Goal: Task Accomplishment & Management: Use online tool/utility

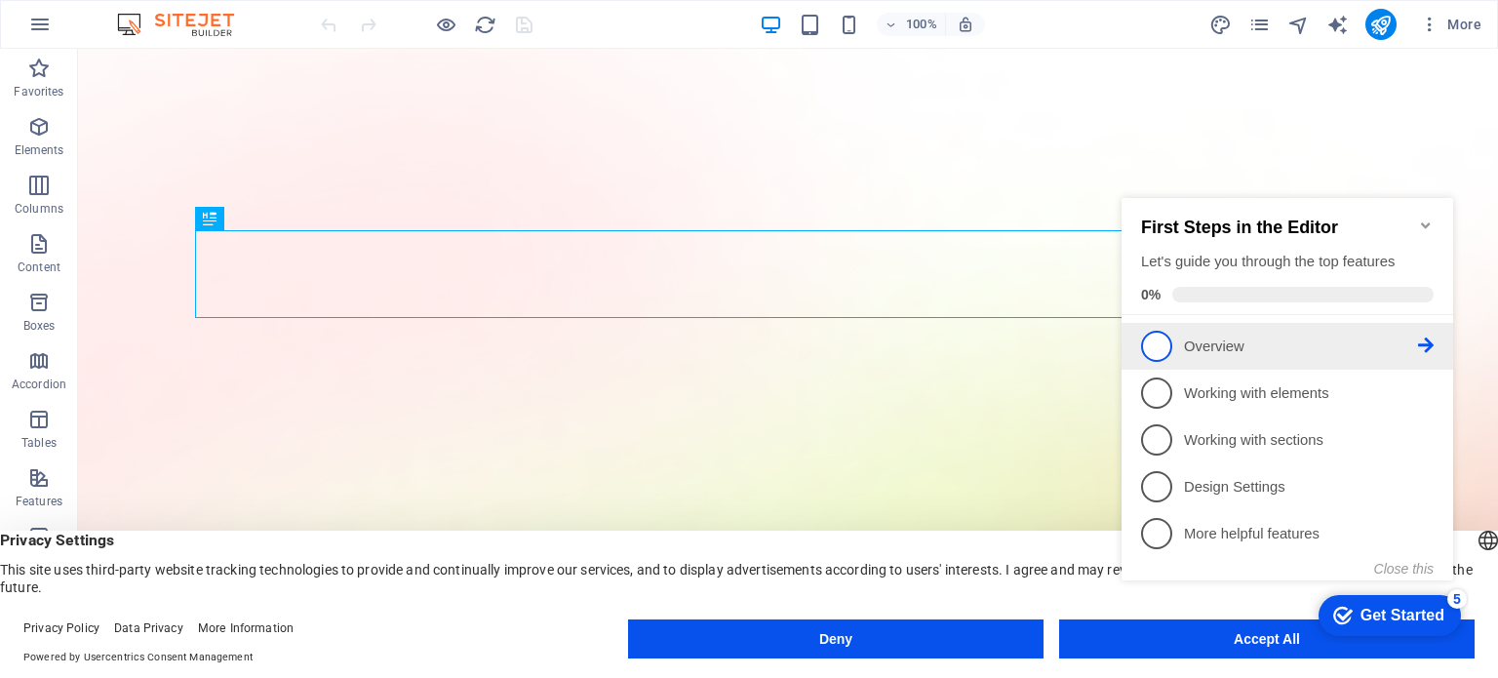
click at [1159, 343] on span "1" at bounding box center [1156, 346] width 31 height 31
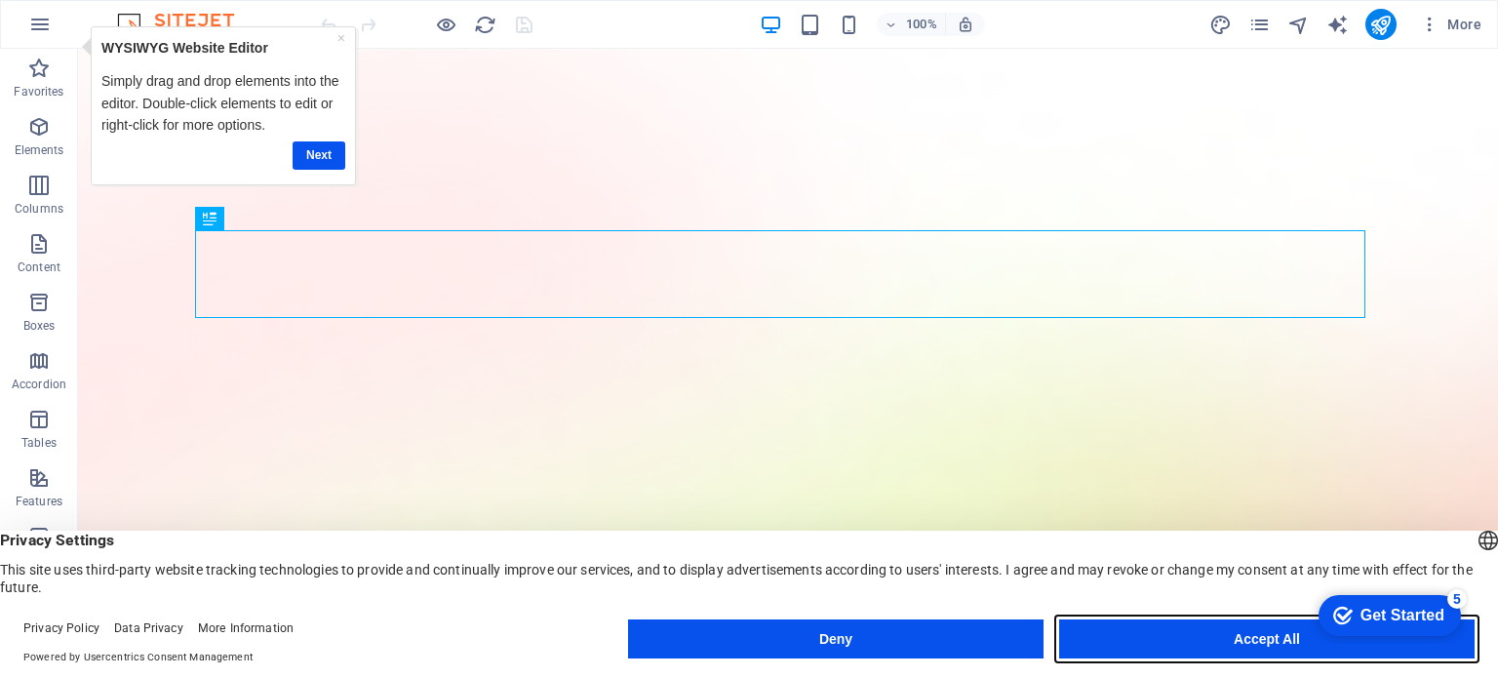
click at [1209, 639] on button "Accept All" at bounding box center [1267, 638] width 416 height 39
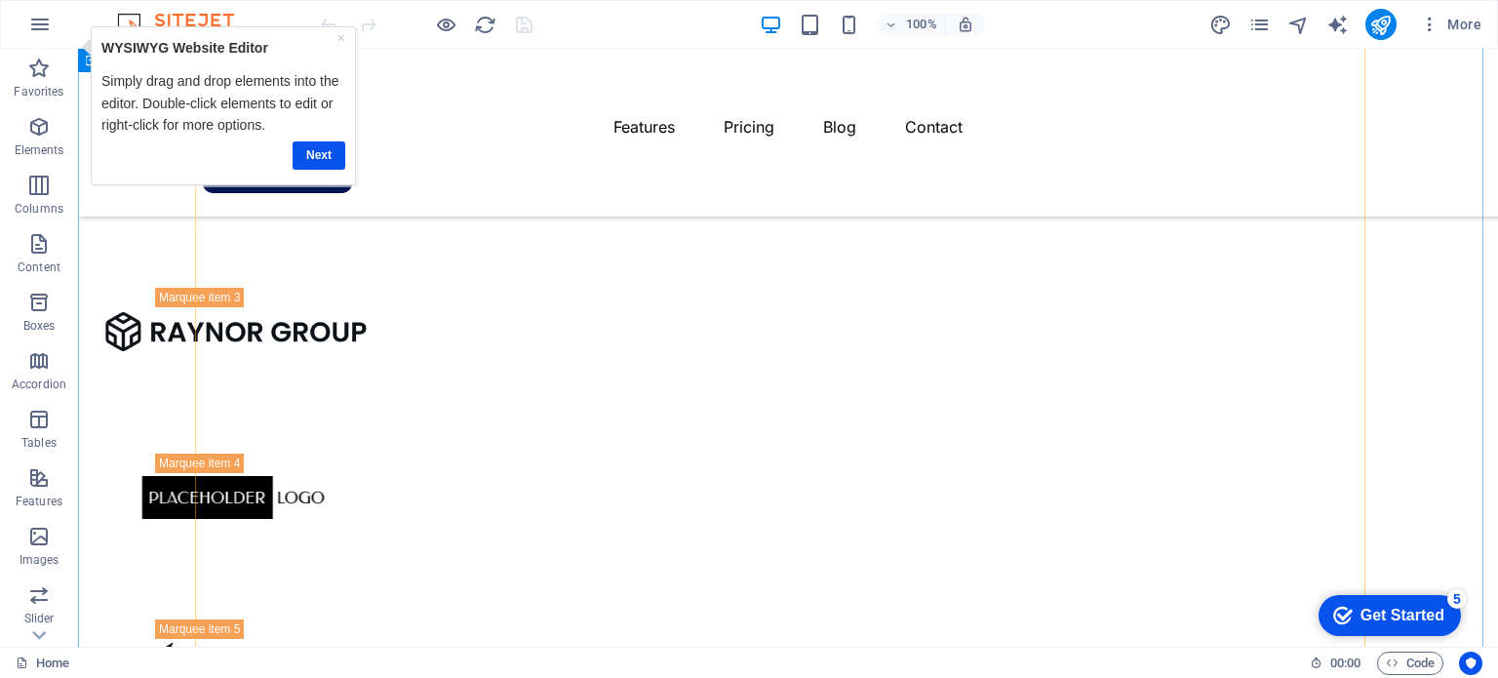
scroll to position [2925, 0]
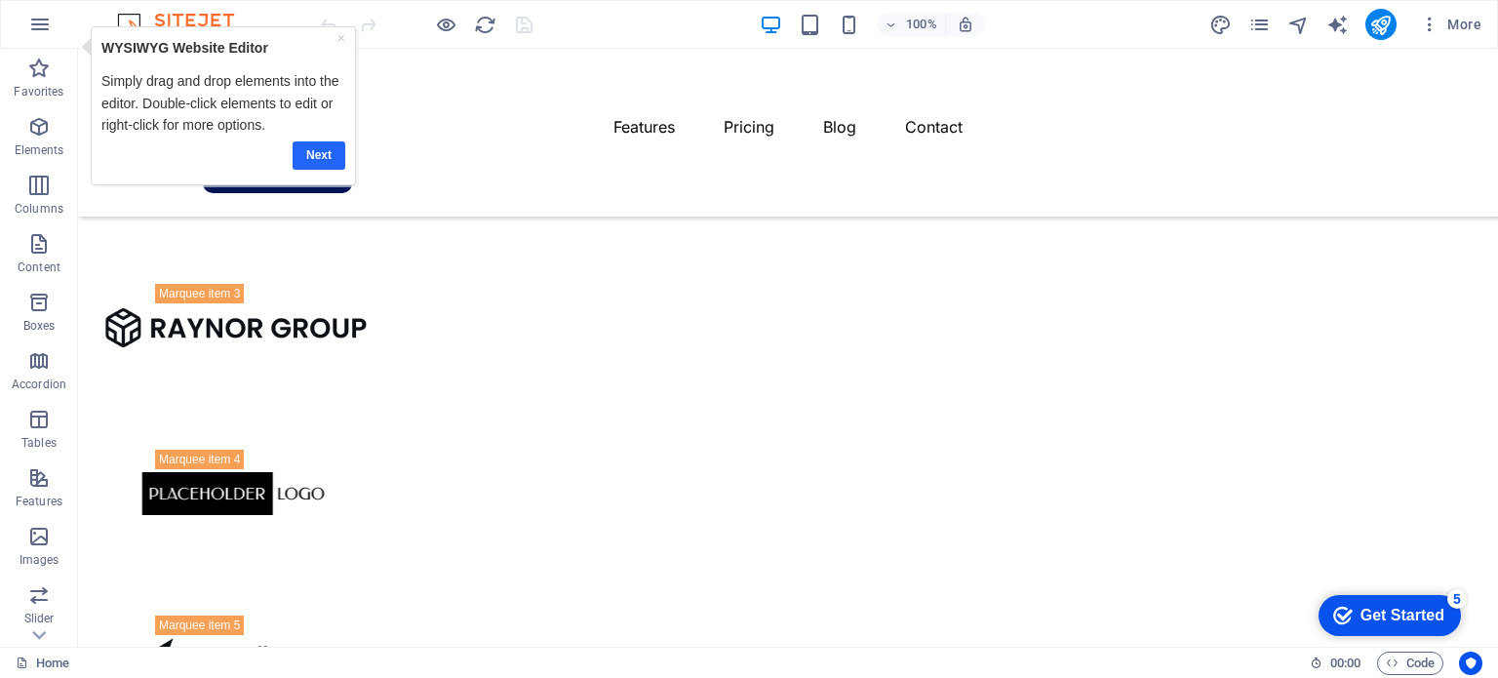
click at [309, 154] on link "Next" at bounding box center [319, 154] width 53 height 28
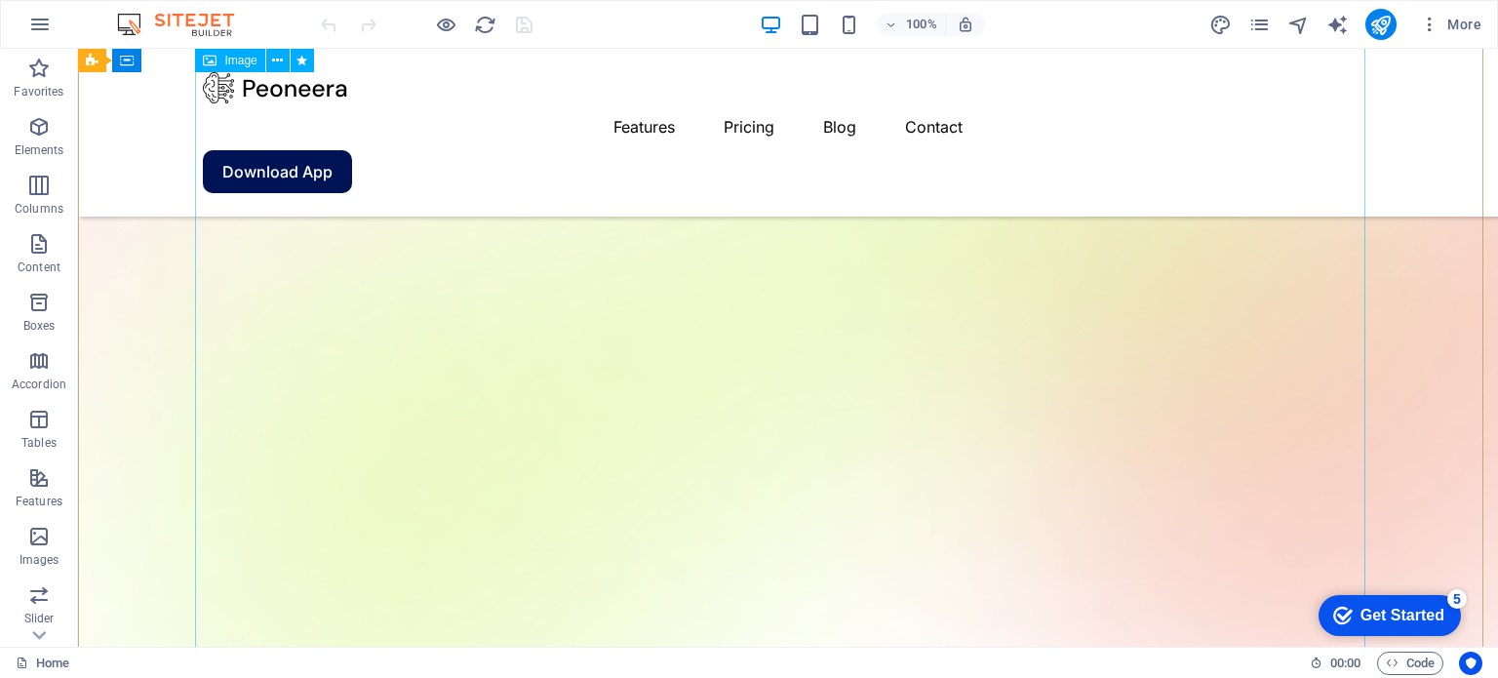
scroll to position [0, 0]
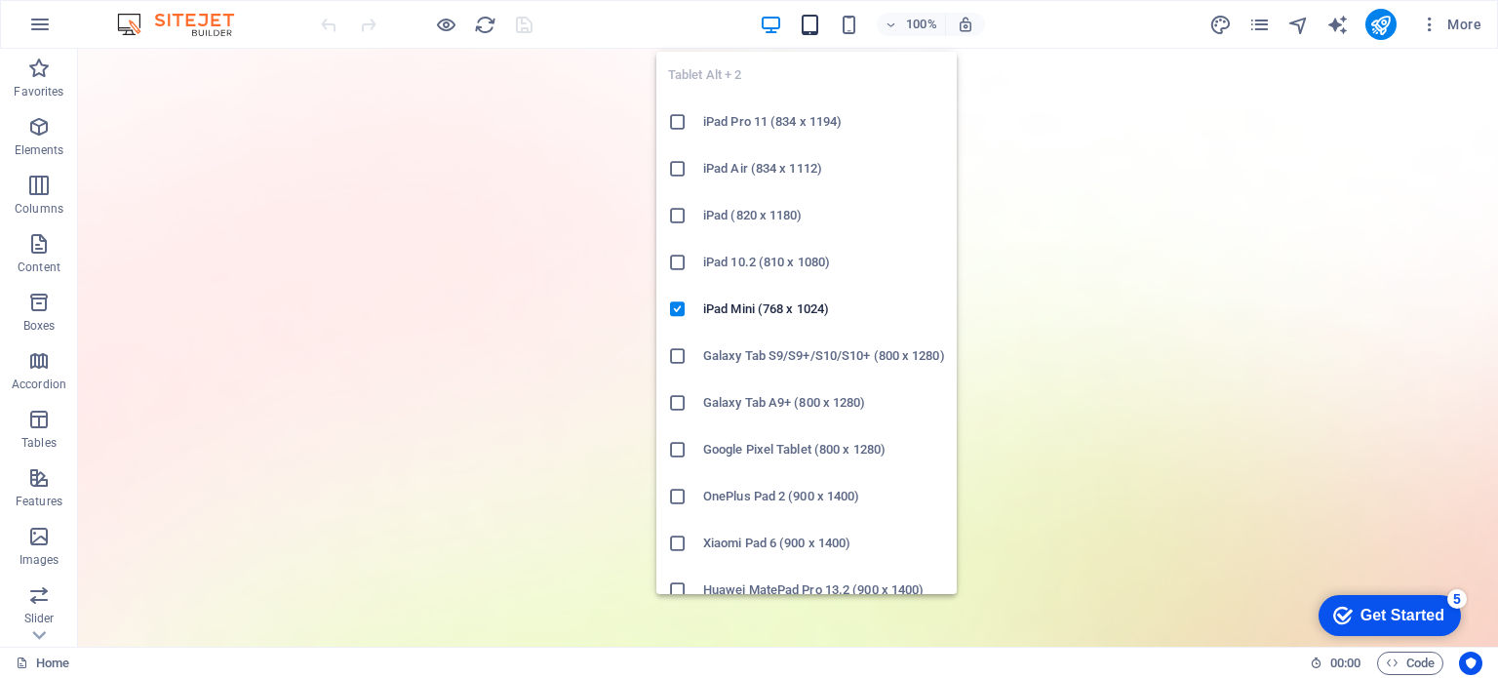
click at [814, 24] on icon "button" at bounding box center [810, 25] width 22 height 22
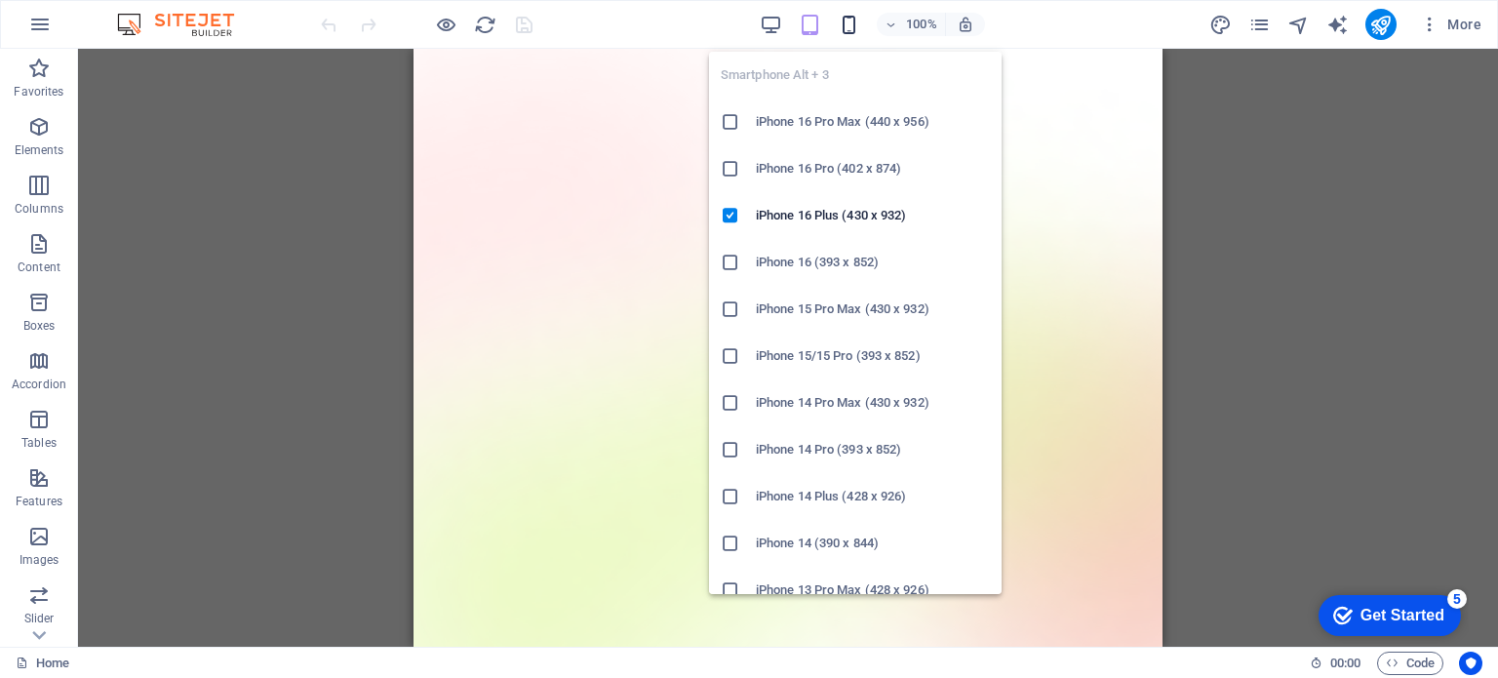
click at [854, 30] on icon "button" at bounding box center [849, 25] width 22 height 22
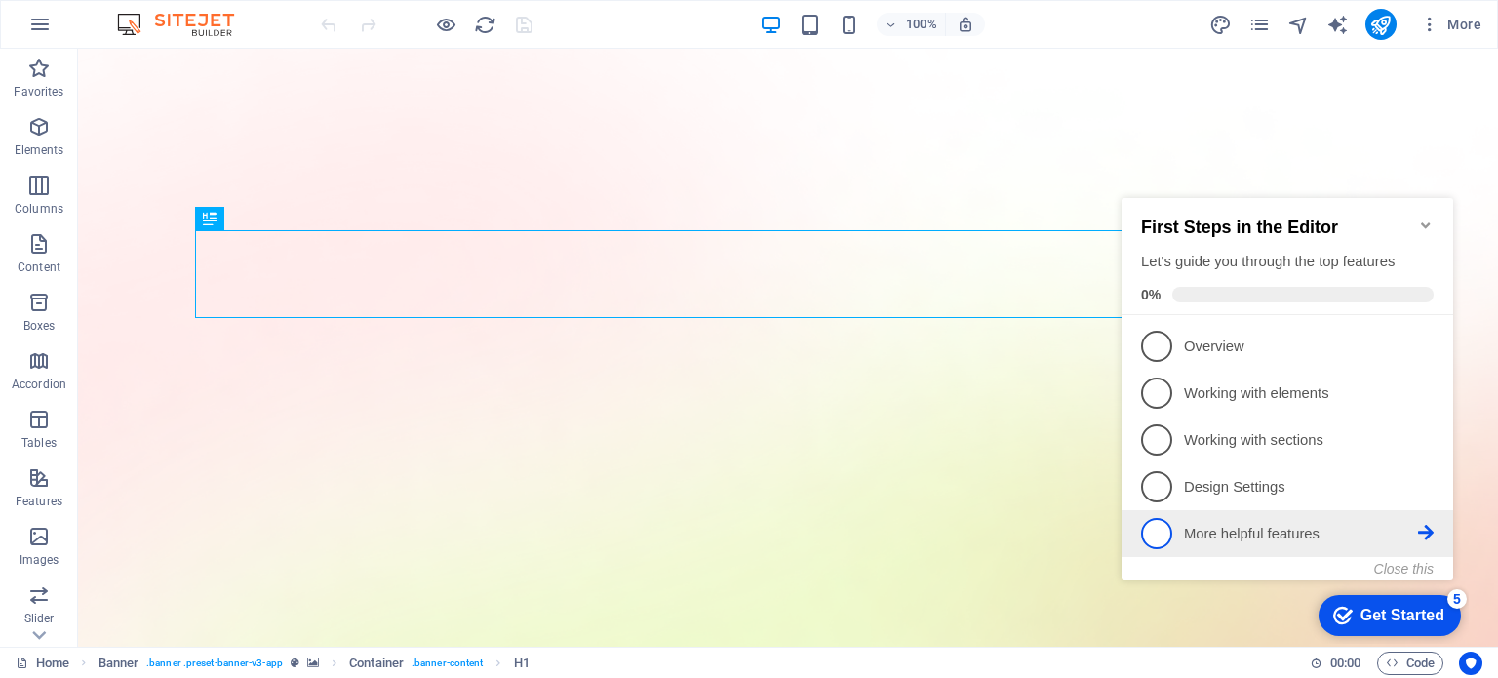
click at [1200, 533] on p "More helpful features - incomplete" at bounding box center [1301, 534] width 234 height 20
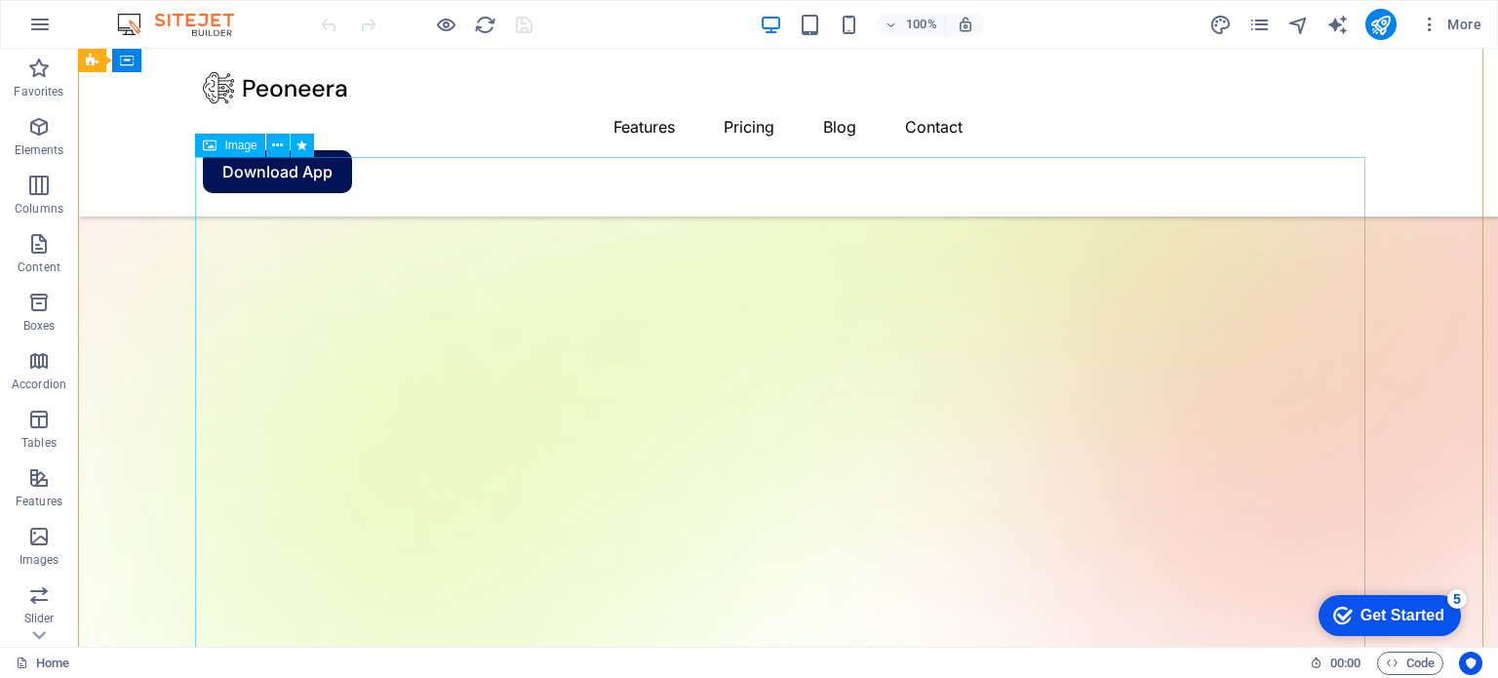
scroll to position [369, 0]
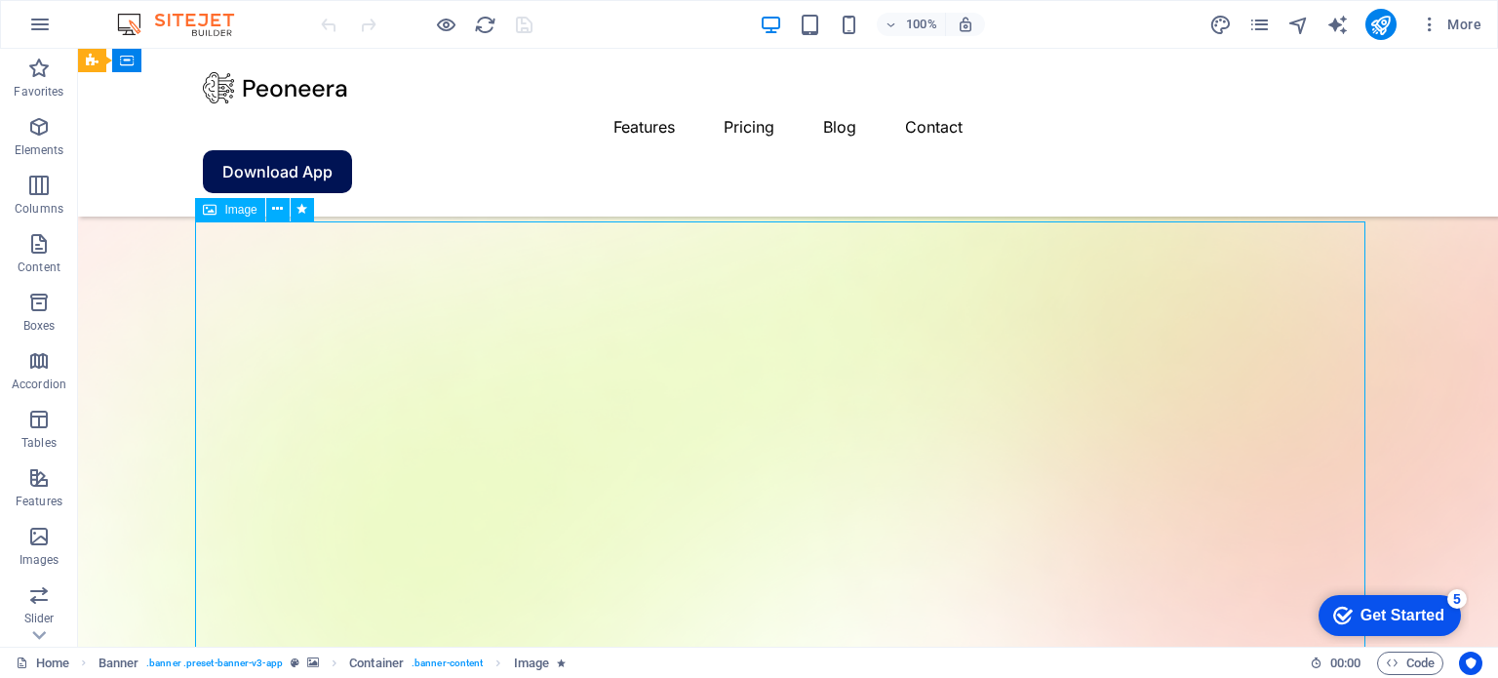
scroll to position [306, 0]
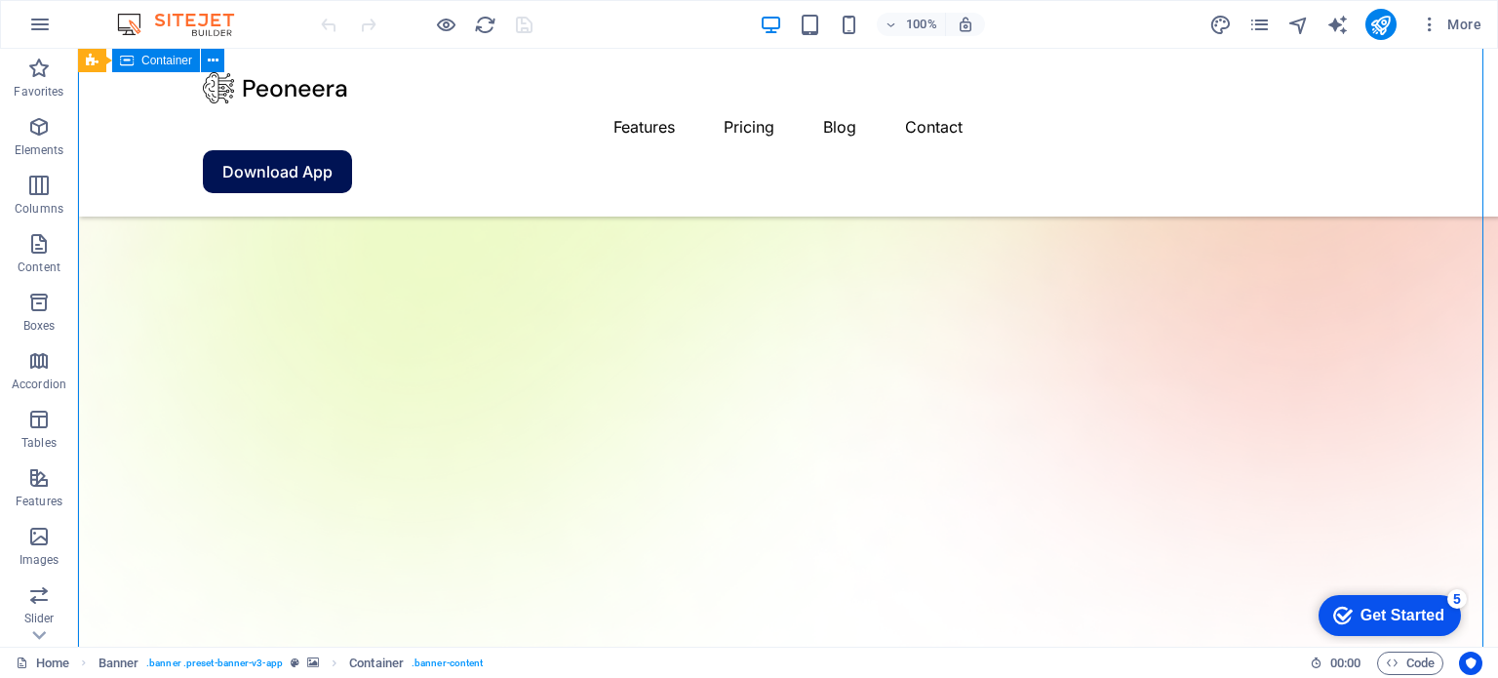
scroll to position [534, 0]
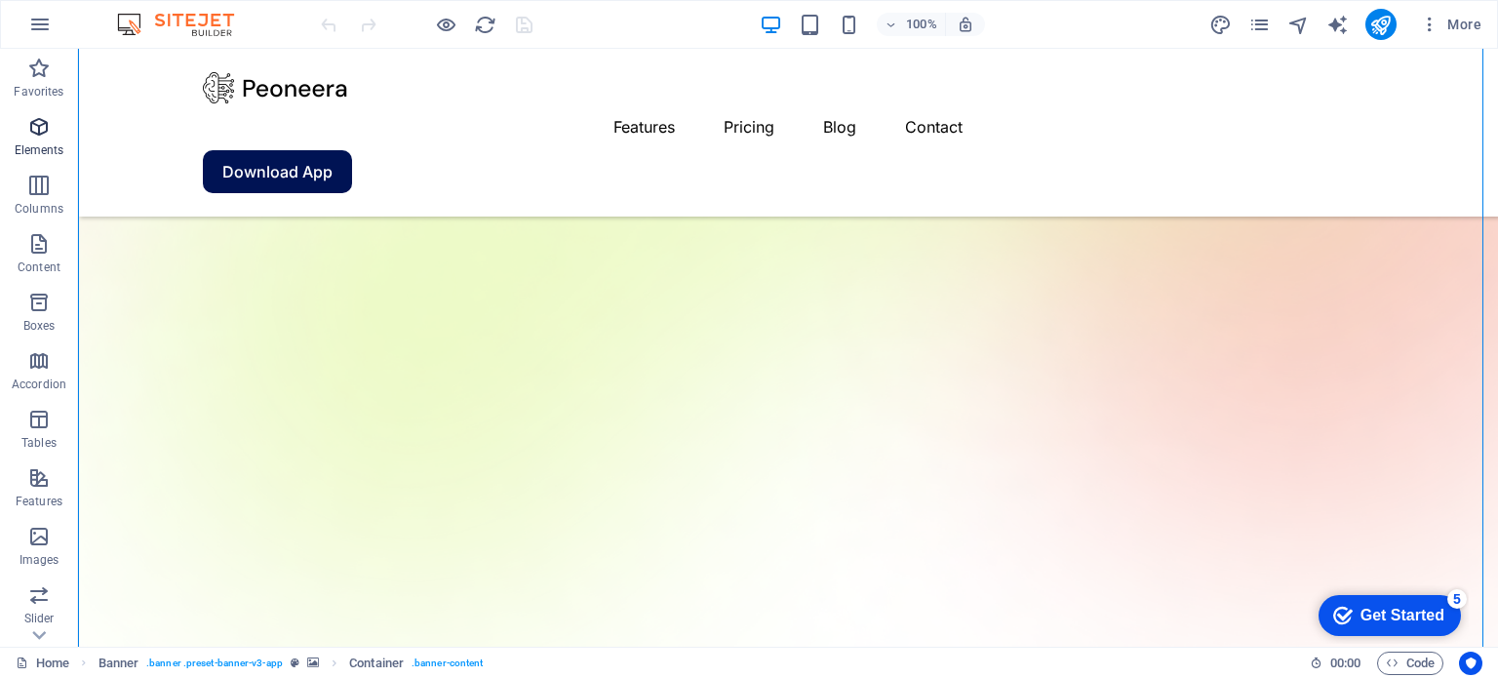
click at [30, 134] on icon "button" at bounding box center [38, 126] width 23 height 23
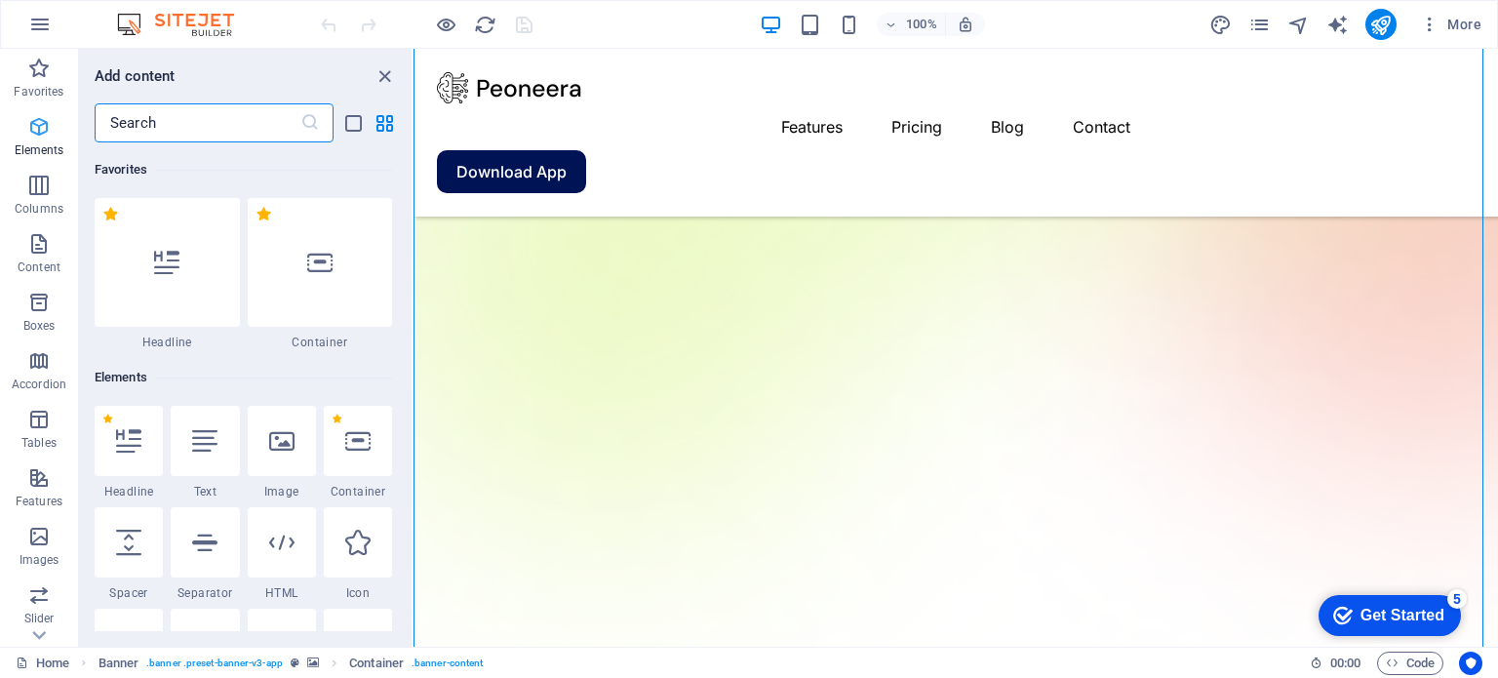
scroll to position [207, 0]
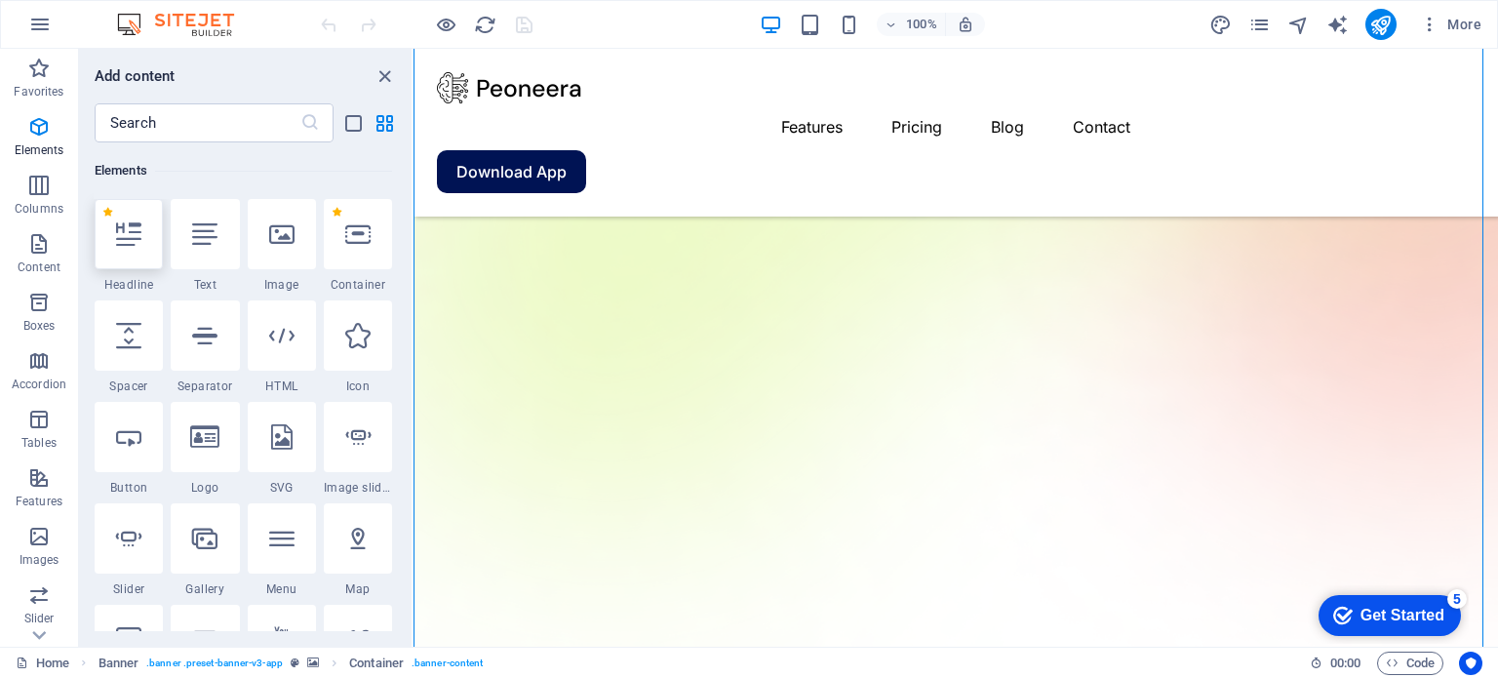
click at [139, 239] on icon at bounding box center [128, 233] width 25 height 25
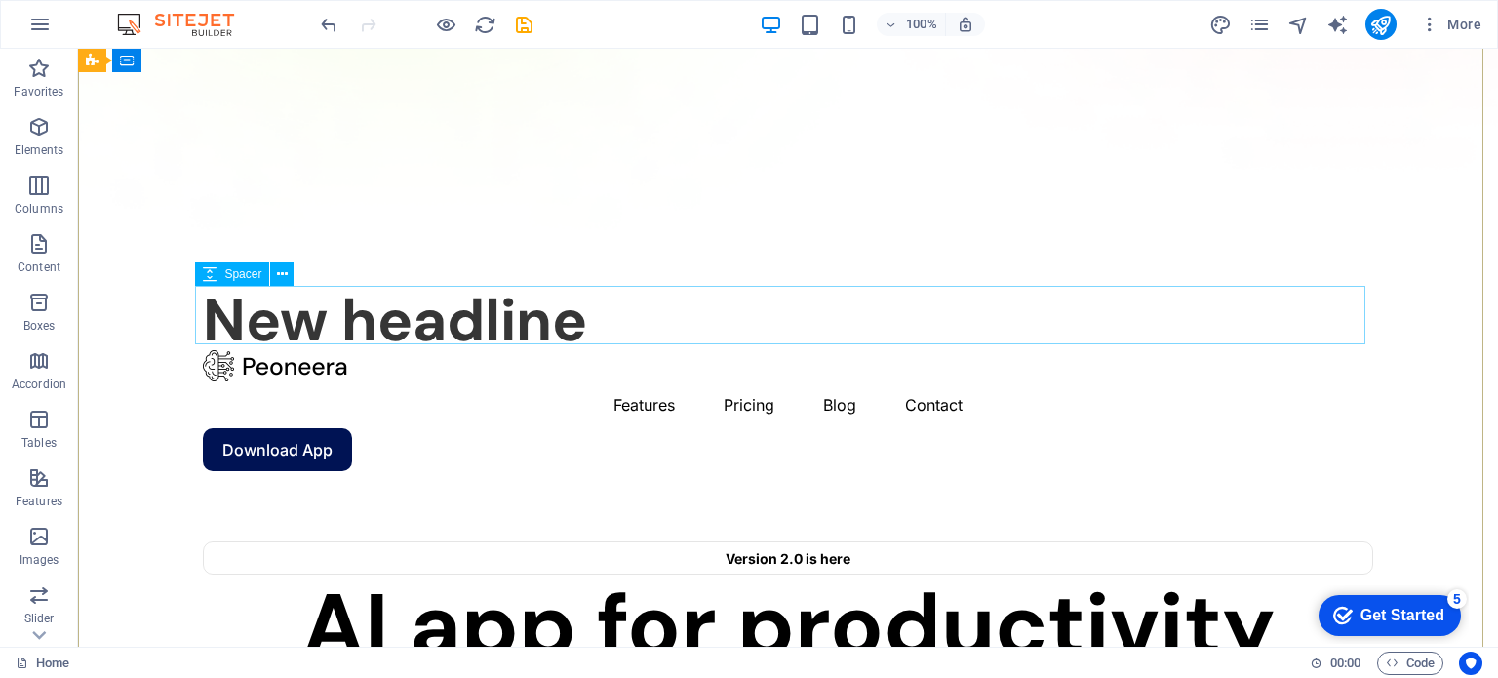
scroll to position [0, 0]
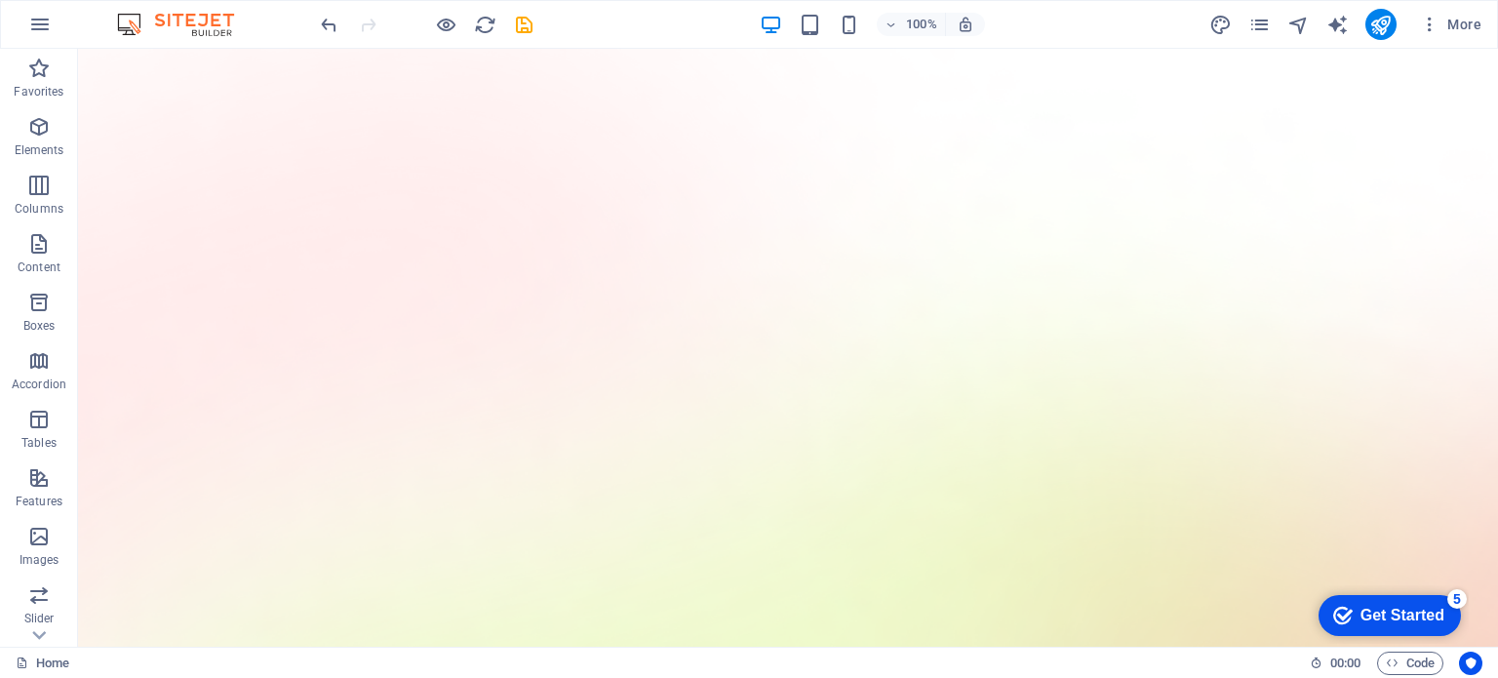
click at [1407, 608] on div "Get Started" at bounding box center [1403, 616] width 84 height 18
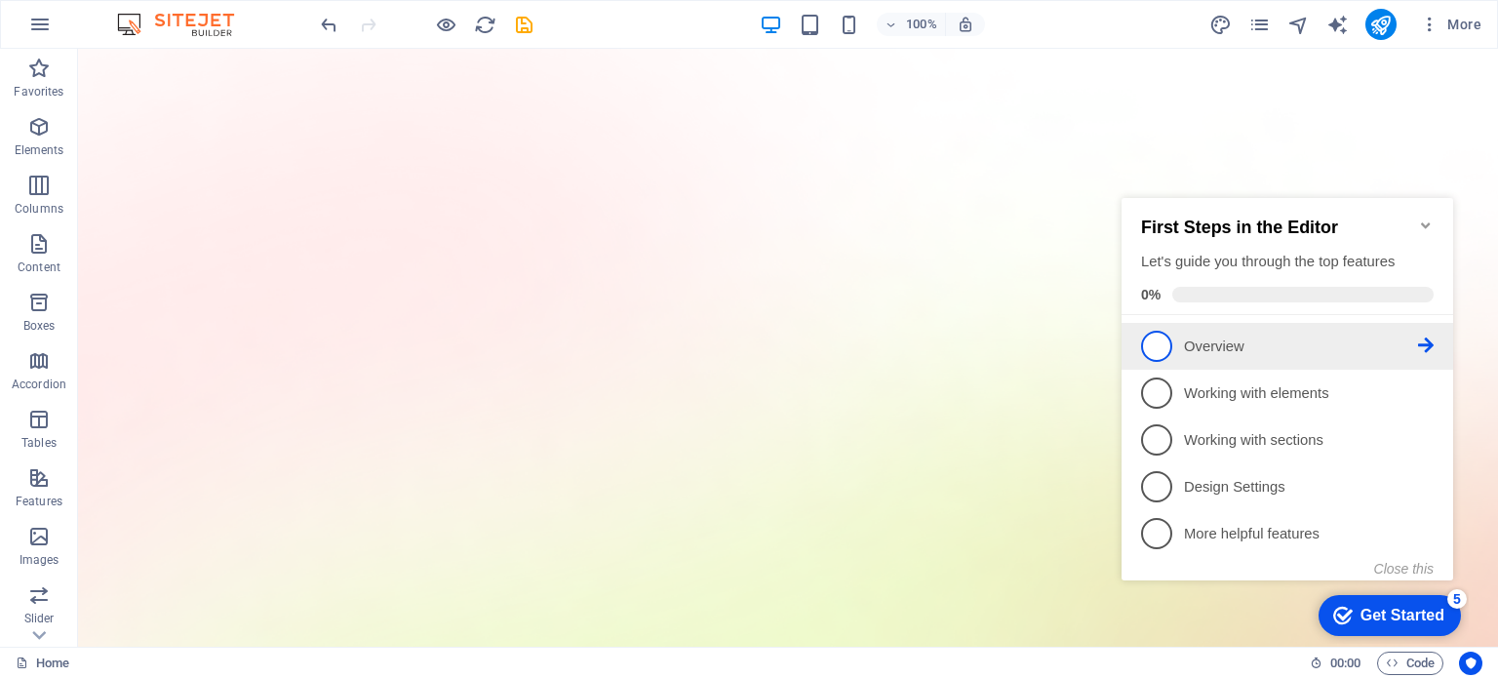
click at [1202, 337] on p "Overview - incomplete" at bounding box center [1301, 347] width 234 height 20
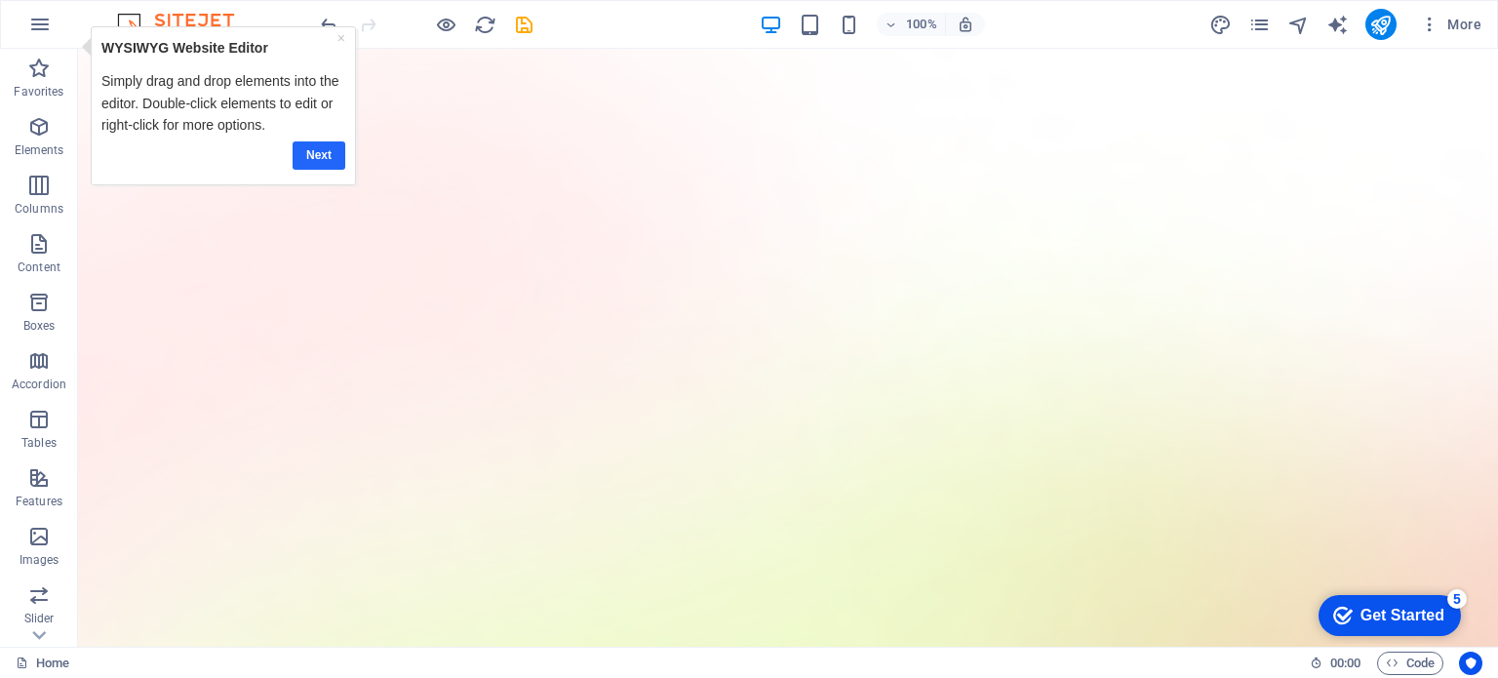
click at [309, 158] on link "Next" at bounding box center [319, 154] width 53 height 28
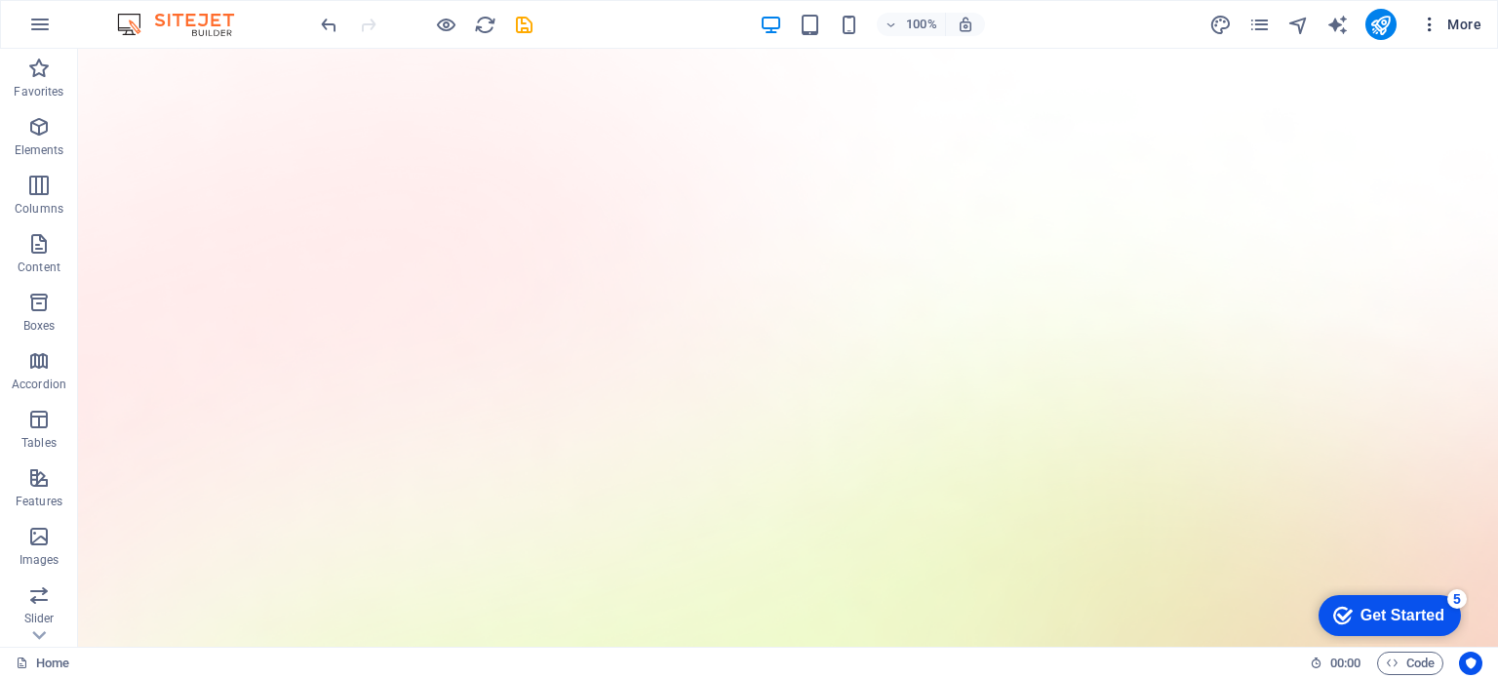
click at [1460, 25] on span "More" at bounding box center [1450, 25] width 61 height 20
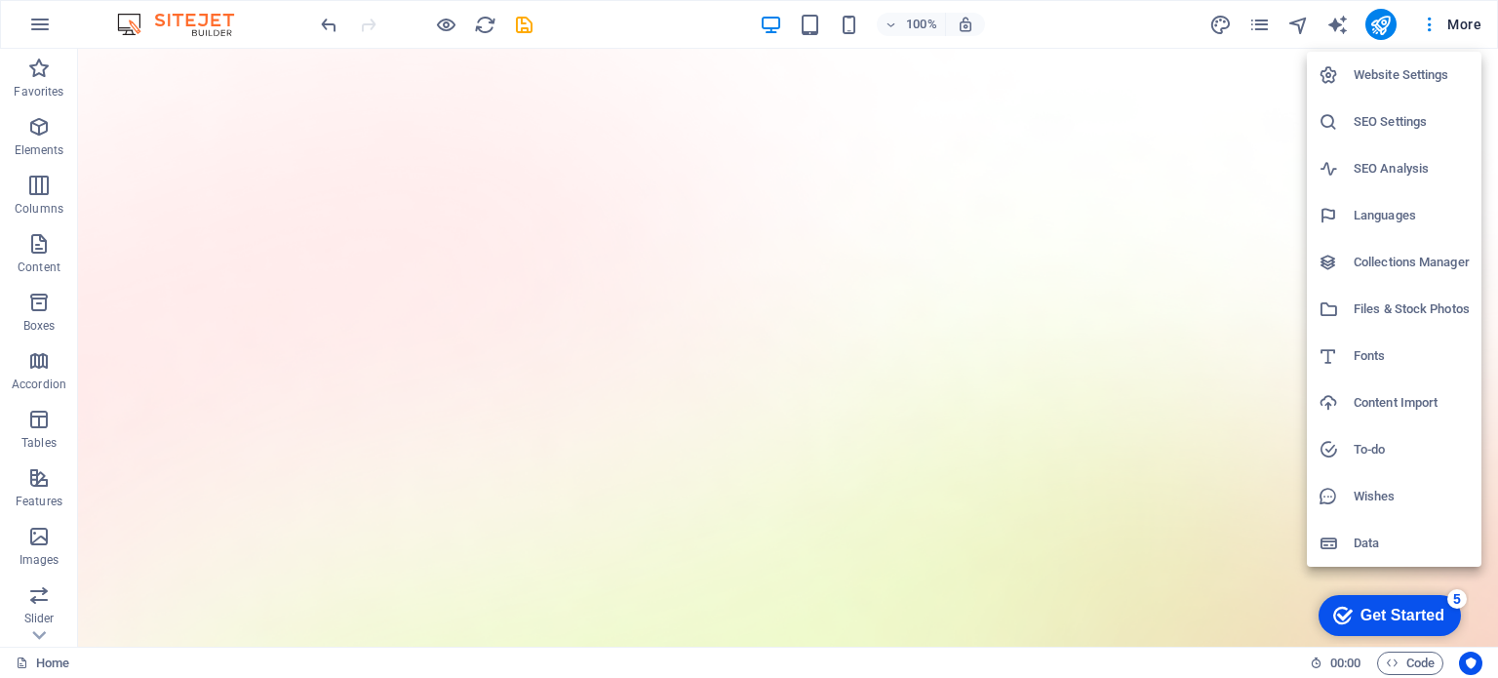
click at [1401, 119] on h6 "SEO Settings" at bounding box center [1412, 121] width 116 height 23
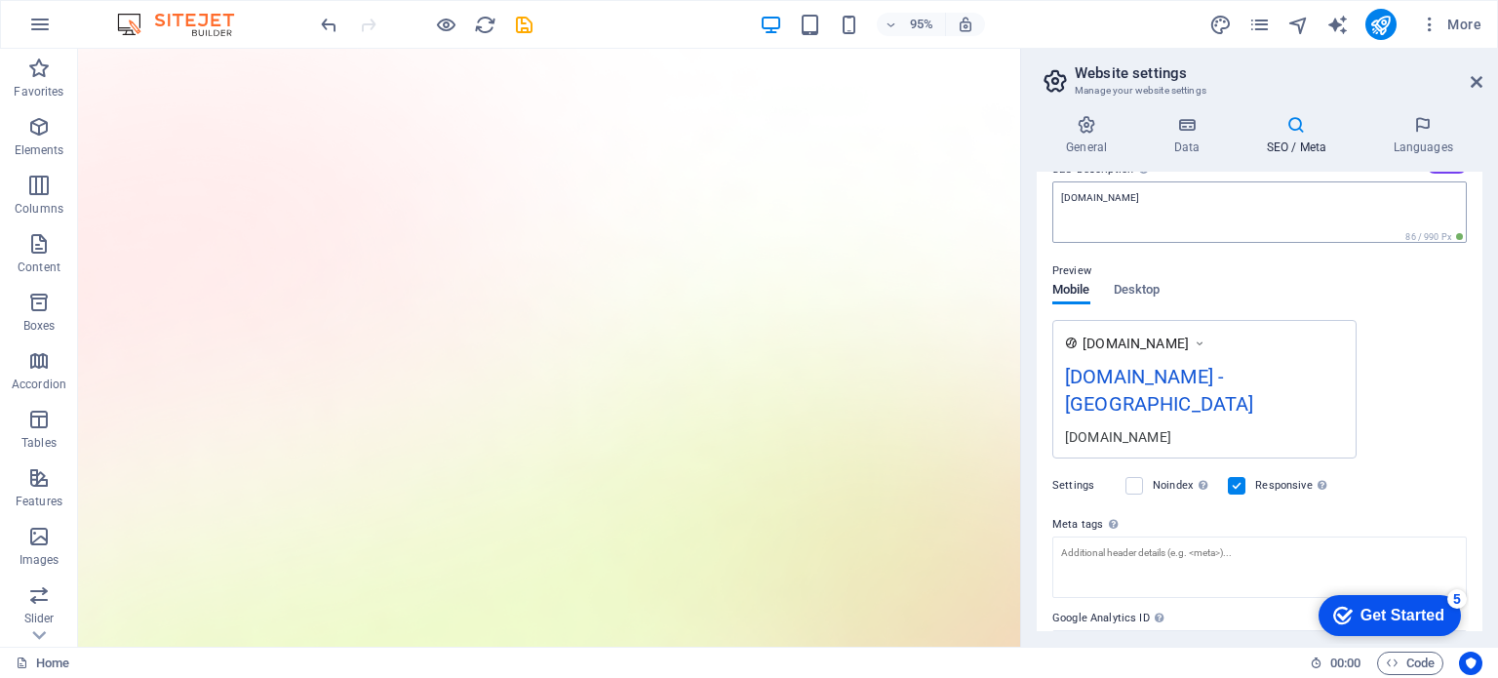
scroll to position [257, 0]
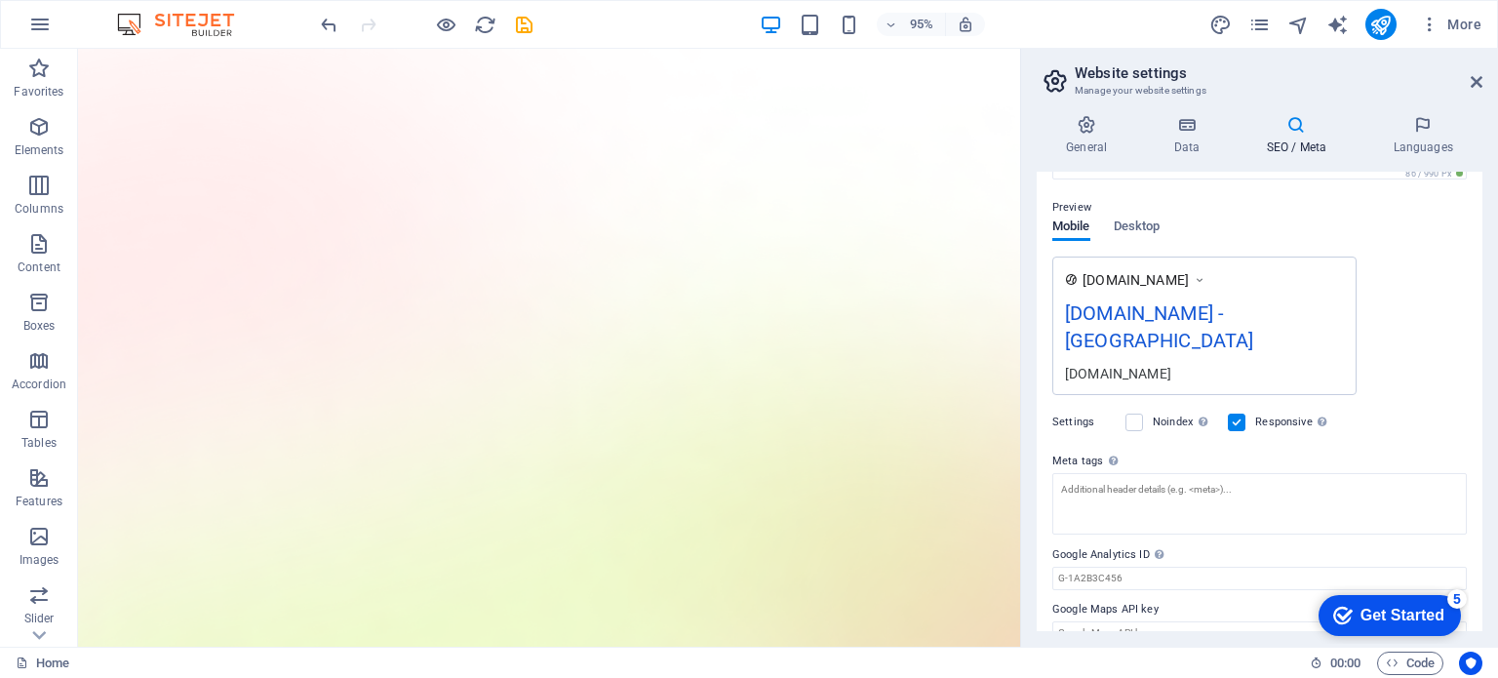
click at [1367, 614] on div "Get Started" at bounding box center [1403, 616] width 84 height 18
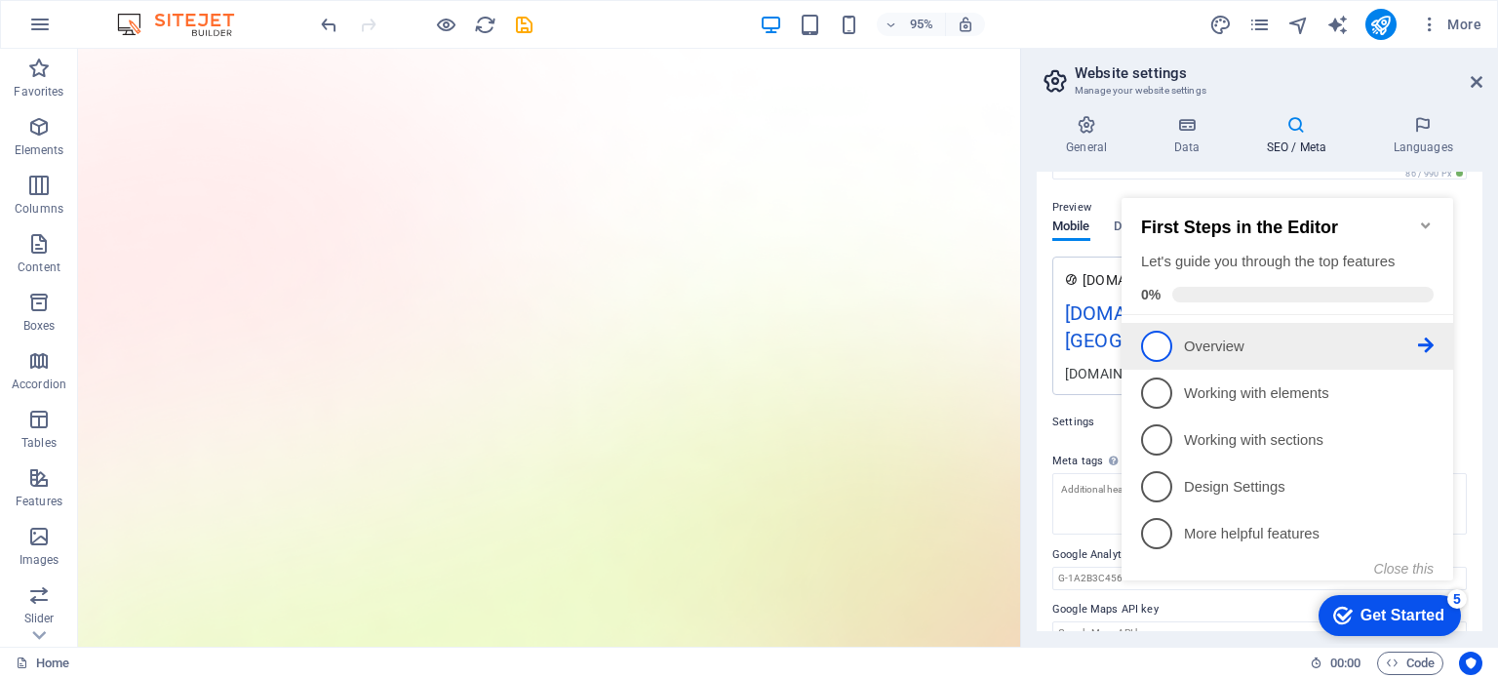
click at [1152, 345] on span "1" at bounding box center [1156, 346] width 31 height 31
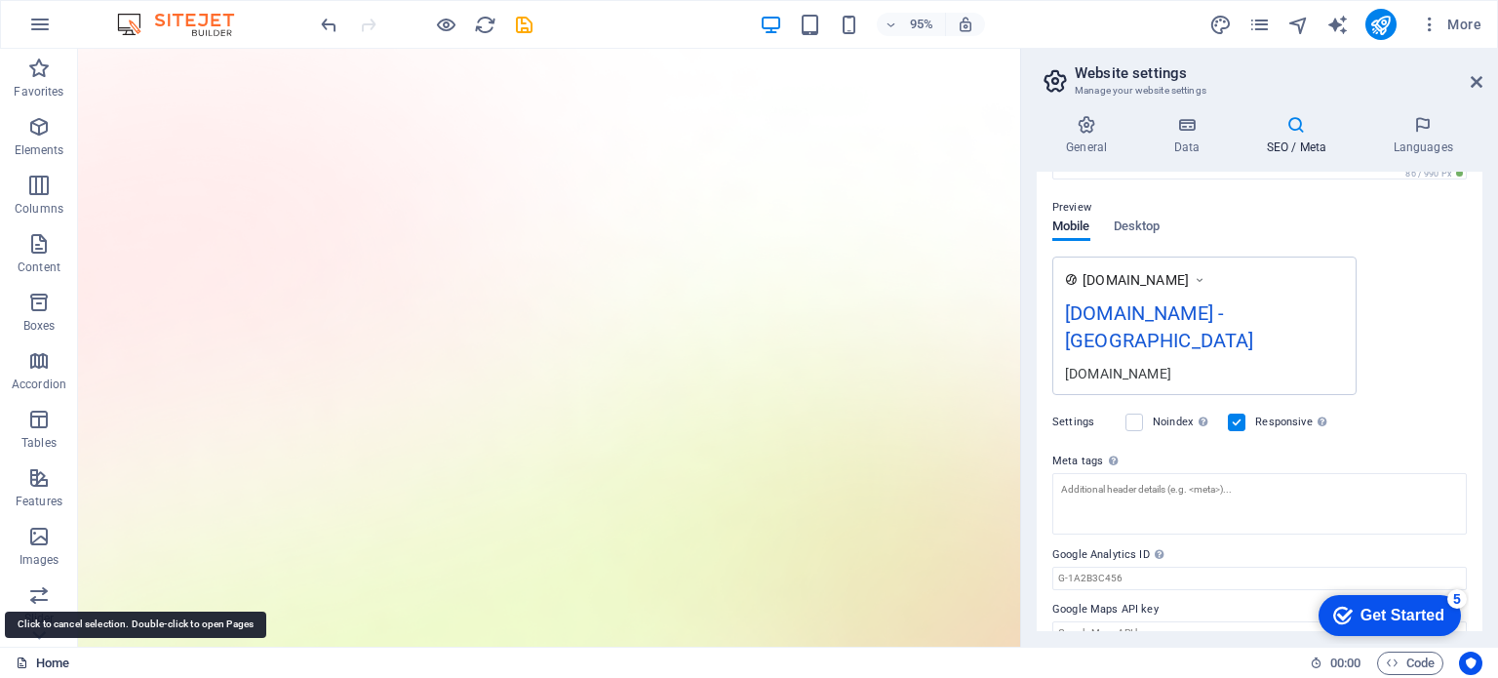
click at [48, 666] on link "Home" at bounding box center [43, 663] width 54 height 23
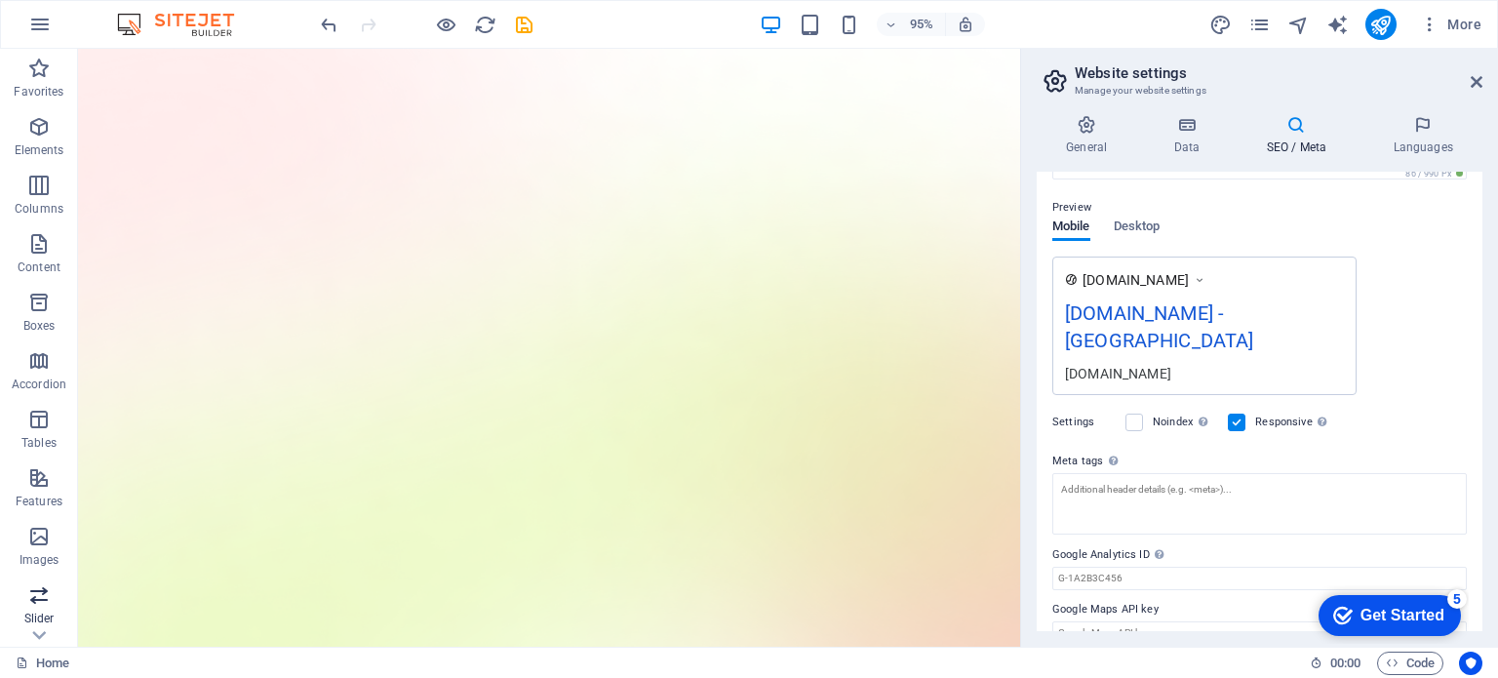
scroll to position [279, 0]
click at [42, 554] on icon "button" at bounding box center [38, 549] width 23 height 23
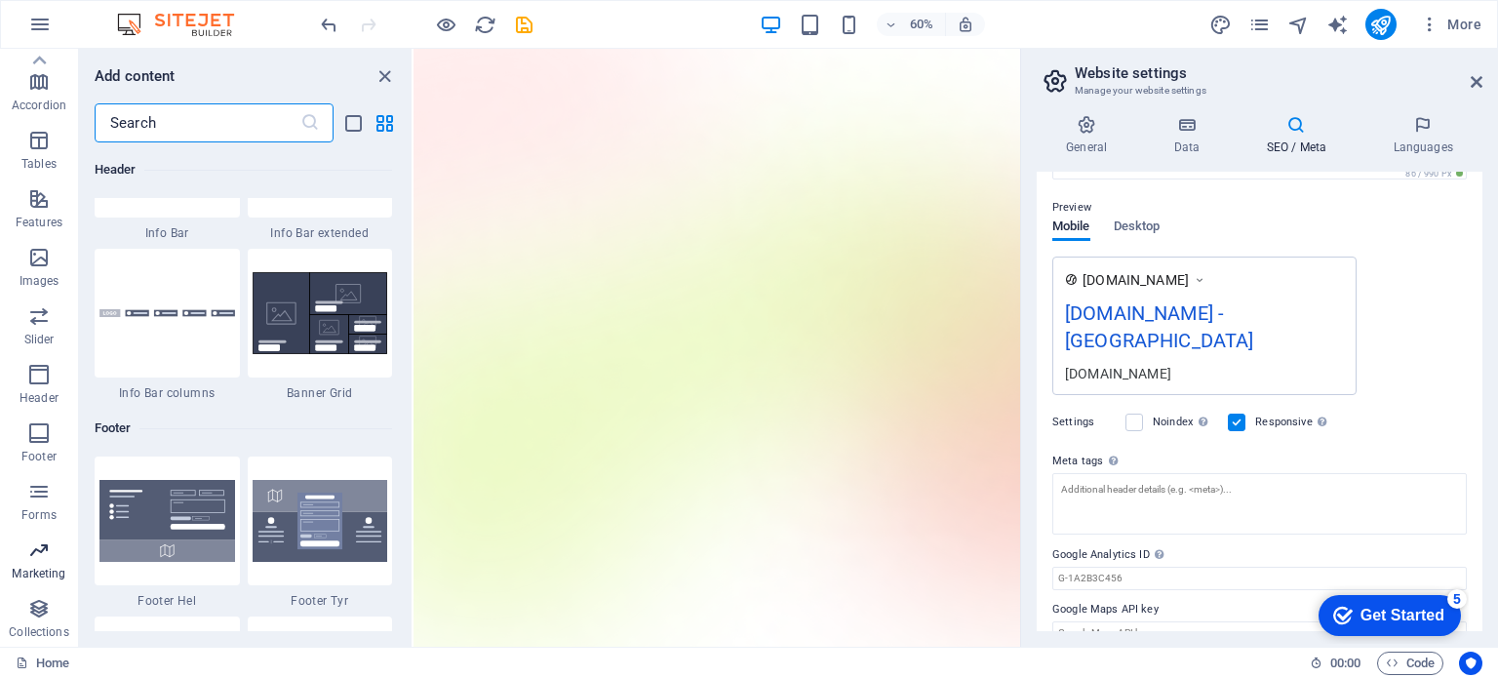
scroll to position [15888, 0]
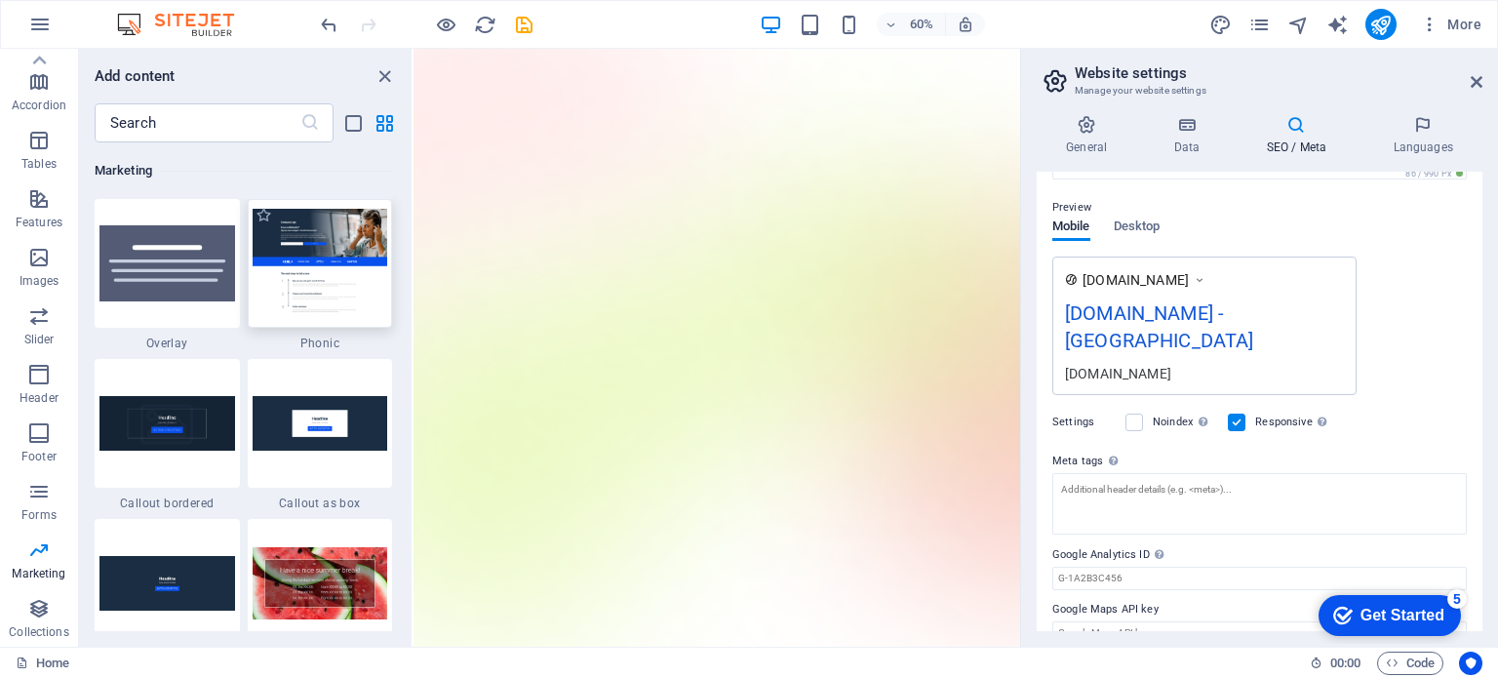
click at [311, 235] on img at bounding box center [321, 263] width 136 height 108
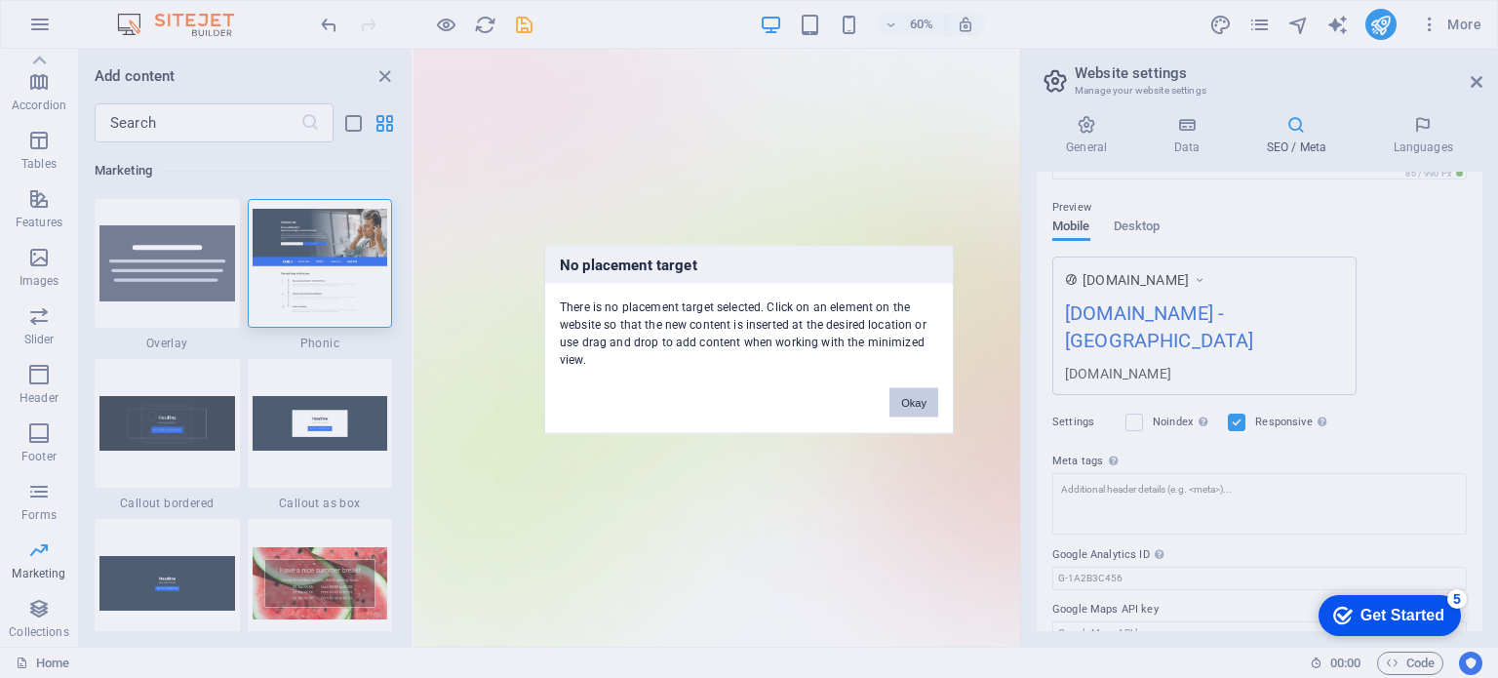
click at [526, 327] on div "No placement target There is no placement target selected. Click on an element …" at bounding box center [749, 339] width 1498 height 678
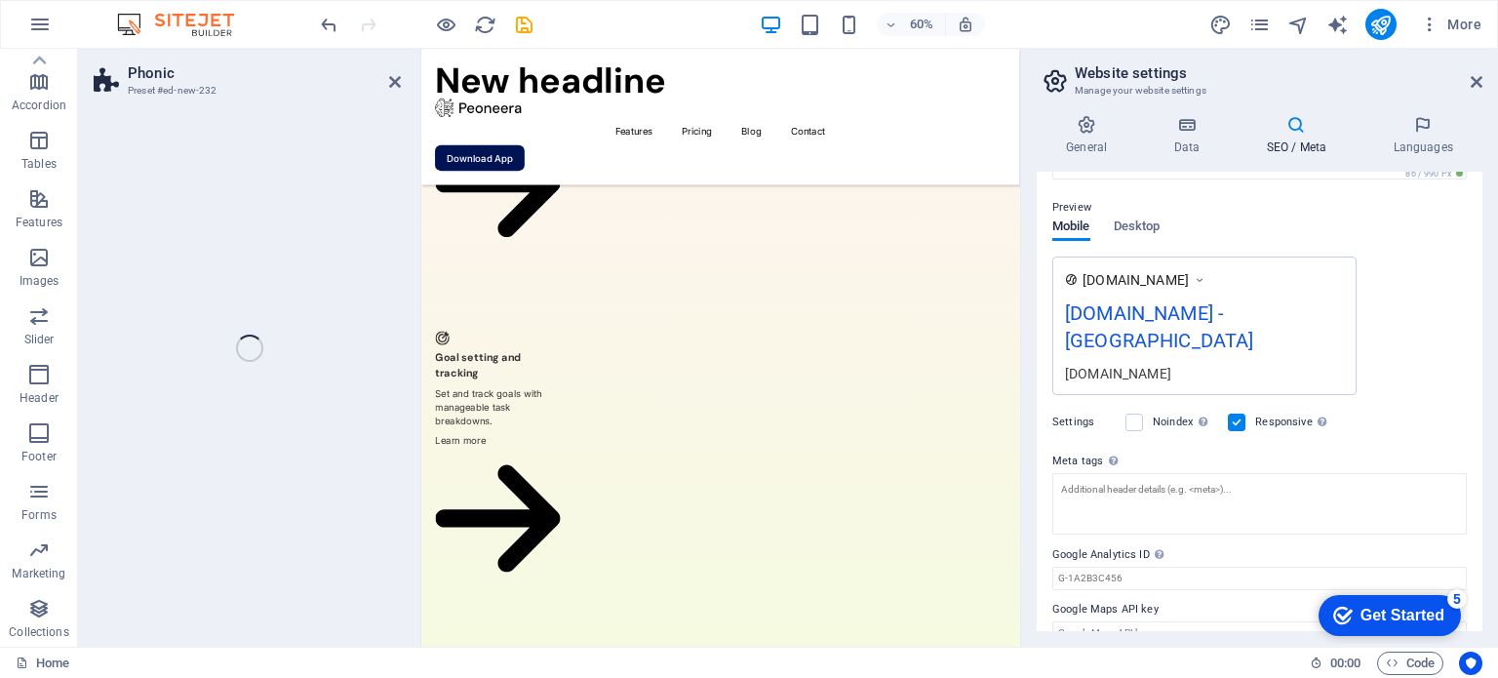
scroll to position [4562, 0]
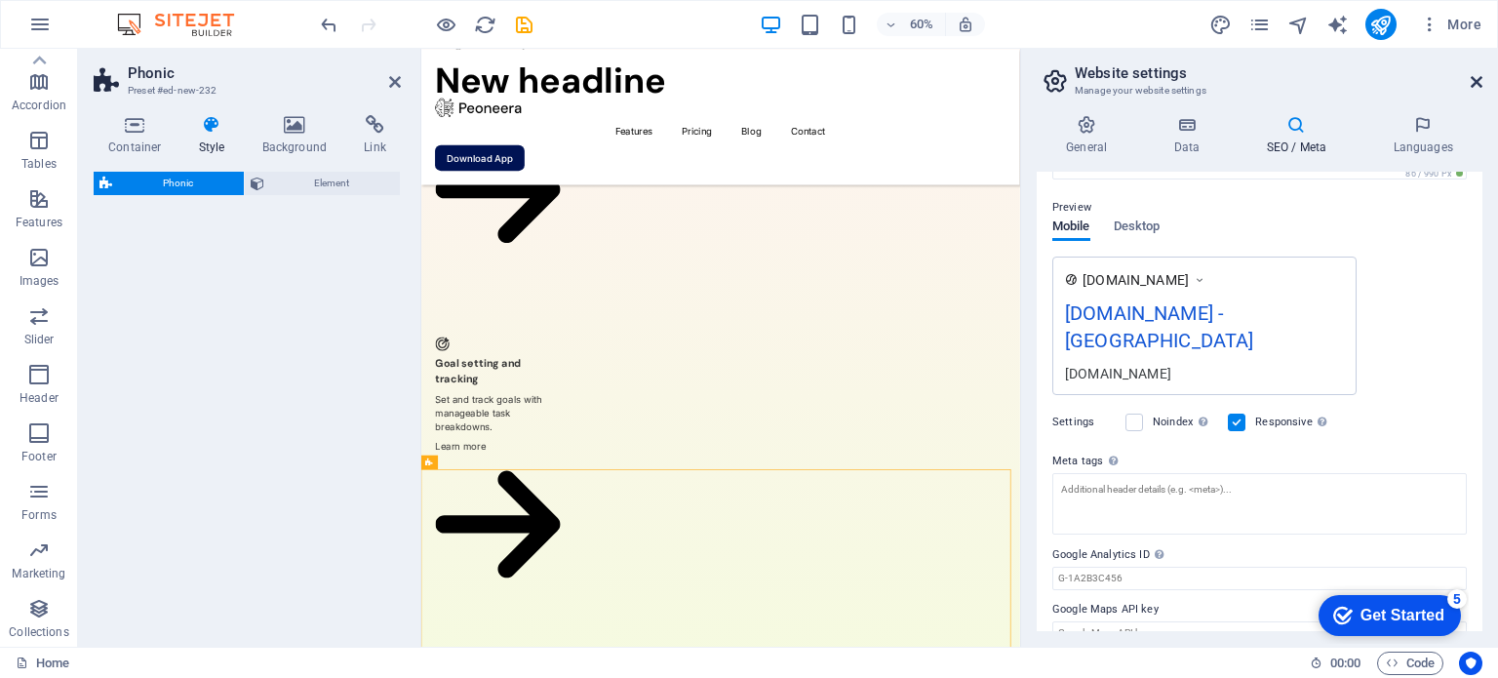
drag, startPoint x: 1480, startPoint y: 87, endPoint x: 545, endPoint y: 232, distance: 945.7
click at [1480, 87] on icon at bounding box center [1477, 82] width 12 height 16
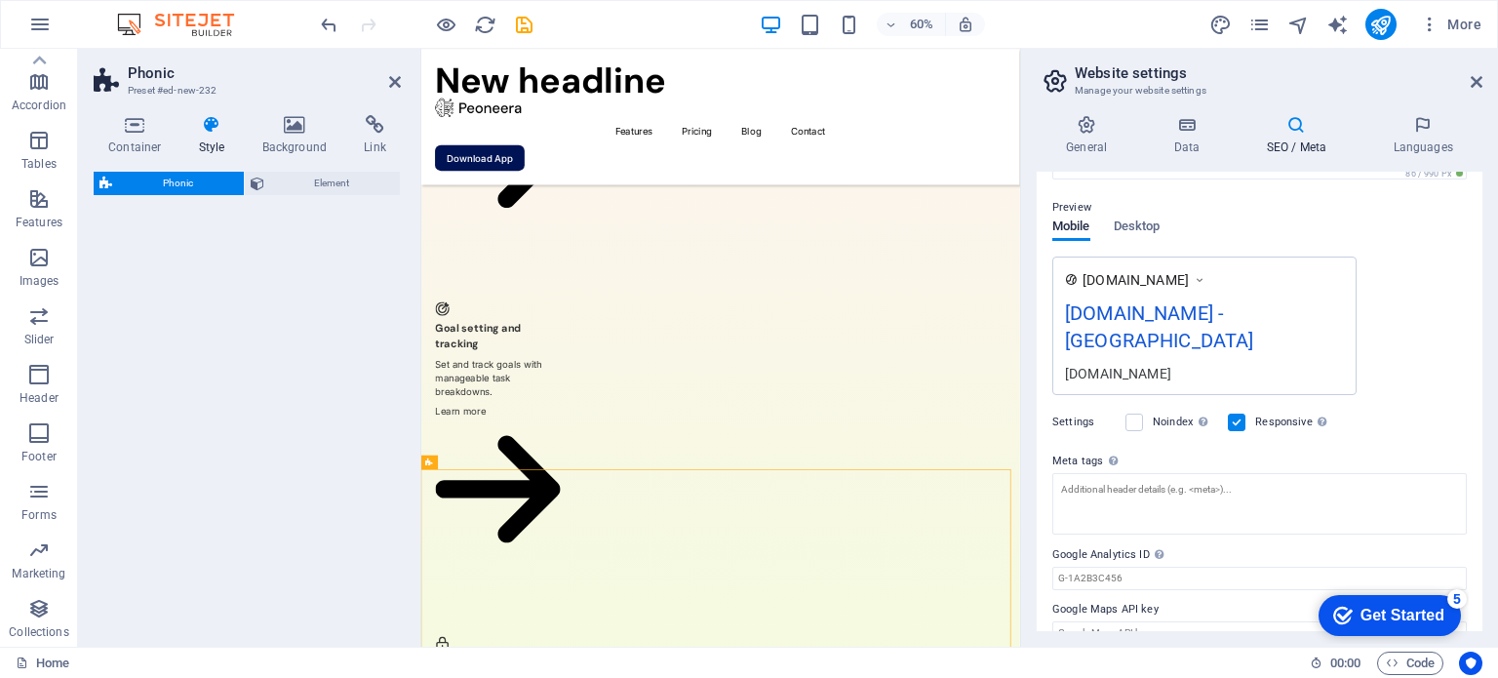
select select "%"
select select "rem"
select select "px"
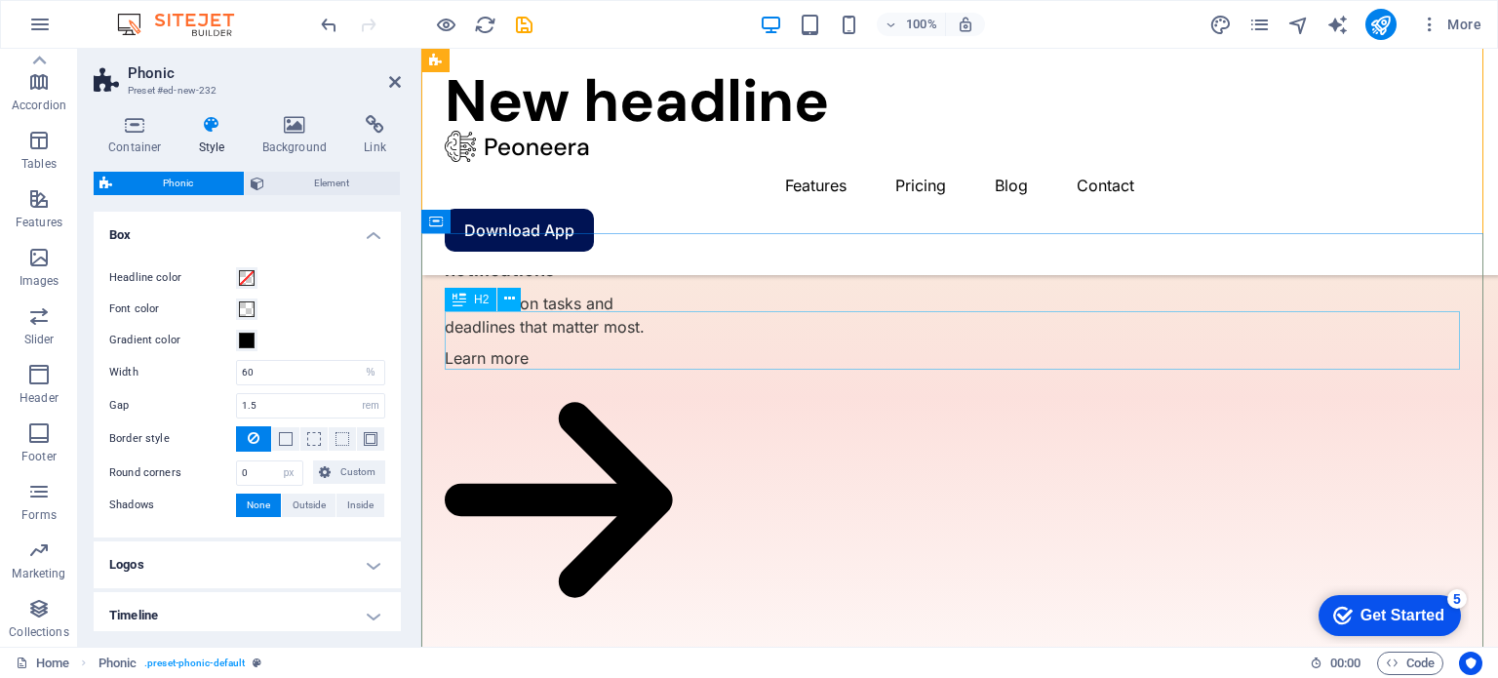
scroll to position [5839, 0]
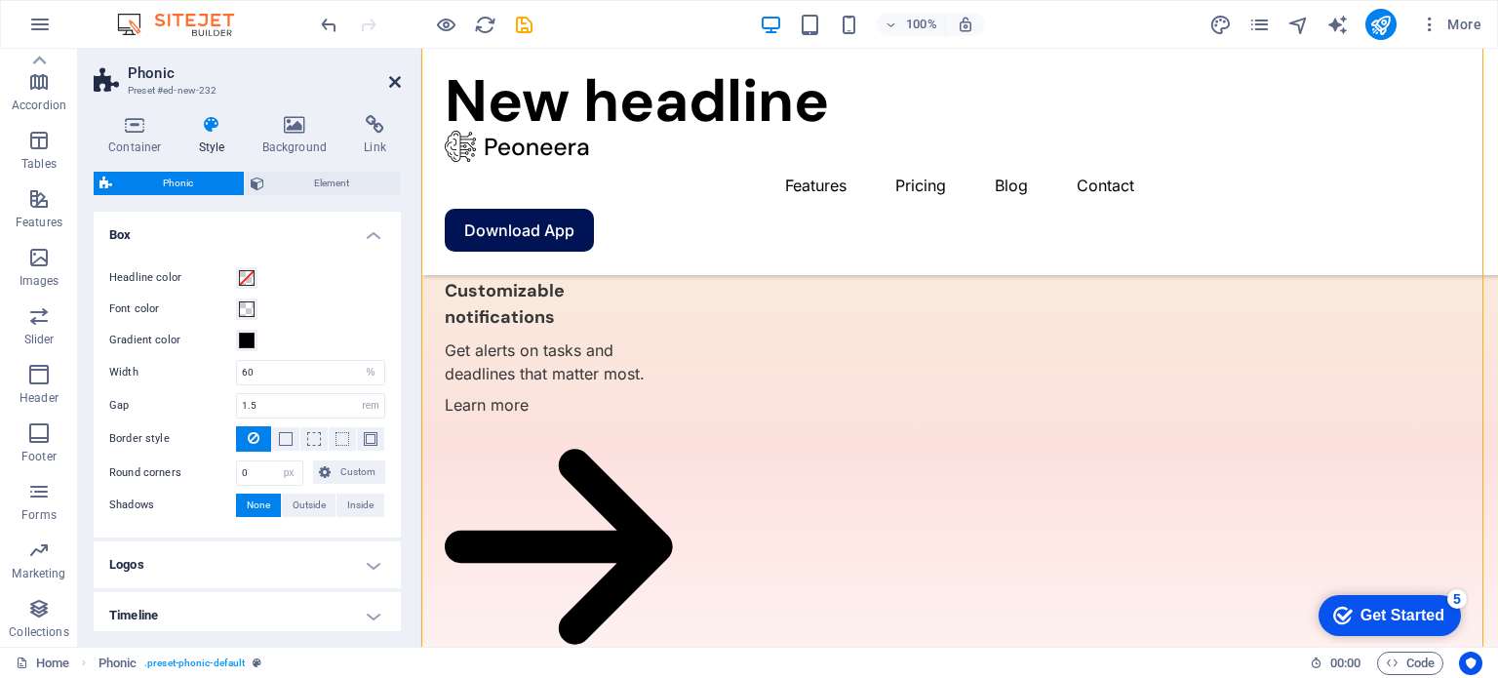
click at [394, 79] on icon at bounding box center [395, 82] width 12 height 16
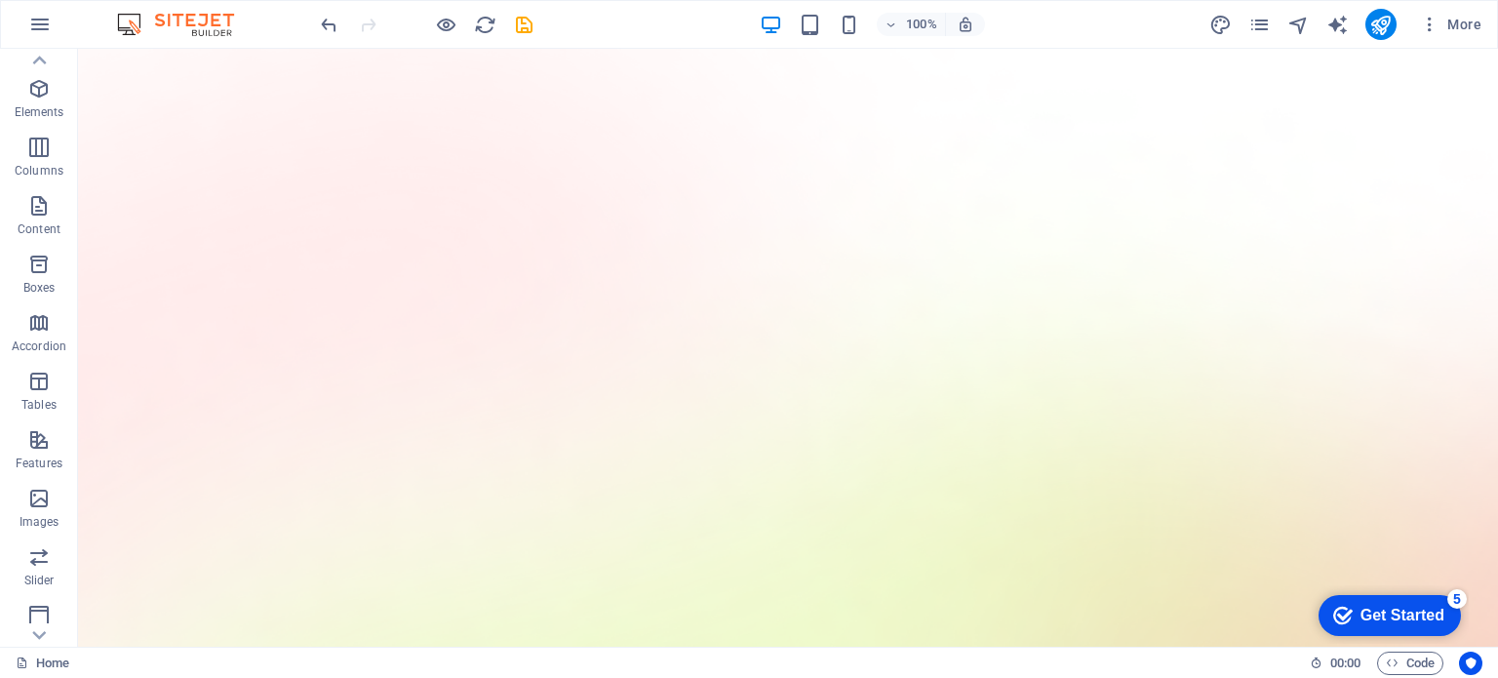
scroll to position [0, 0]
click at [45, 30] on icon "button" at bounding box center [39, 24] width 23 height 23
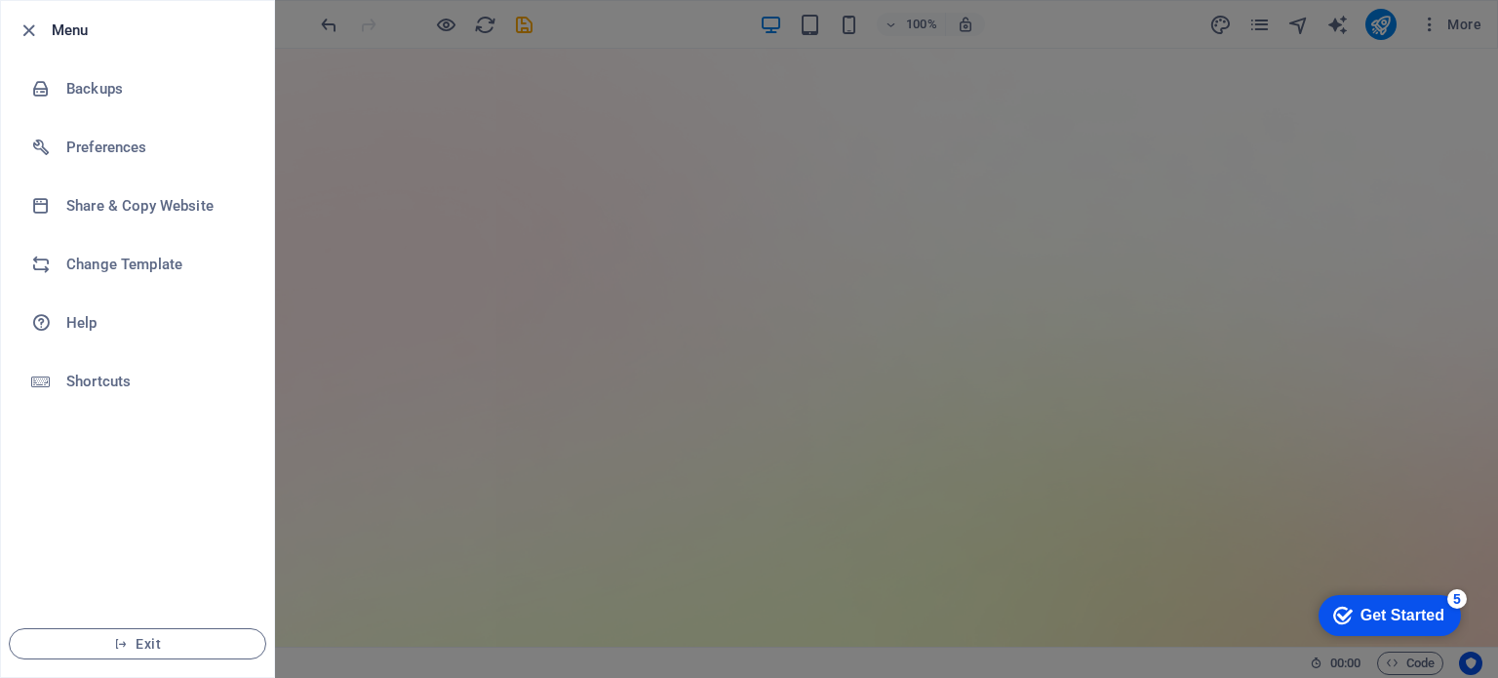
click at [298, 43] on div at bounding box center [749, 339] width 1498 height 678
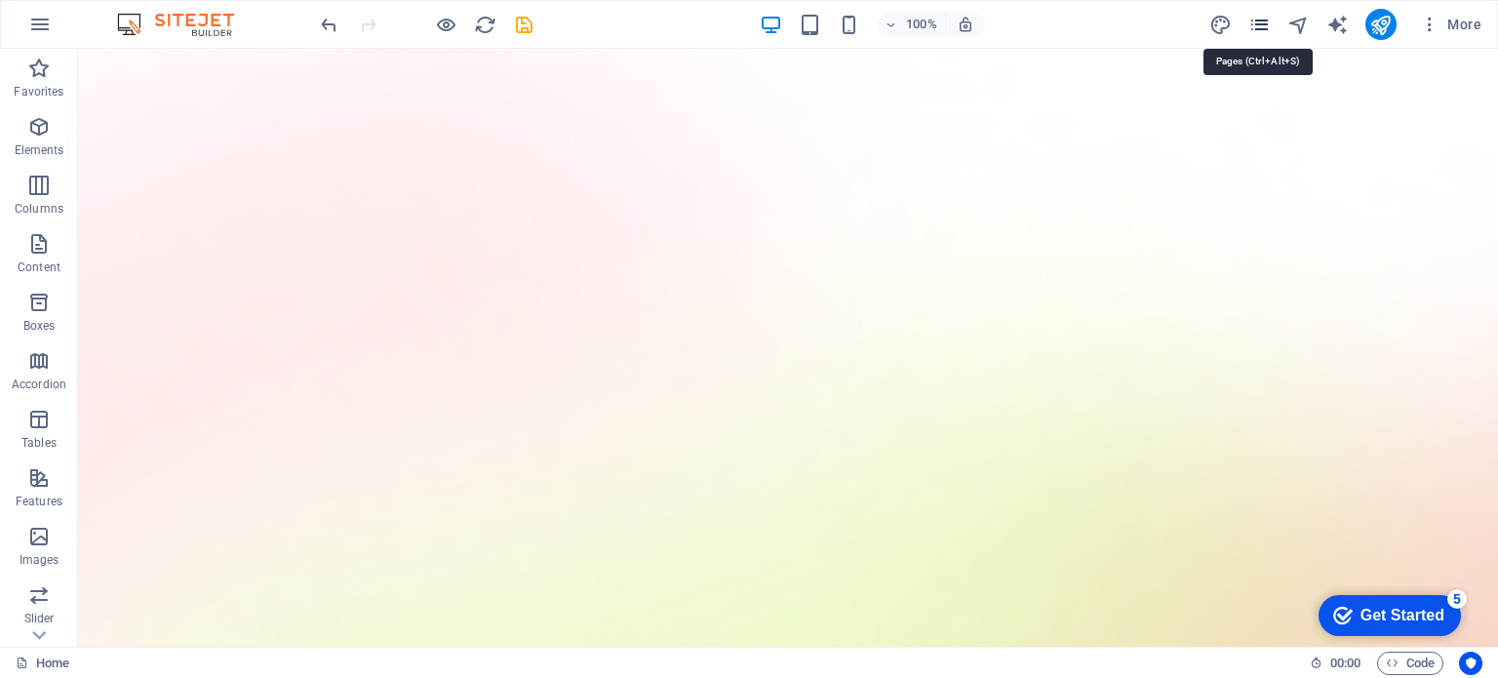
click at [1257, 22] on icon "pages" at bounding box center [1260, 25] width 22 height 22
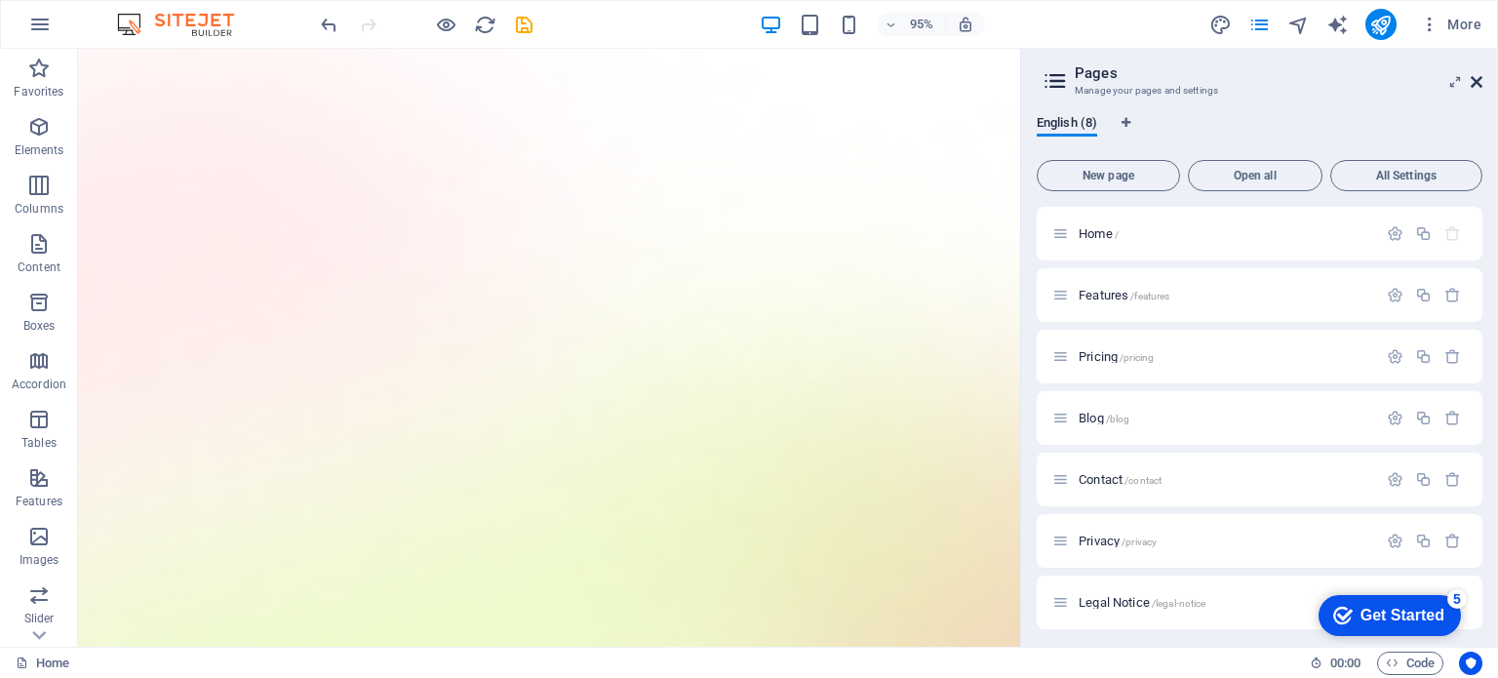
click at [1475, 77] on icon at bounding box center [1477, 82] width 12 height 16
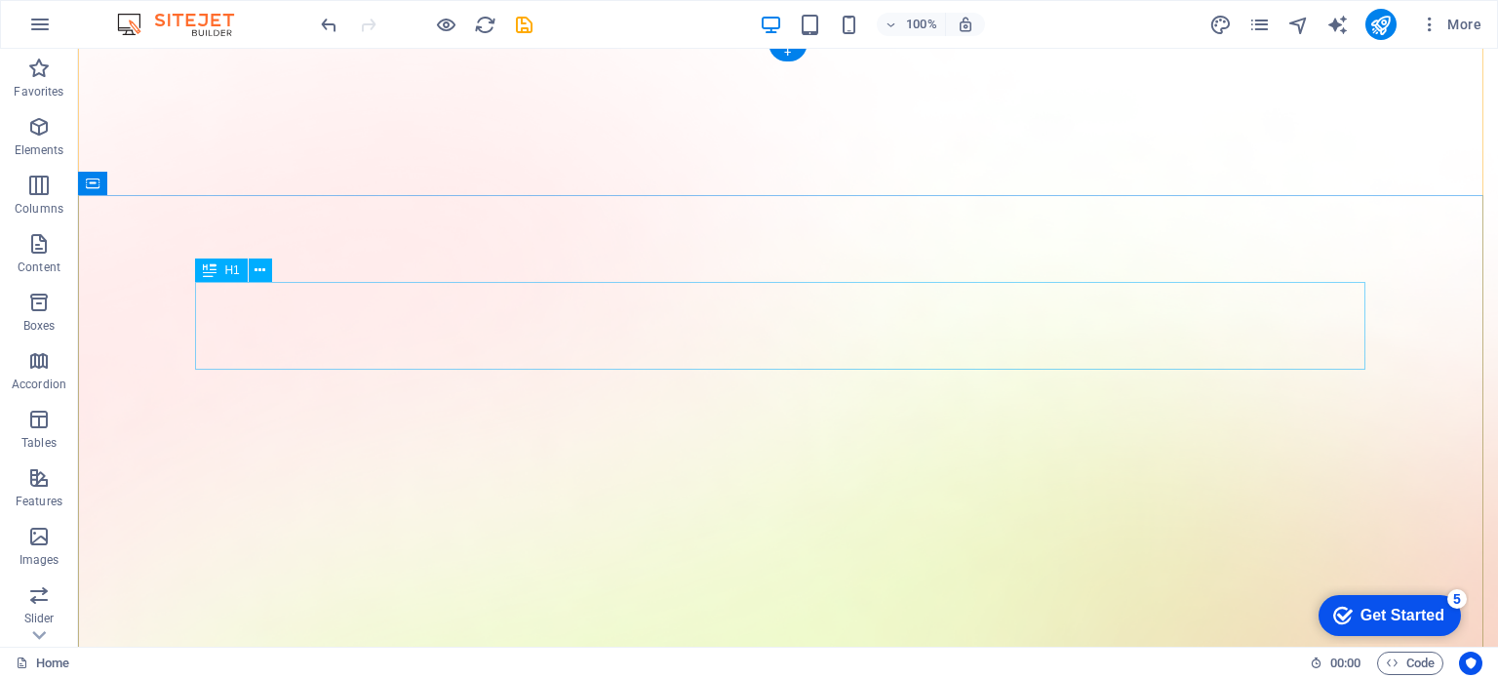
scroll to position [8, 0]
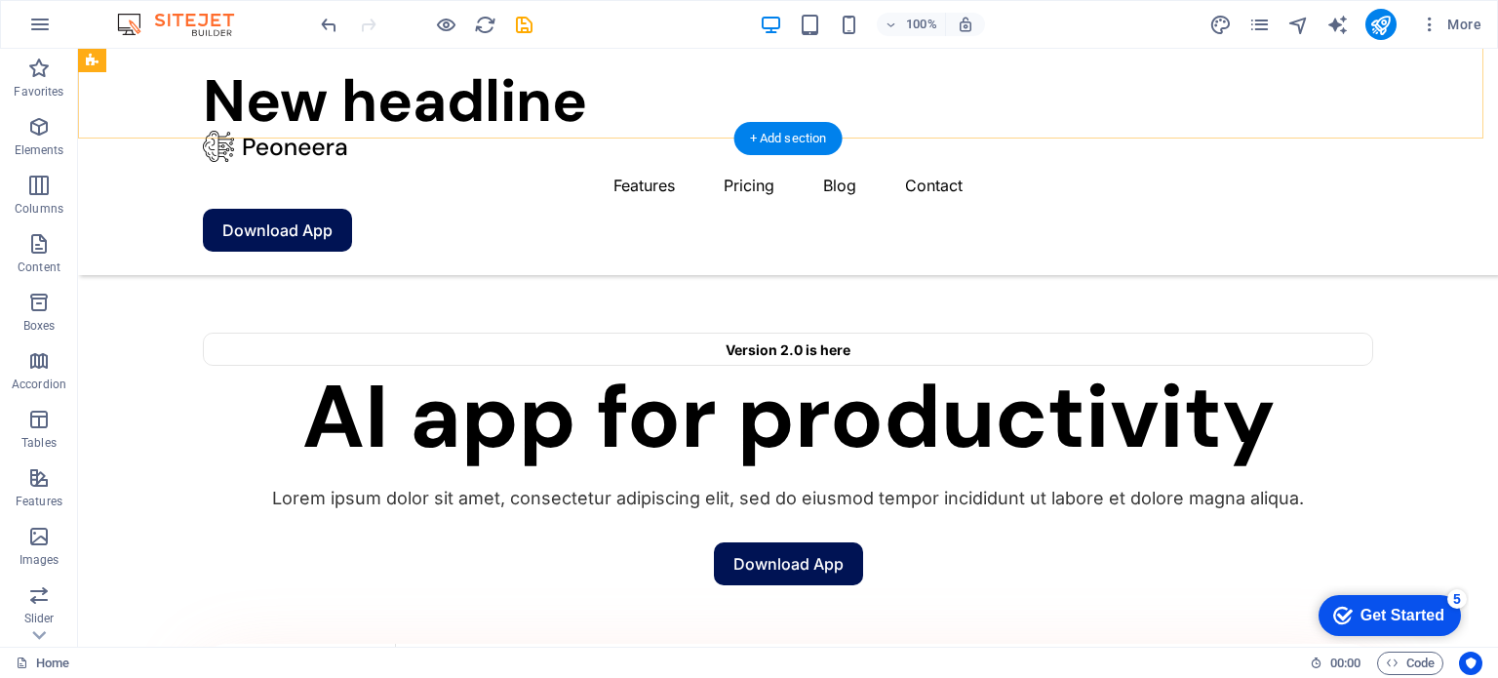
scroll to position [1364, 0]
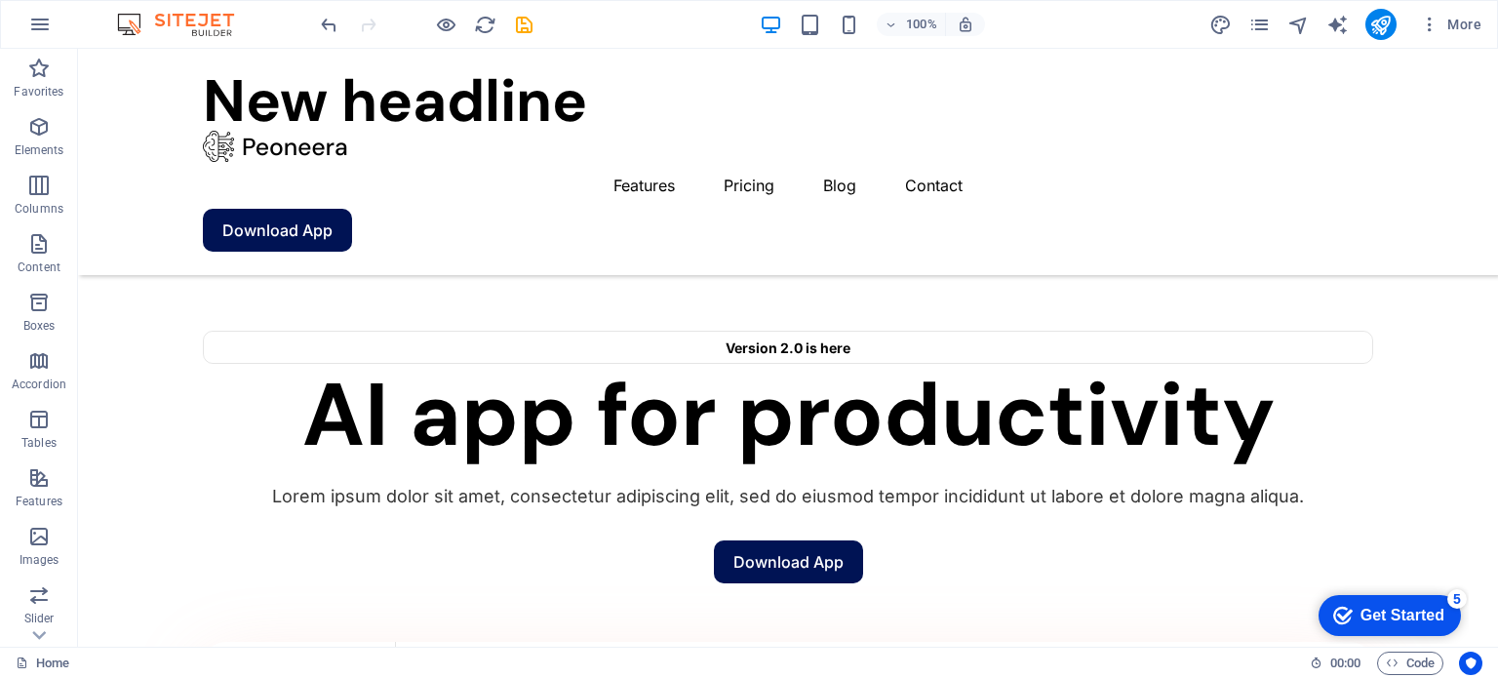
click at [1414, 613] on div "Get Started" at bounding box center [1403, 616] width 84 height 18
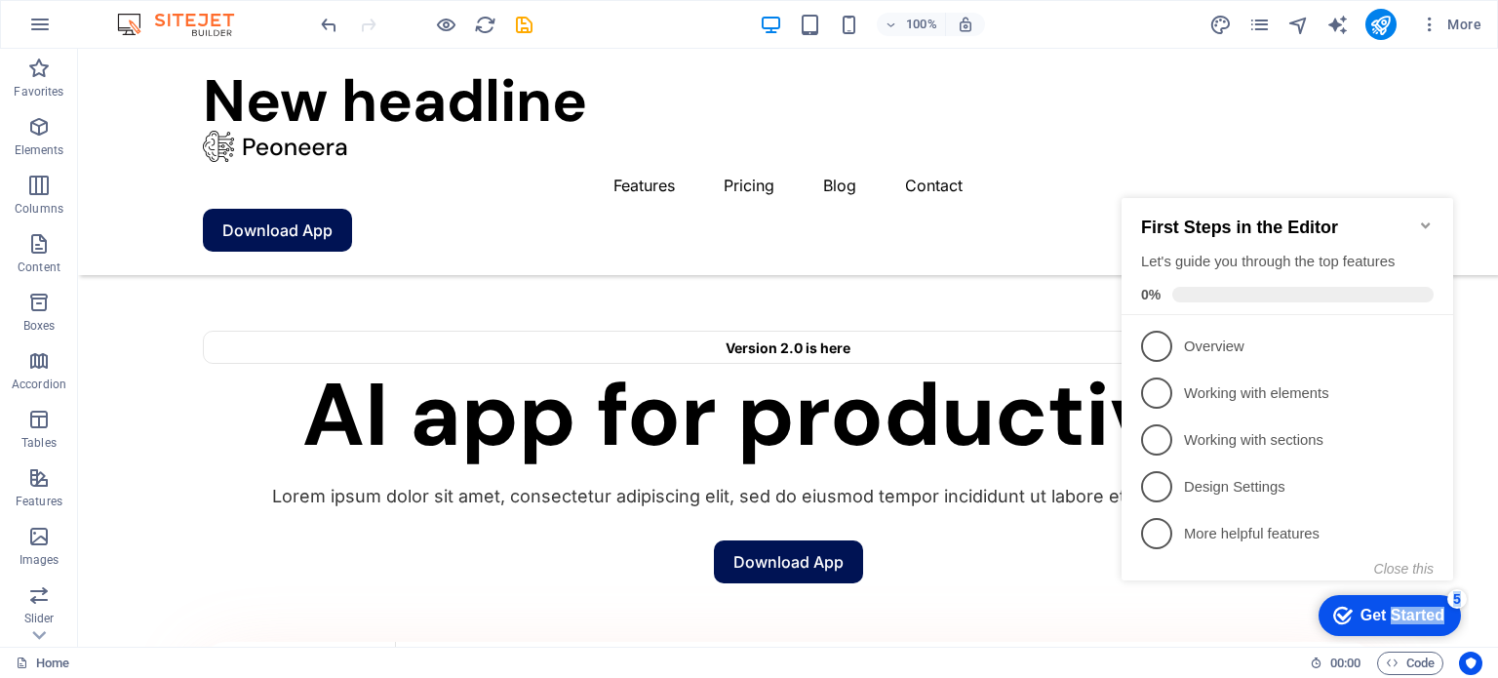
click at [1414, 613] on div "Get Started" at bounding box center [1403, 616] width 84 height 18
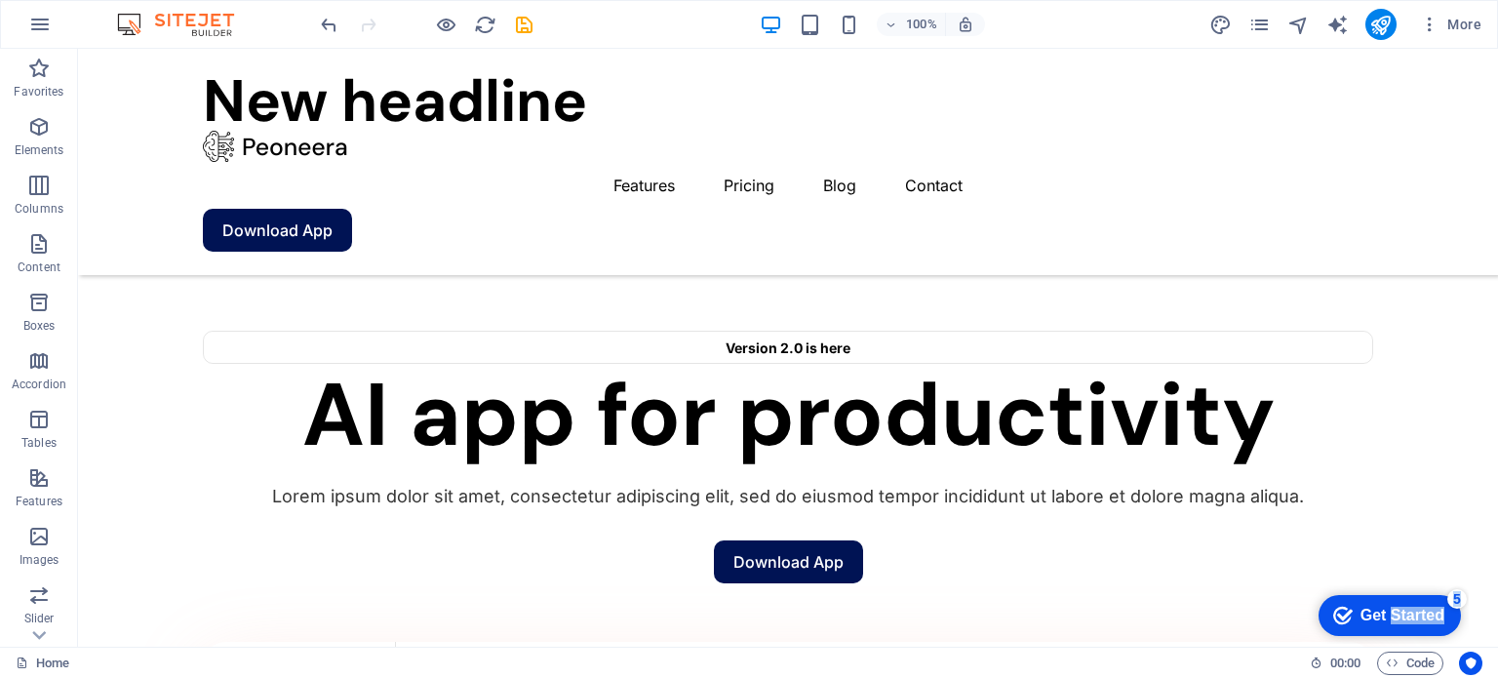
click at [1445, 624] on div "Get Started" at bounding box center [1403, 616] width 84 height 18
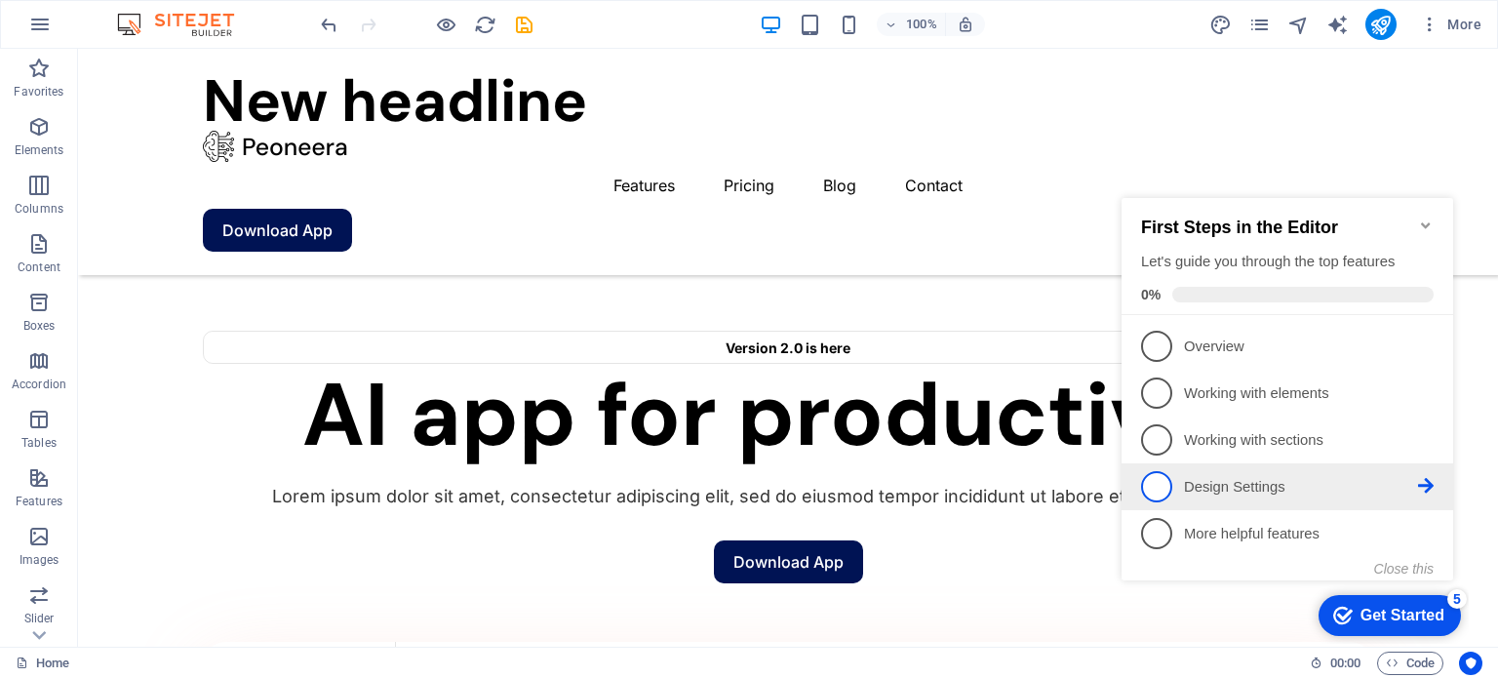
click at [1164, 481] on span "4" at bounding box center [1156, 486] width 31 height 31
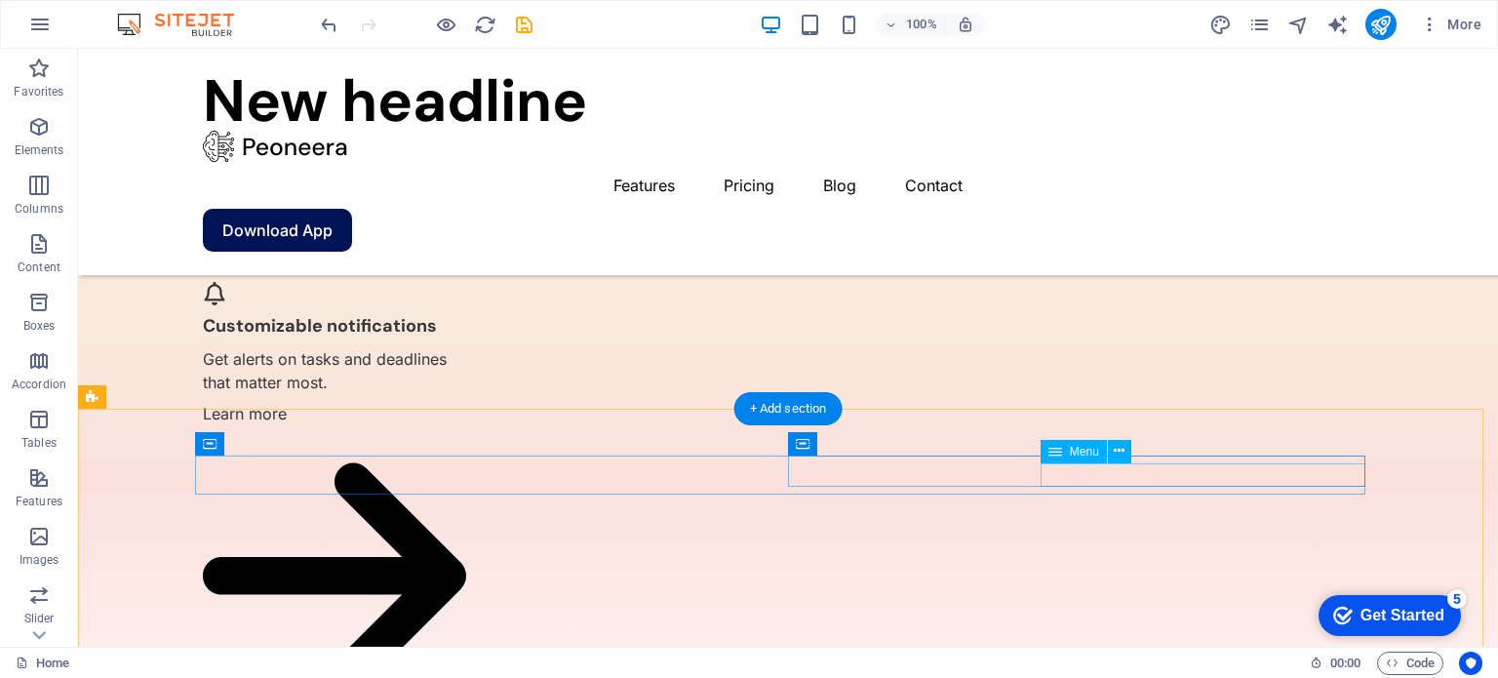
scroll to position [6238, 0]
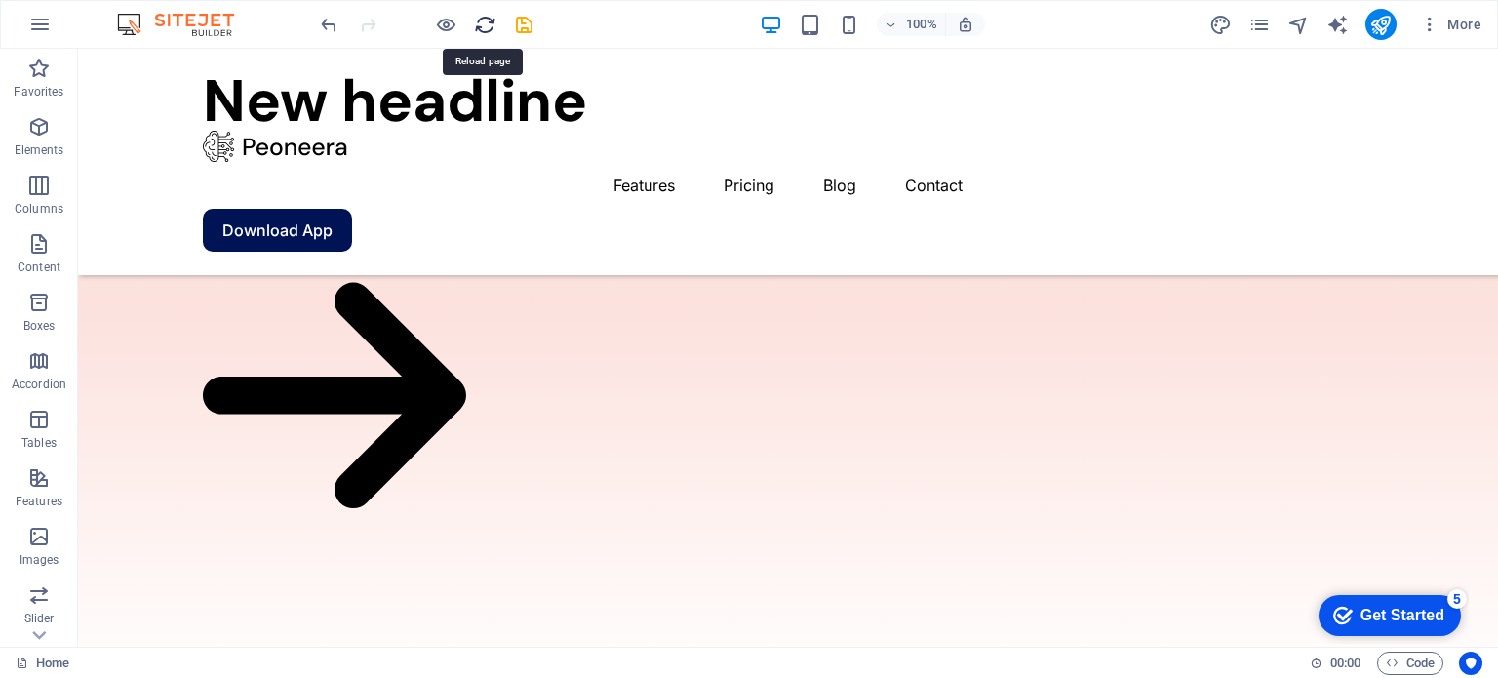
click at [481, 23] on icon "reload" at bounding box center [485, 25] width 22 height 22
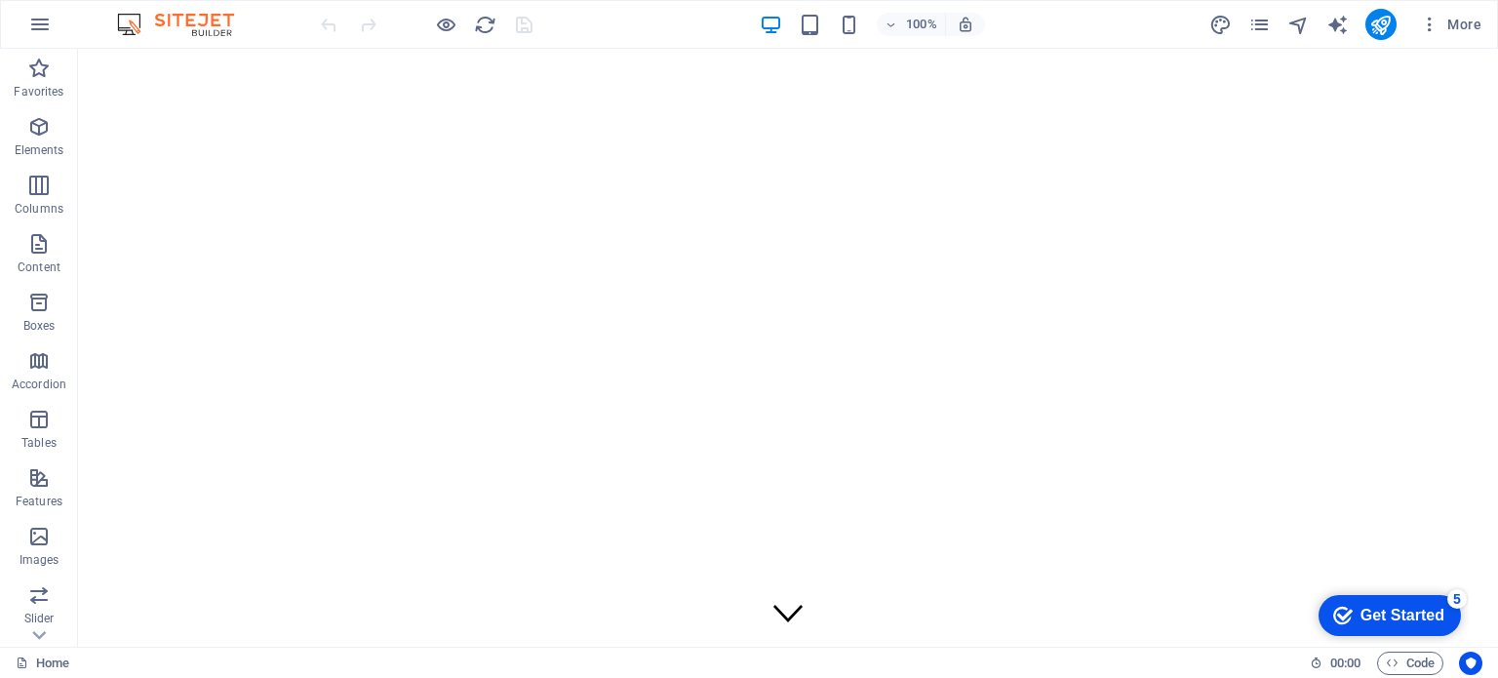
scroll to position [0, 0]
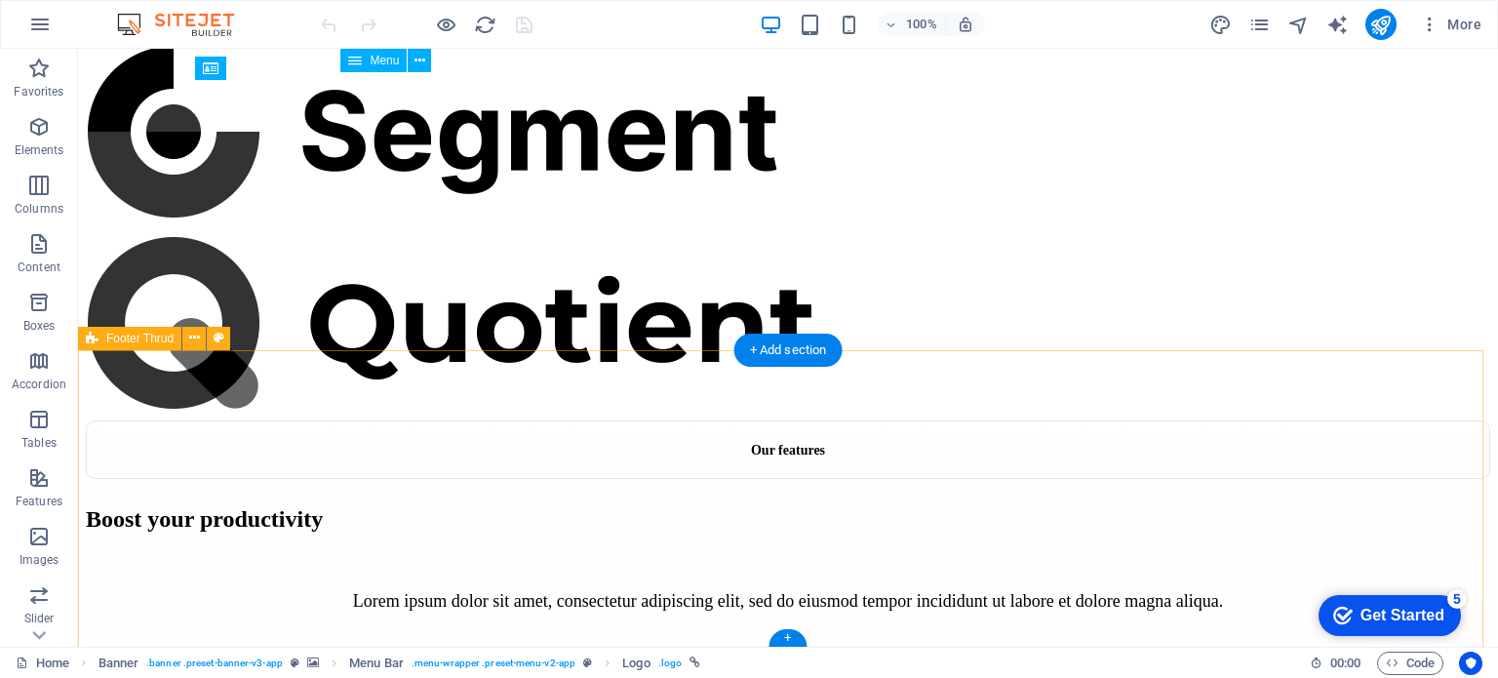
scroll to position [4483, 0]
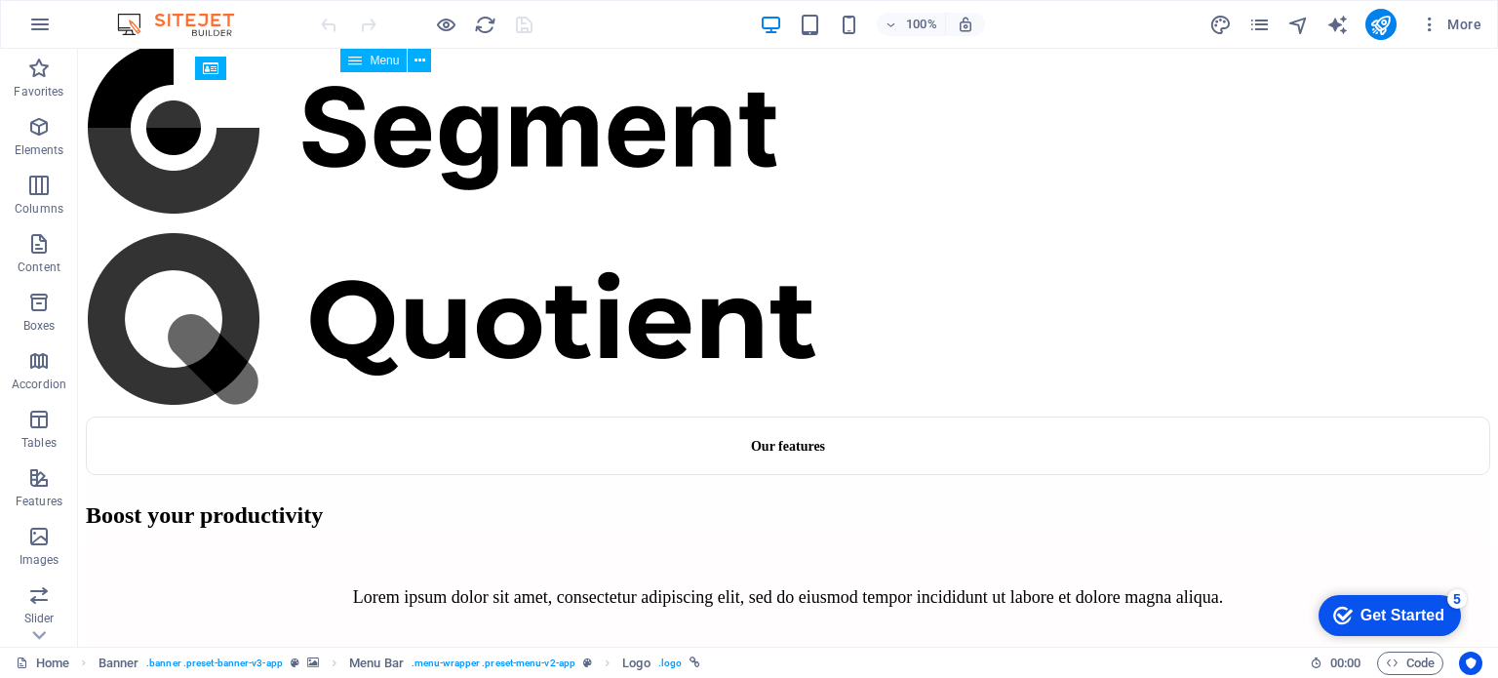
click at [1394, 608] on div "Get Started" at bounding box center [1403, 616] width 84 height 18
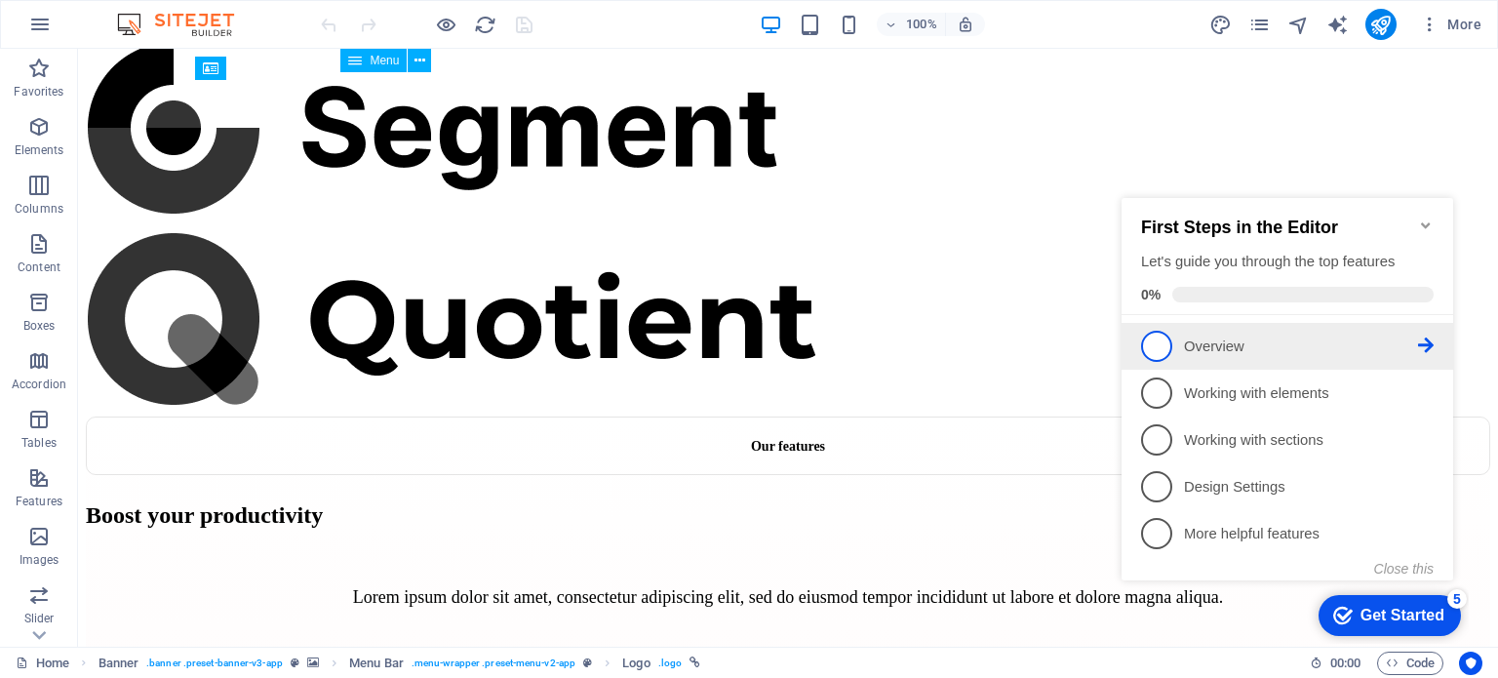
click at [1166, 342] on span "1" at bounding box center [1156, 346] width 31 height 31
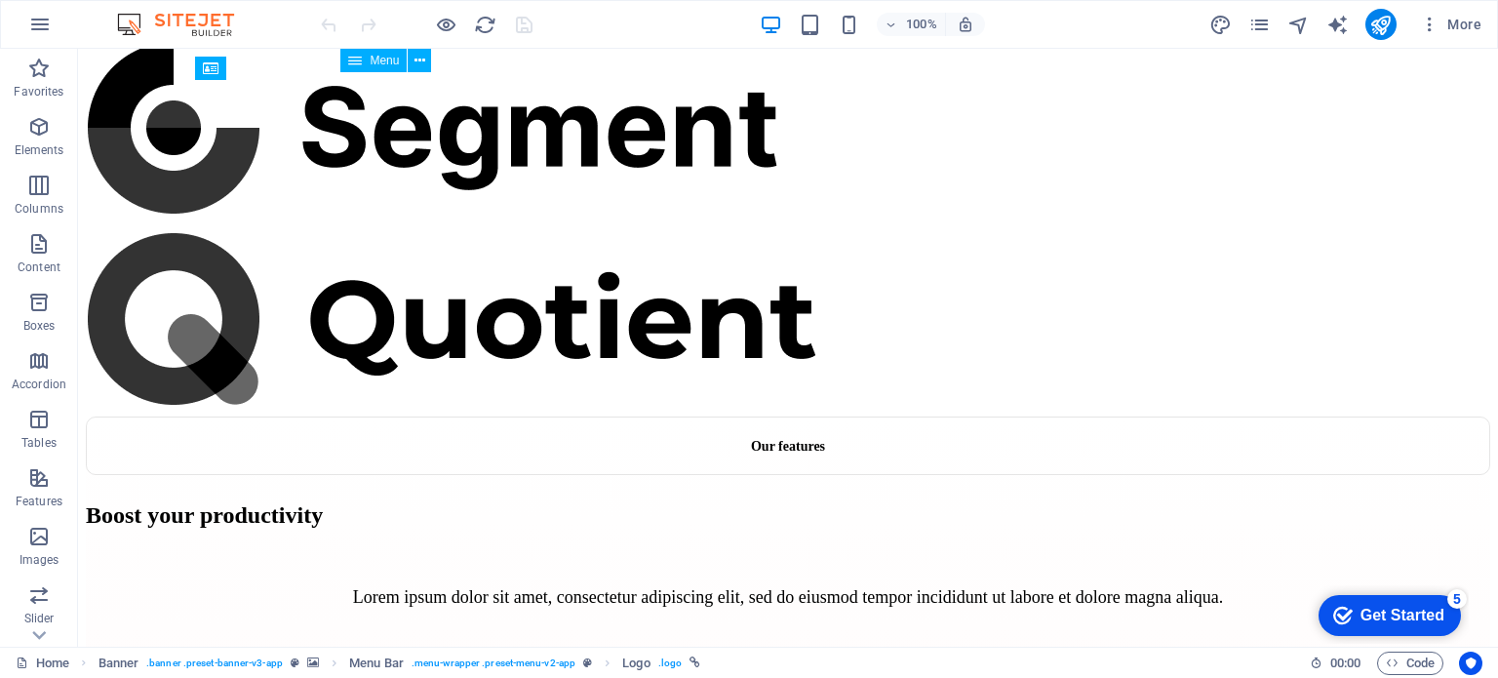
scroll to position [0, 0]
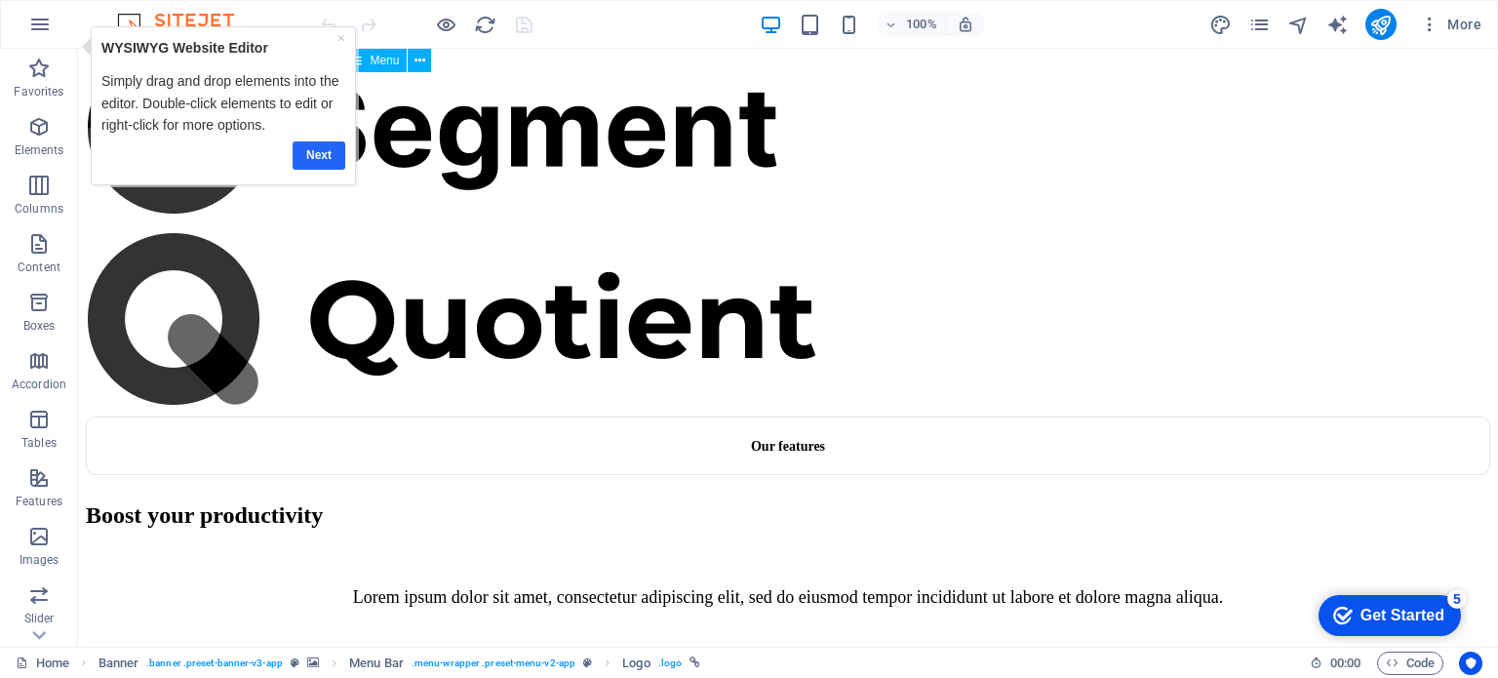
click at [314, 153] on link "Next" at bounding box center [319, 154] width 53 height 28
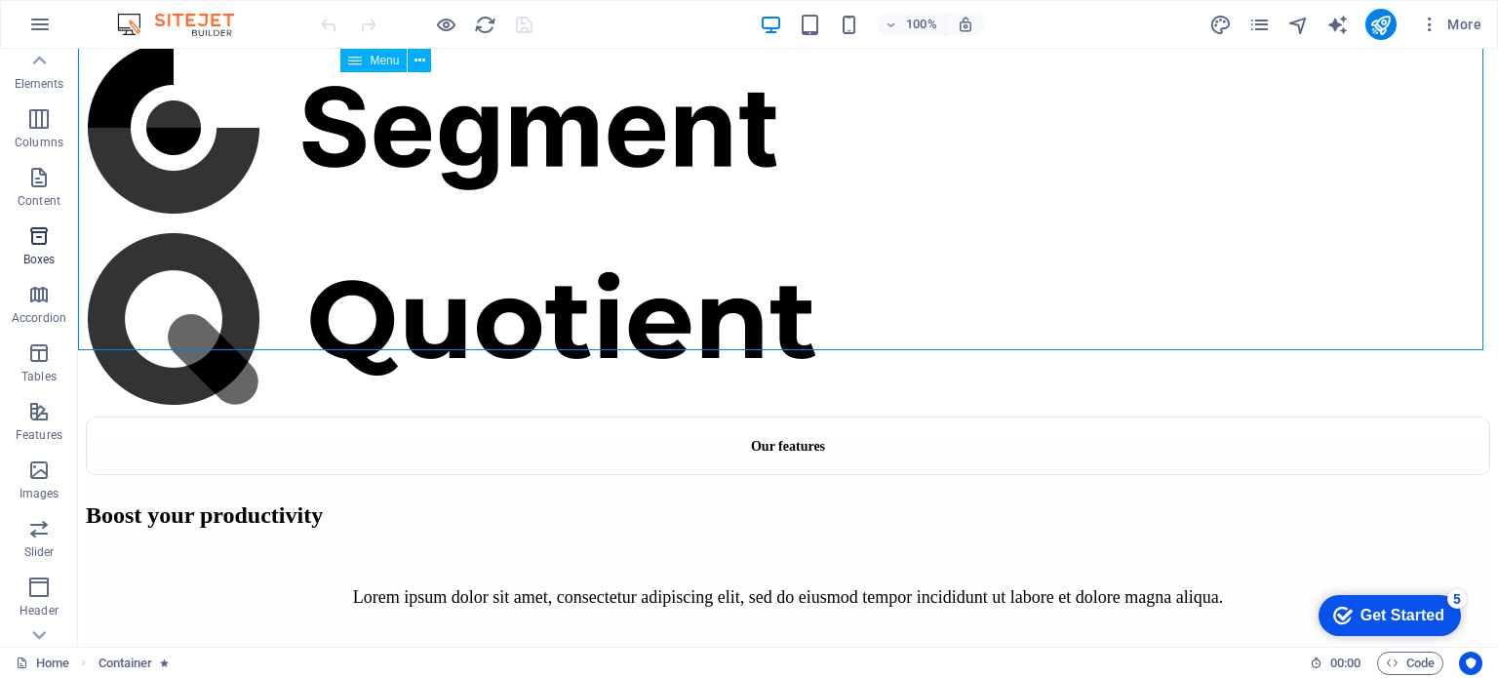
scroll to position [62, 0]
click at [43, 491] on p "Images" at bounding box center [40, 498] width 40 height 16
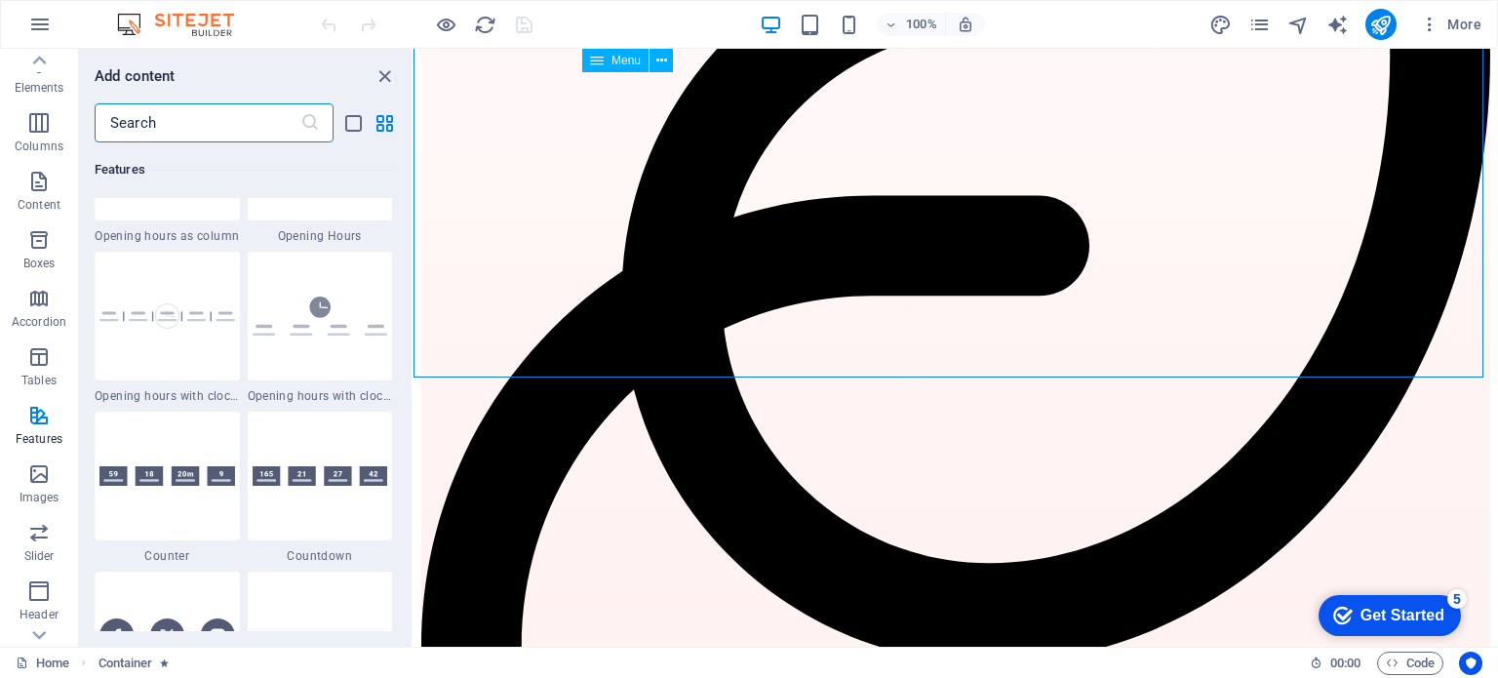
scroll to position [8441, 0]
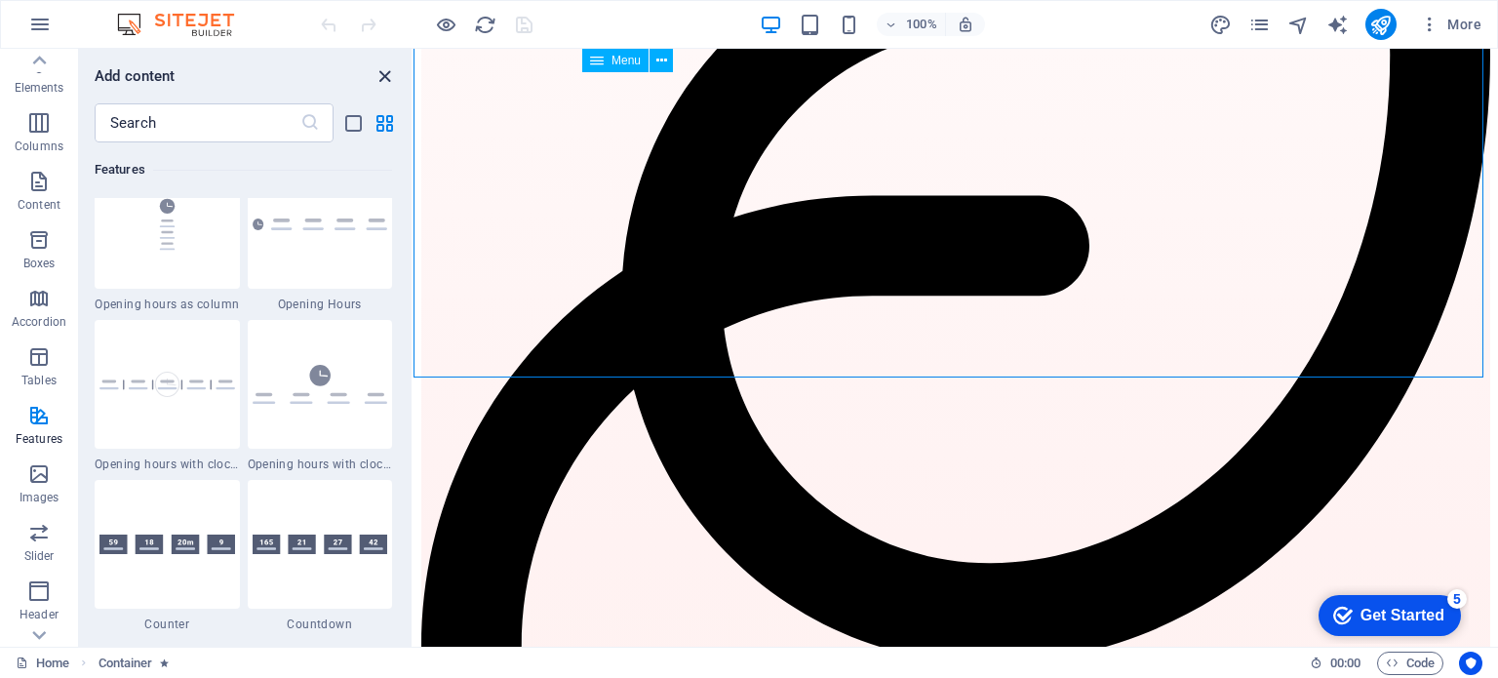
click at [381, 73] on icon "close panel" at bounding box center [385, 76] width 22 height 22
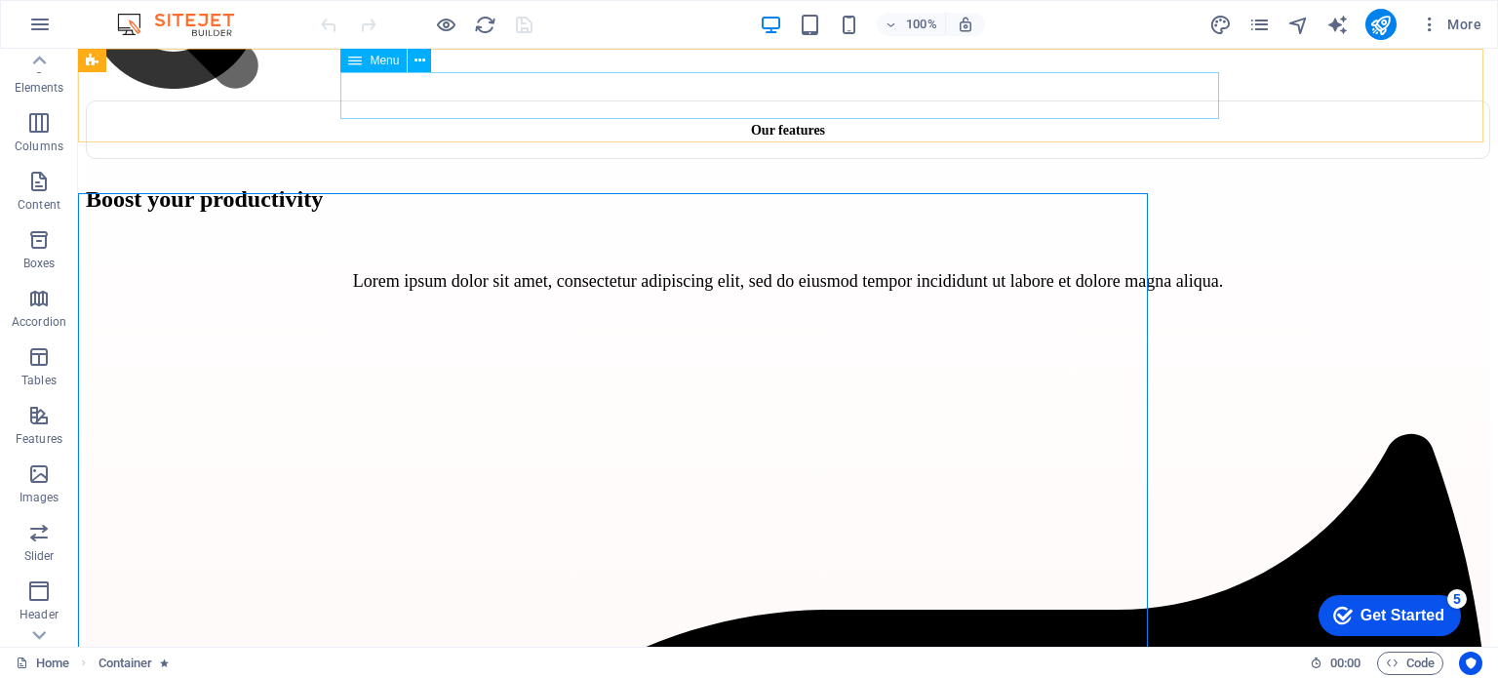
scroll to position [4483, 0]
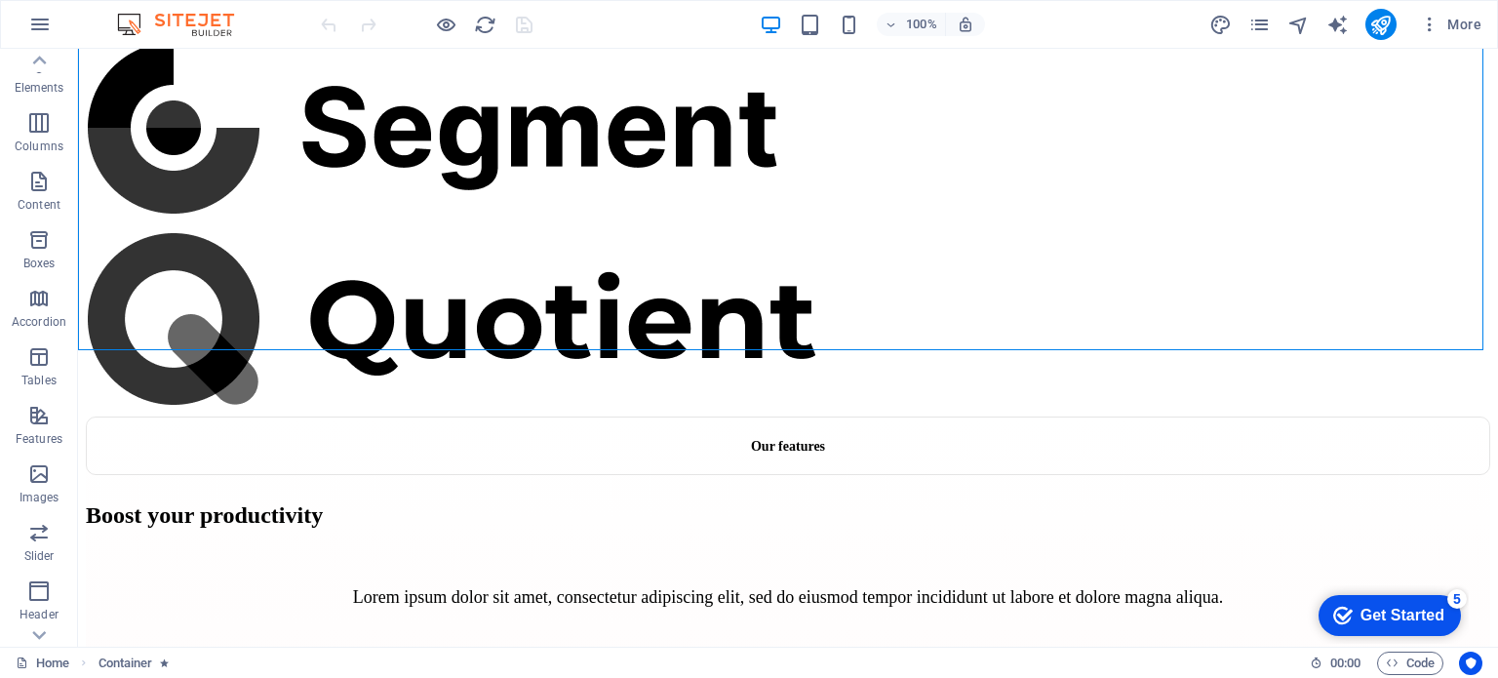
click at [193, 25] on img at bounding box center [185, 24] width 146 height 23
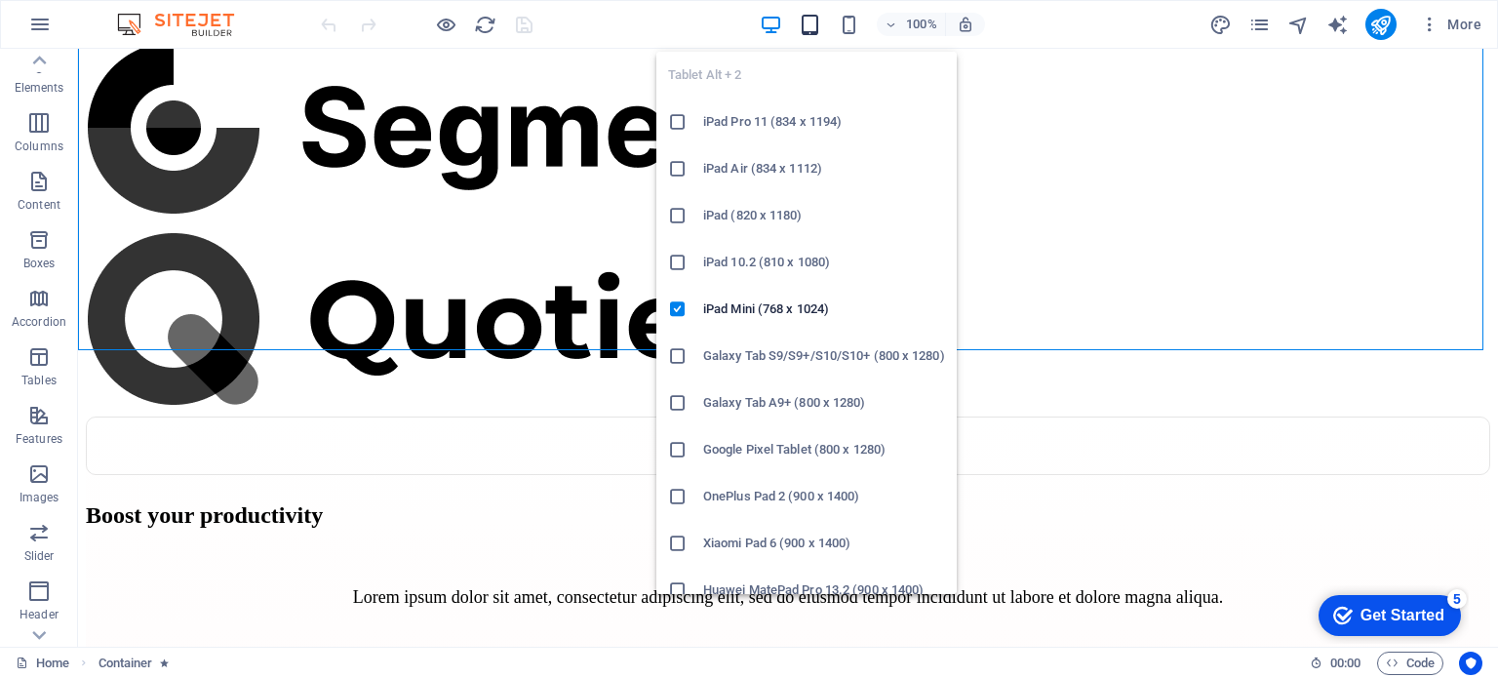
click at [812, 20] on icon "button" at bounding box center [810, 25] width 22 height 22
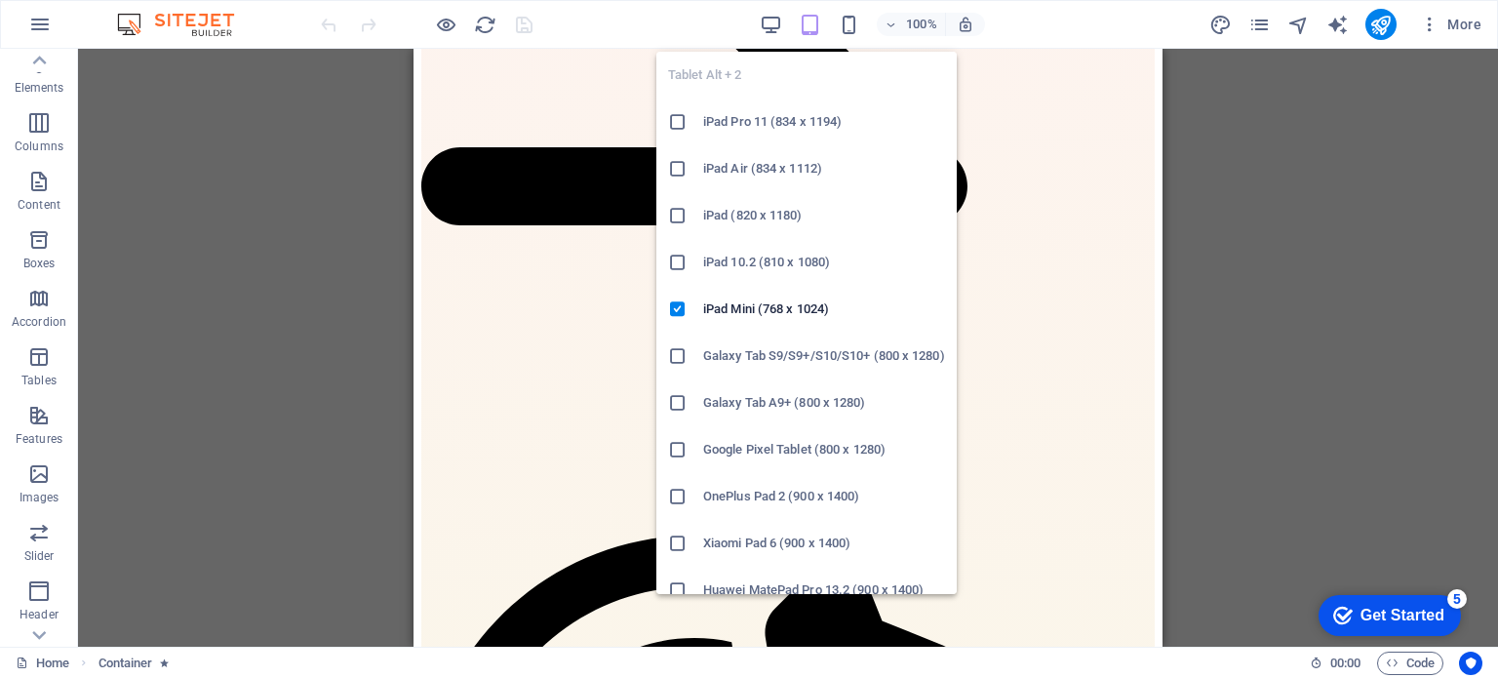
scroll to position [5298, 0]
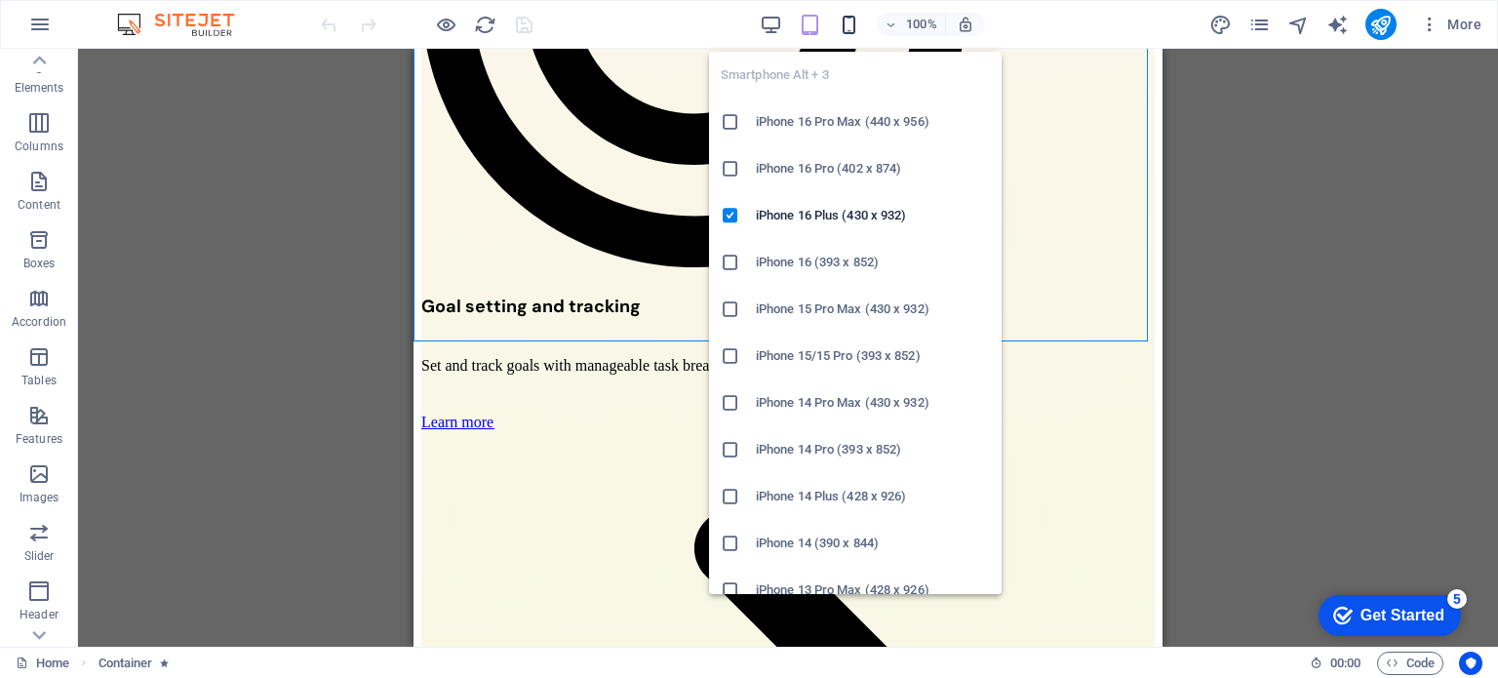
click at [847, 18] on icon "button" at bounding box center [849, 25] width 22 height 22
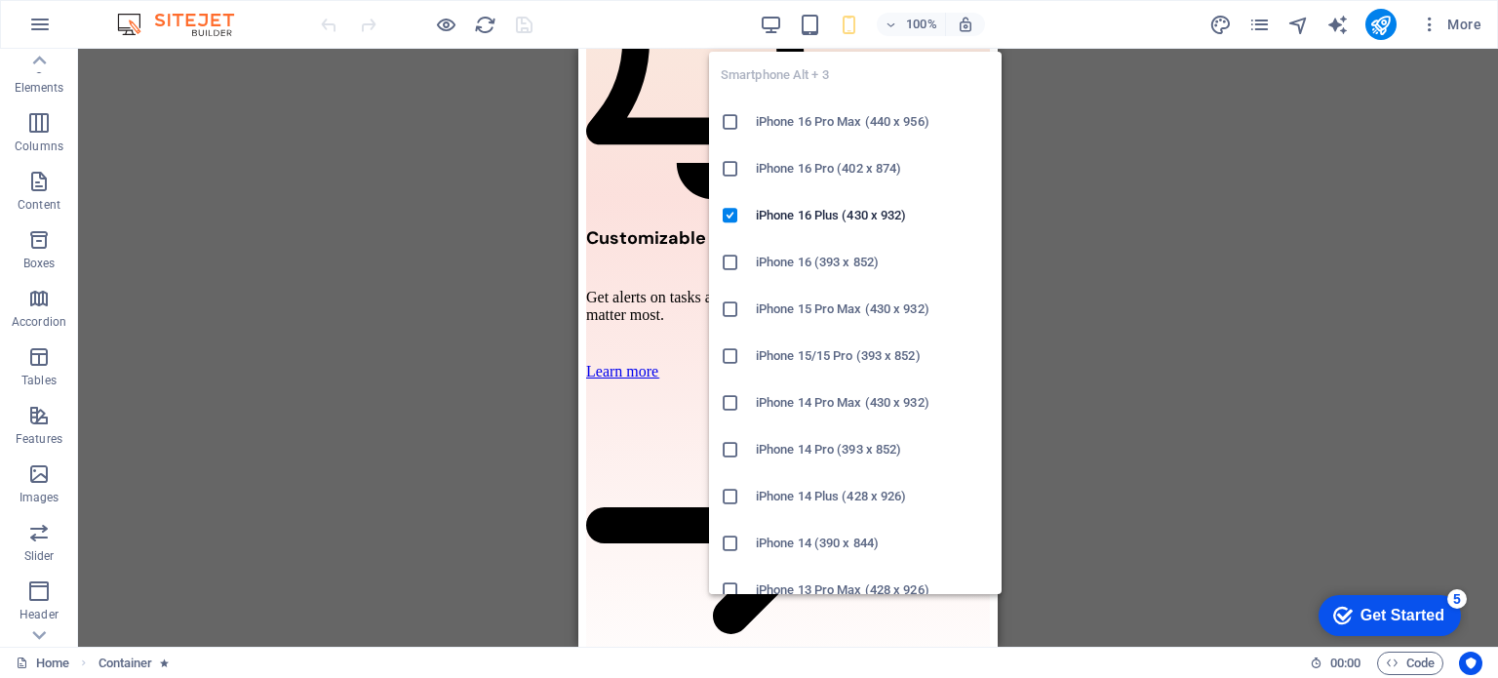
scroll to position [6028, 0]
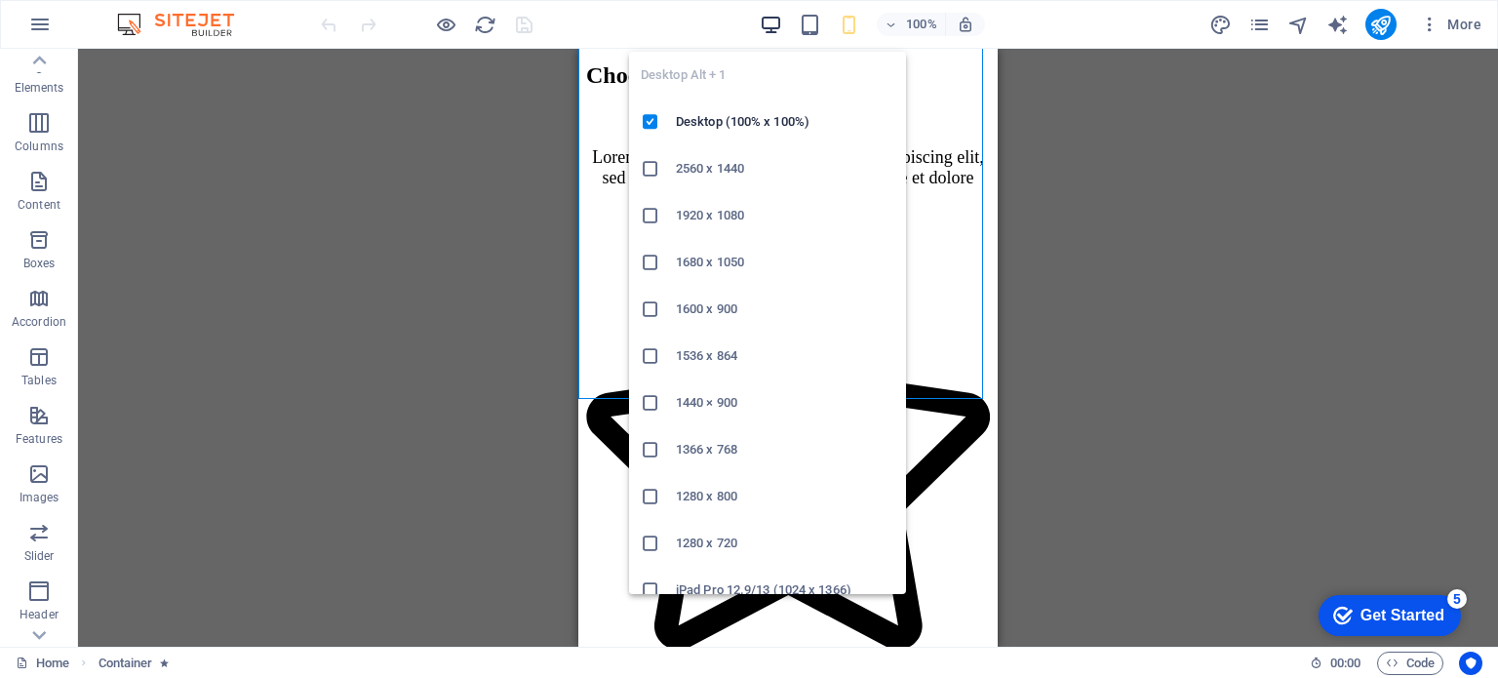
click at [769, 26] on icon "button" at bounding box center [771, 25] width 22 height 22
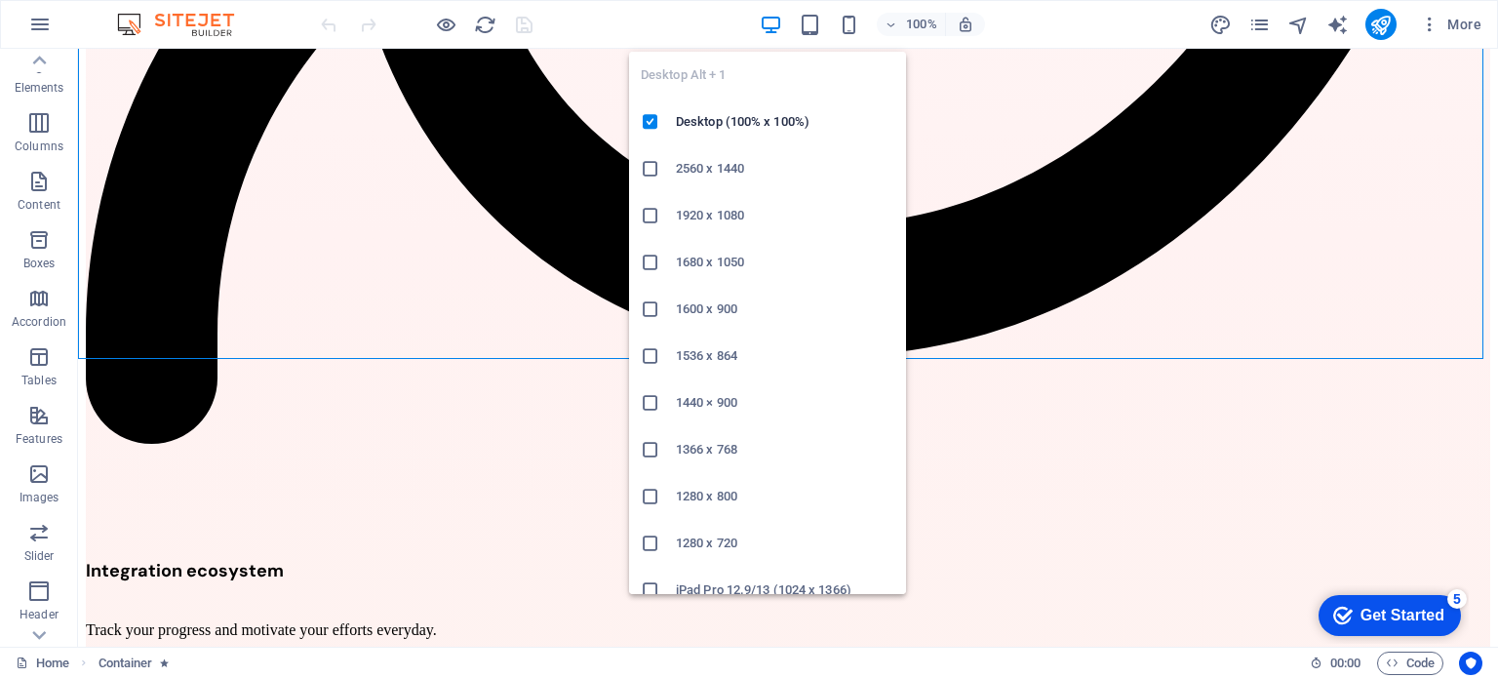
scroll to position [4483, 0]
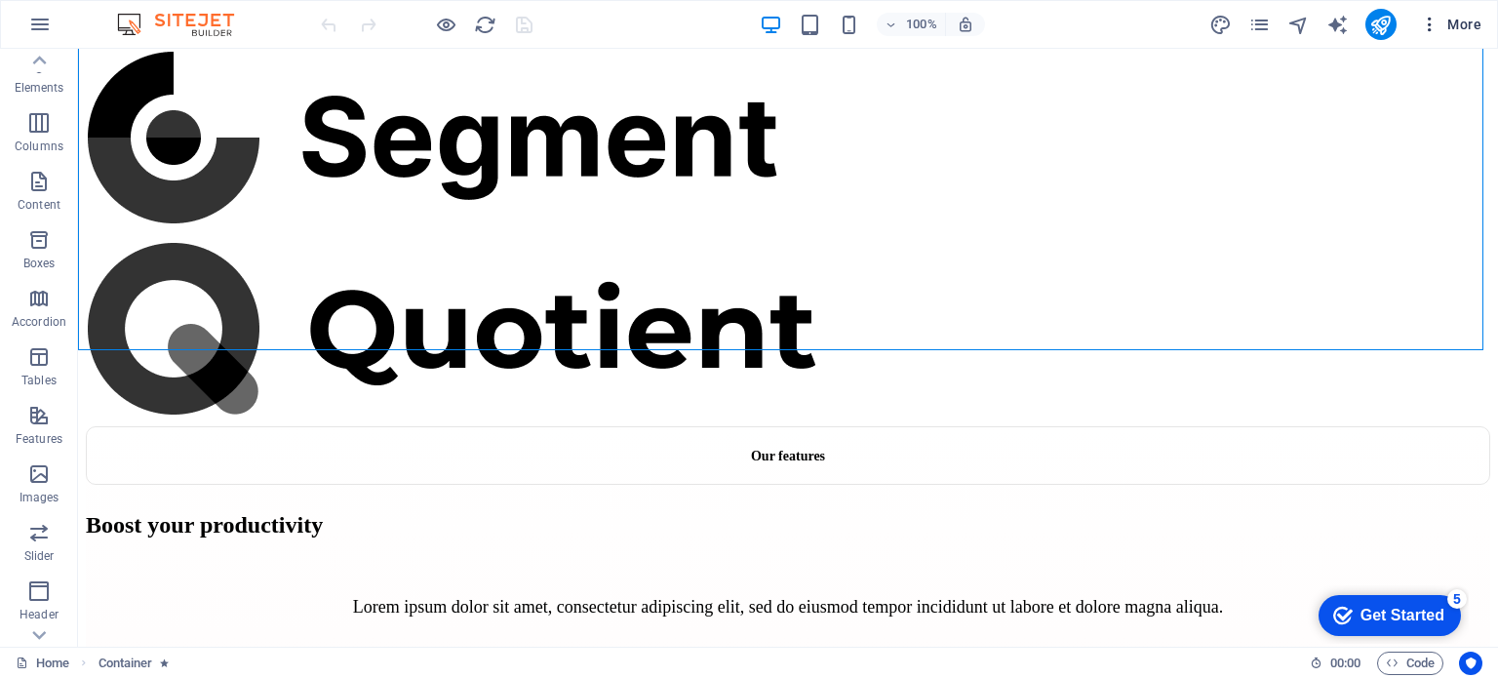
click at [1434, 23] on icon "button" at bounding box center [1430, 25] width 20 height 20
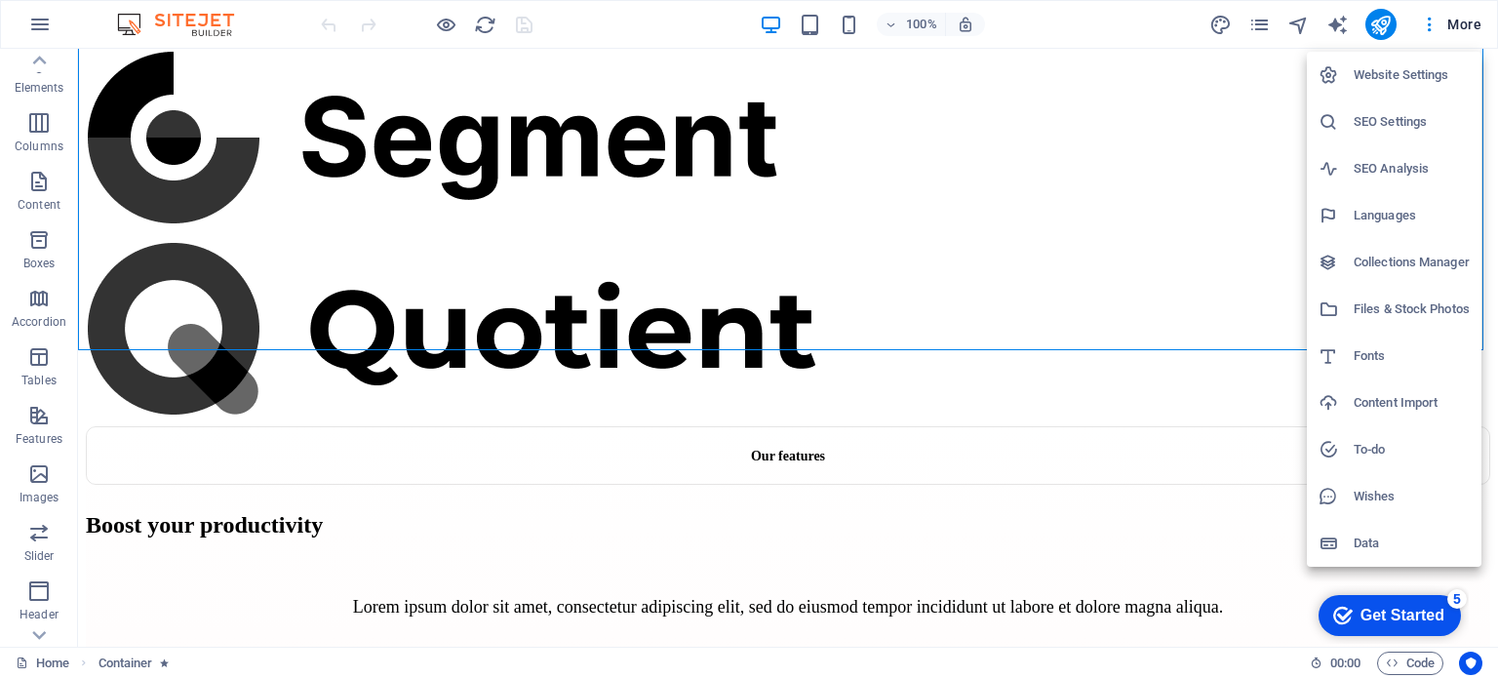
click at [1372, 542] on h6 "Data" at bounding box center [1412, 543] width 116 height 23
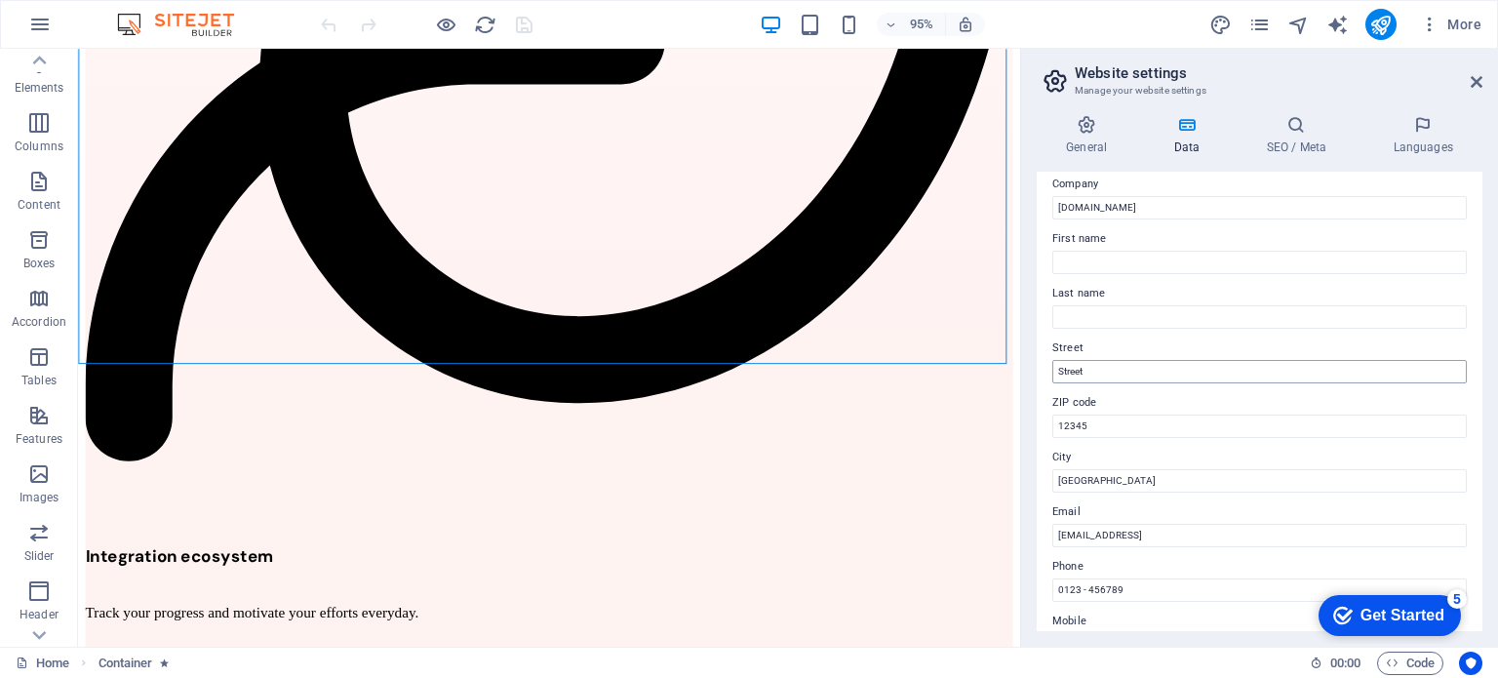
scroll to position [0, 0]
click at [1297, 149] on h4 "SEO / Meta" at bounding box center [1300, 135] width 127 height 41
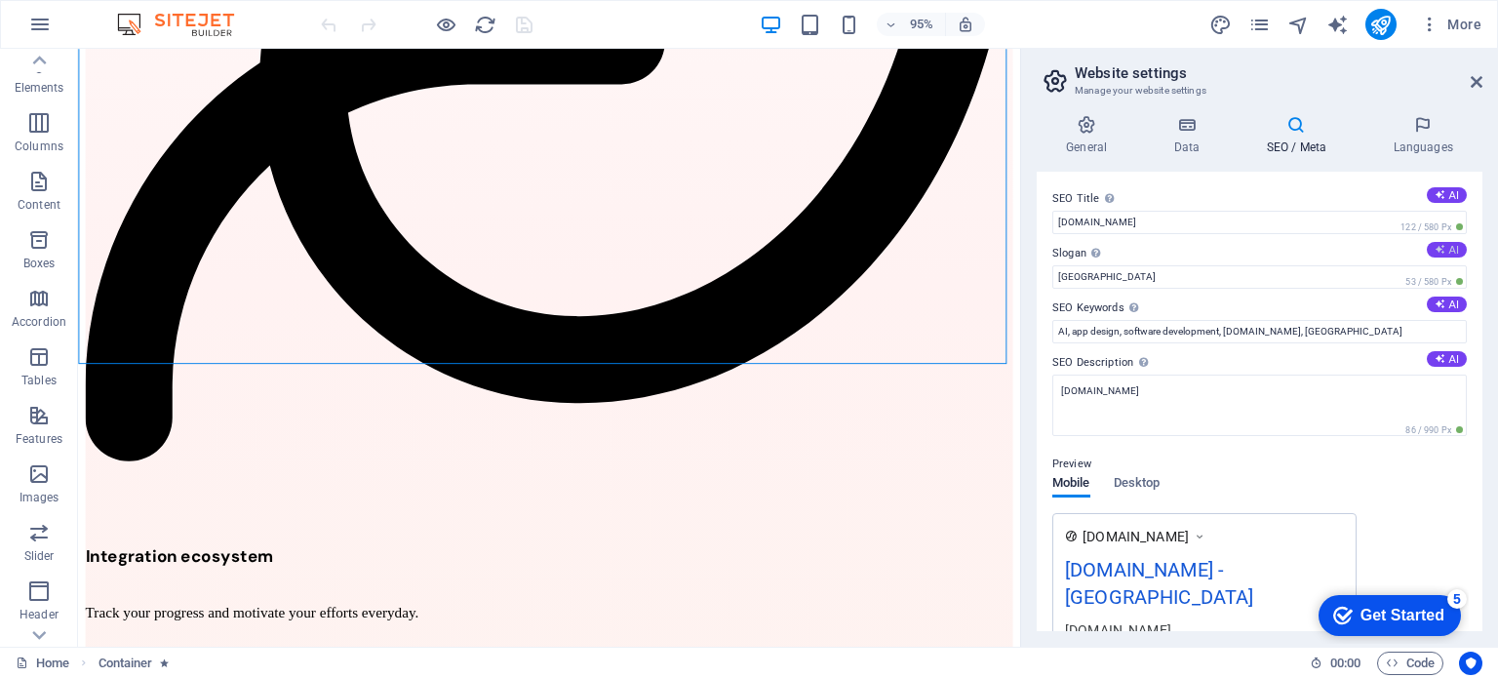
click at [1451, 253] on button "AI" at bounding box center [1447, 250] width 40 height 16
type input "Unlock Your Potential with Smart Productivity"
click at [1445, 299] on button "AI" at bounding box center [1447, 305] width 40 height 16
type input "AI productivity app, goal setting and tracking, secure data encryption, customi…"
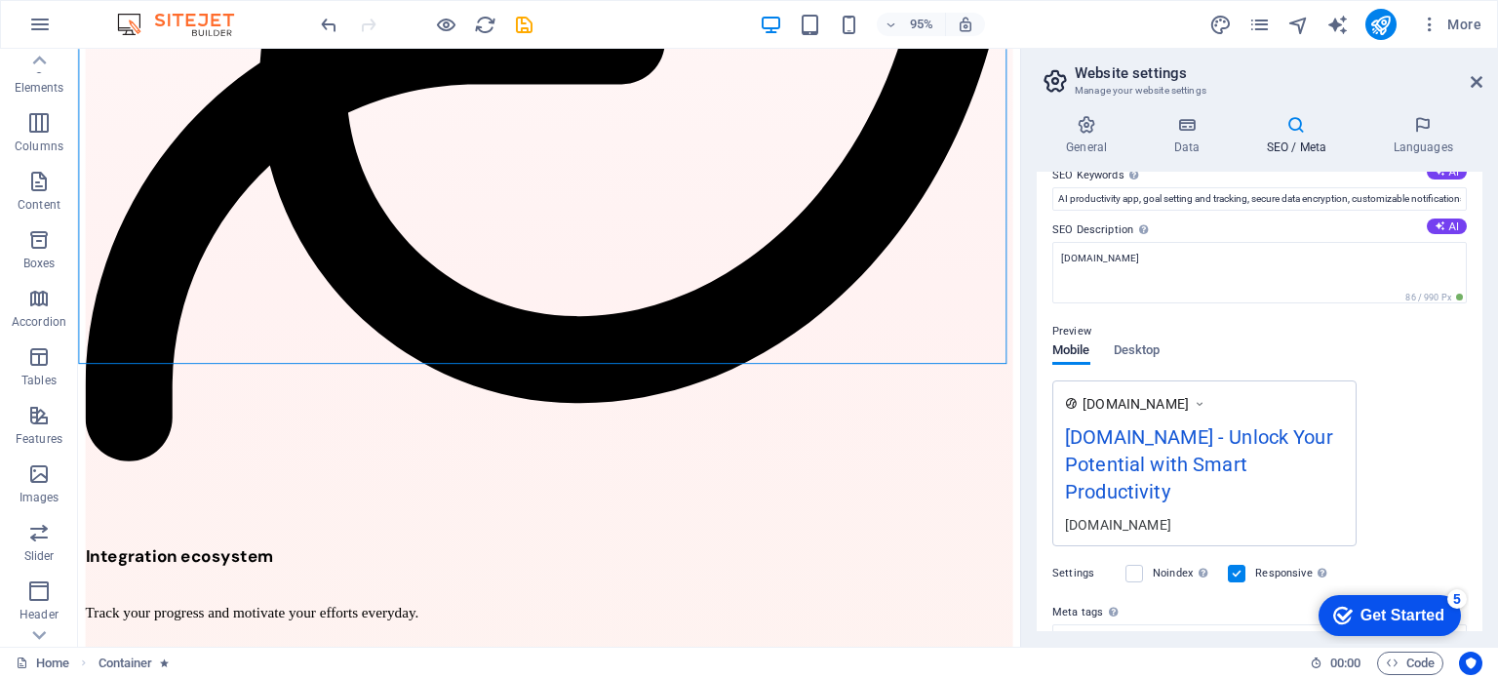
scroll to position [140, 0]
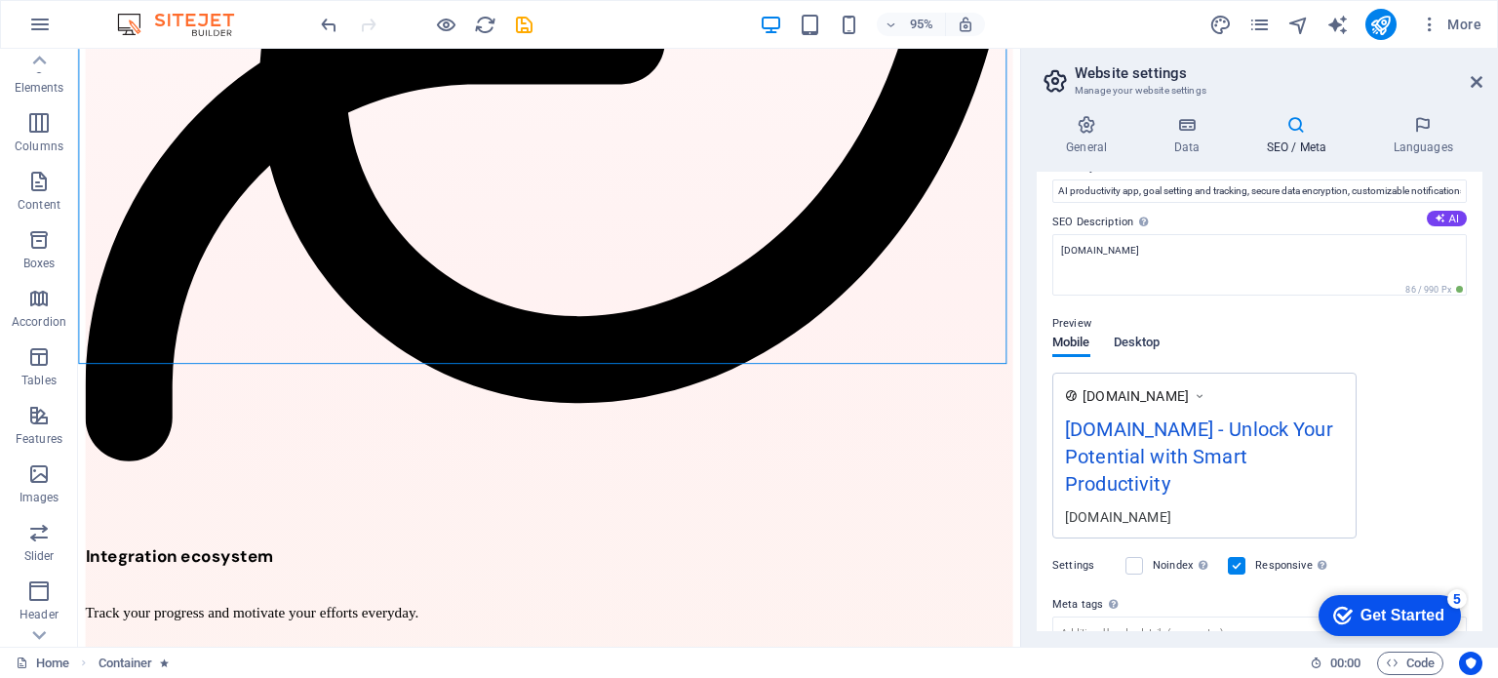
click at [1144, 338] on span "Desktop" at bounding box center [1137, 344] width 47 height 27
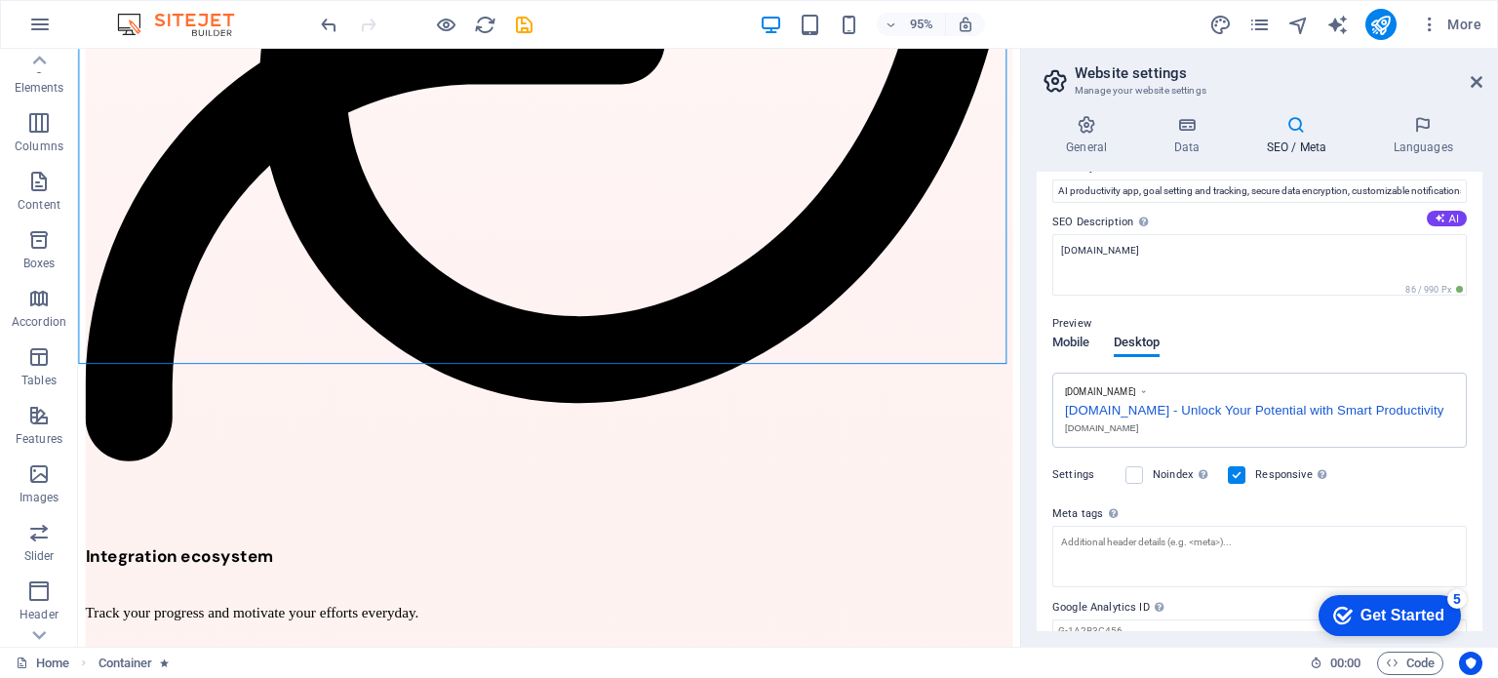
click at [1070, 347] on span "Mobile" at bounding box center [1071, 344] width 38 height 27
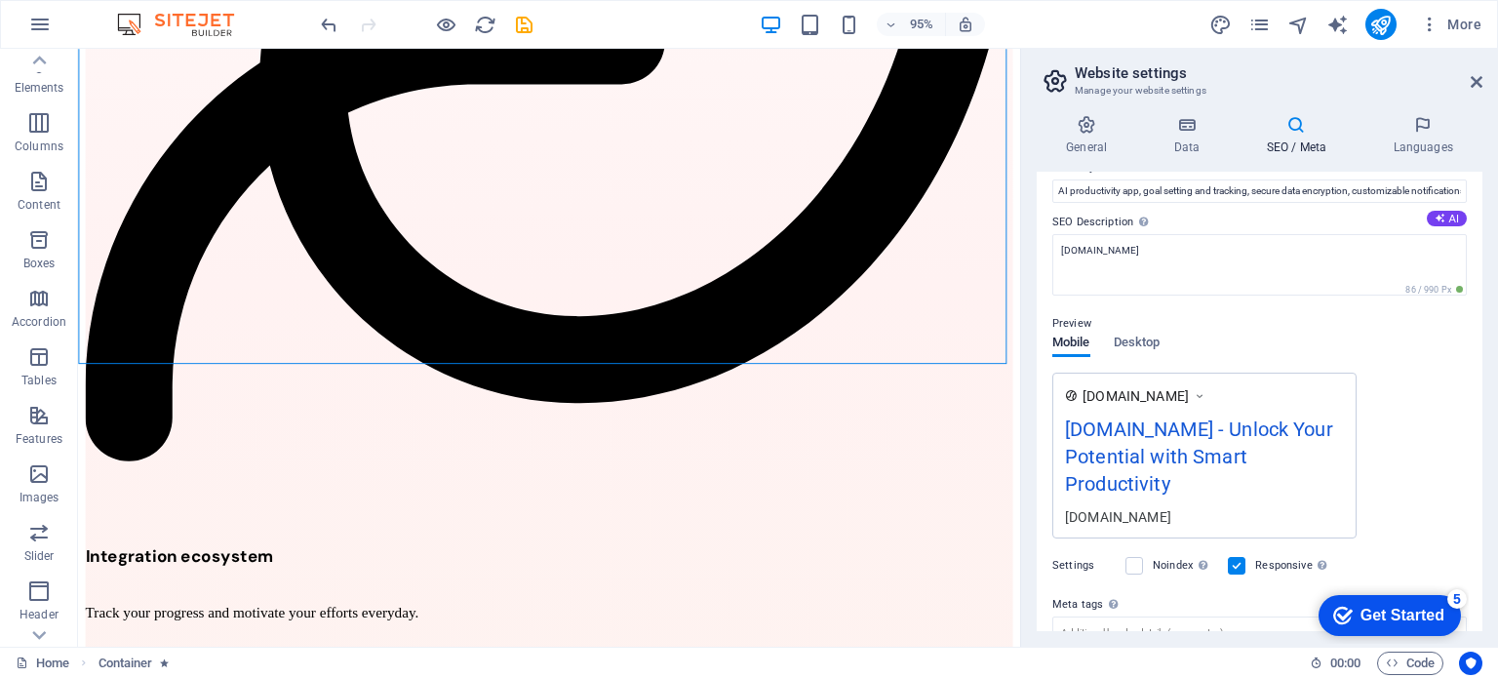
scroll to position [311, 0]
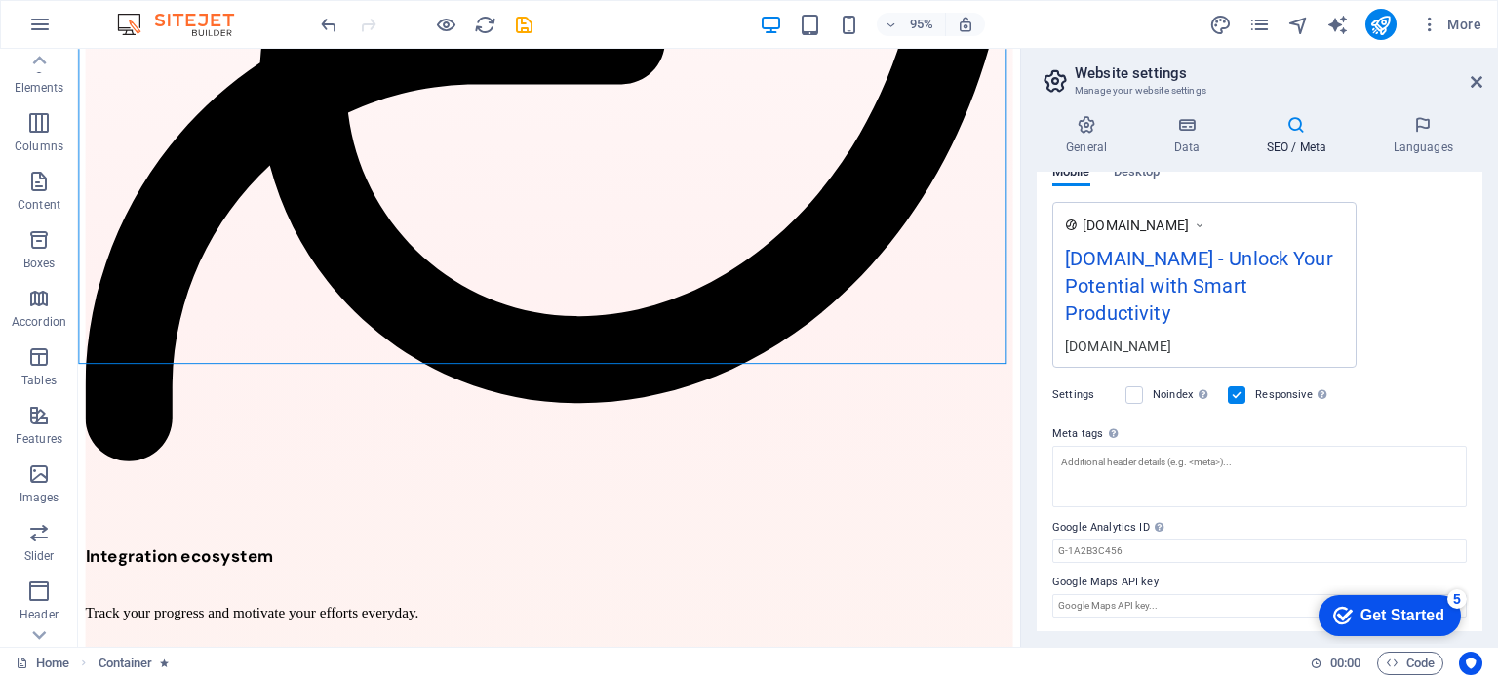
click at [1397, 614] on div "Get Started" at bounding box center [1403, 616] width 84 height 18
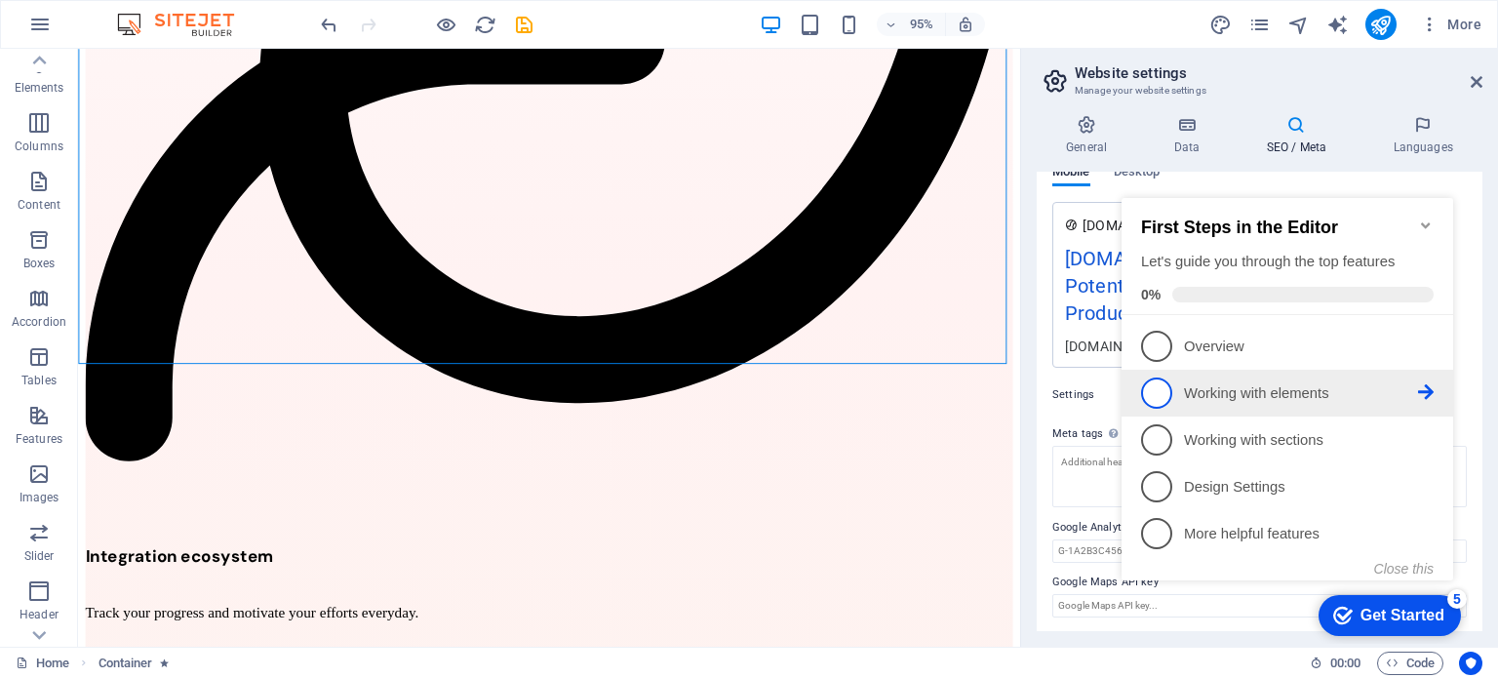
click at [1226, 385] on p "Working with elements - incomplete" at bounding box center [1301, 393] width 234 height 20
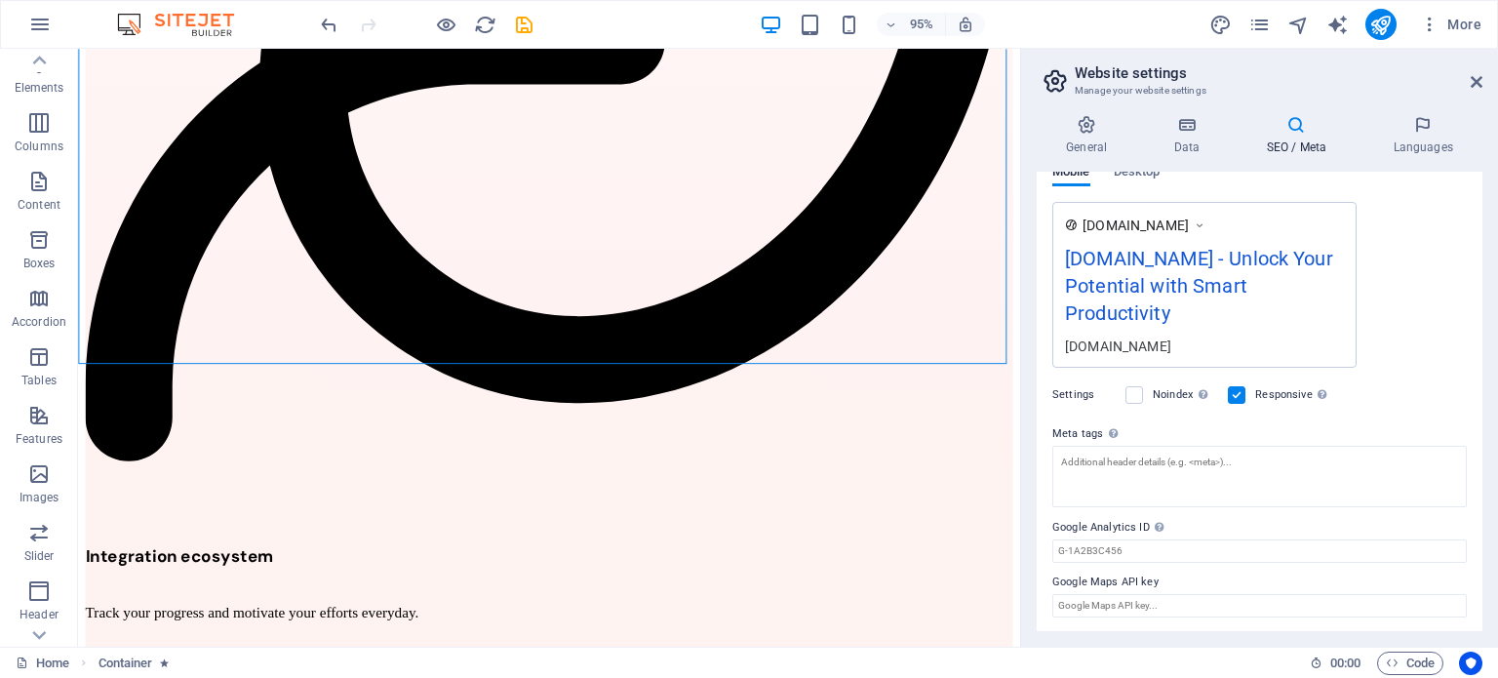
scroll to position [0, 0]
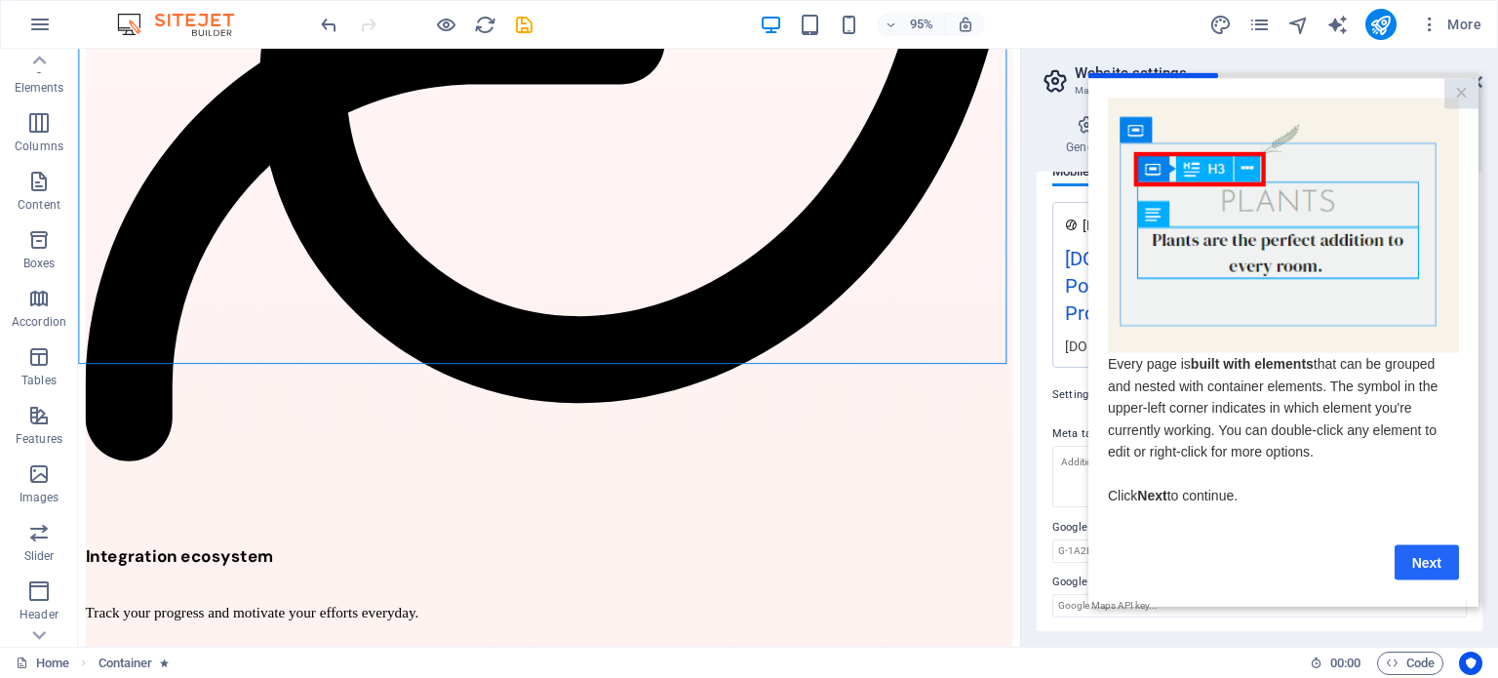
click at [1412, 560] on link "Next" at bounding box center [1427, 561] width 64 height 35
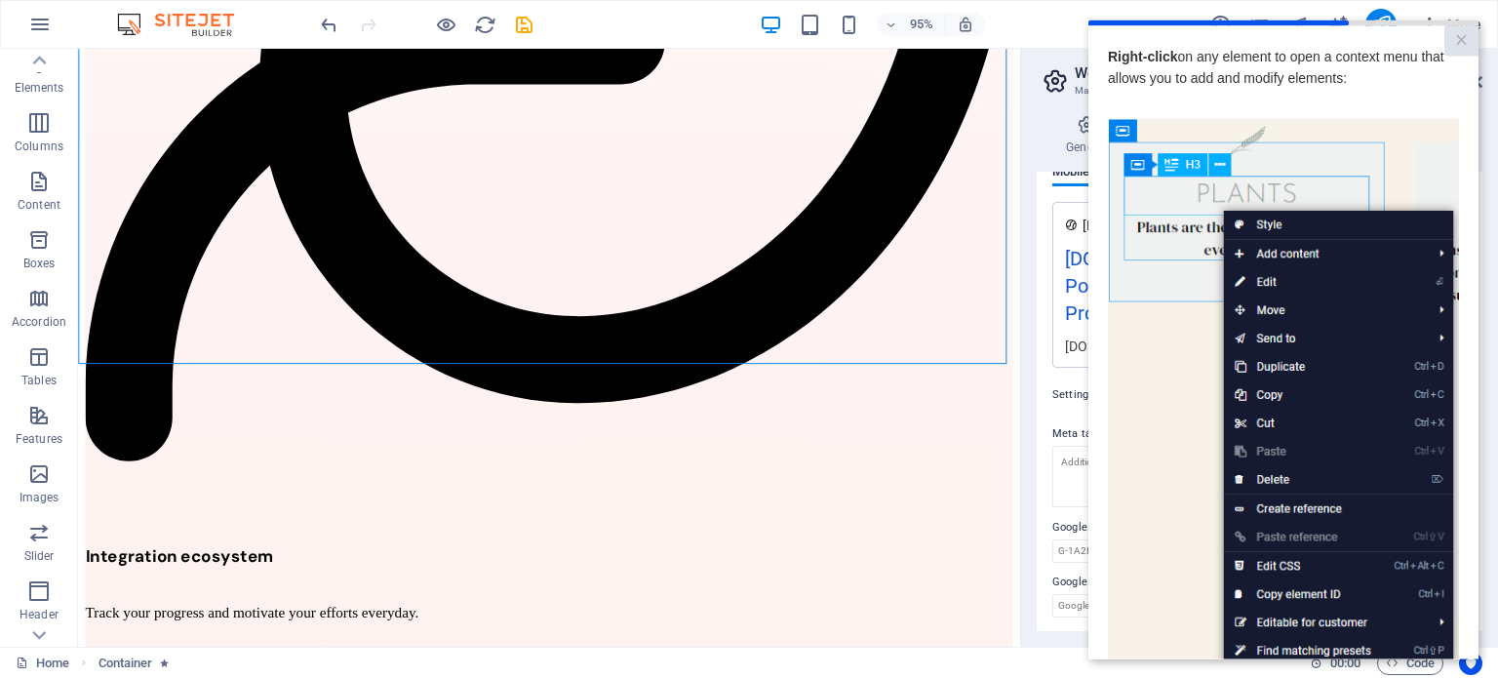
scroll to position [207, 0]
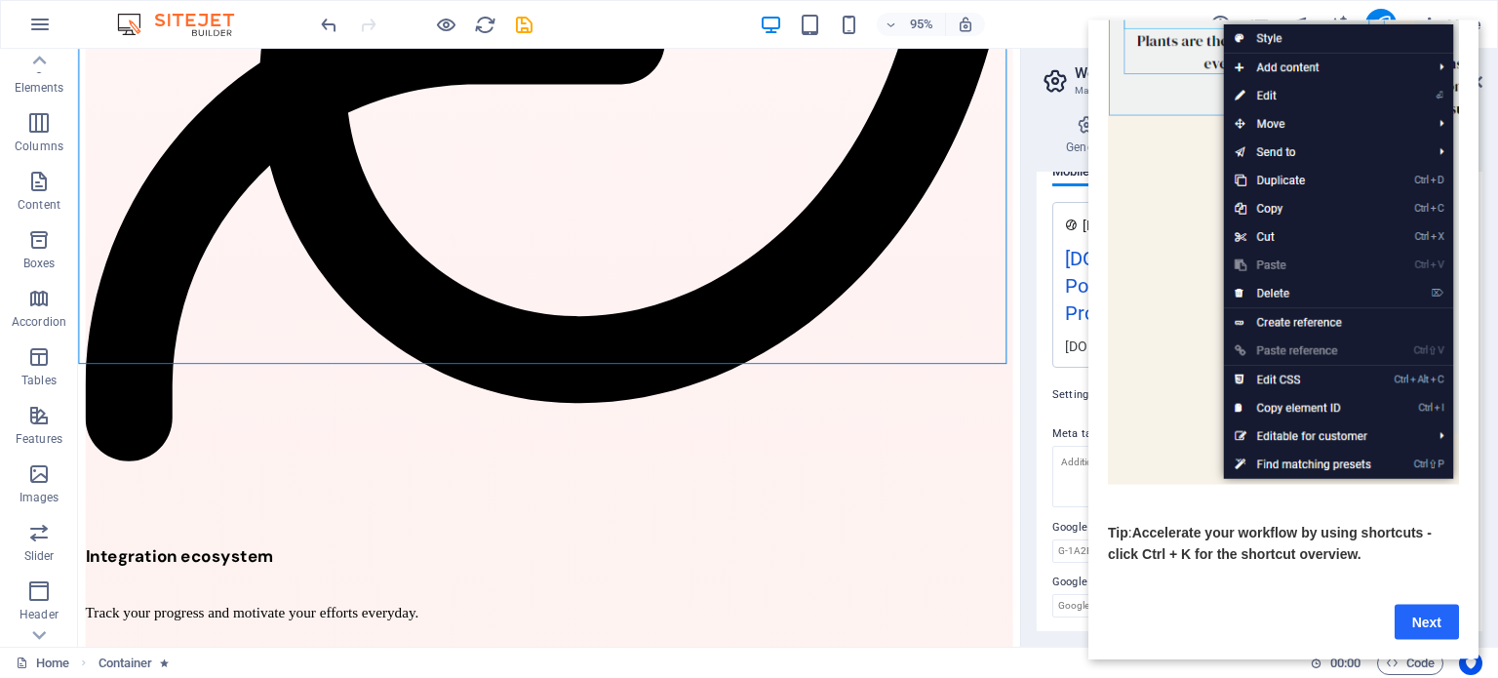
click at [1424, 611] on link "Next" at bounding box center [1427, 621] width 64 height 35
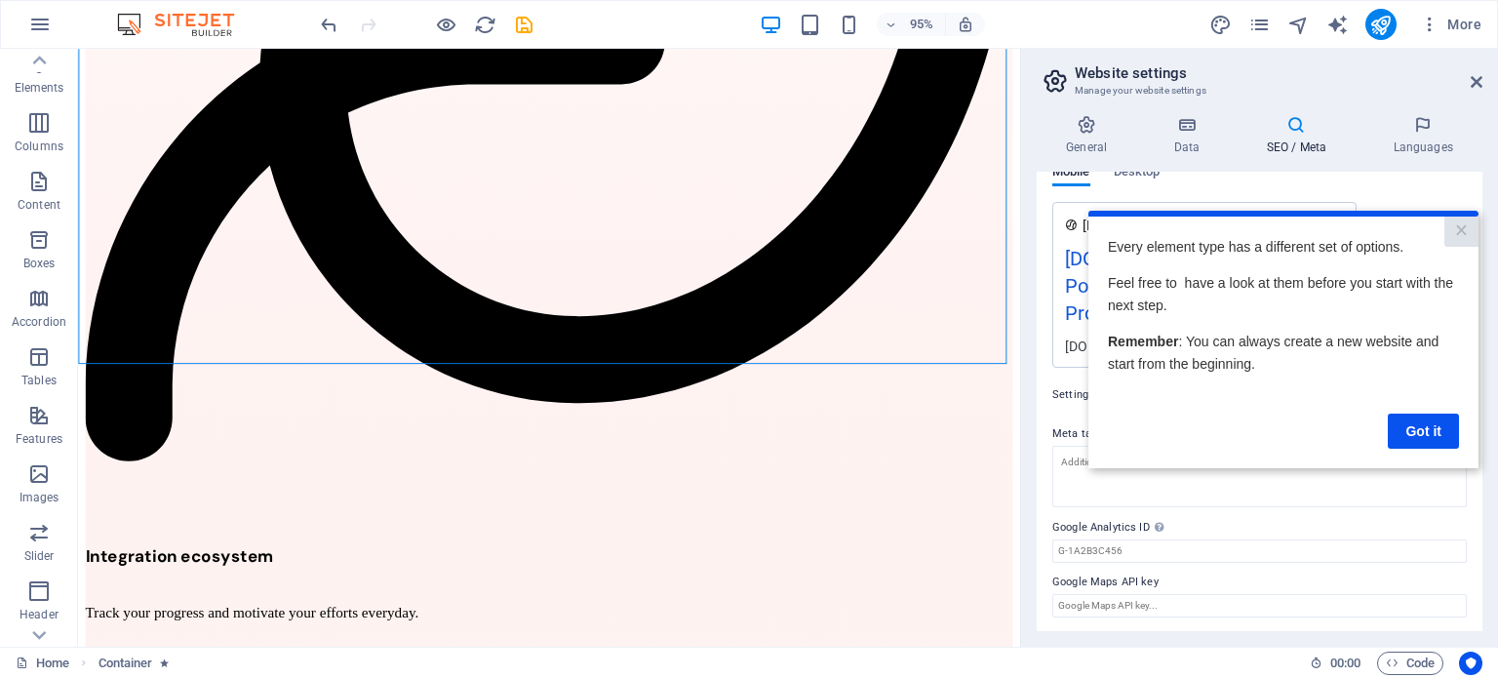
scroll to position [0, 0]
click at [1409, 425] on link "Got it" at bounding box center [1423, 430] width 71 height 35
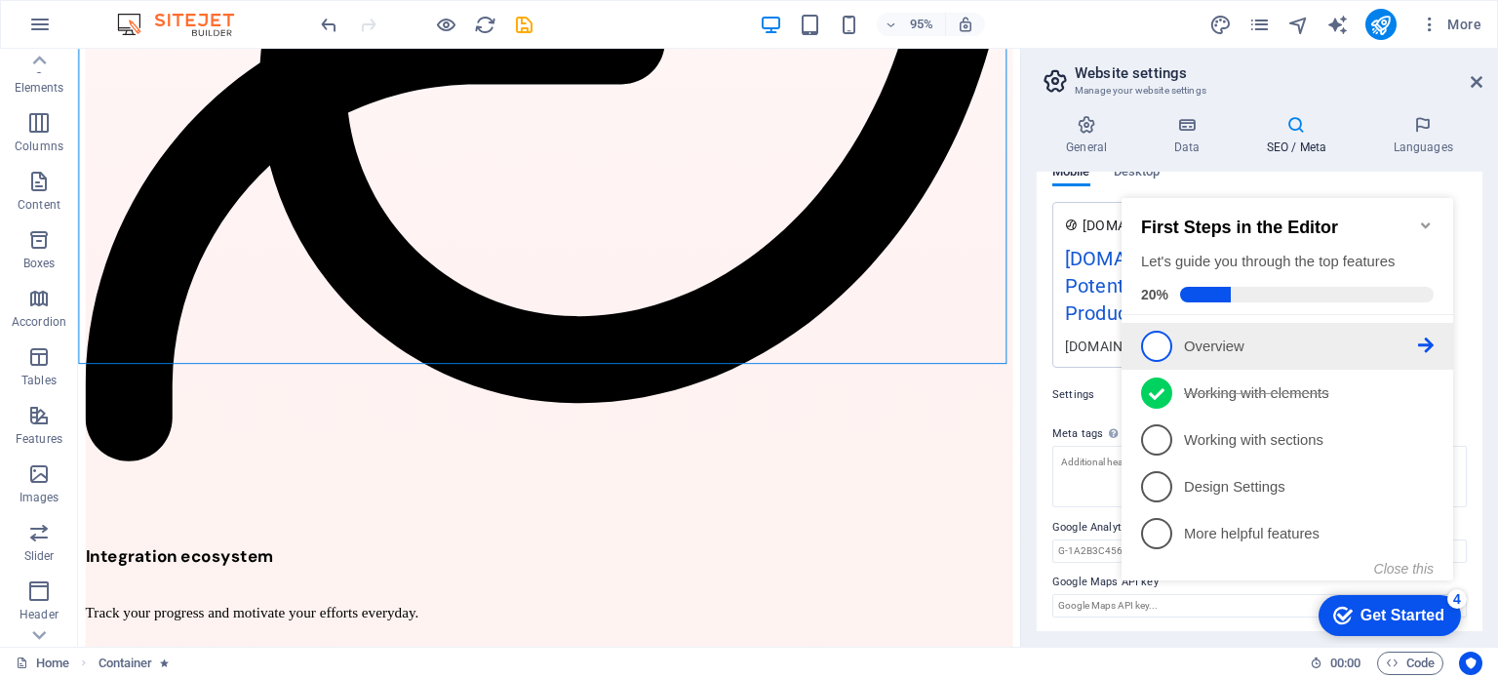
click at [1158, 341] on span "1" at bounding box center [1156, 346] width 31 height 31
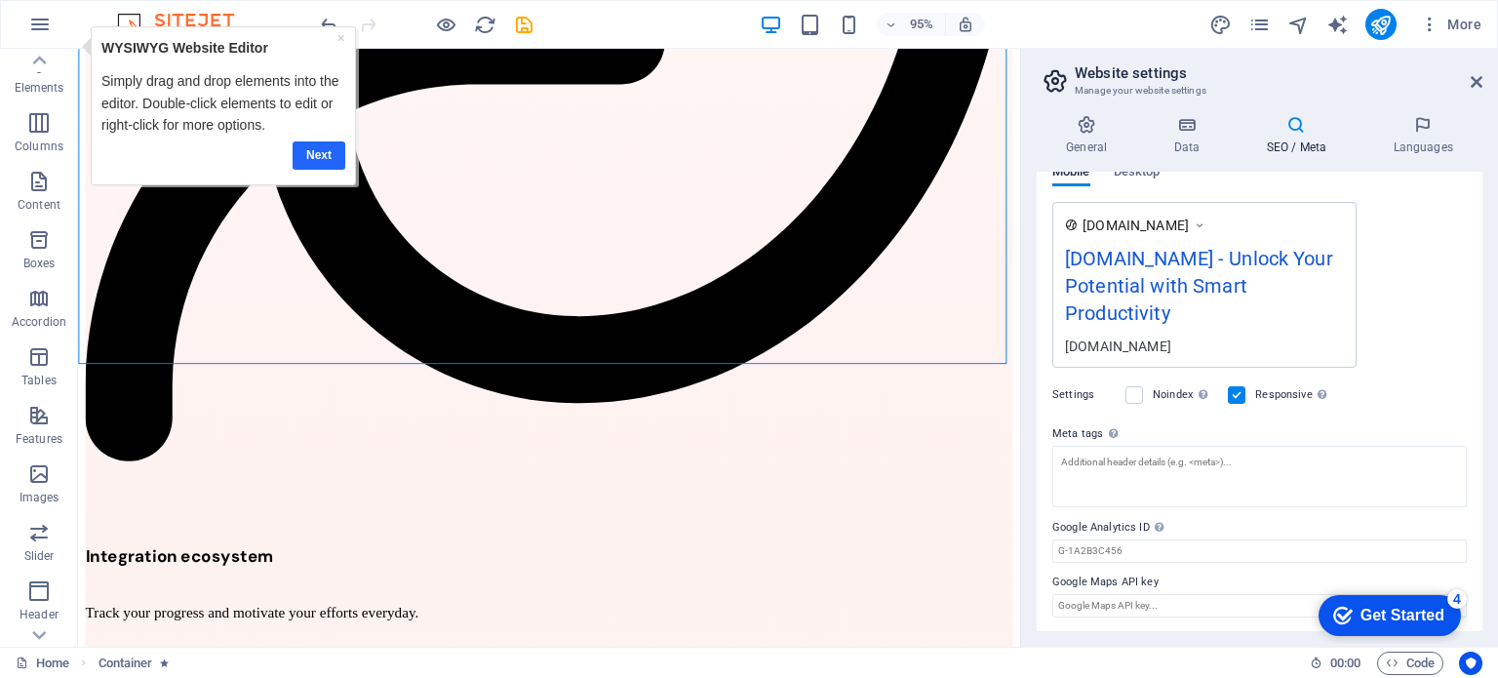
click at [320, 160] on link "Next" at bounding box center [319, 154] width 53 height 28
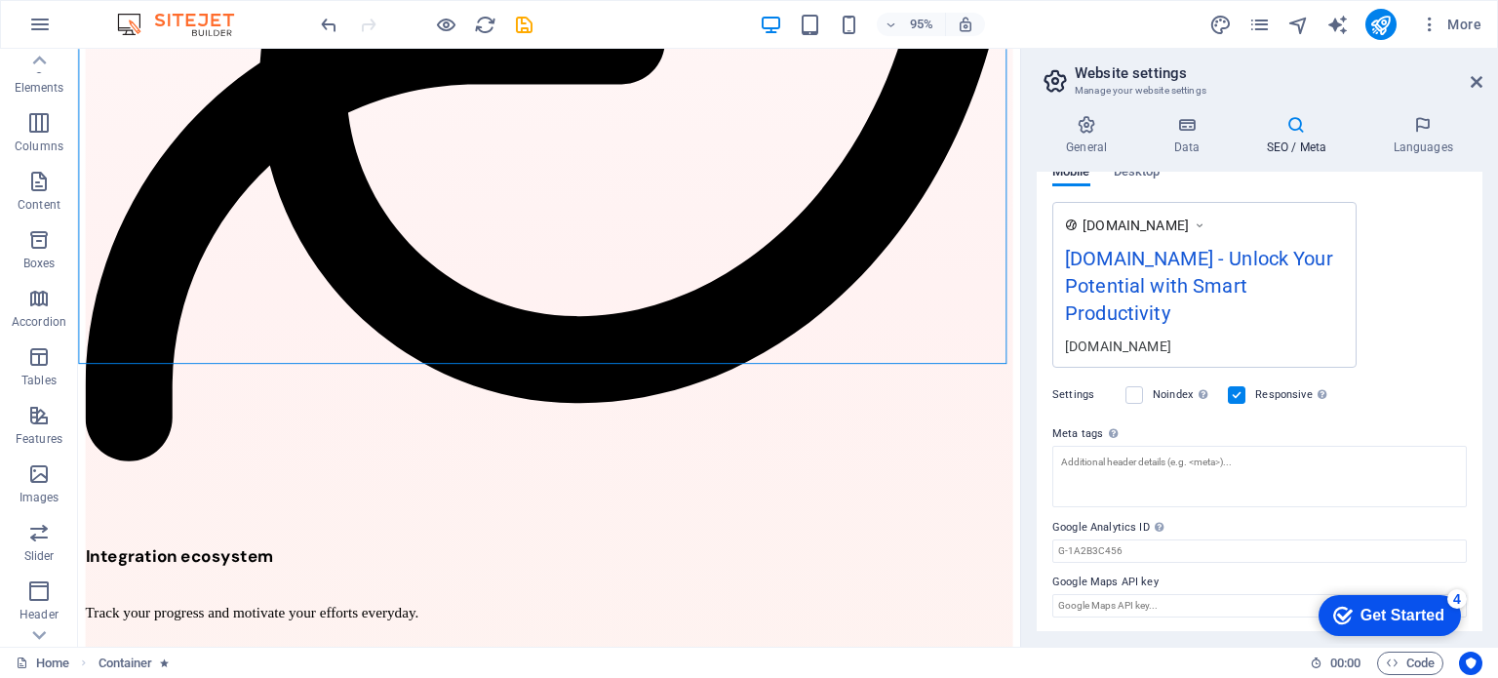
click at [1406, 610] on div "Get Started" at bounding box center [1403, 616] width 84 height 18
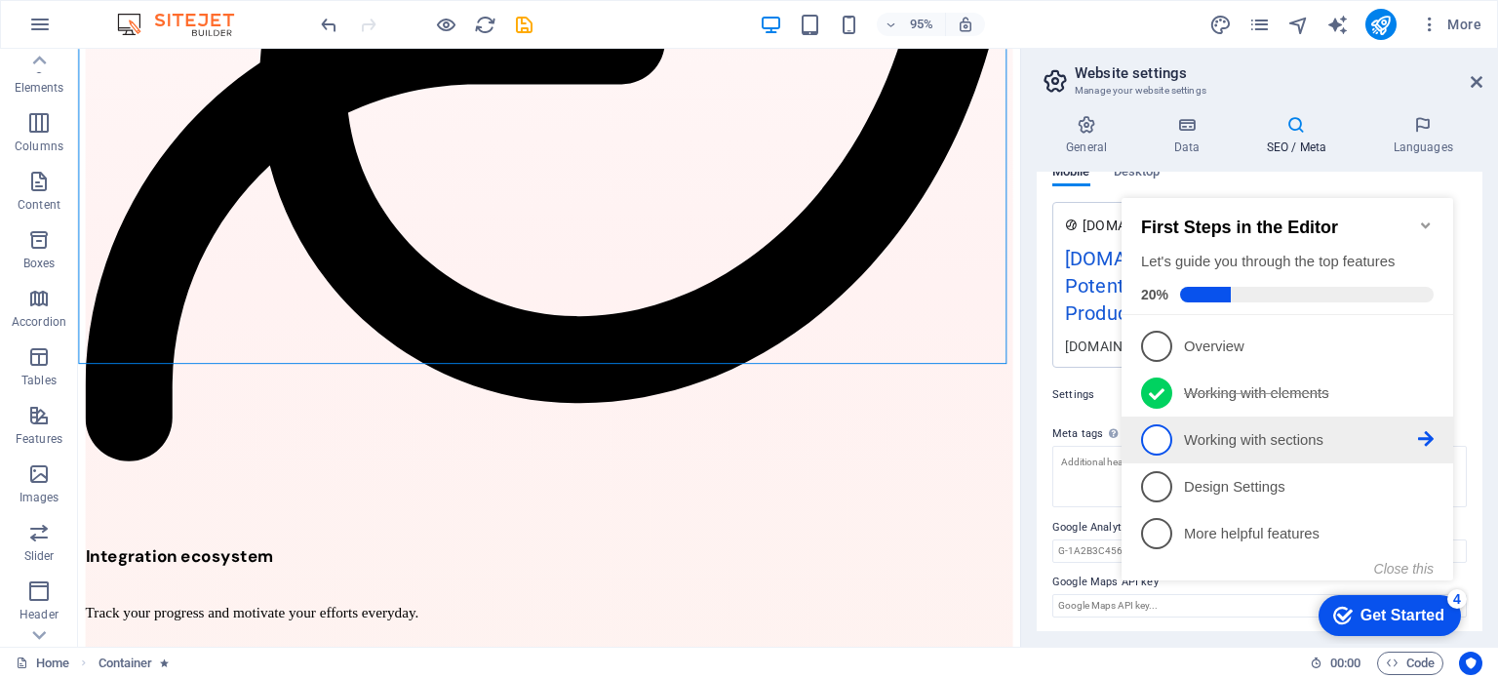
click at [1156, 441] on span "3" at bounding box center [1156, 439] width 31 height 31
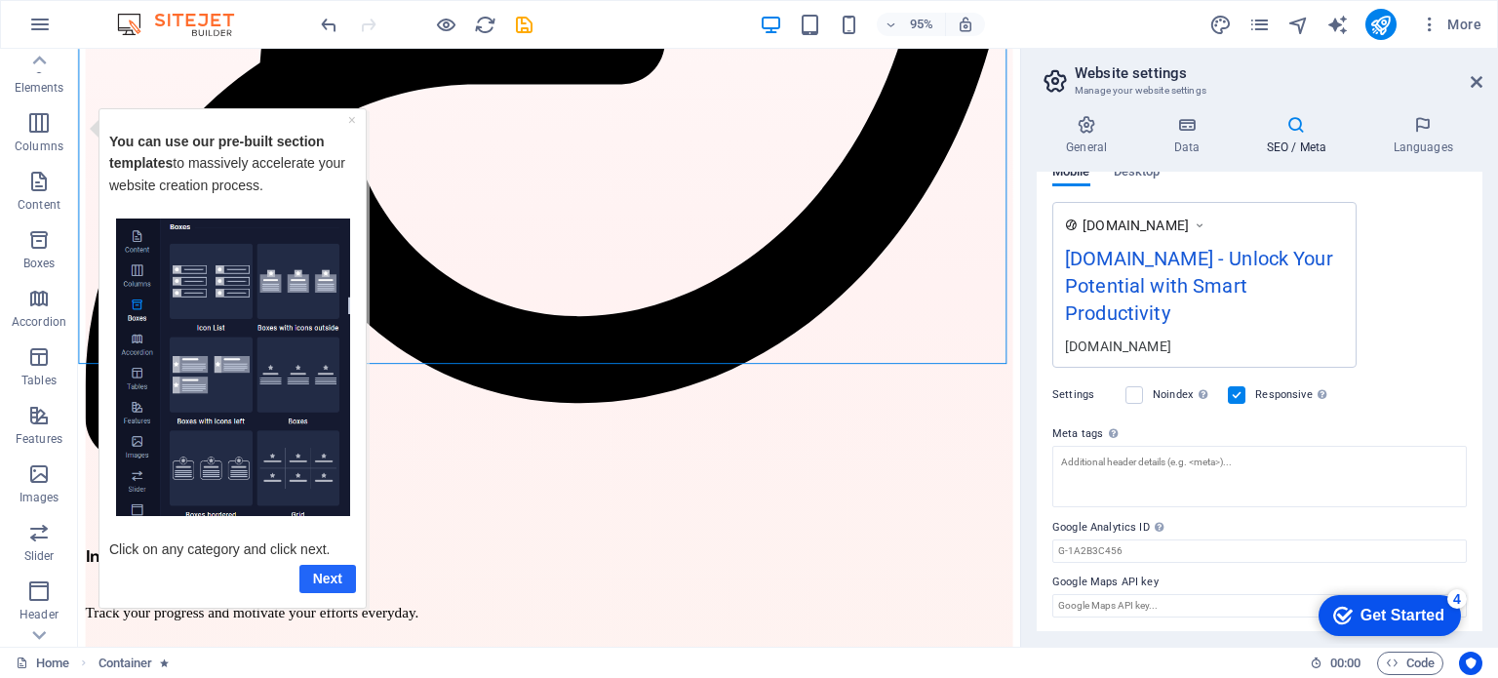
click at [325, 579] on link "Next" at bounding box center [327, 578] width 57 height 28
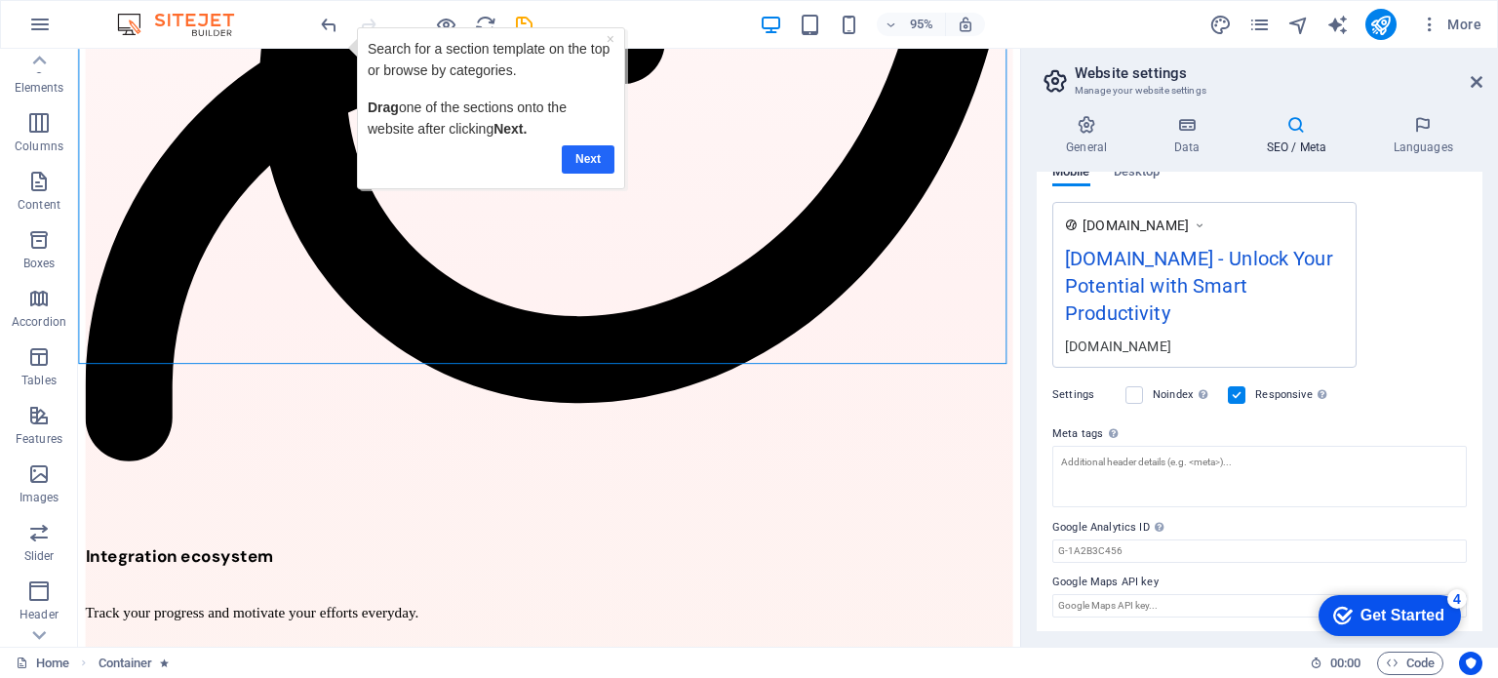
click at [588, 147] on link "Next" at bounding box center [588, 158] width 53 height 28
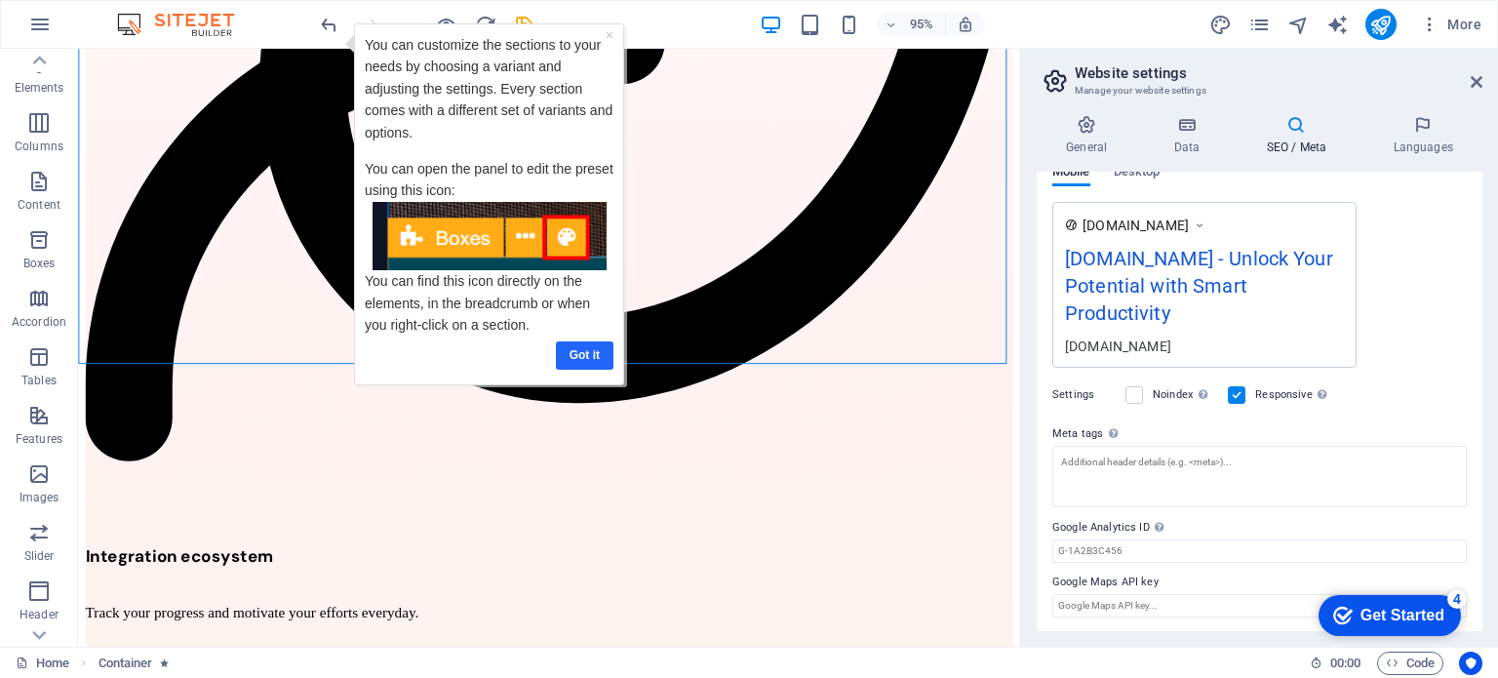
click at [577, 355] on link "Got it" at bounding box center [585, 354] width 58 height 28
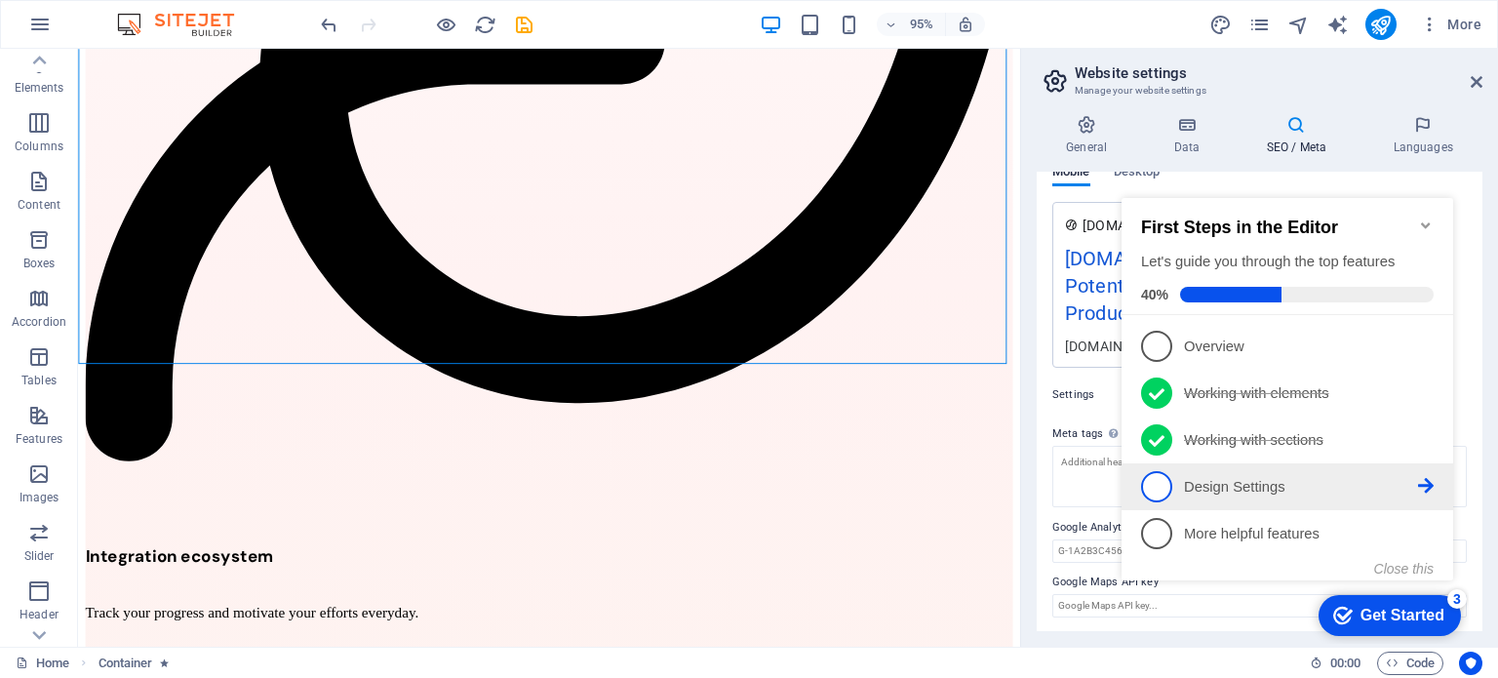
click at [1167, 479] on span "4" at bounding box center [1156, 486] width 31 height 31
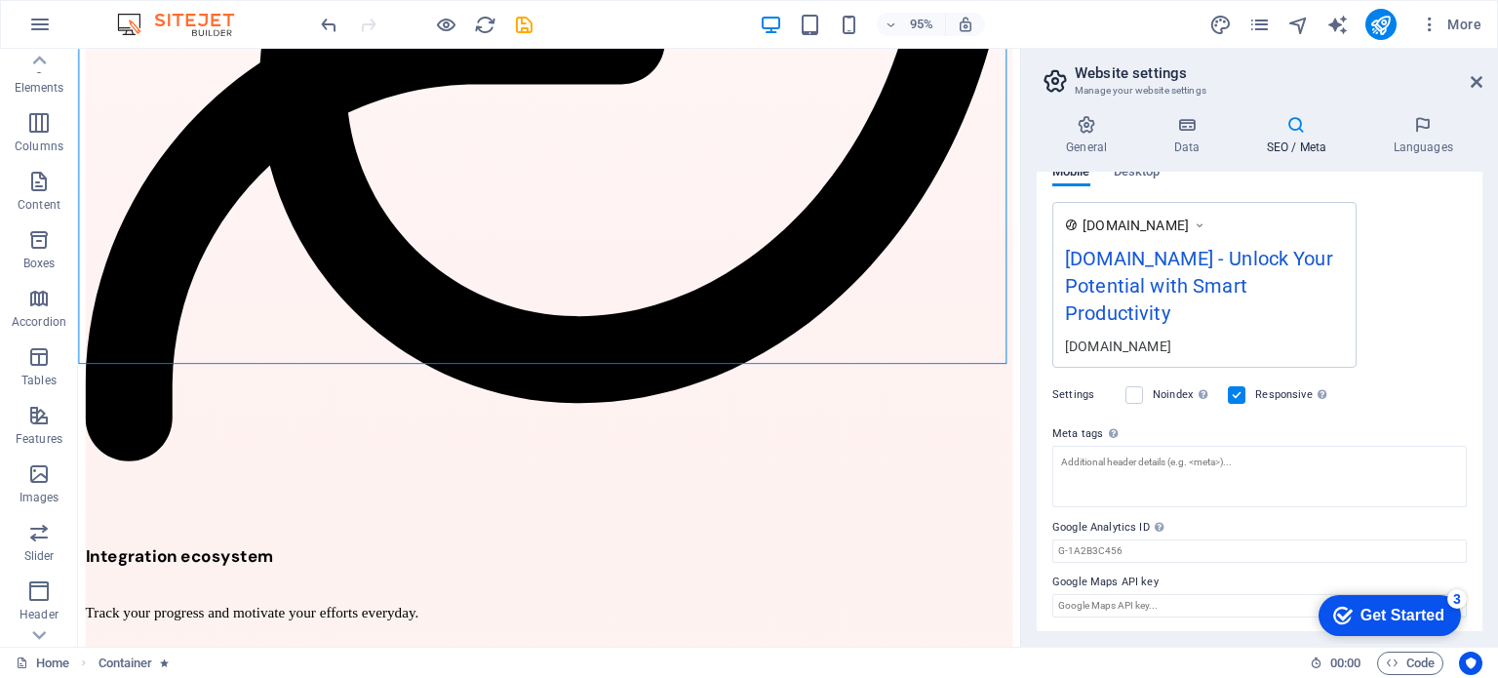
click at [1373, 616] on div "Get Started" at bounding box center [1403, 616] width 84 height 18
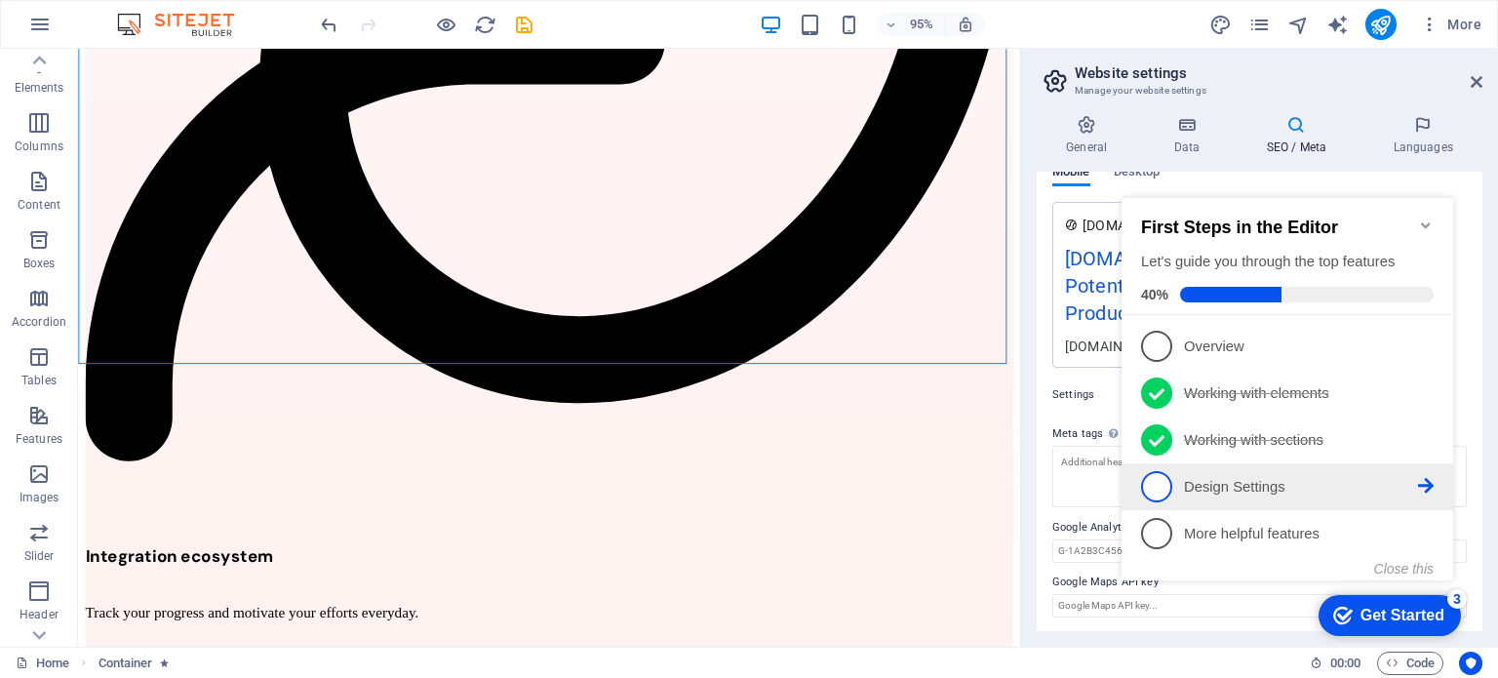
click at [1153, 483] on span "4" at bounding box center [1156, 486] width 31 height 31
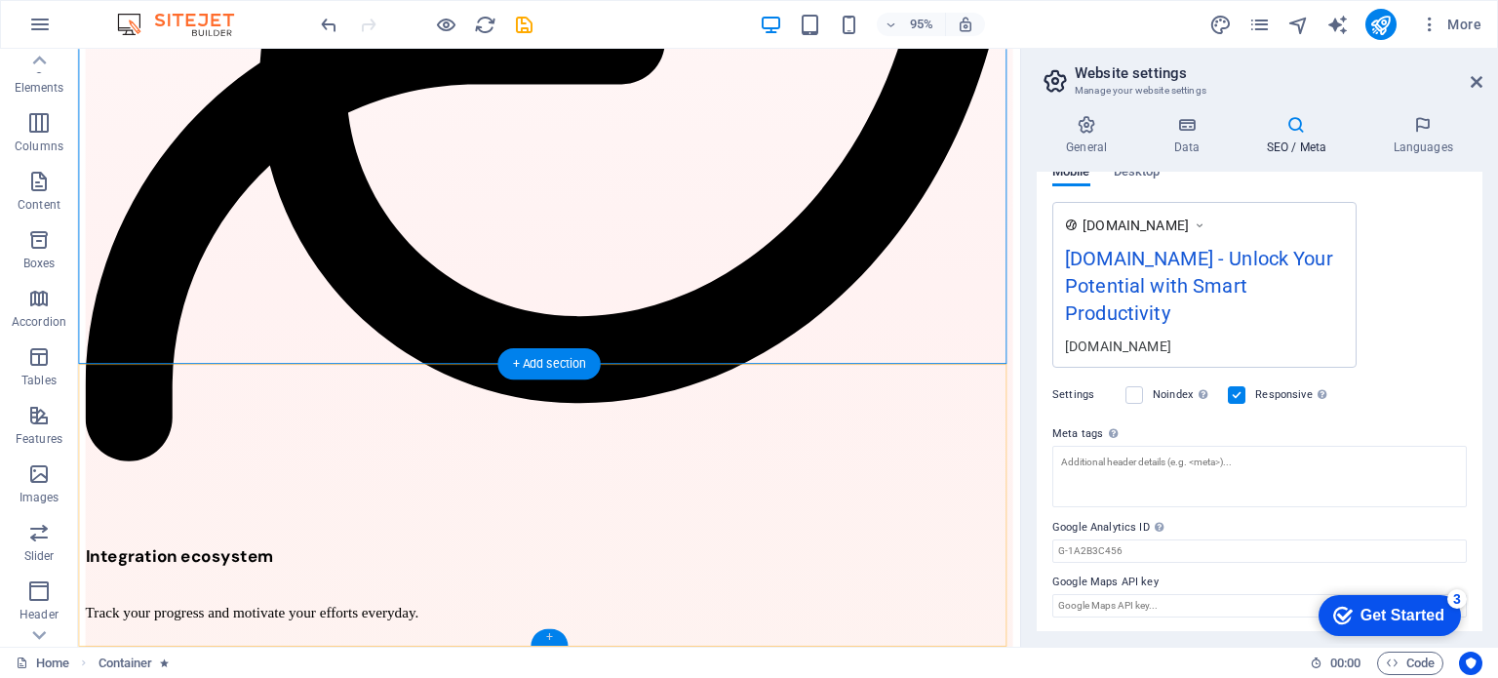
click at [552, 636] on div "+" at bounding box center [549, 637] width 36 height 17
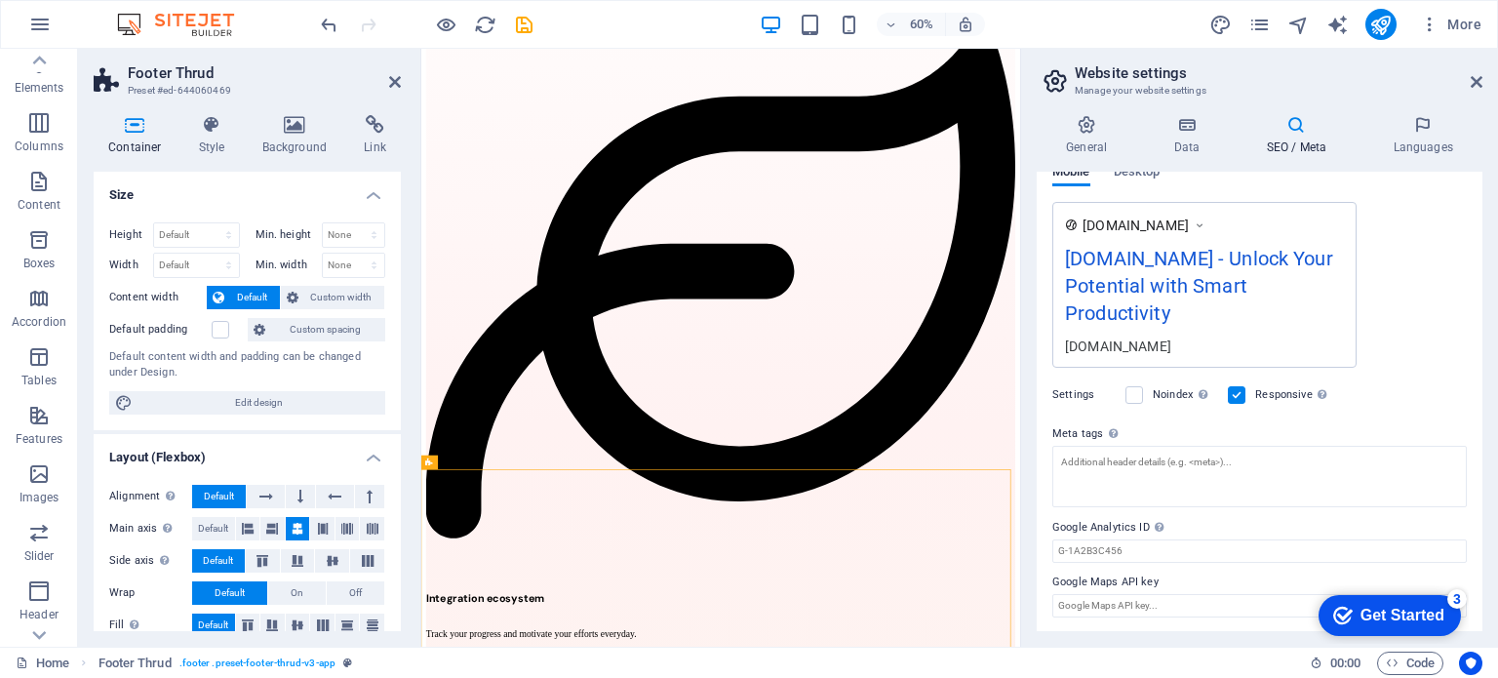
click at [394, 96] on header "Footer Thrud Preset #ed-644060469" at bounding box center [247, 74] width 307 height 51
click at [390, 71] on h2 "Footer Thrud" at bounding box center [264, 73] width 273 height 18
click at [394, 81] on icon at bounding box center [395, 82] width 12 height 16
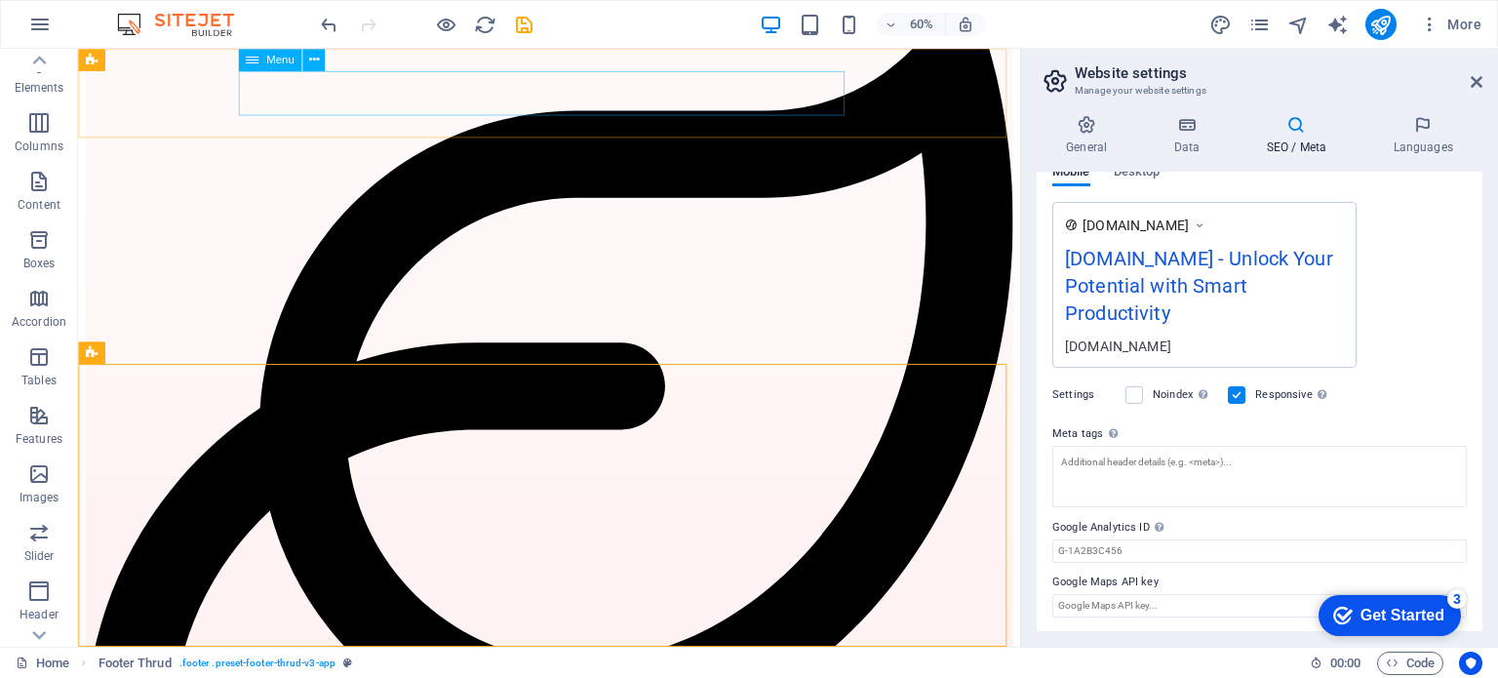
scroll to position [4867, 0]
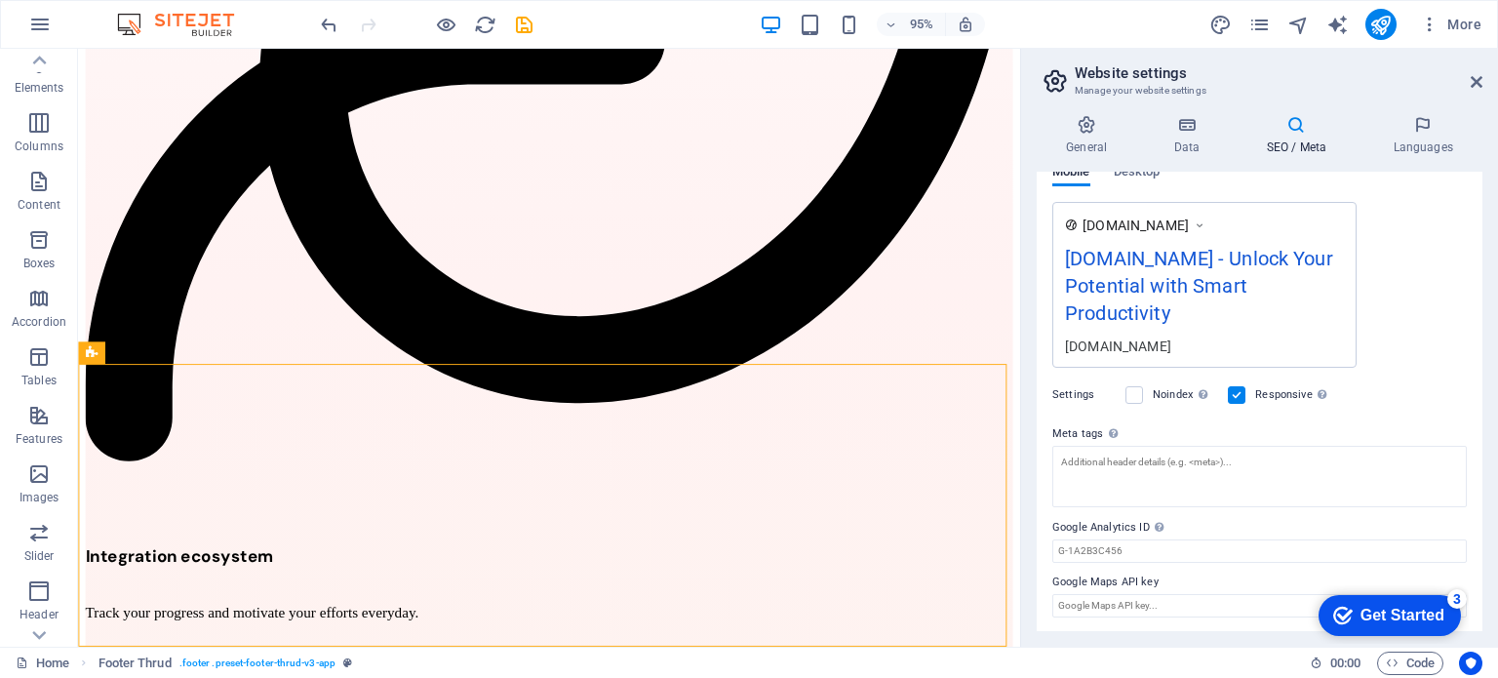
click at [1073, 638] on div "General Data SEO / Meta Languages Website name [DOMAIN_NAME] Logo Drag files he…" at bounding box center [1259, 372] width 477 height 547
click at [1394, 616] on div "Get Started" at bounding box center [1403, 616] width 84 height 18
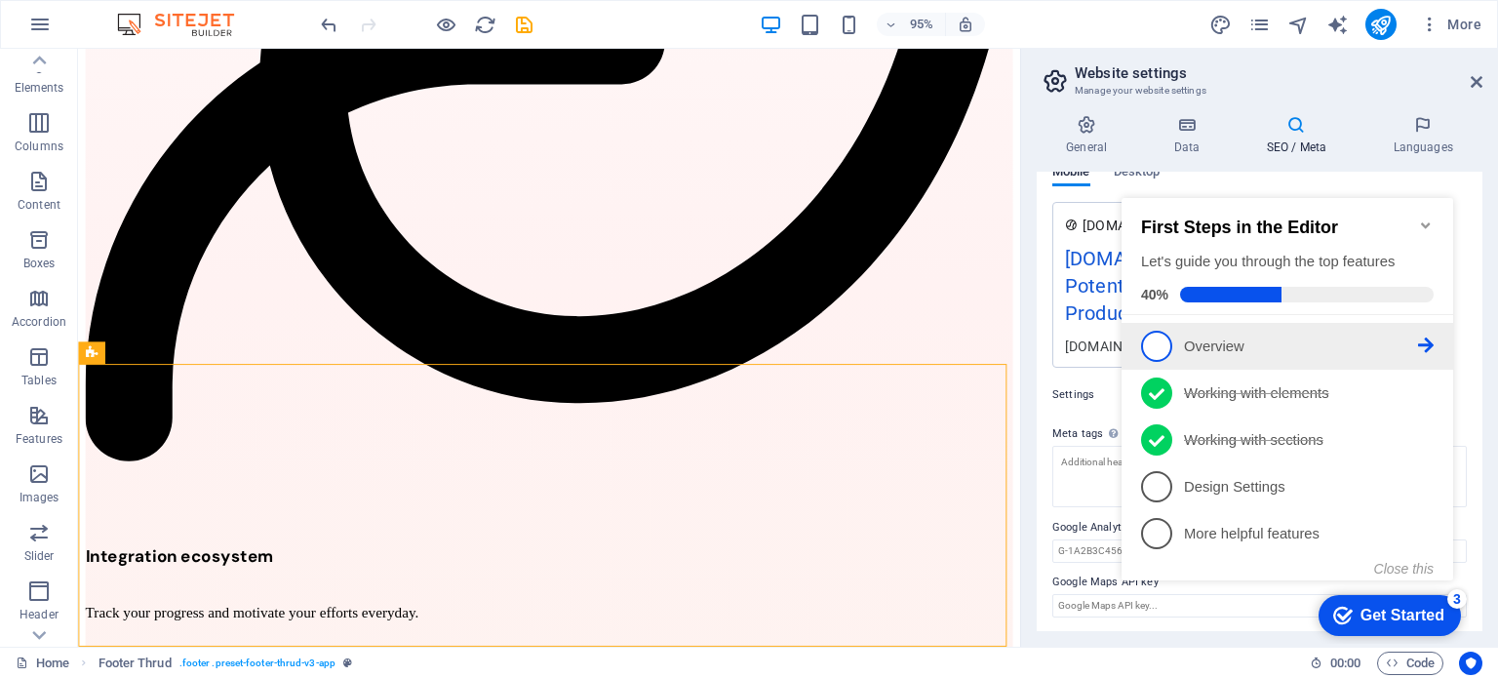
click at [1154, 338] on span "1" at bounding box center [1156, 346] width 31 height 31
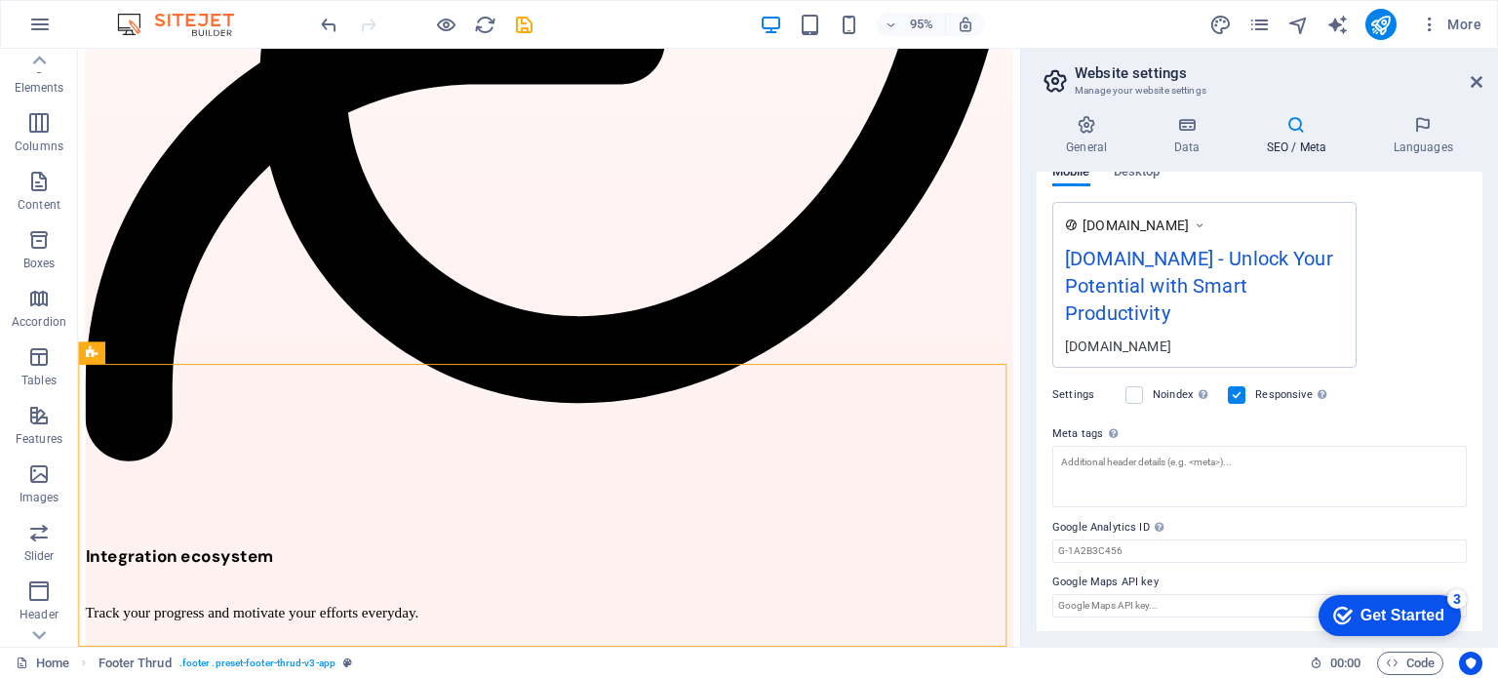
scroll to position [0, 0]
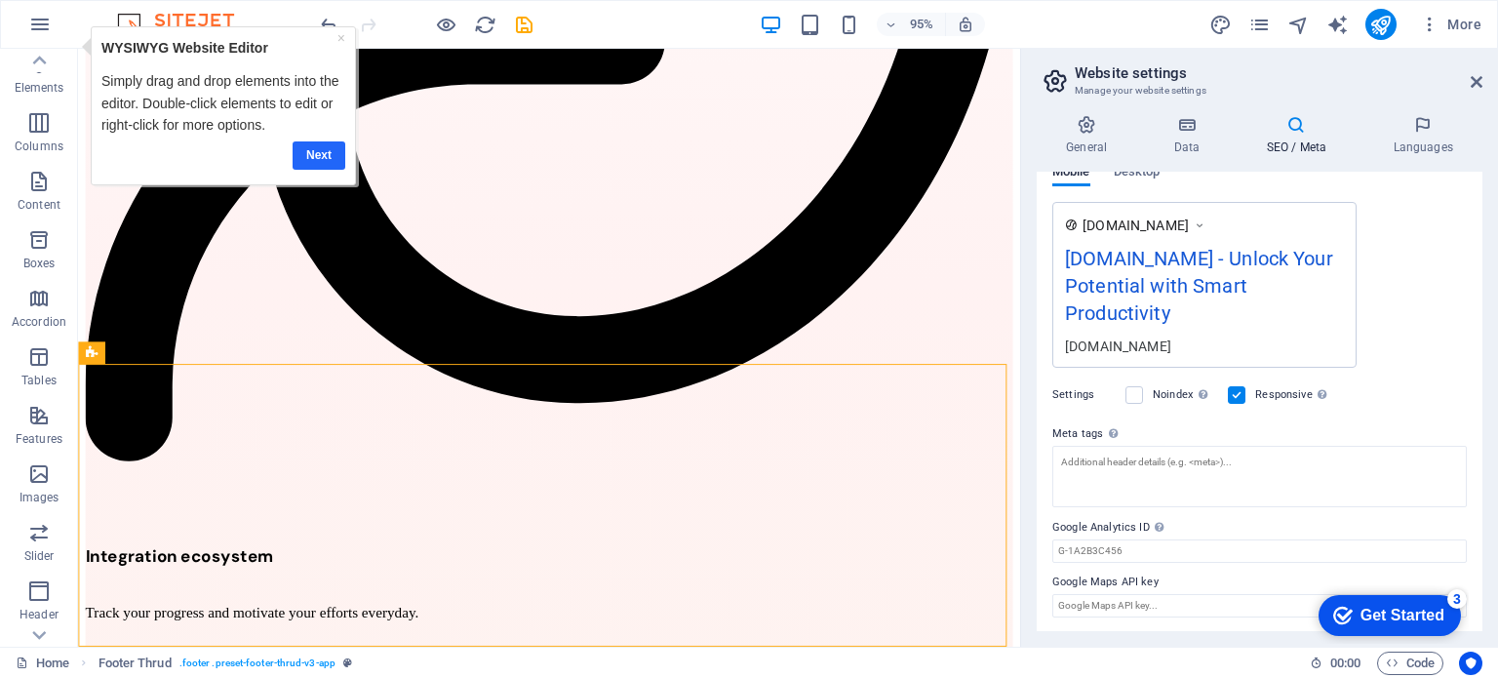
click at [320, 154] on link "Next" at bounding box center [319, 154] width 53 height 28
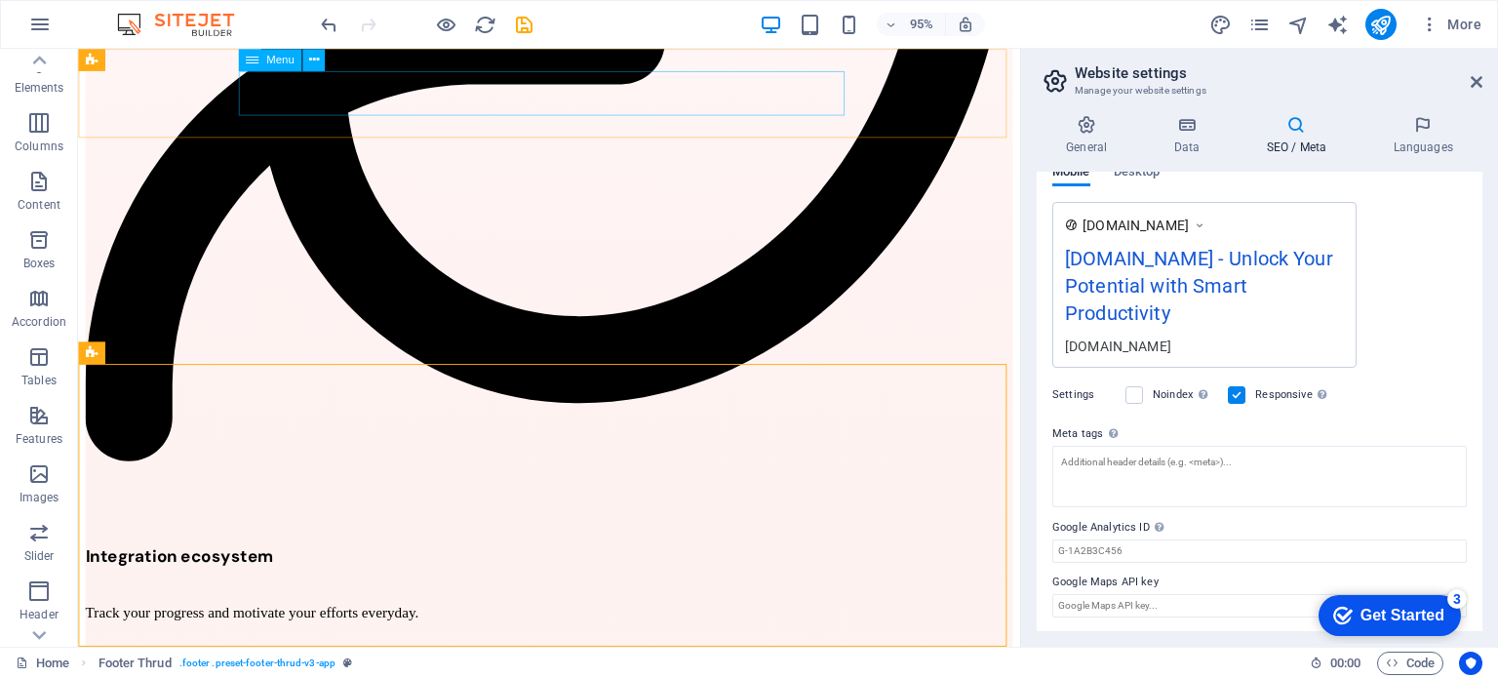
click at [254, 57] on icon at bounding box center [252, 60] width 13 height 22
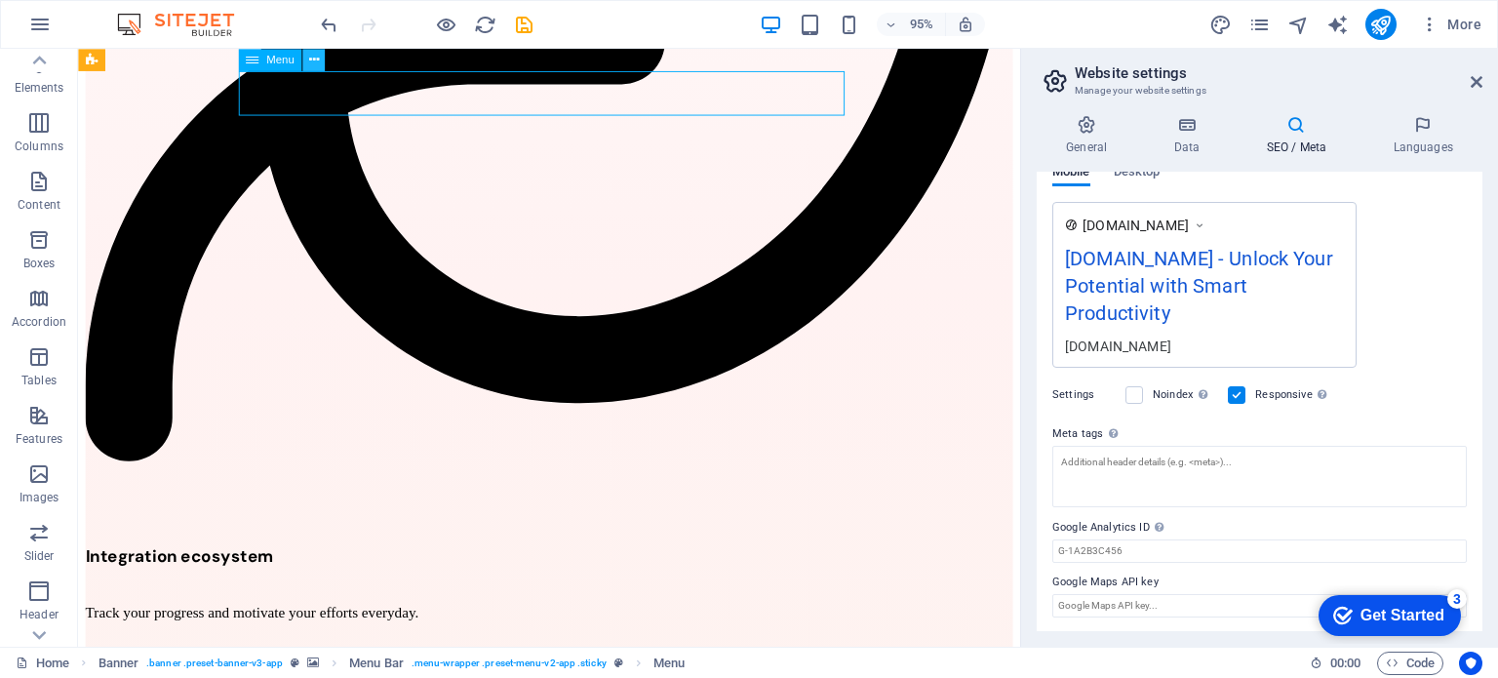
click at [316, 60] on icon at bounding box center [313, 60] width 10 height 20
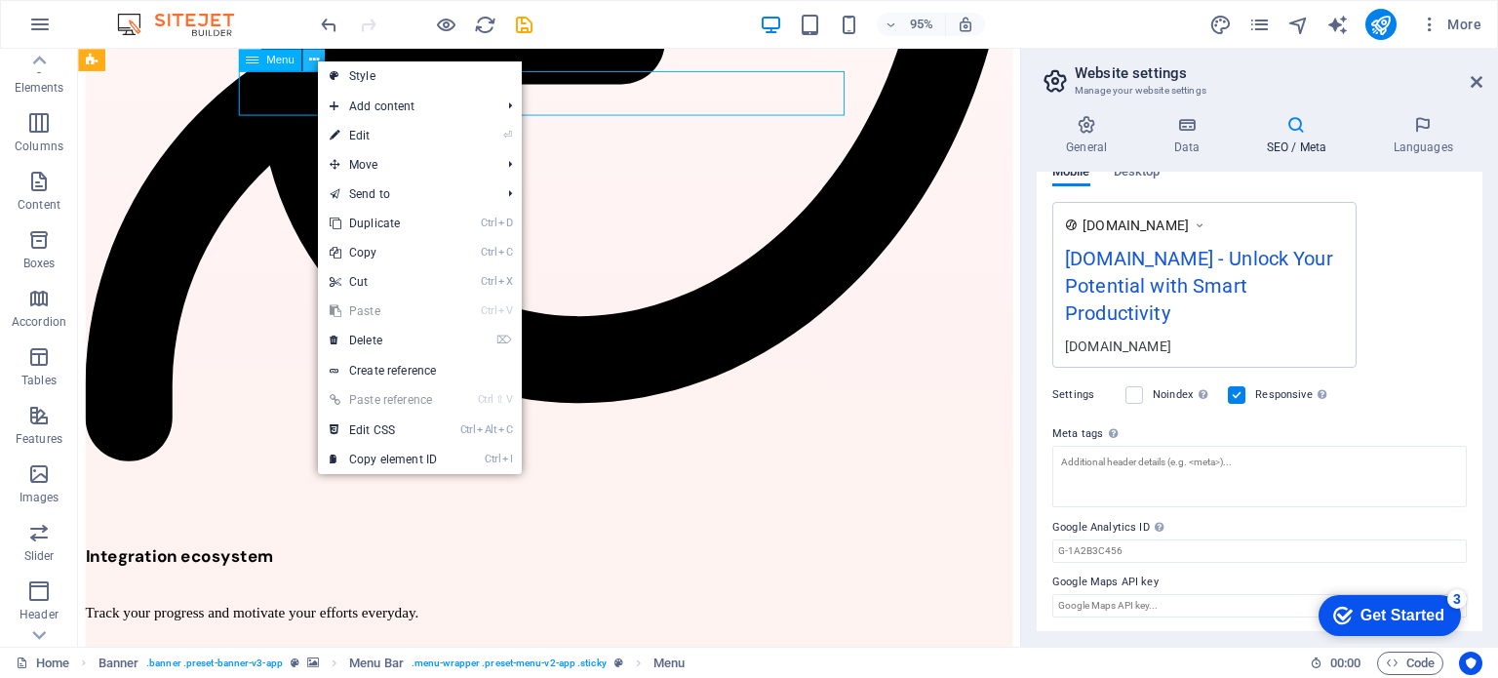
click at [316, 60] on icon at bounding box center [313, 60] width 10 height 20
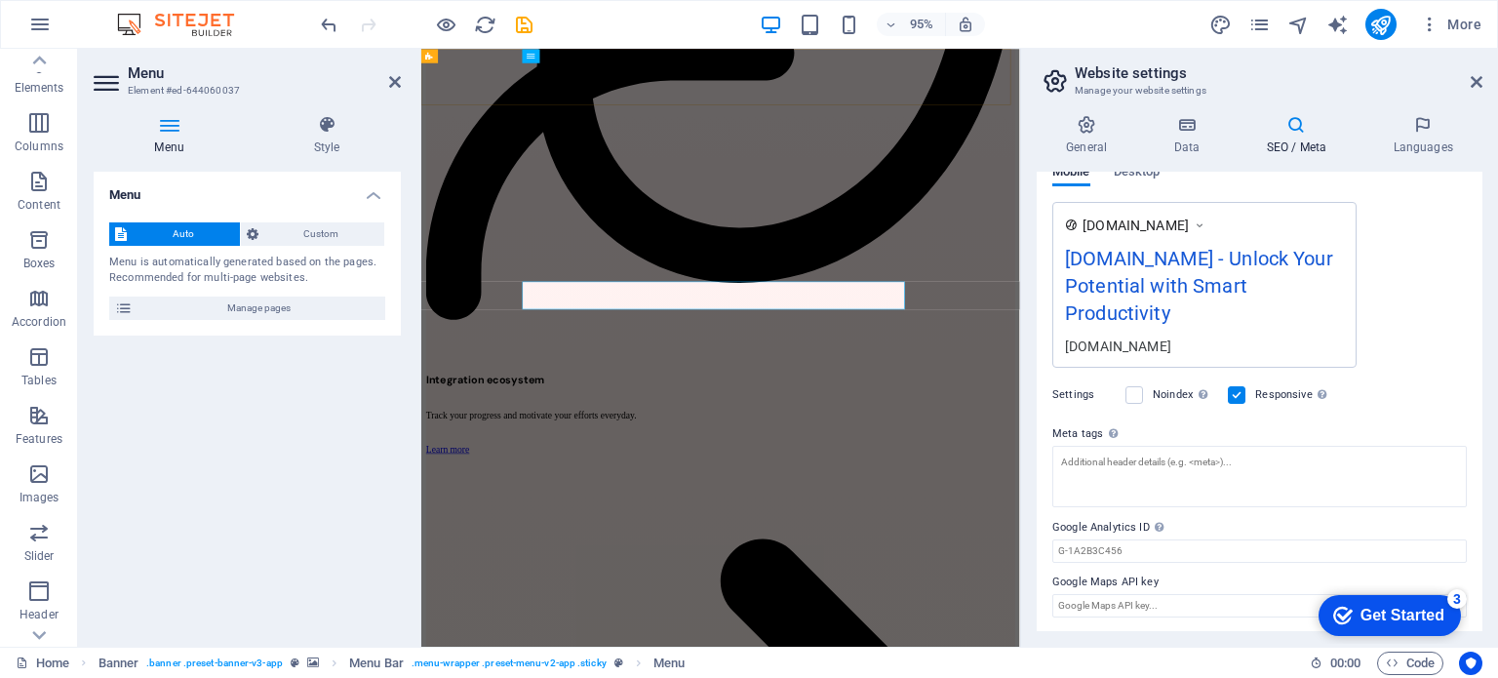
scroll to position [4504, 0]
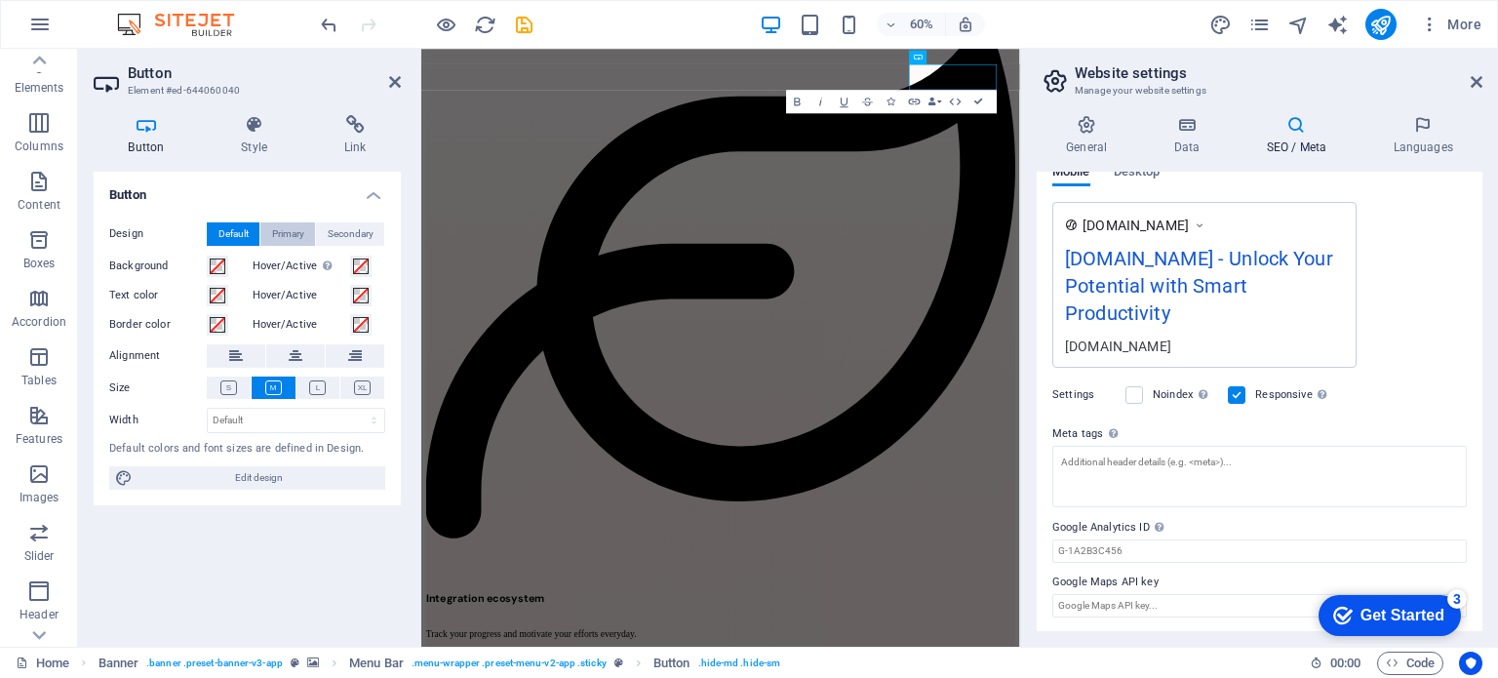
click at [290, 230] on span "Primary" at bounding box center [288, 233] width 32 height 23
click at [312, 385] on icon at bounding box center [317, 387] width 17 height 15
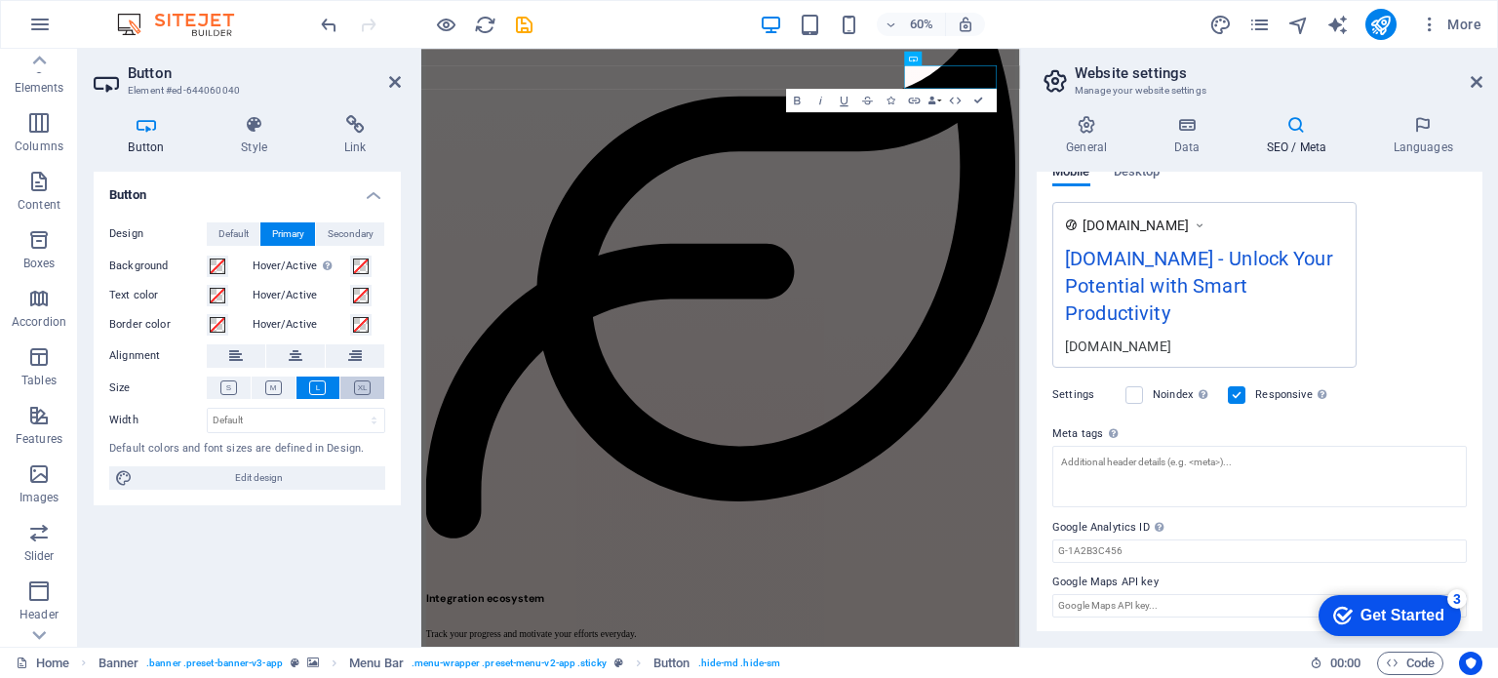
click at [364, 385] on icon at bounding box center [362, 387] width 17 height 15
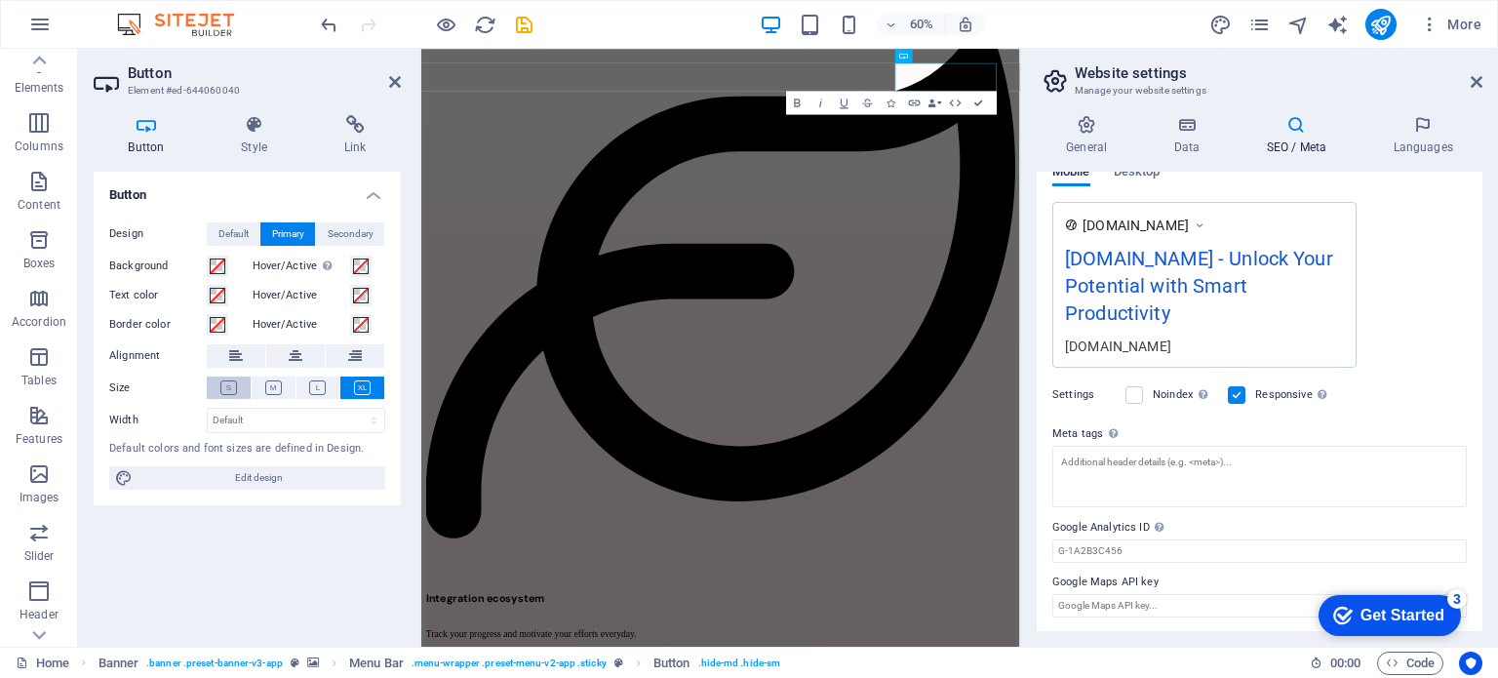
click at [229, 392] on icon at bounding box center [228, 387] width 17 height 15
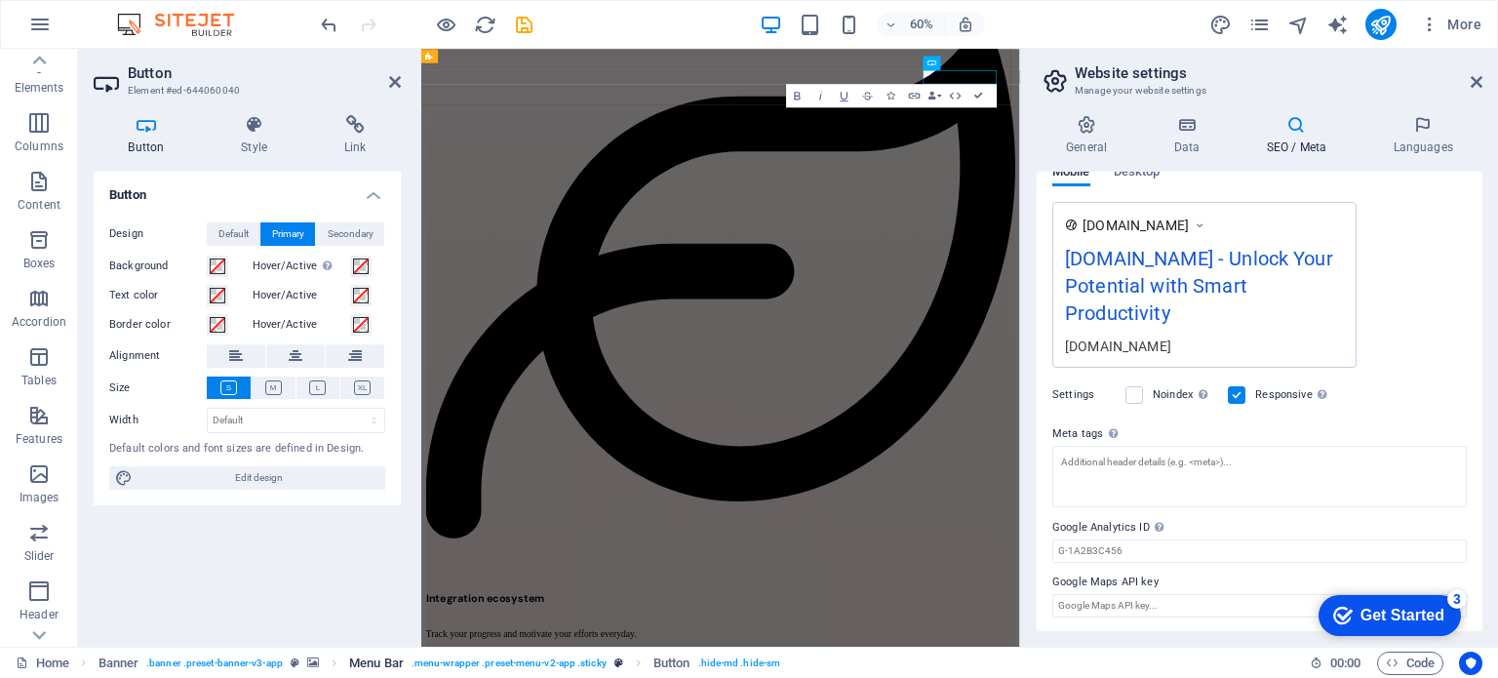
click at [534, 666] on span ". menu-wrapper .preset-menu-v2-app .sticky" at bounding box center [509, 663] width 195 height 23
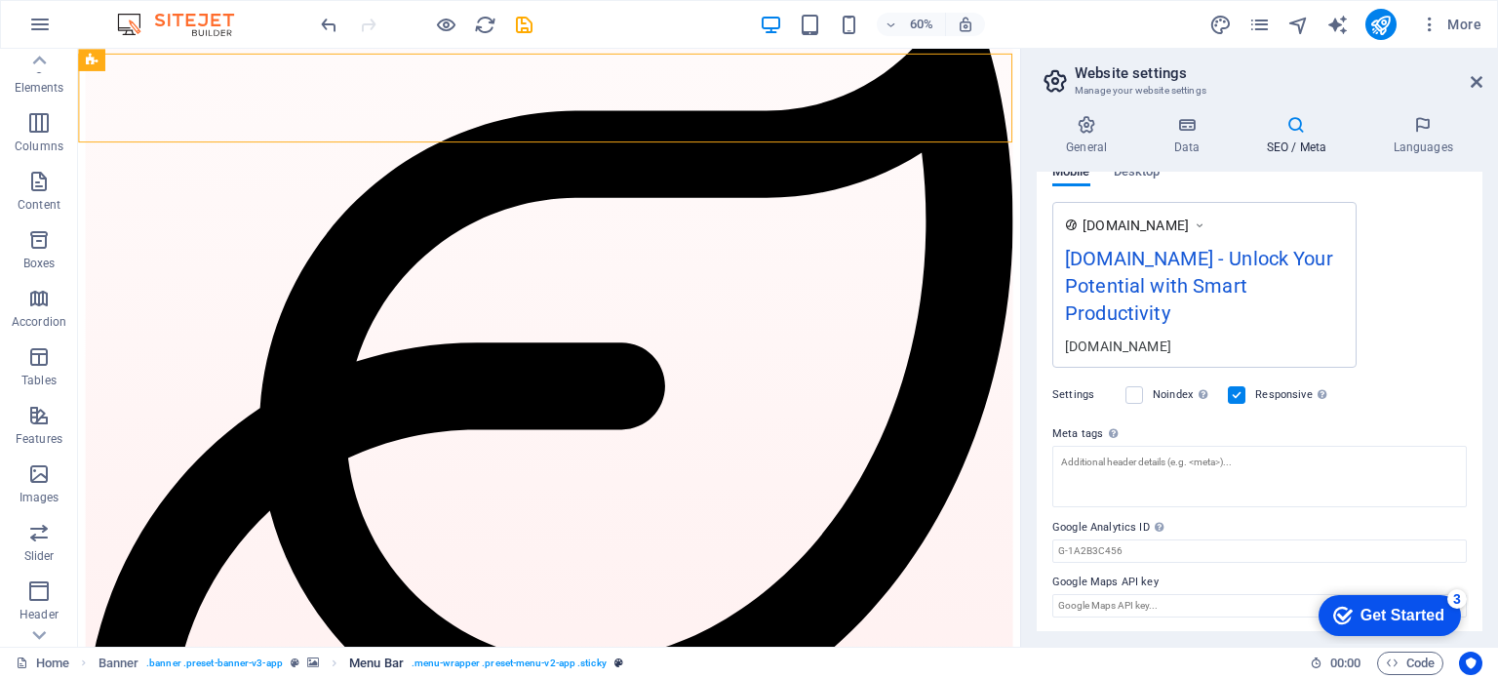
scroll to position [4499, 0]
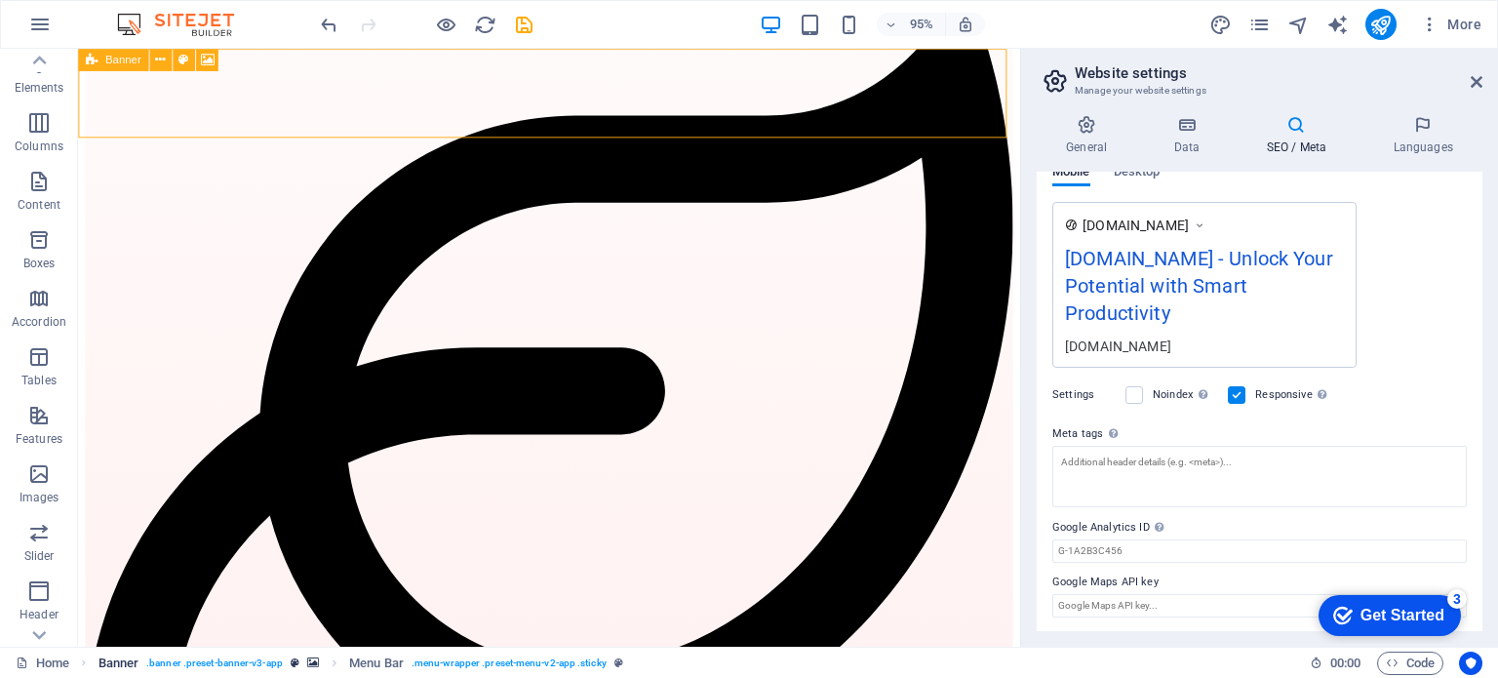
click at [221, 664] on span ". banner .preset-banner-v3-app" at bounding box center [214, 663] width 137 height 23
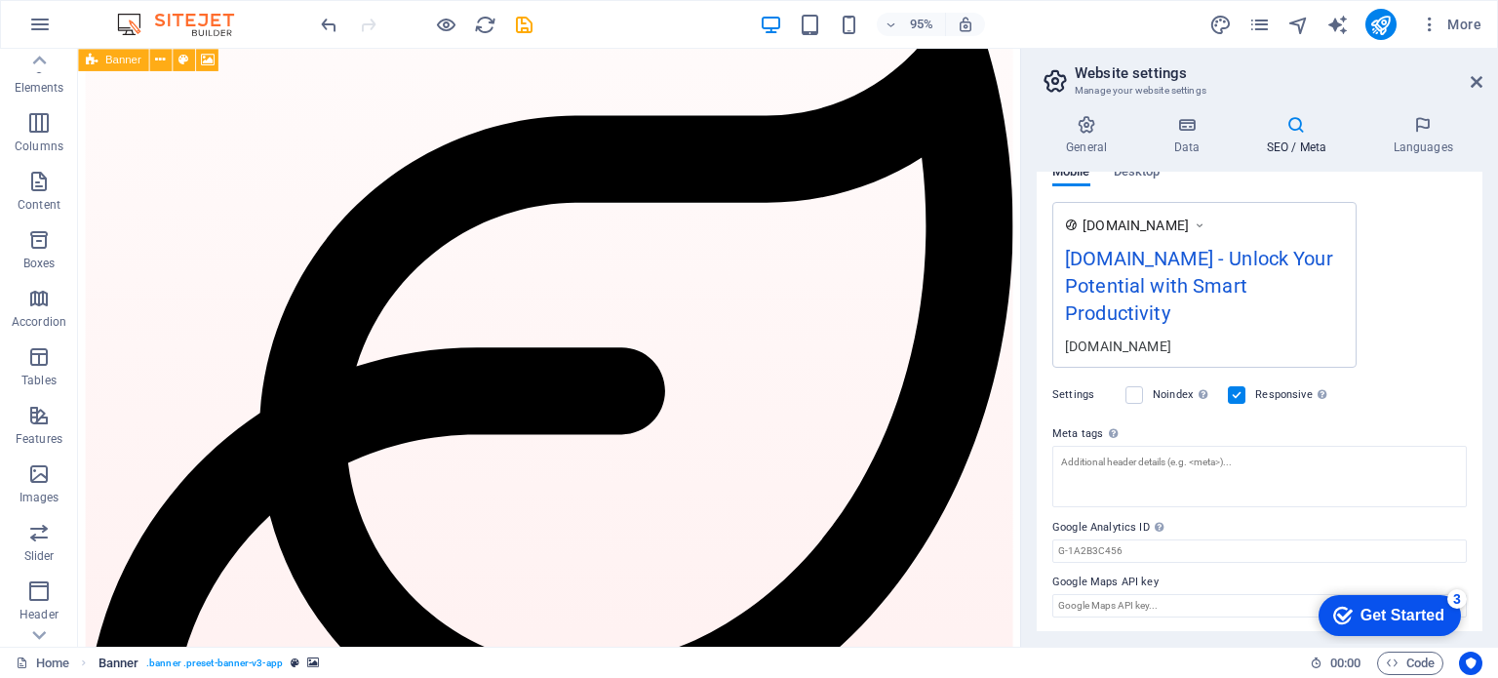
click at [201, 662] on span ". banner .preset-banner-v3-app" at bounding box center [214, 663] width 137 height 23
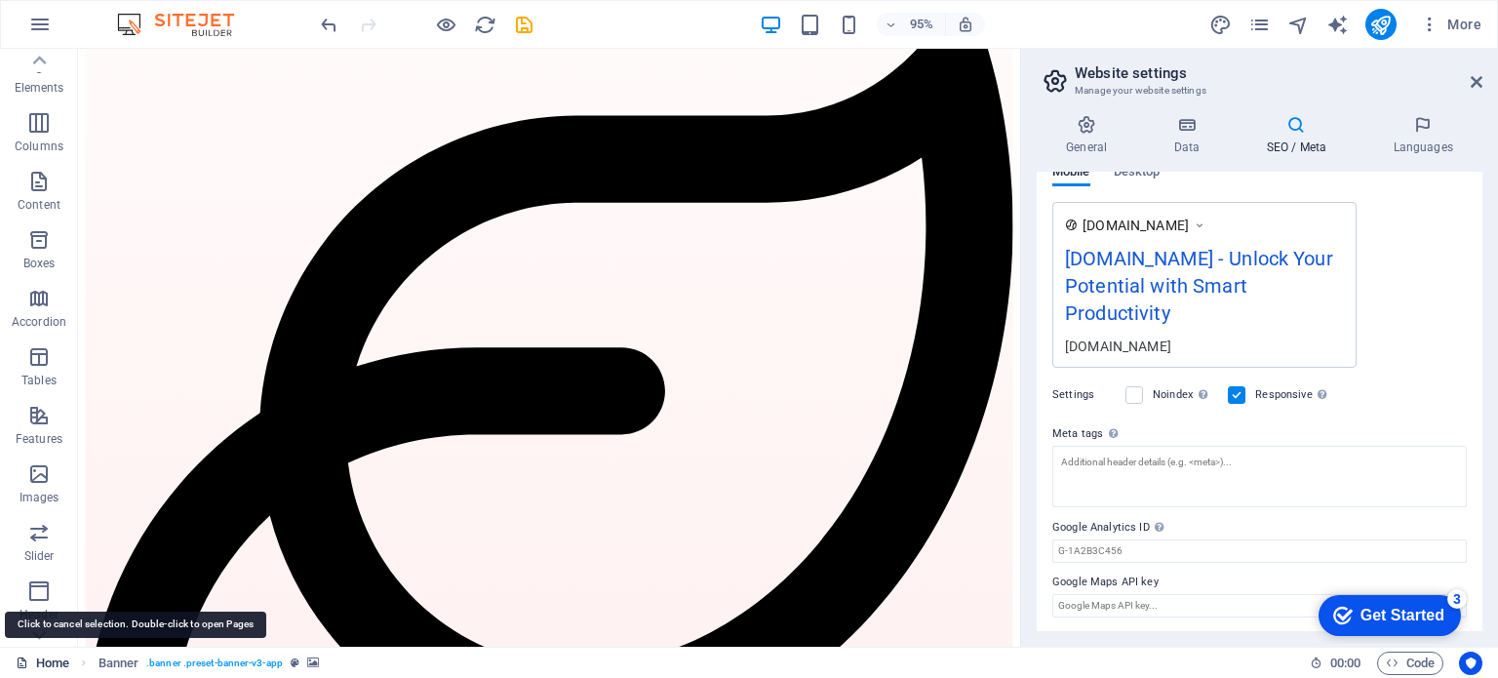
click at [49, 669] on link "Home" at bounding box center [43, 663] width 54 height 23
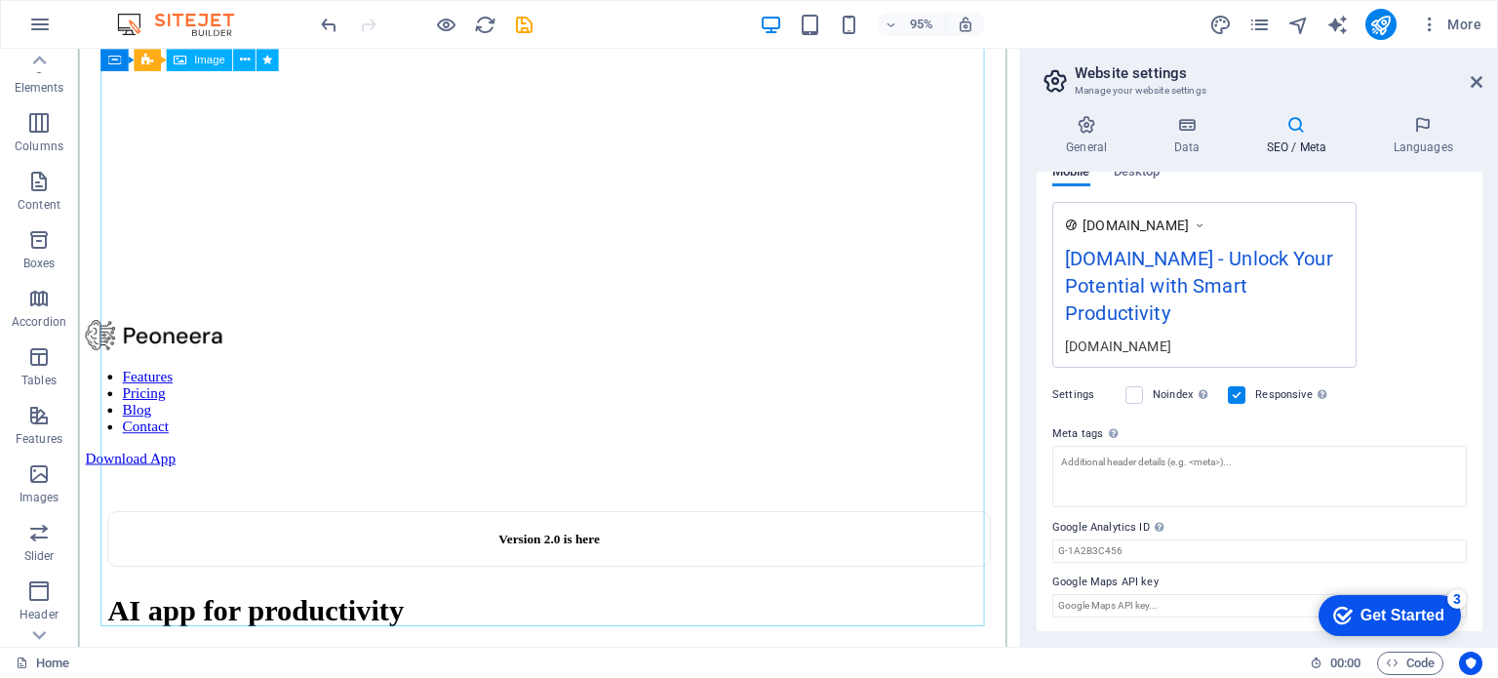
scroll to position [0, 0]
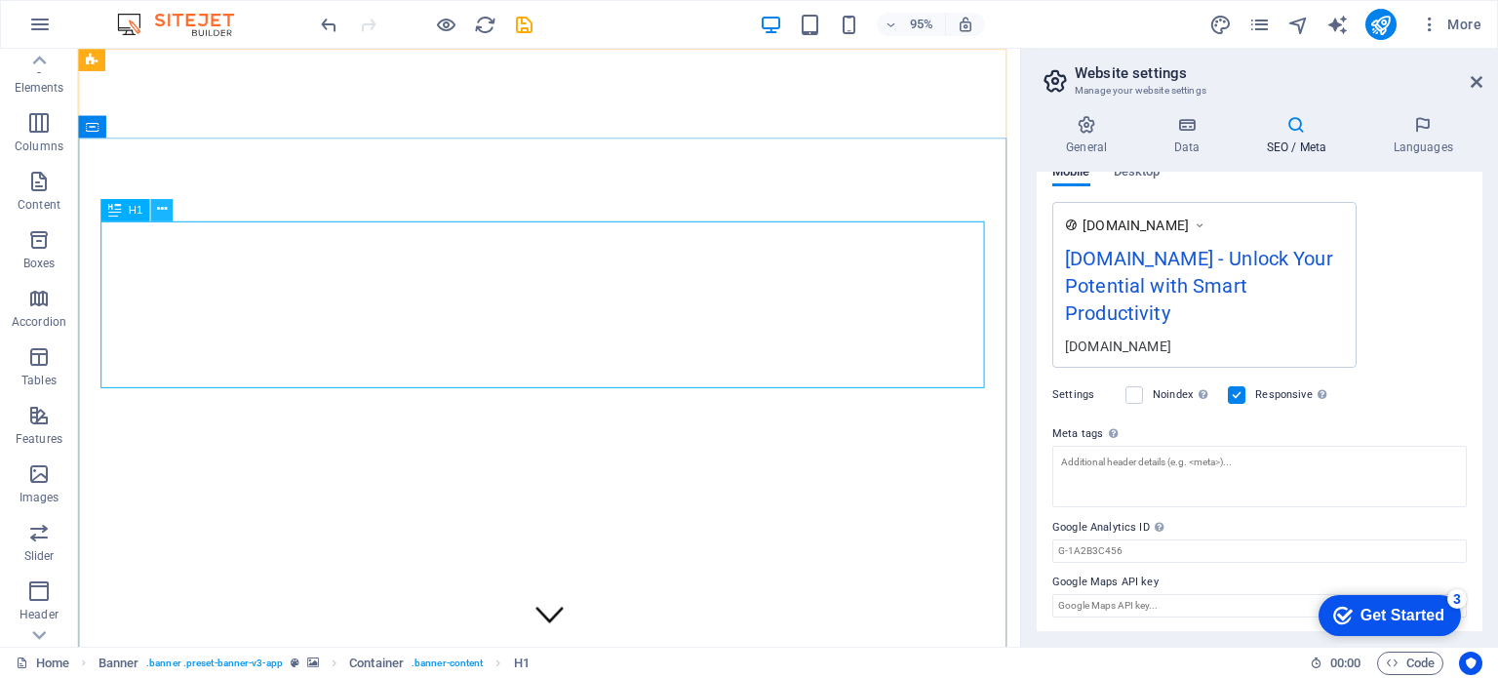
click at [170, 213] on button at bounding box center [161, 210] width 22 height 22
click at [111, 209] on icon at bounding box center [113, 210] width 13 height 22
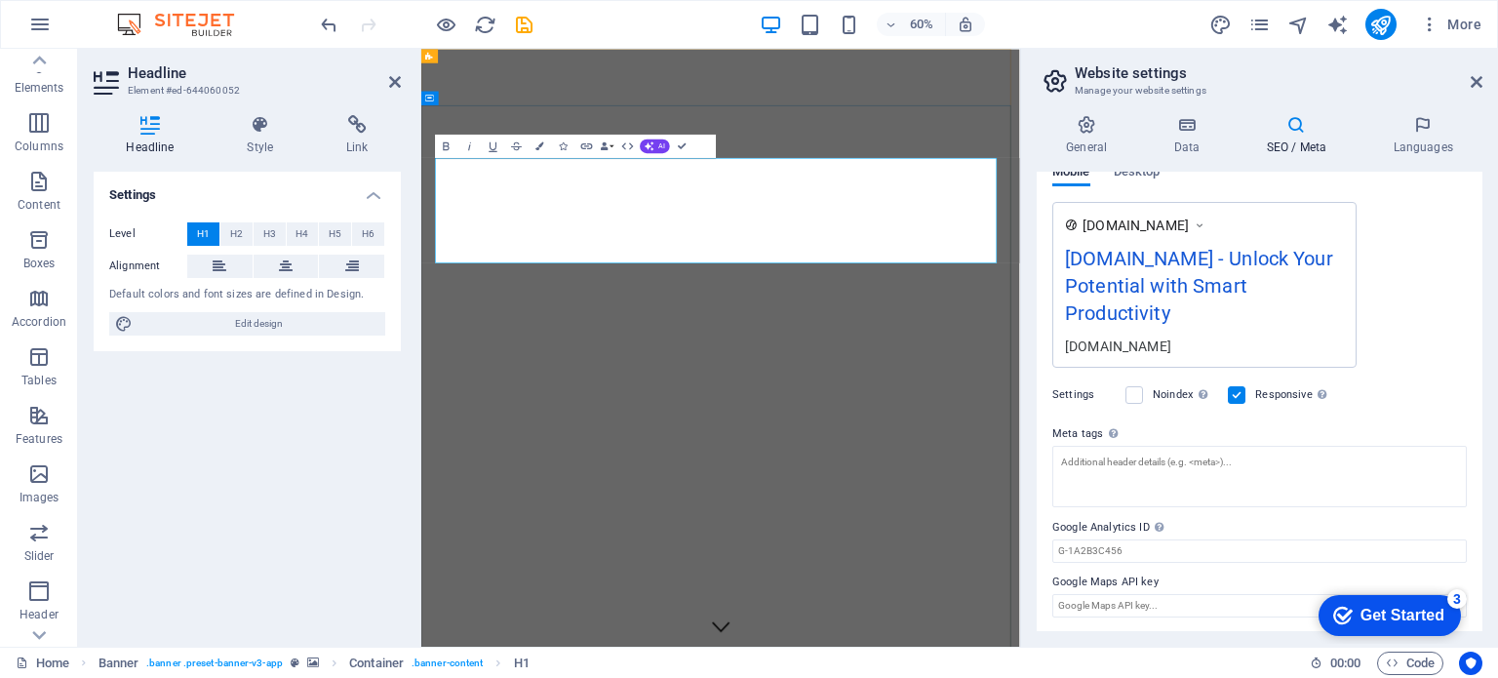
click at [652, 141] on icon "button" at bounding box center [650, 146] width 10 height 10
click at [597, 164] on link "Improve" at bounding box center [615, 165] width 114 height 18
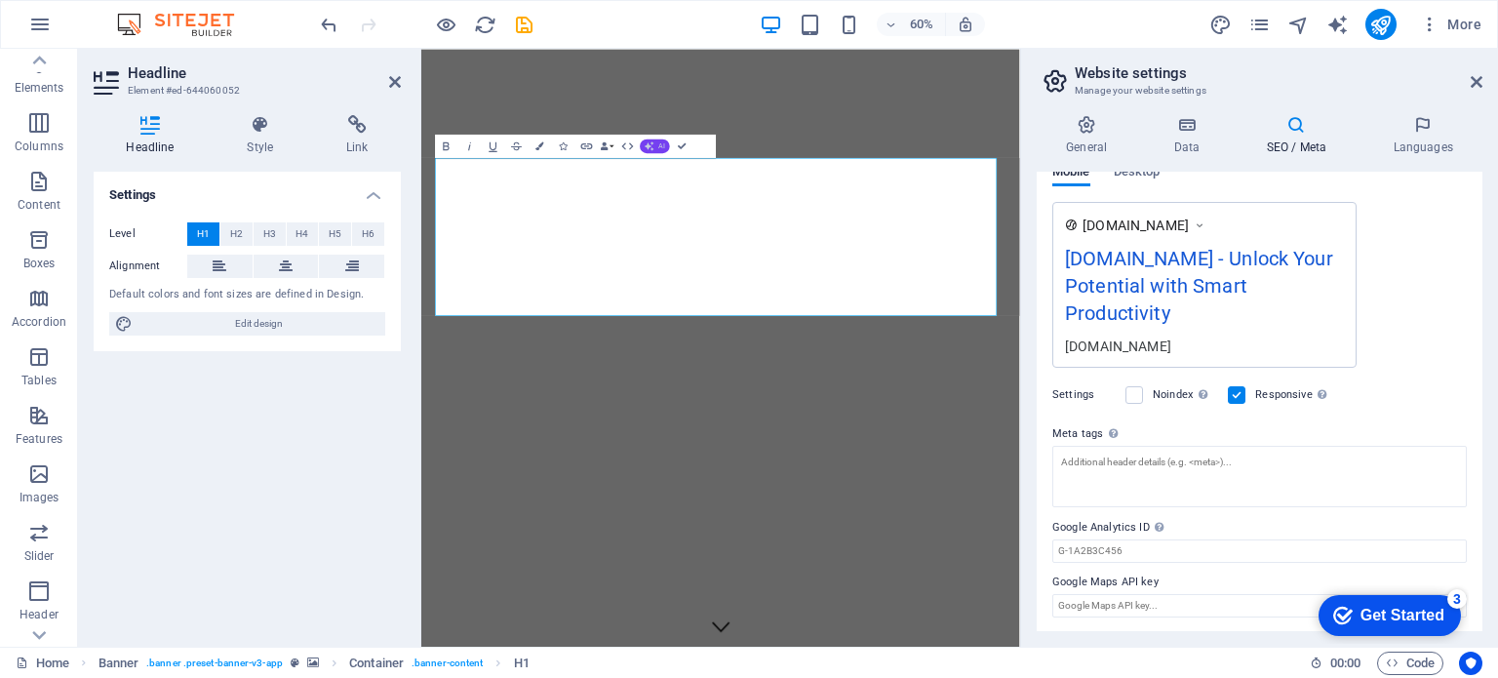
click at [656, 140] on button "AI" at bounding box center [655, 146] width 30 height 14
click at [609, 252] on link "Generate text" at bounding box center [615, 253] width 114 height 18
select select "English"
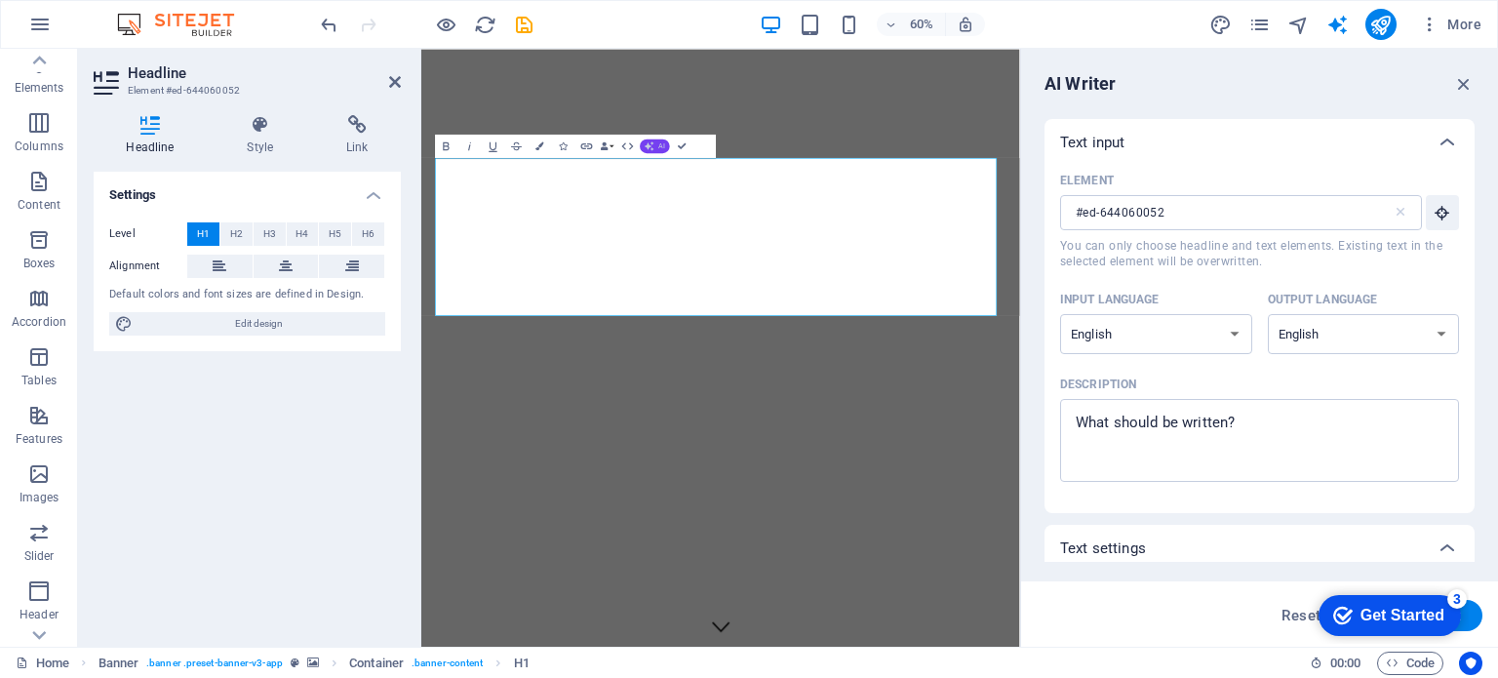
click at [659, 142] on span "AI" at bounding box center [662, 145] width 7 height 7
click at [619, 198] on link "Make longer" at bounding box center [615, 200] width 114 height 18
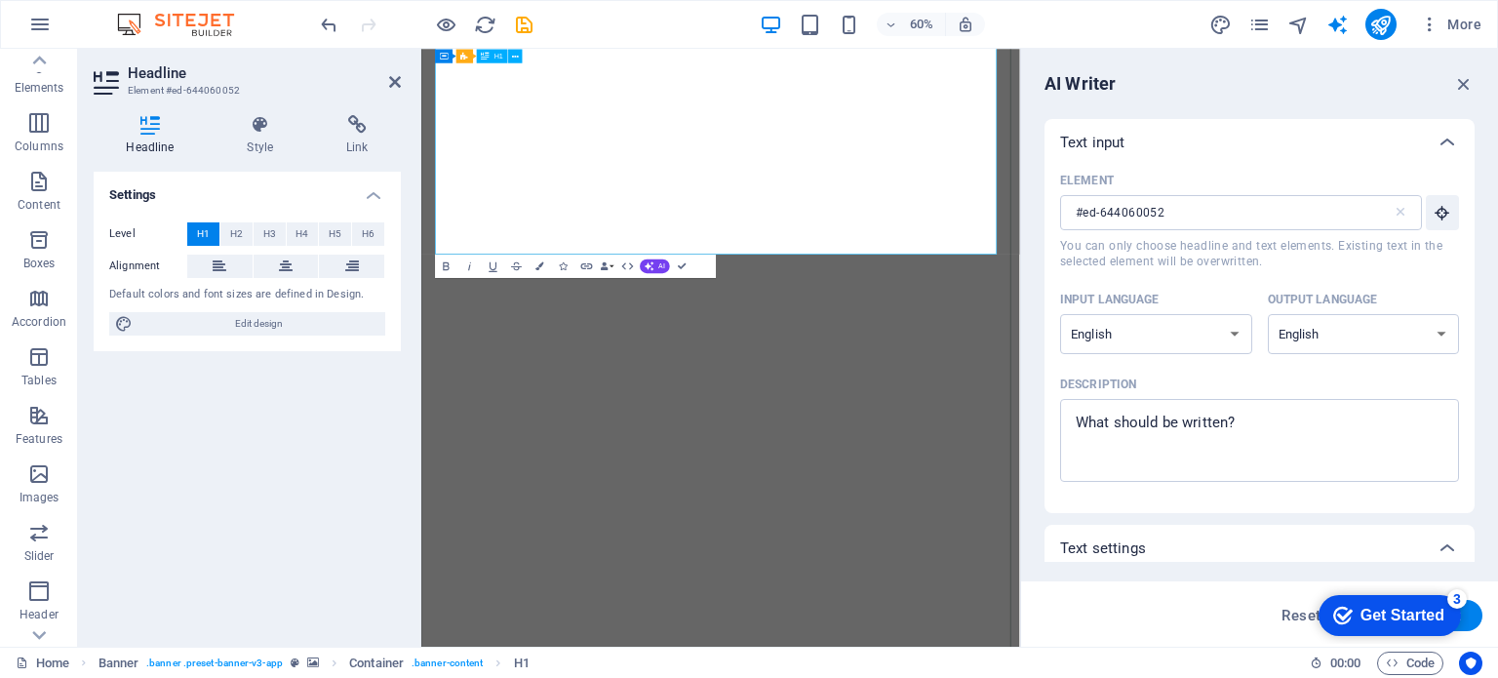
scroll to position [3533, 0]
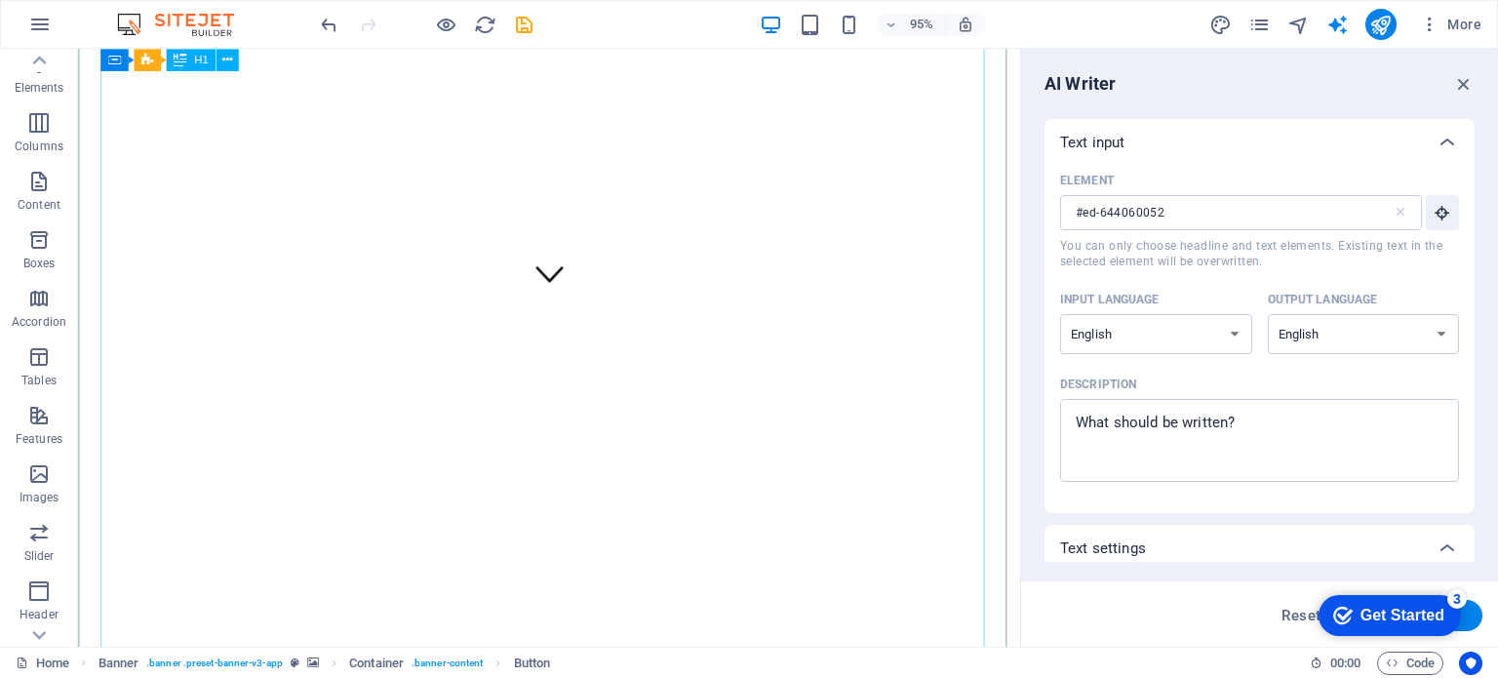
scroll to position [0, 0]
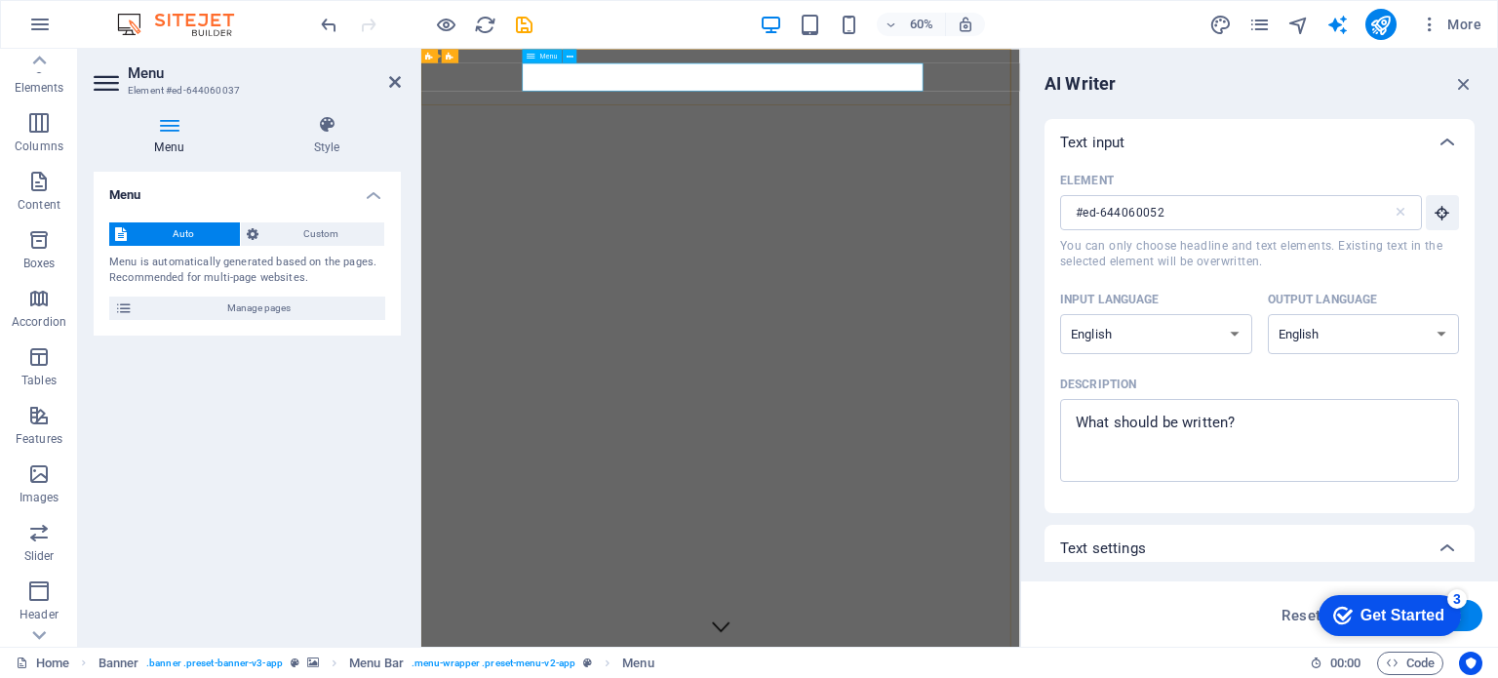
click at [178, 233] on span "Auto" at bounding box center [183, 233] width 101 height 23
click at [298, 228] on span "Custom" at bounding box center [321, 233] width 115 height 23
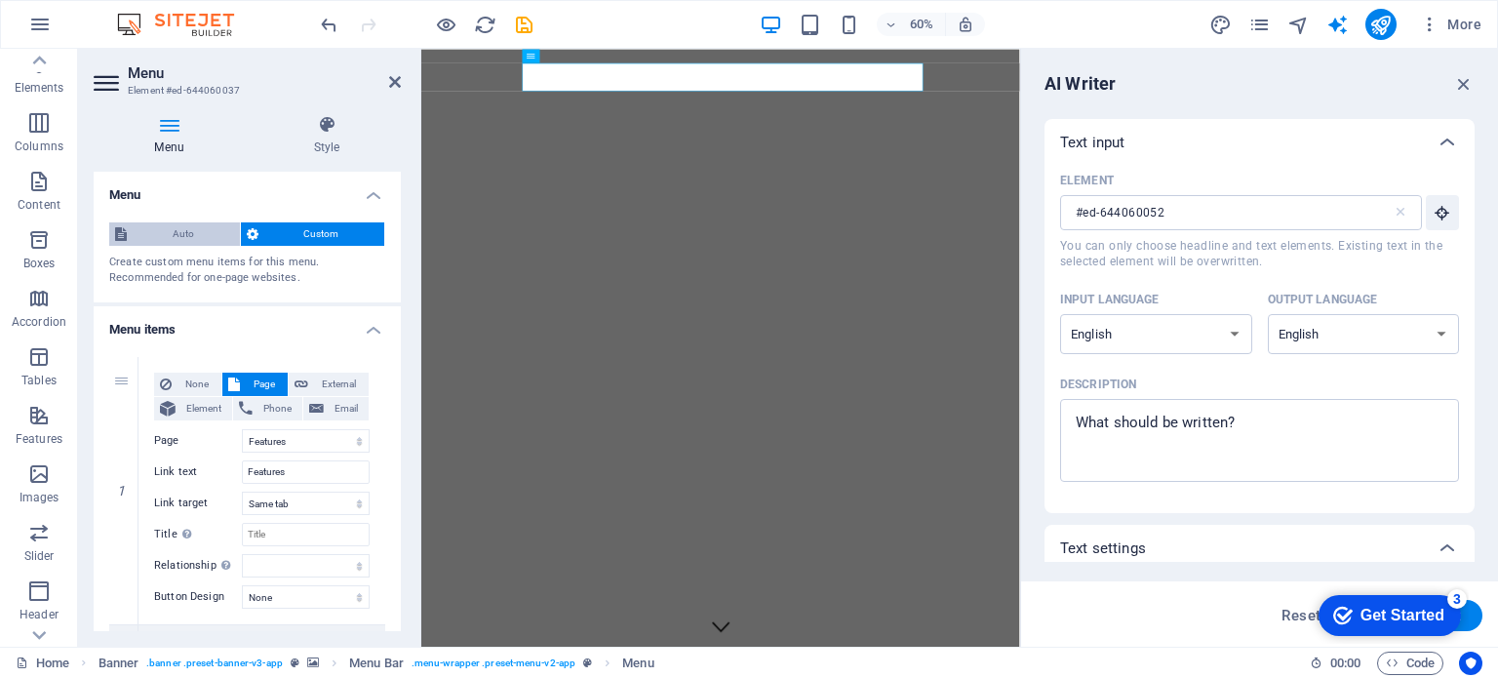
click at [200, 240] on span "Auto" at bounding box center [183, 233] width 101 height 23
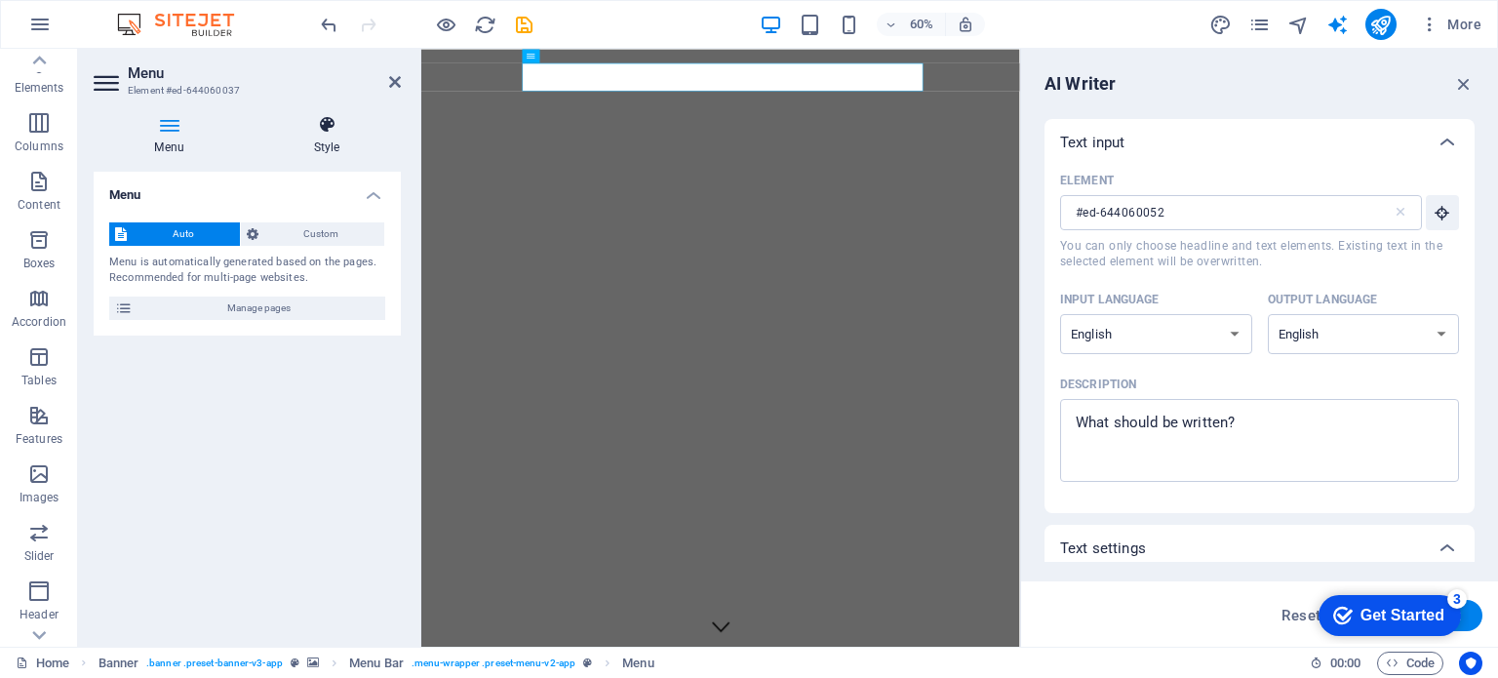
click at [313, 124] on icon at bounding box center [327, 125] width 148 height 20
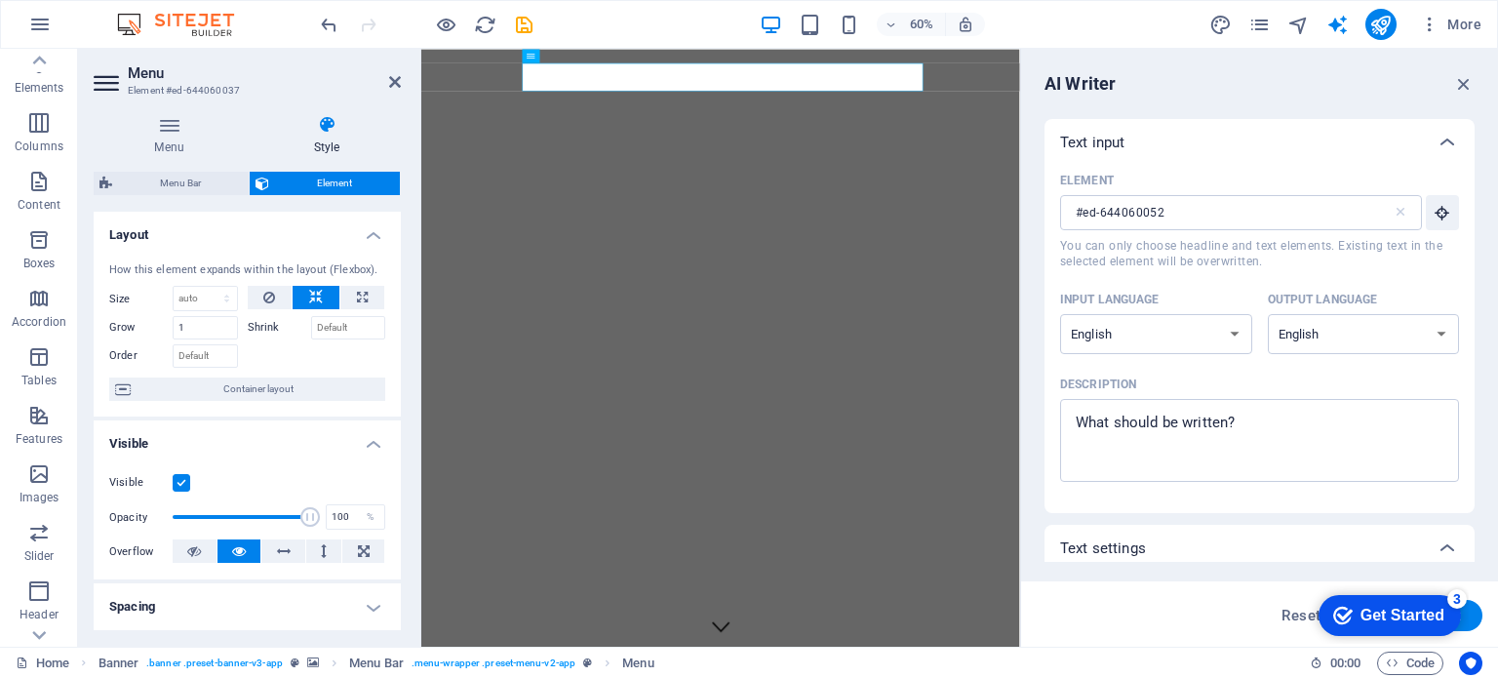
click at [109, 71] on icon at bounding box center [108, 82] width 29 height 31
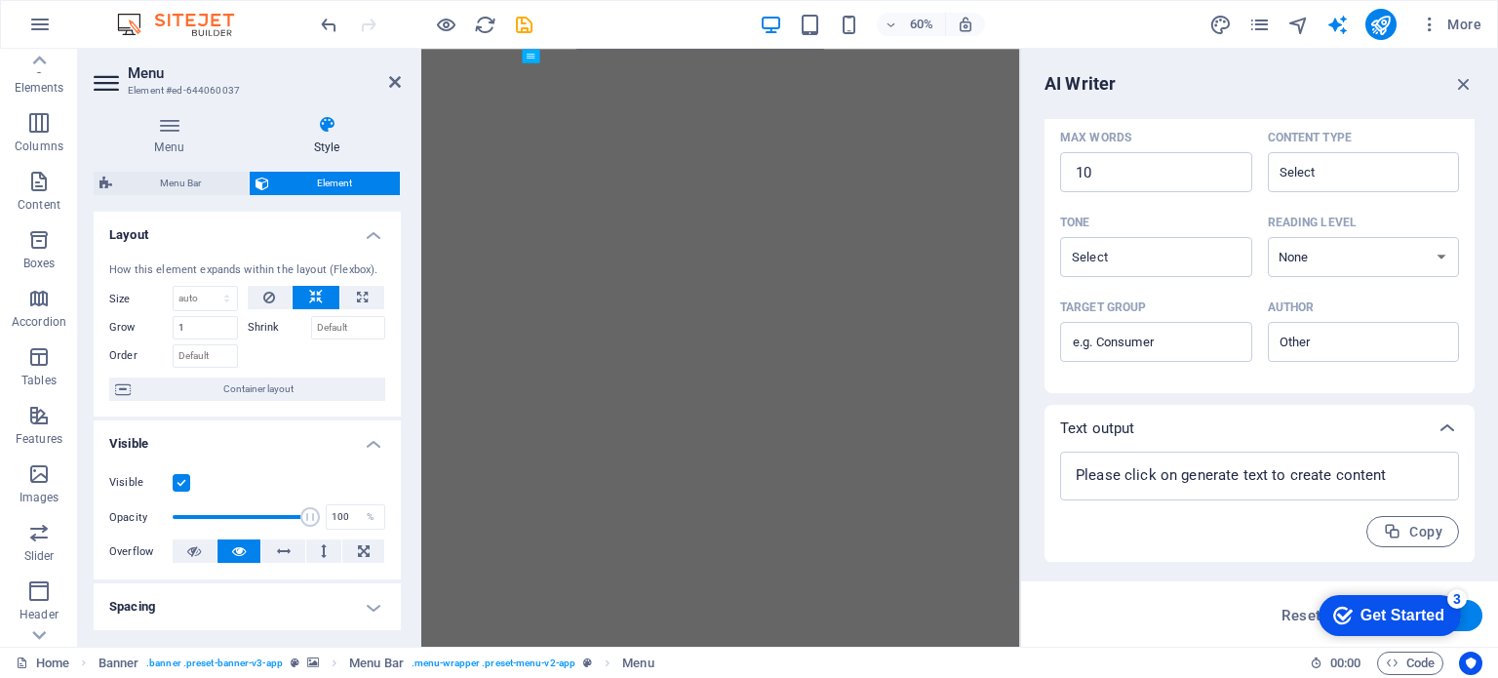
scroll to position [1450, 0]
click at [49, 669] on link "Home" at bounding box center [43, 663] width 54 height 23
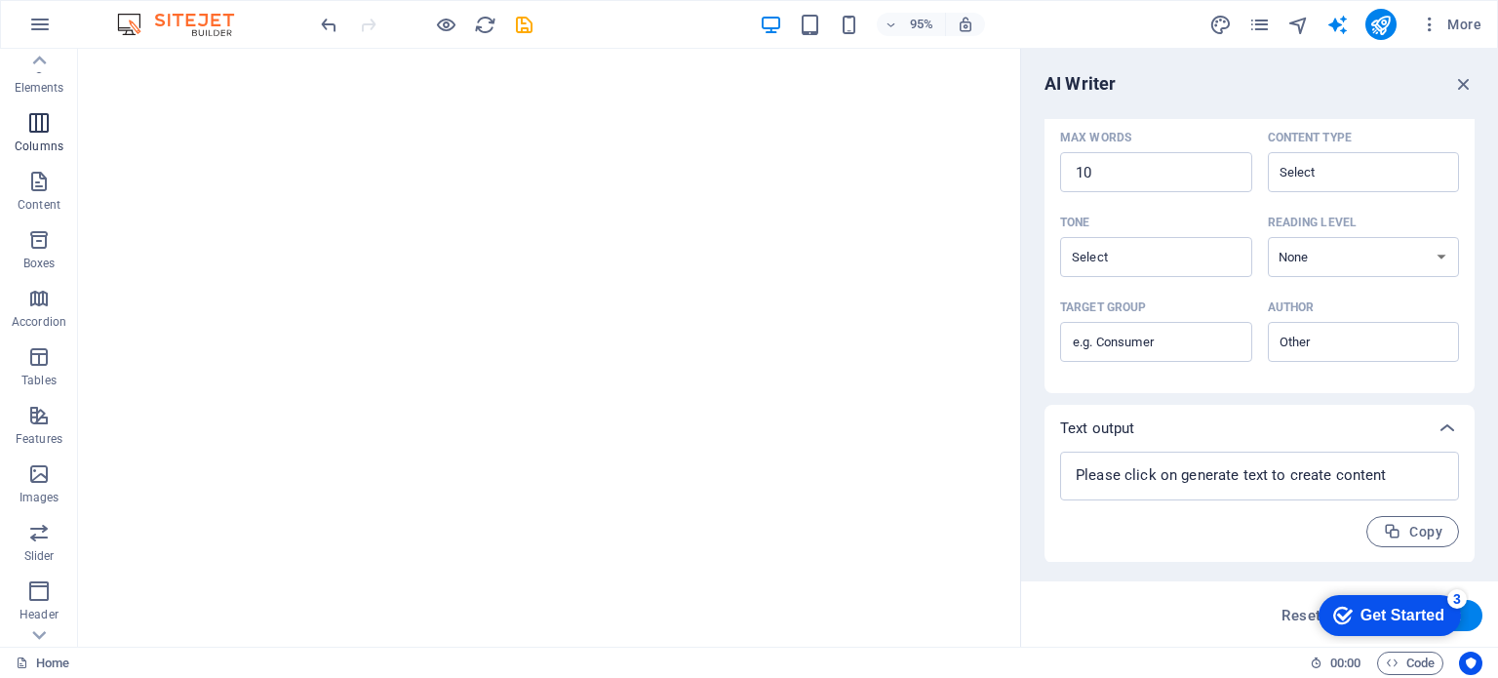
click at [41, 134] on icon "button" at bounding box center [38, 122] width 23 height 23
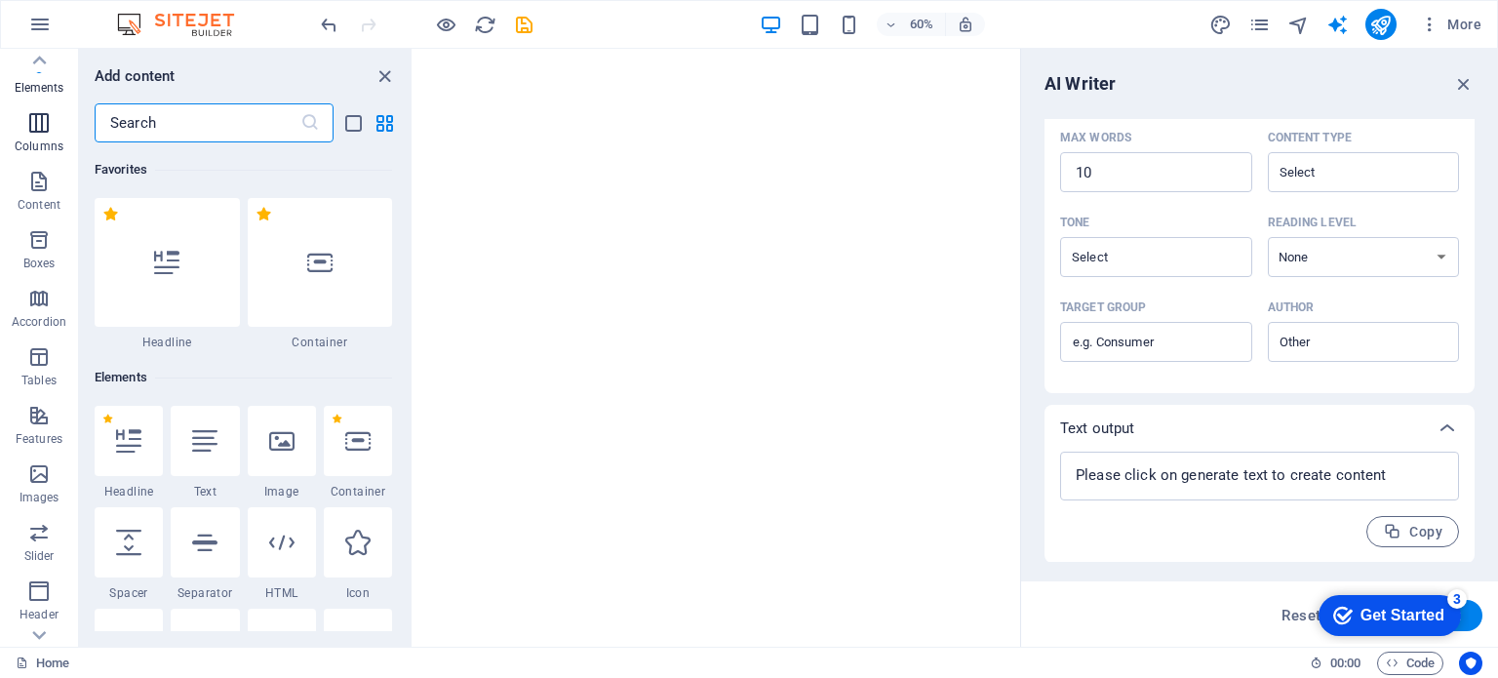
scroll to position [966, 0]
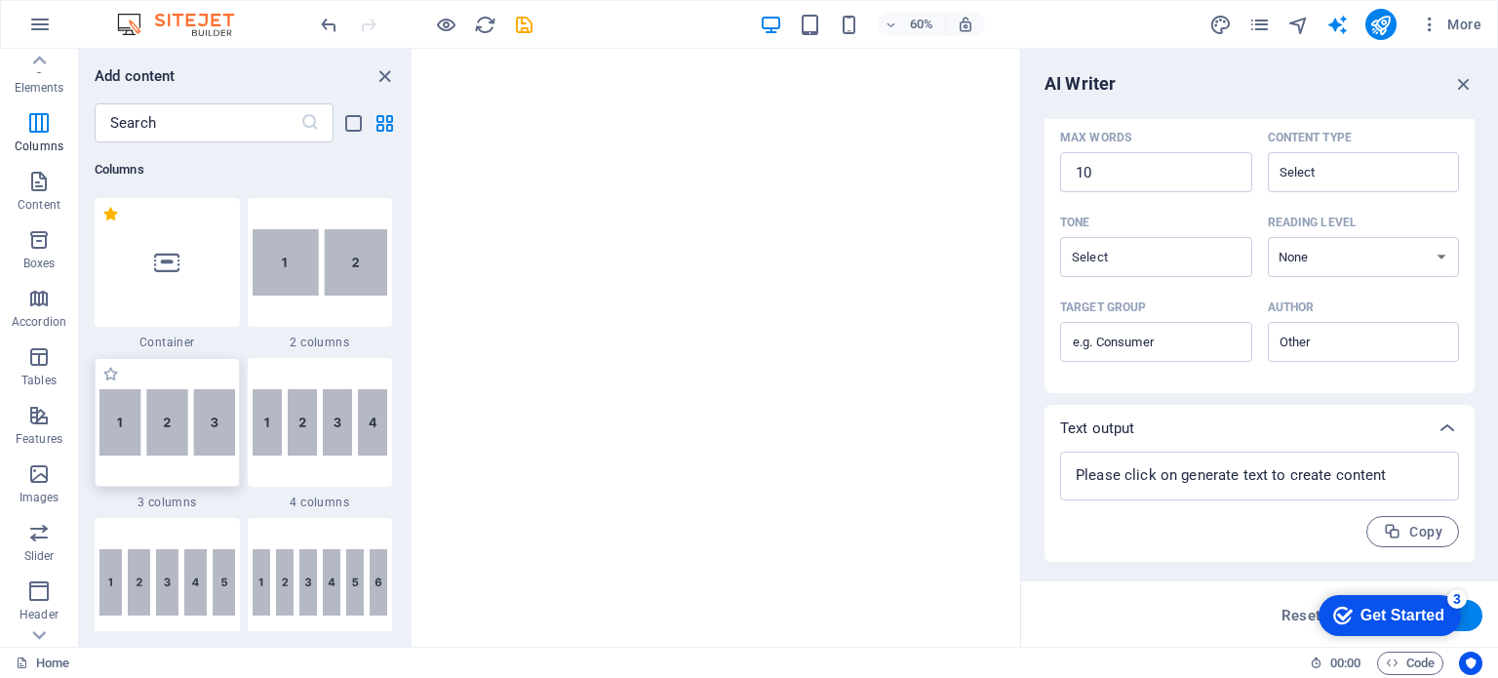
click at [176, 397] on img at bounding box center [167, 422] width 136 height 66
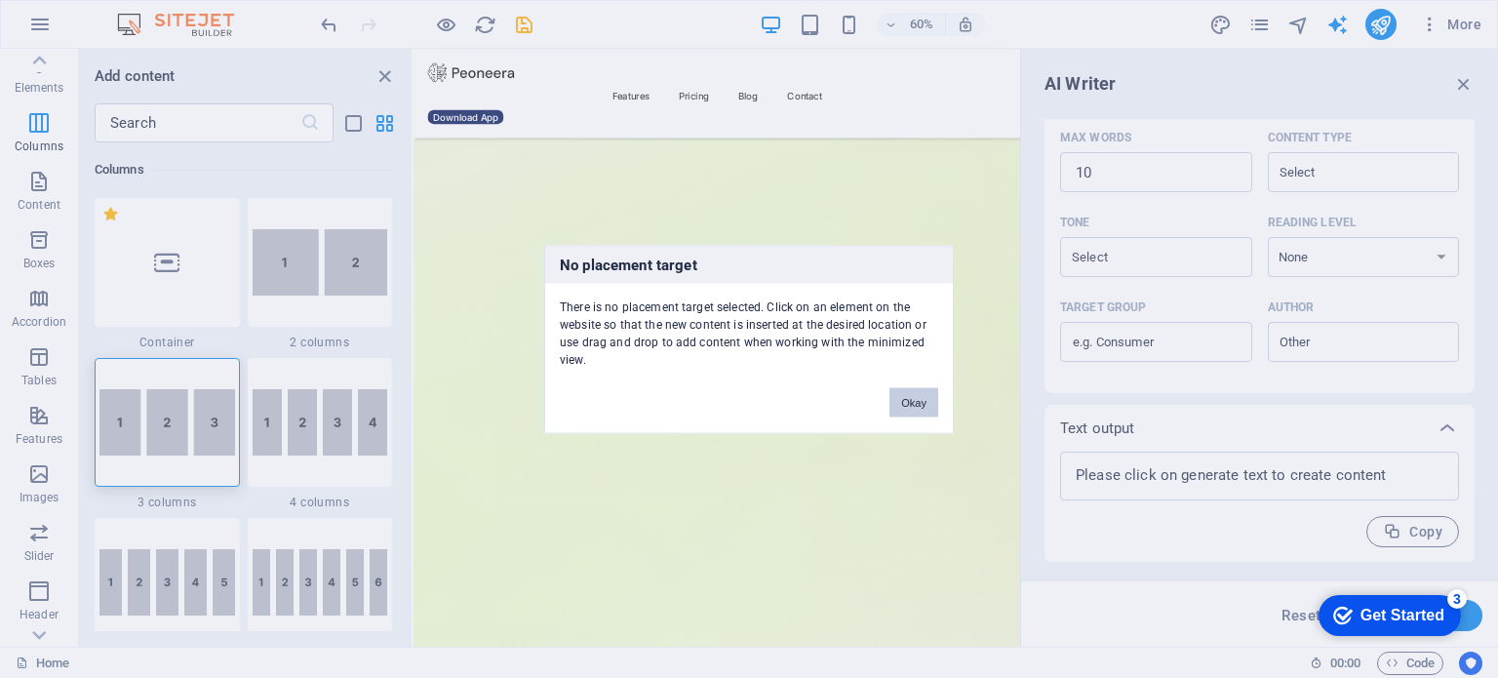
click at [922, 408] on button "Okay" at bounding box center [914, 401] width 49 height 29
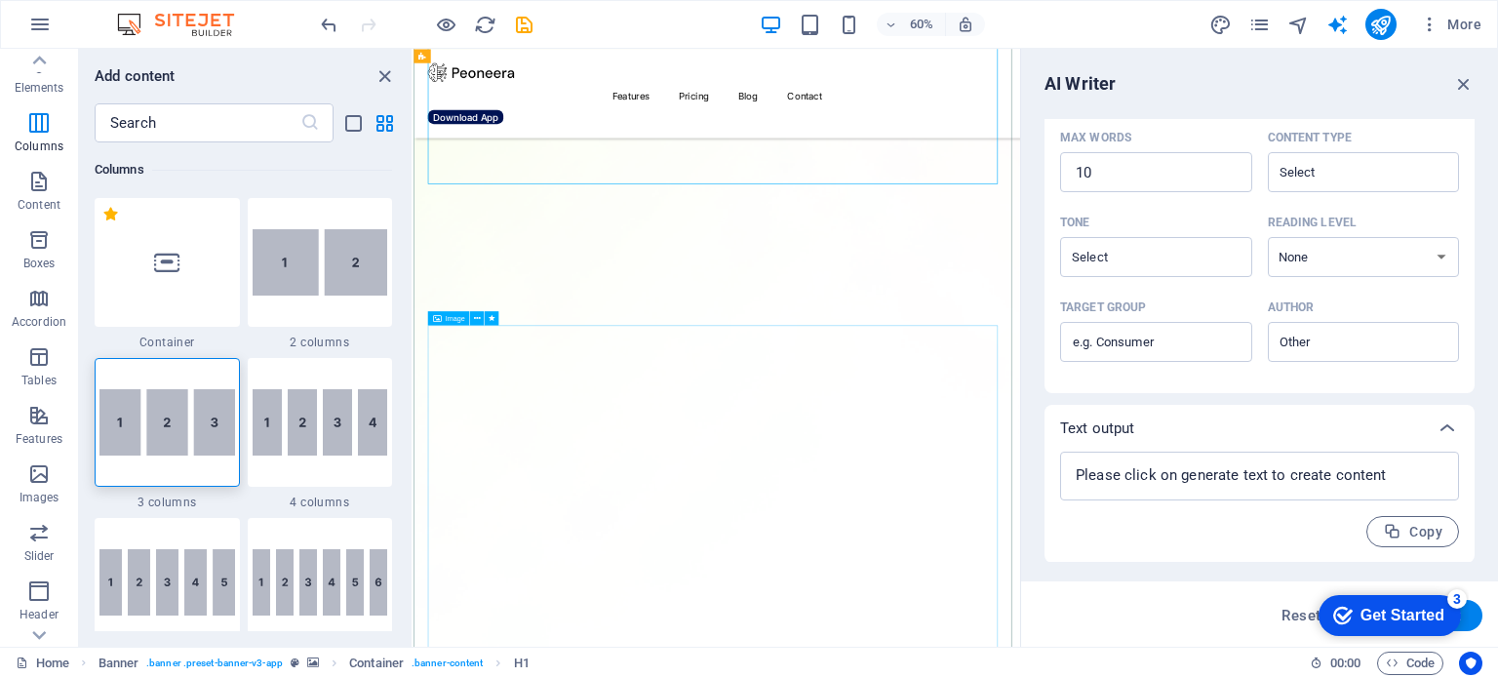
scroll to position [3467, 0]
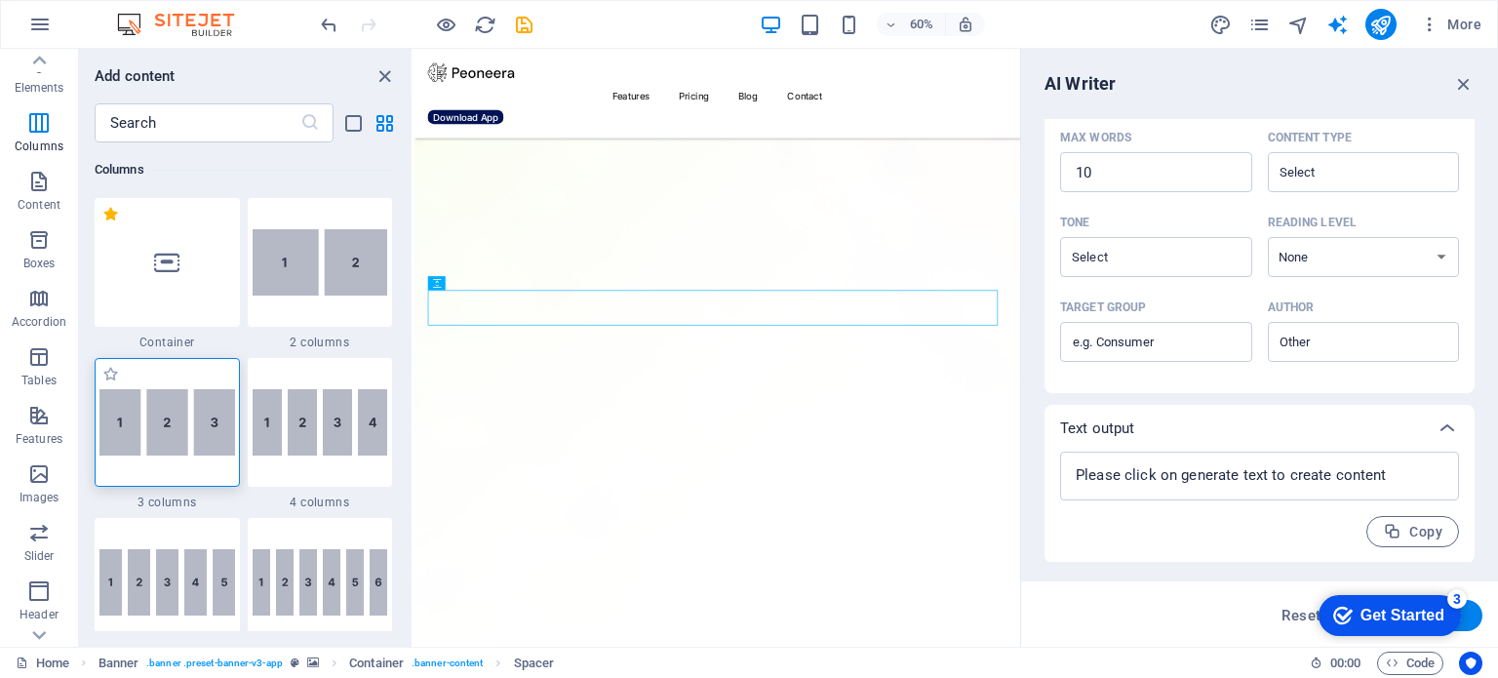
click at [152, 389] on img at bounding box center [167, 422] width 136 height 66
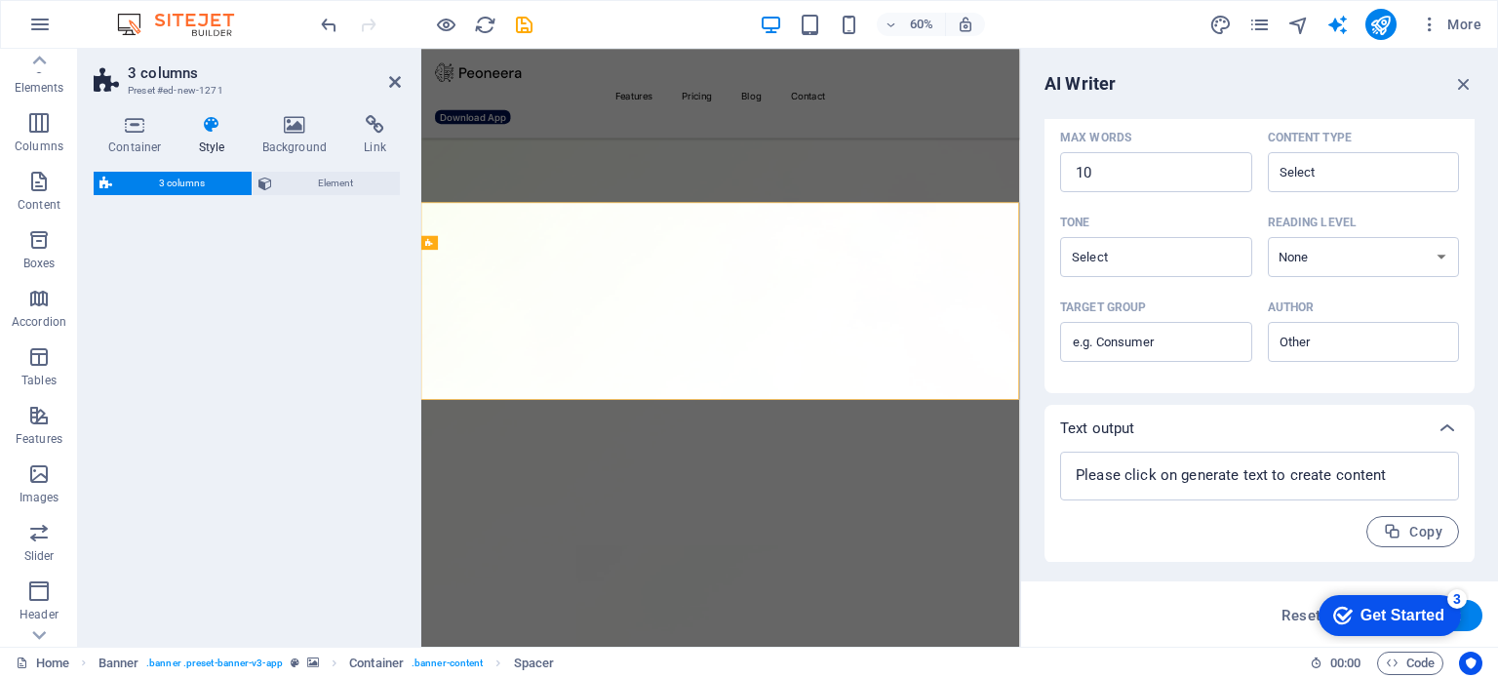
select select "rem"
select select "preset-columns-three-v2-default"
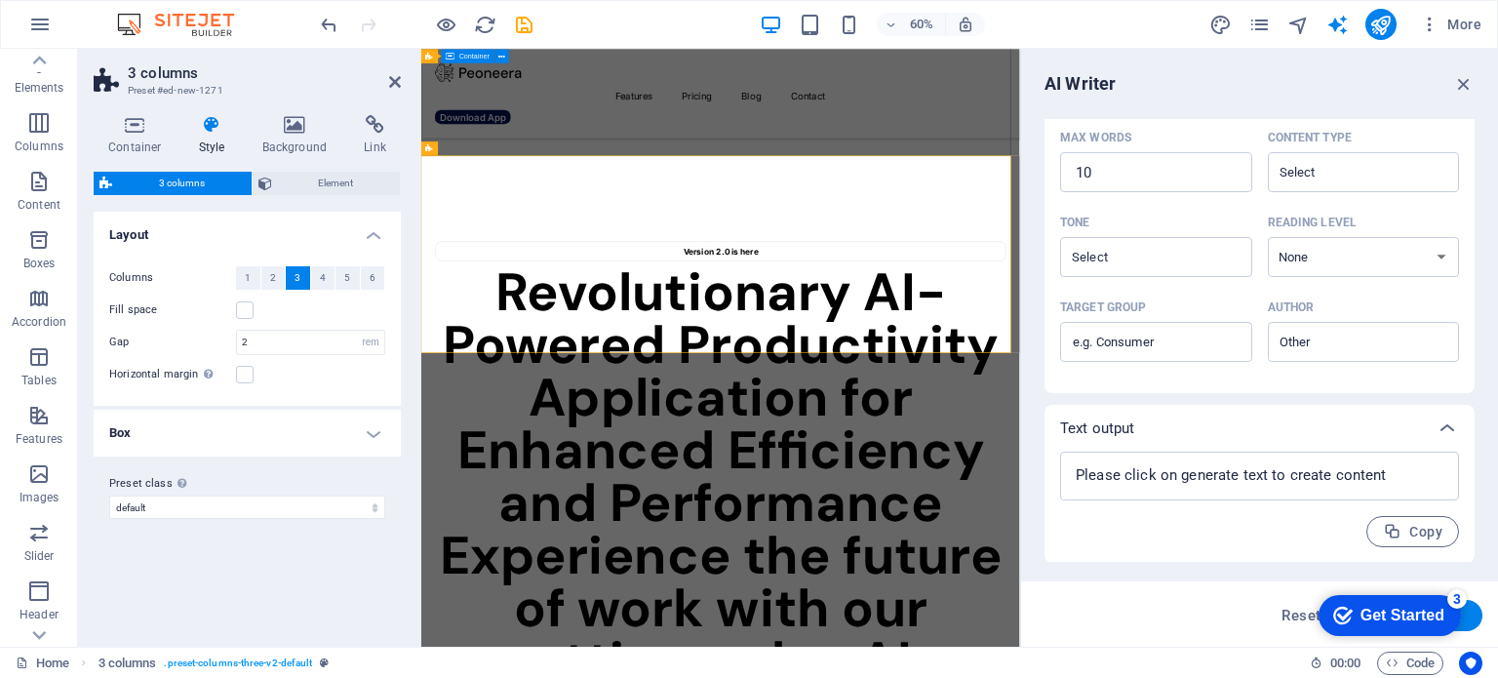
scroll to position [4587, 0]
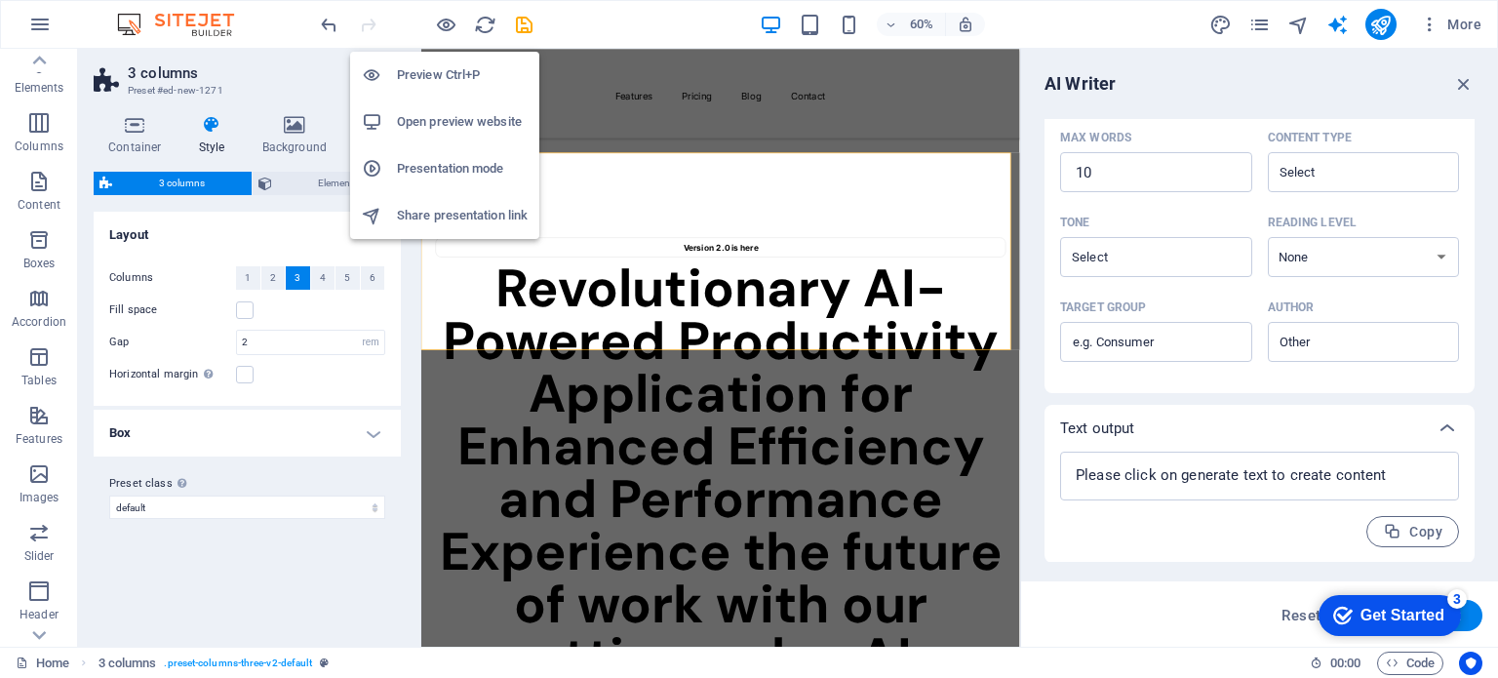
click at [446, 69] on h6 "Preview Ctrl+P" at bounding box center [462, 74] width 131 height 23
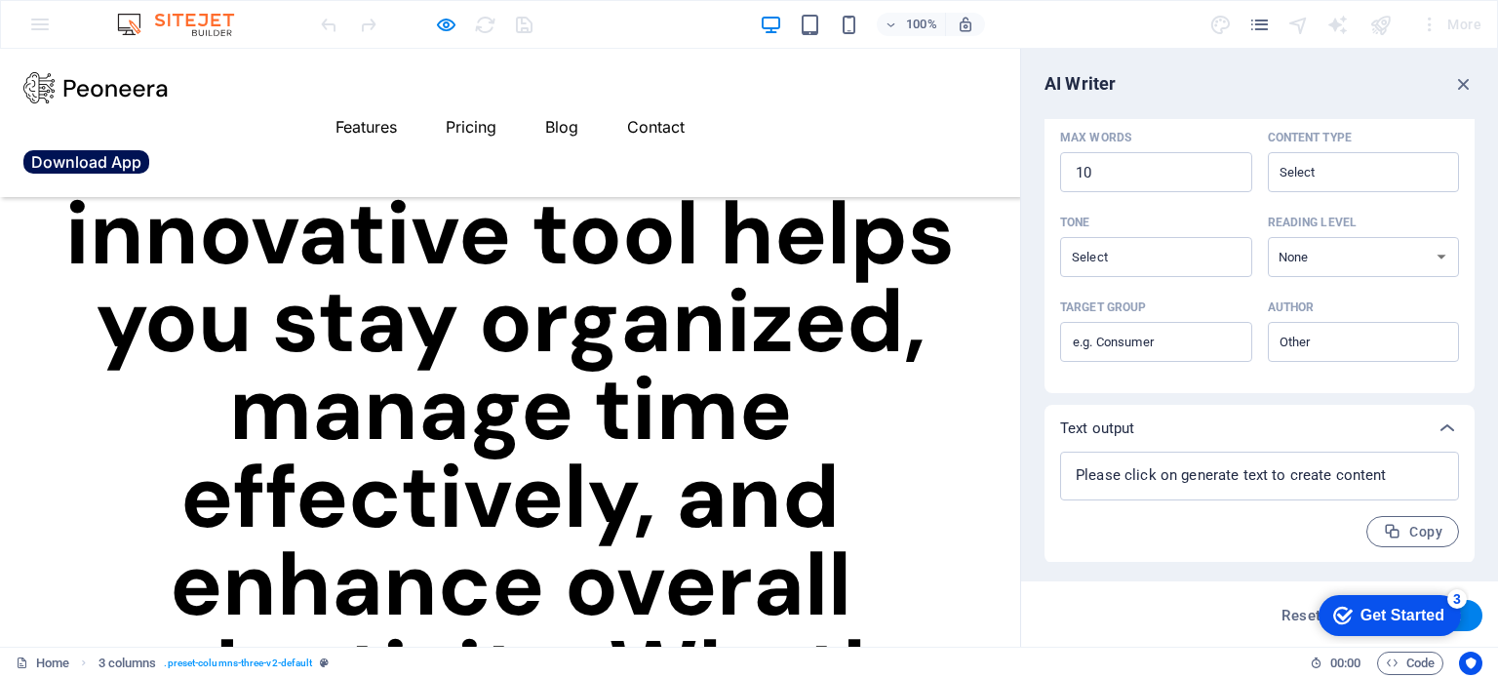
scroll to position [6136, 0]
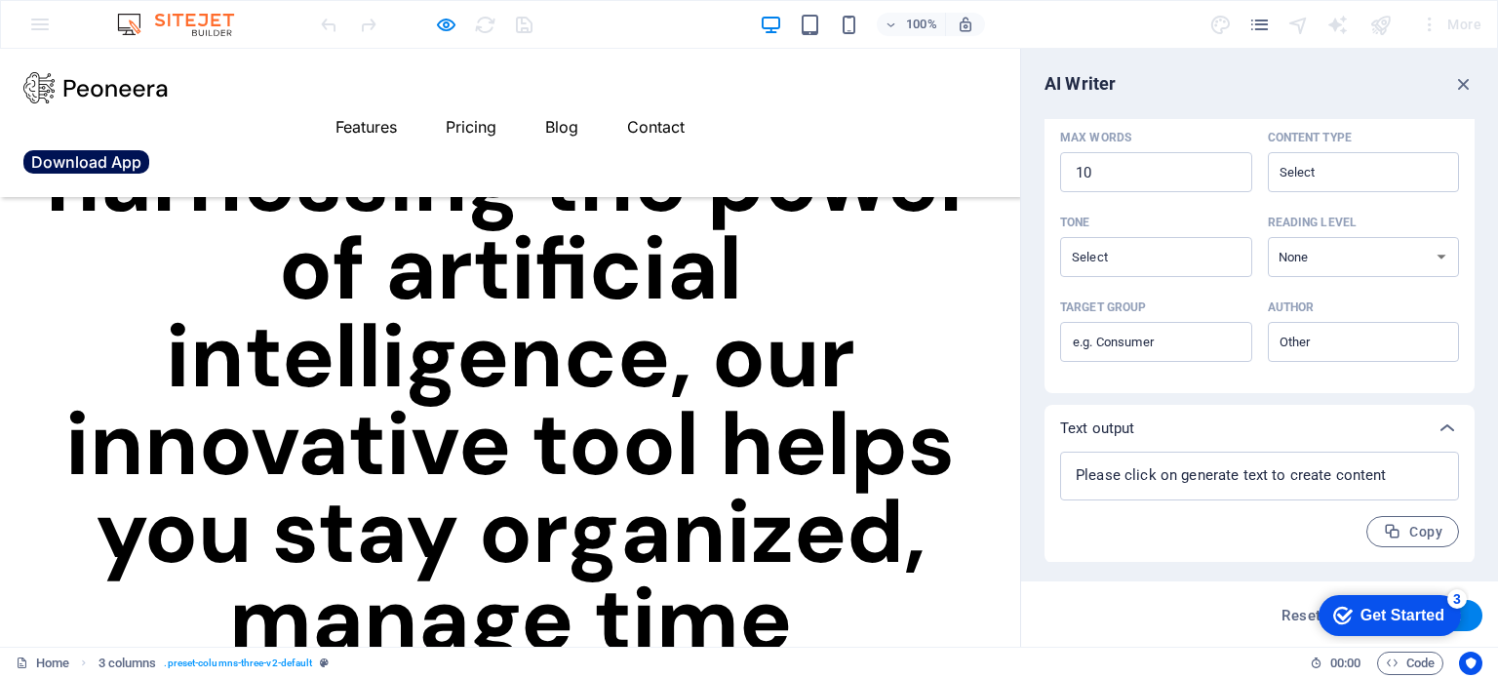
scroll to position [5923, 0]
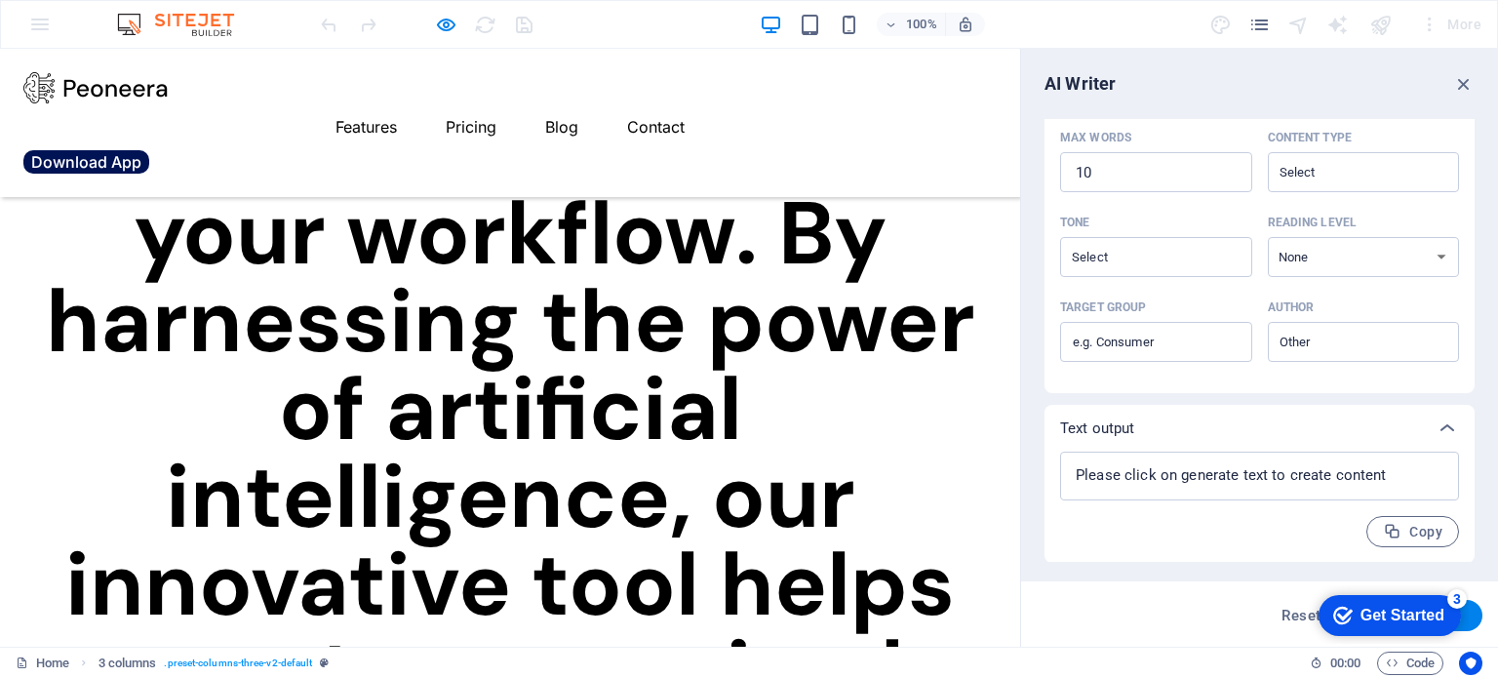
scroll to position [5771, 0]
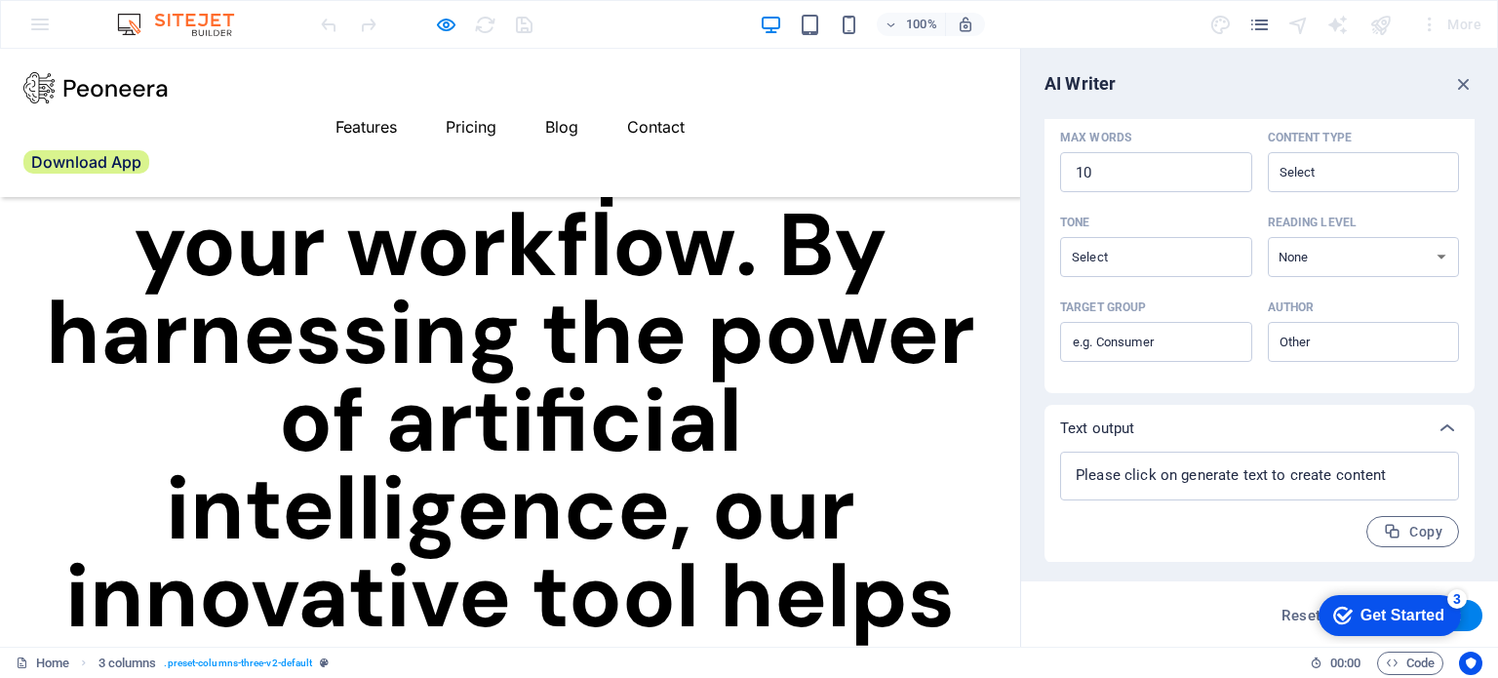
click at [149, 150] on link "Download App" at bounding box center [86, 161] width 126 height 23
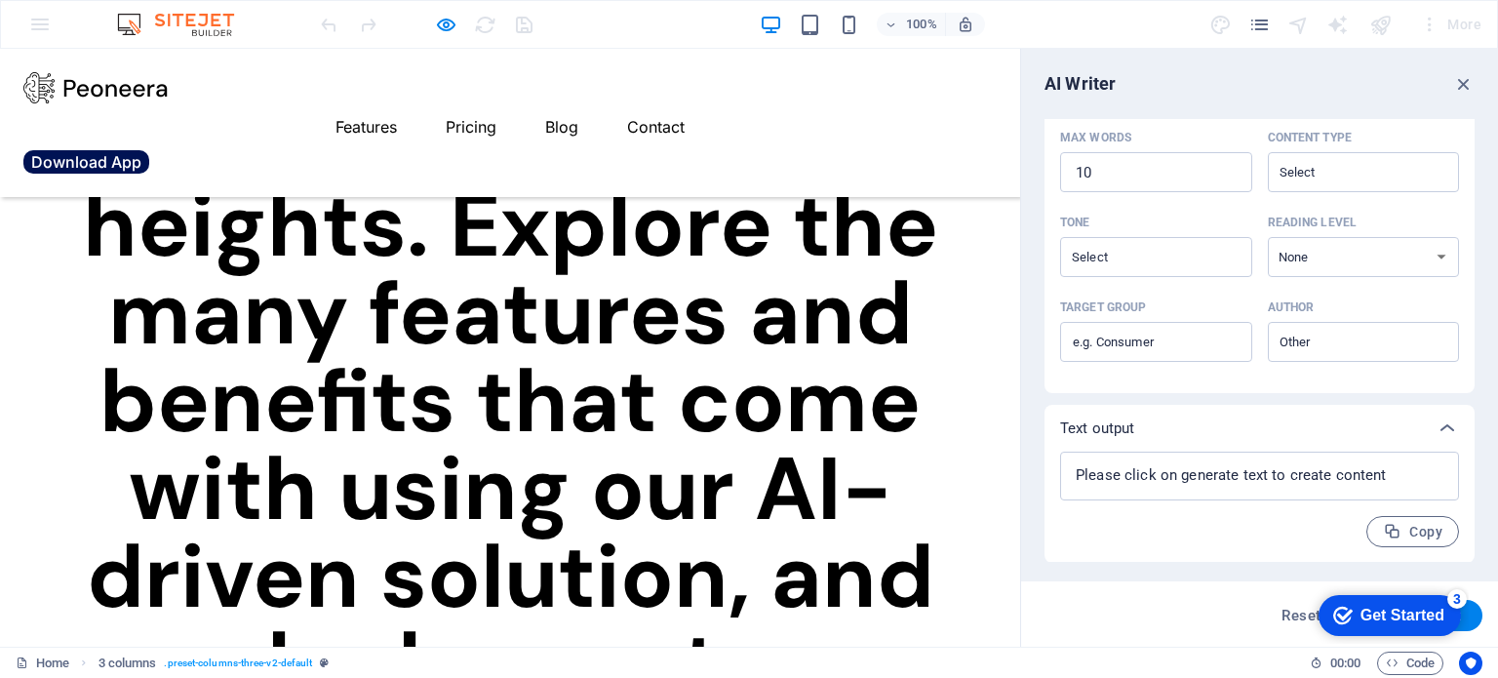
scroll to position [7835, 0]
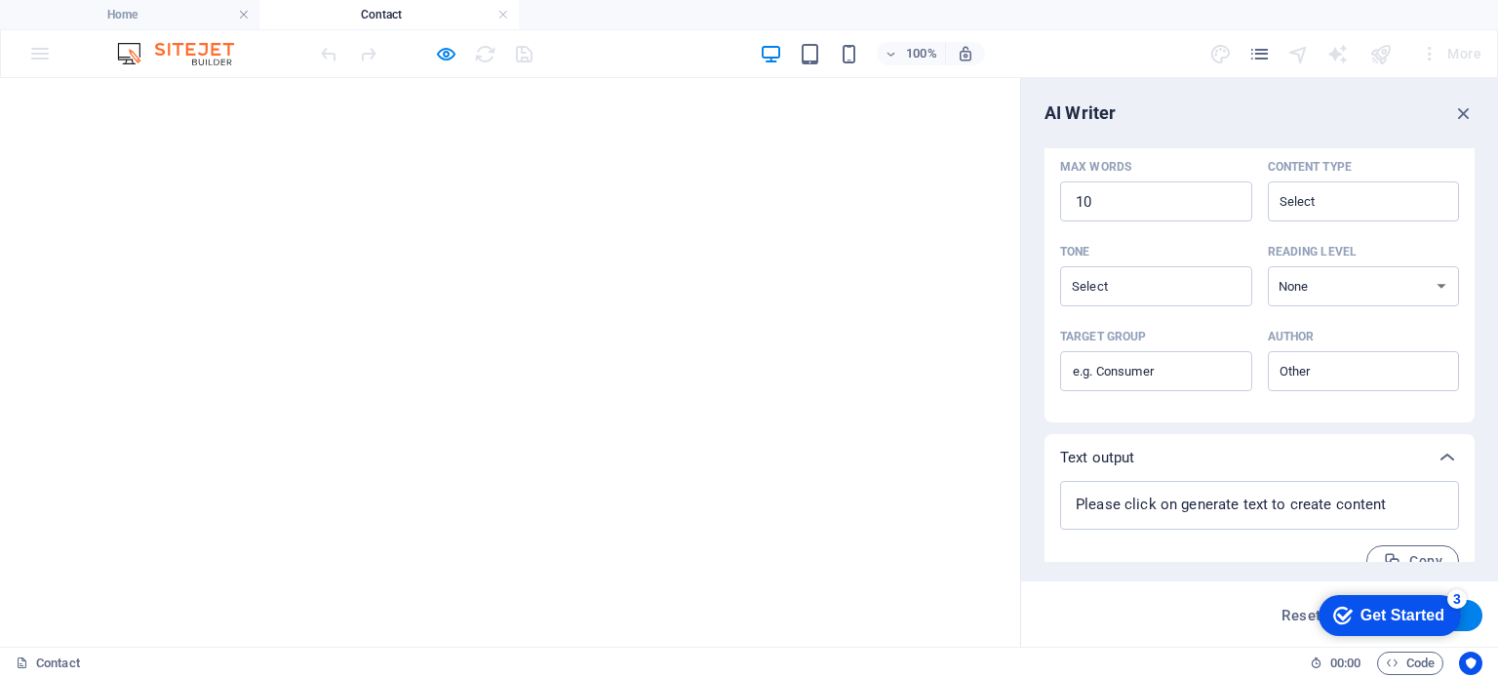
scroll to position [0, 0]
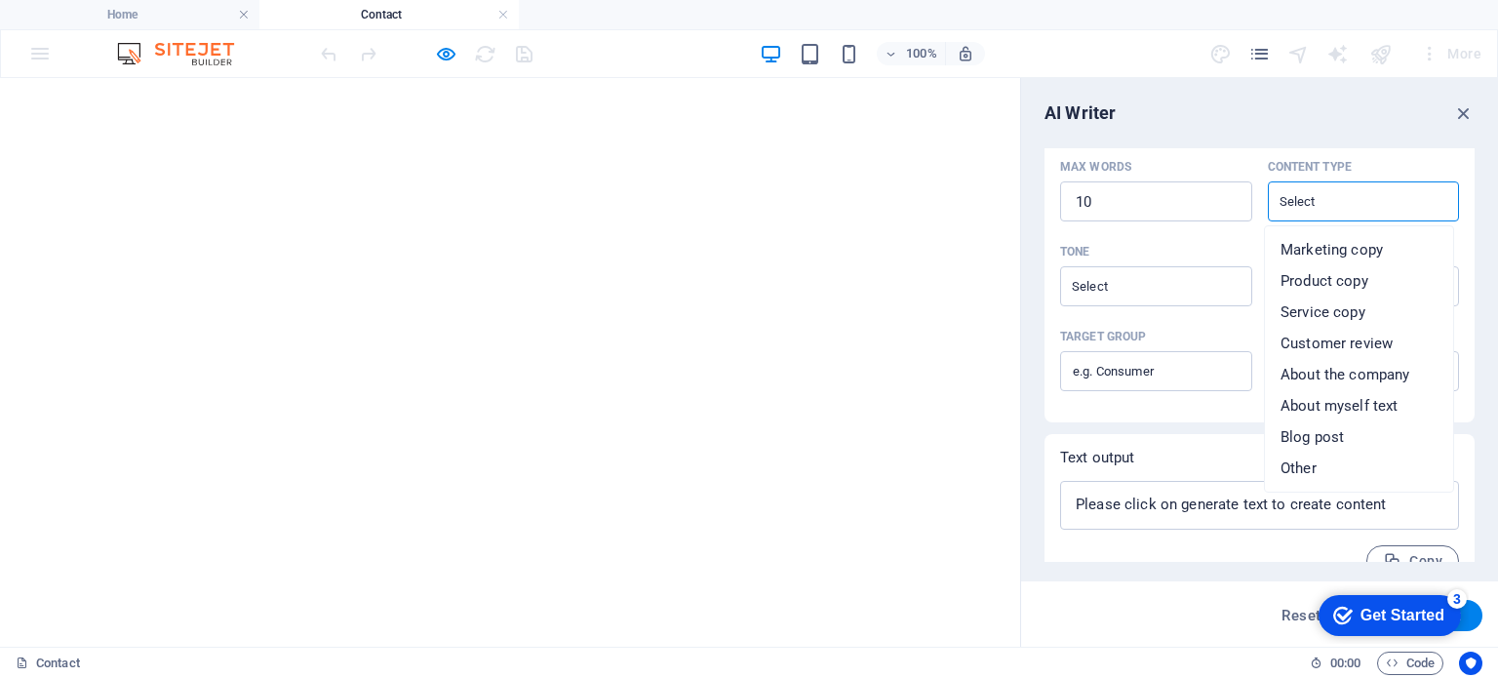
click at [1367, 197] on input "Content type ​" at bounding box center [1348, 201] width 148 height 28
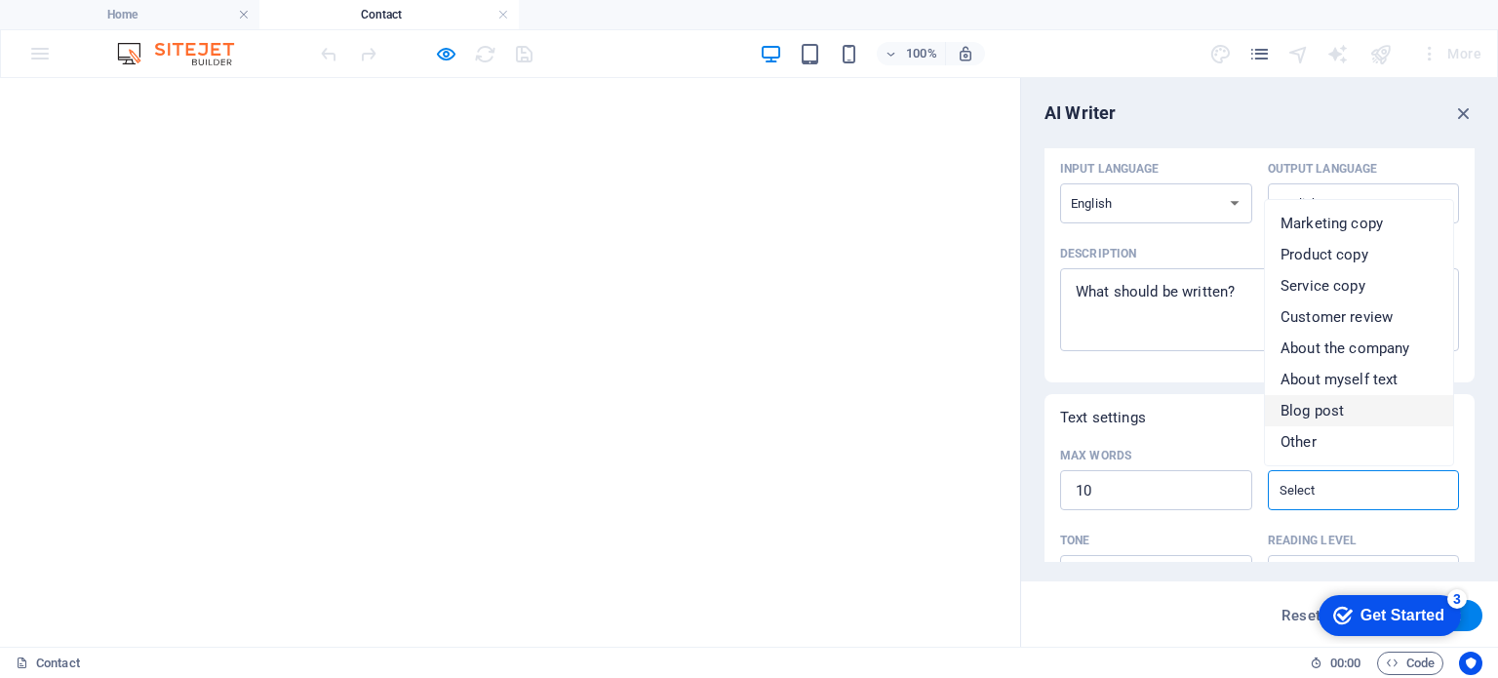
scroll to position [478, 0]
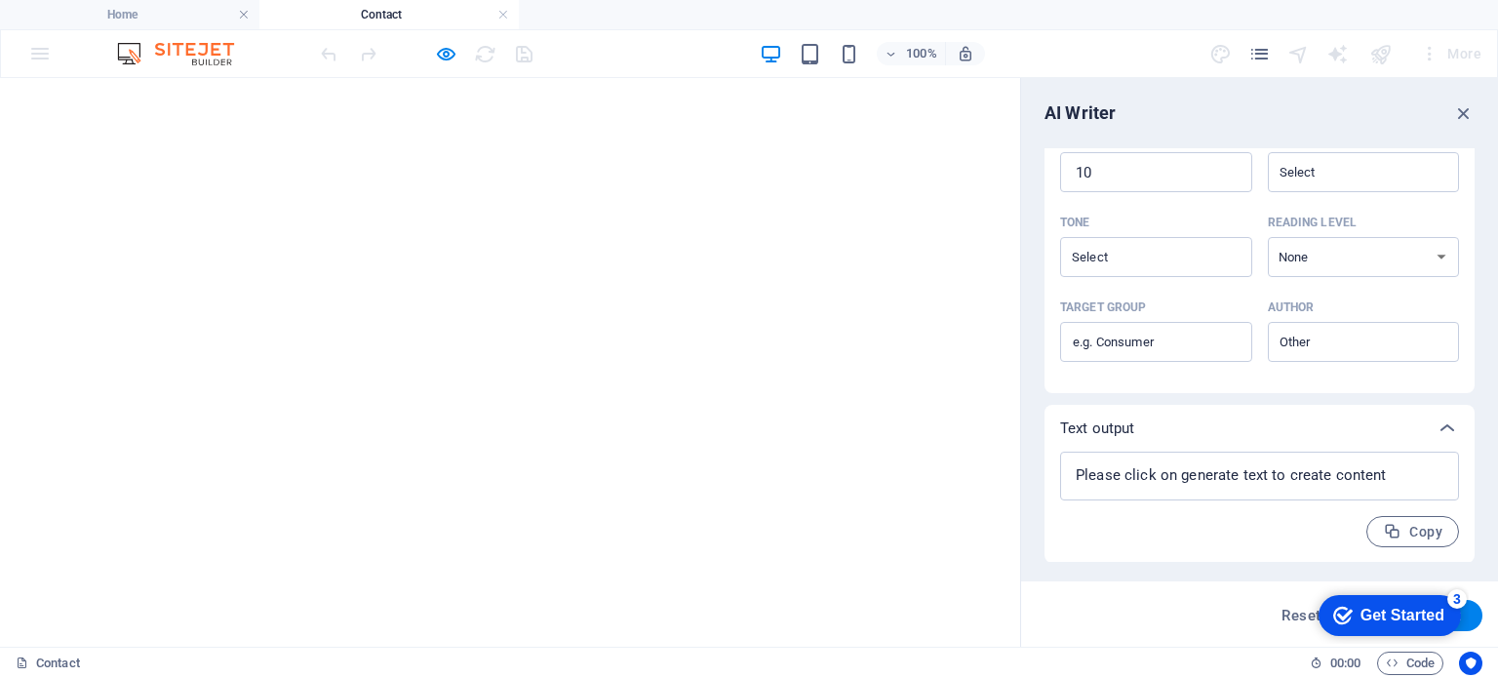
click at [1031, 52] on div "100% More" at bounding box center [903, 53] width 1172 height 31
click at [1385, 178] on input "Content type ​" at bounding box center [1348, 172] width 148 height 28
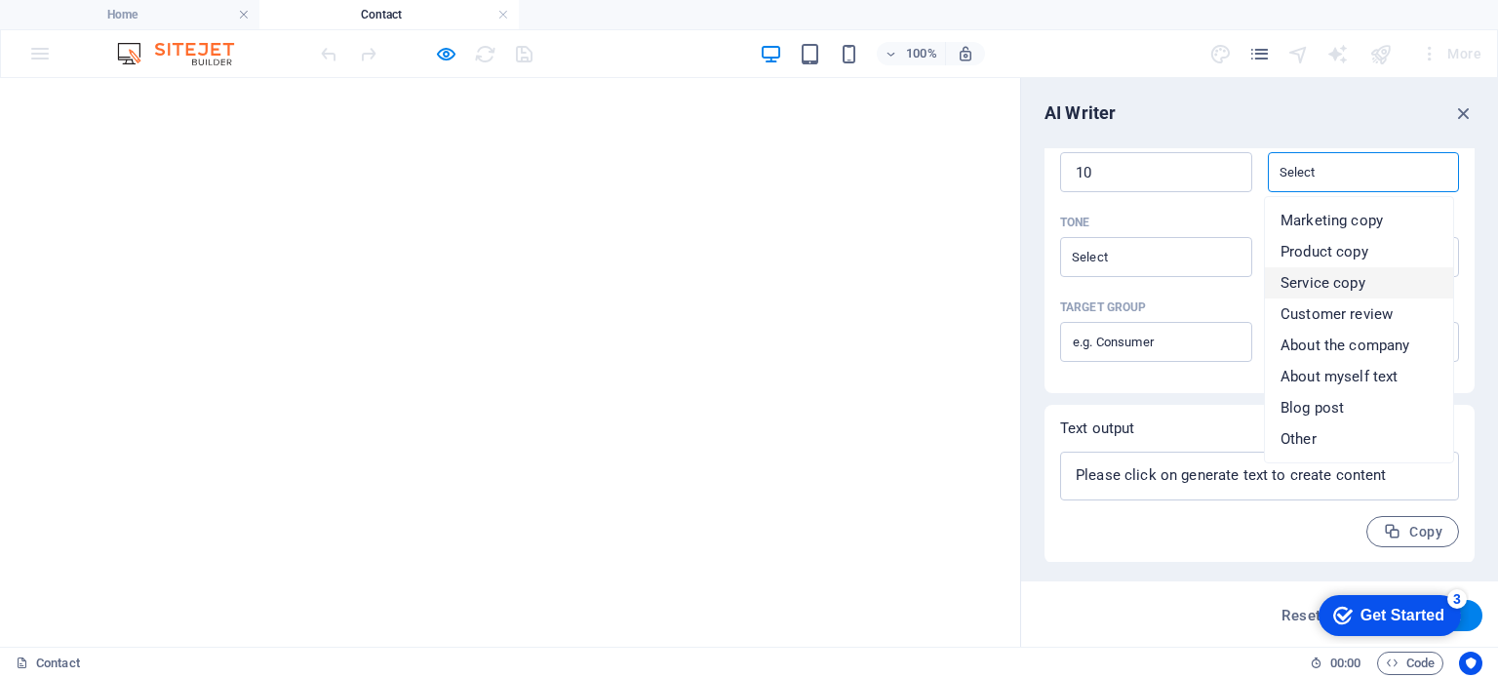
click at [1370, 282] on li "Service copy" at bounding box center [1359, 282] width 188 height 31
type input "Service copy"
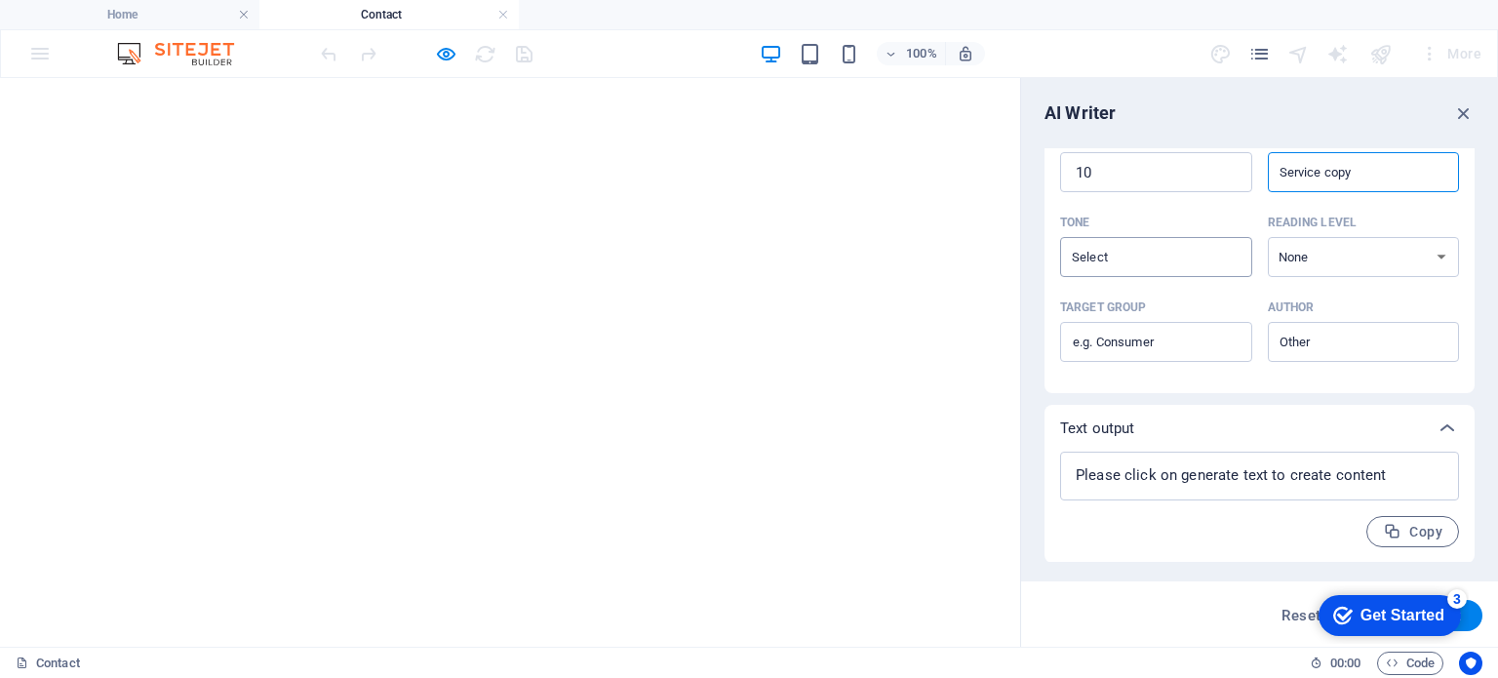
click at [1202, 249] on input "Tone ​" at bounding box center [1140, 257] width 148 height 28
click at [1144, 336] on li "Friendly" at bounding box center [1154, 336] width 188 height 31
type input "Friendly"
click at [1334, 259] on select "None Academic Adult Teen Child" at bounding box center [1364, 257] width 192 height 40
select select "Adult"
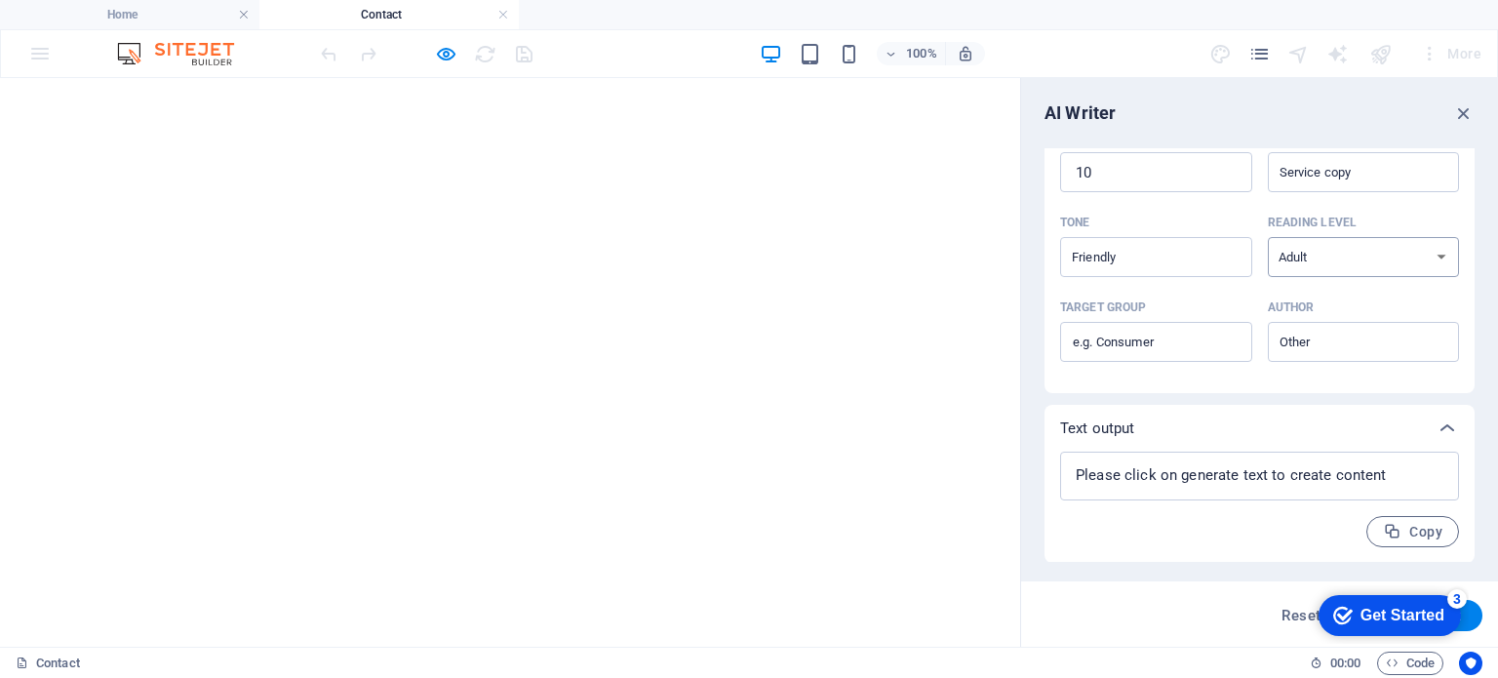
click at [1268, 237] on select "None Academic Adult Teen Child" at bounding box center [1364, 257] width 192 height 40
click at [1221, 343] on input "Target group ​" at bounding box center [1156, 342] width 192 height 31
click at [1363, 342] on input "Author ​" at bounding box center [1348, 342] width 148 height 28
click at [1362, 421] on span "Business owner" at bounding box center [1333, 422] width 105 height 20
type input "Business owner"
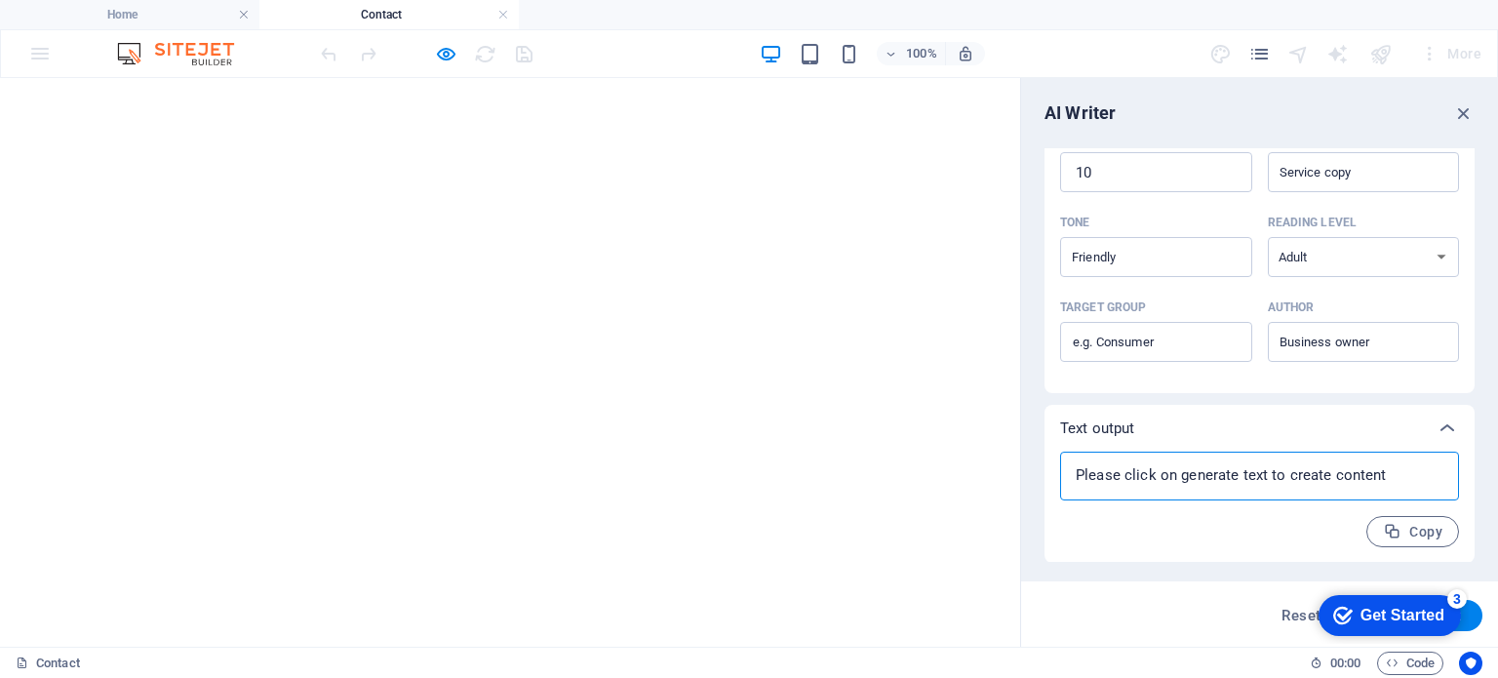
click at [1395, 477] on textarea at bounding box center [1259, 475] width 379 height 29
click at [1440, 427] on icon at bounding box center [1447, 428] width 23 height 23
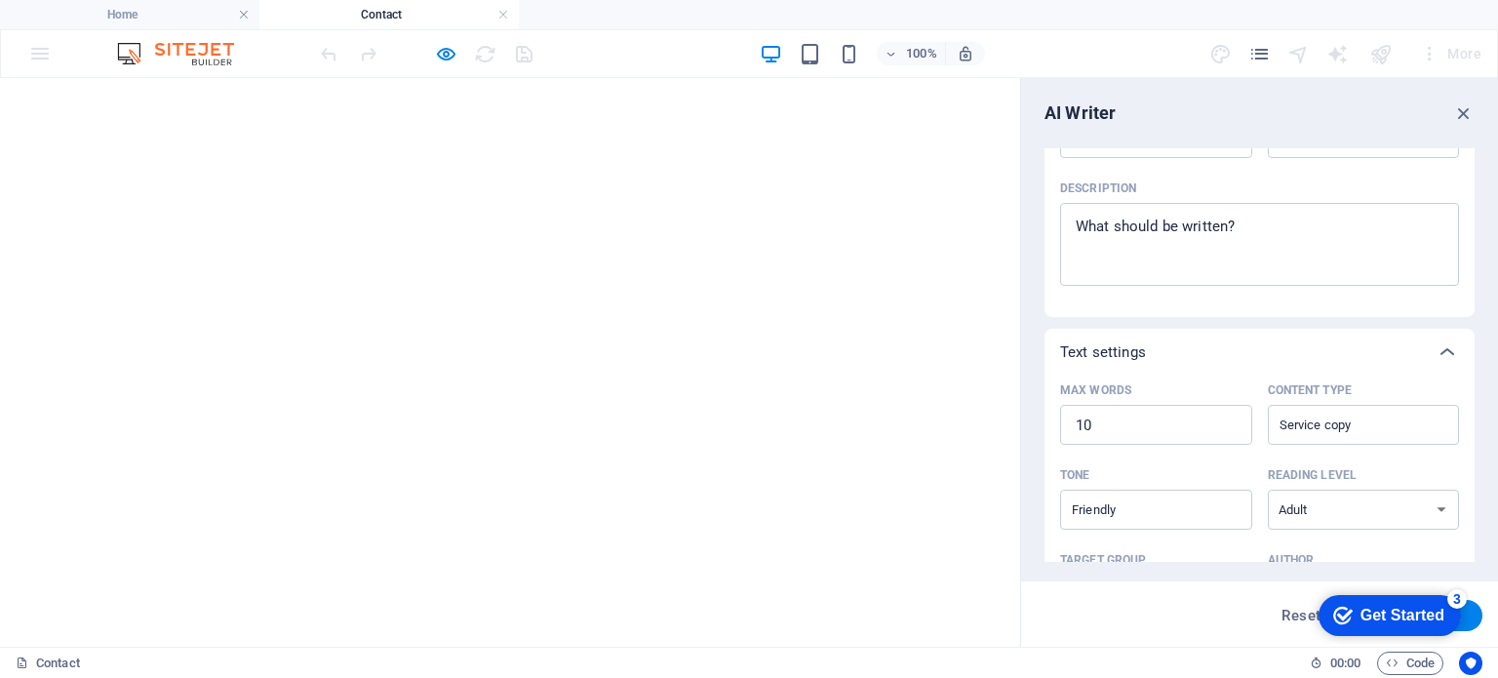
scroll to position [367, 0]
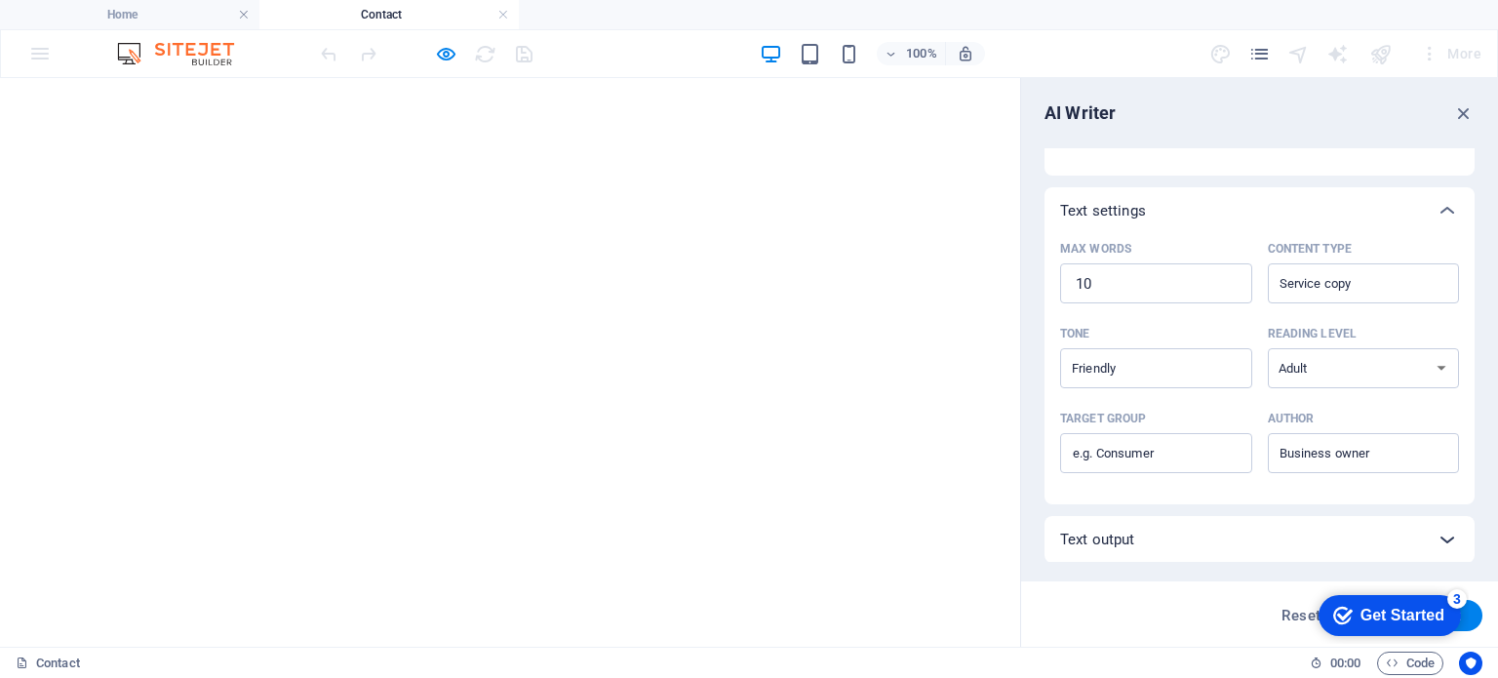
click at [1444, 539] on icon at bounding box center [1447, 539] width 23 height 23
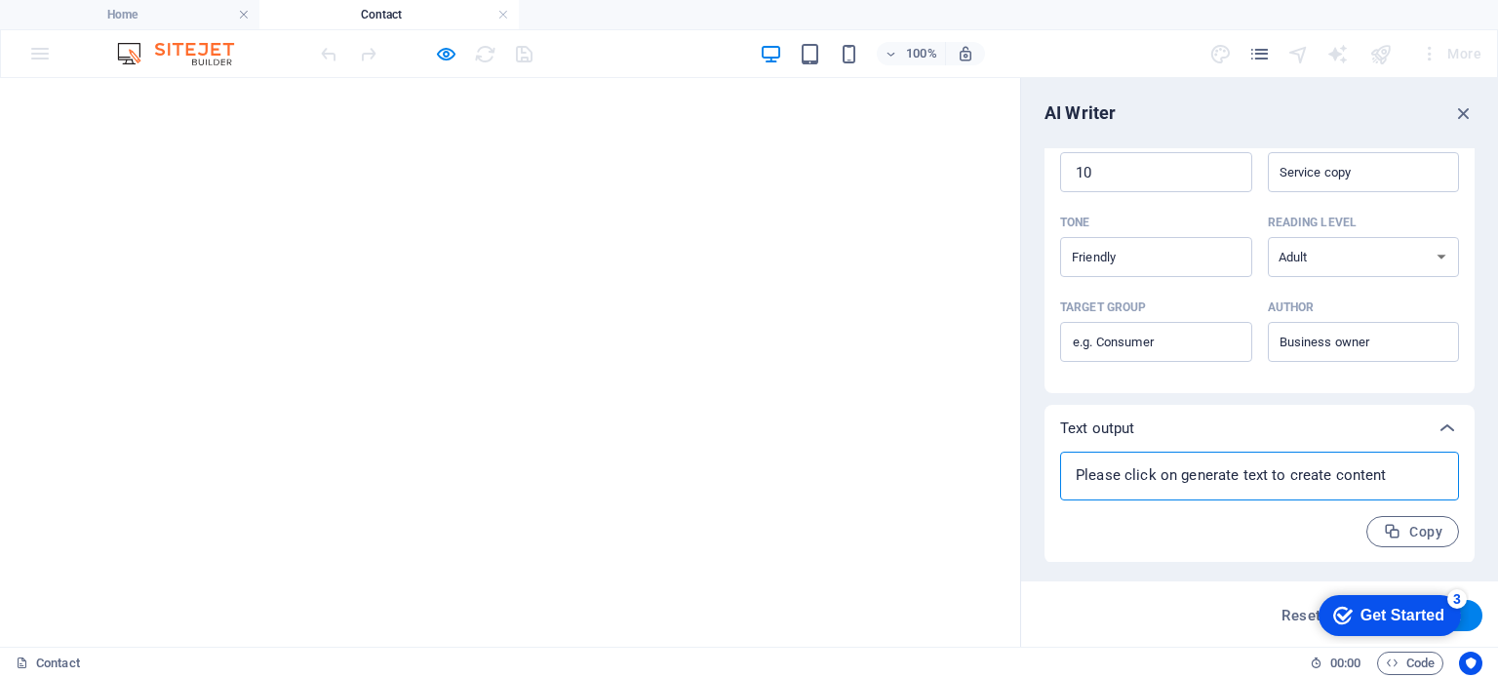
click at [1393, 475] on textarea at bounding box center [1259, 475] width 379 height 29
click at [1092, 468] on textarea at bounding box center [1259, 475] width 379 height 29
type textarea "x"
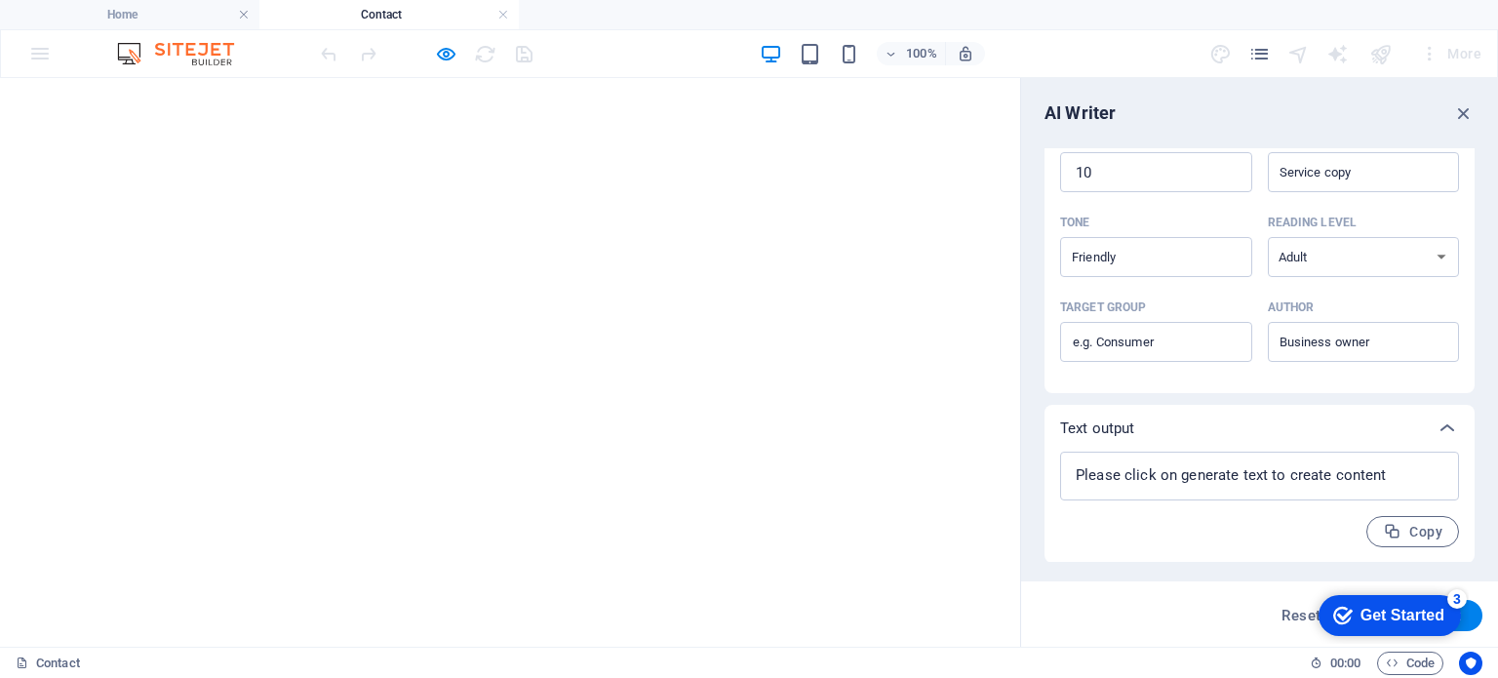
scroll to position [0, 0]
drag, startPoint x: 1406, startPoint y: 123, endPoint x: 1462, endPoint y: 29, distance: 109.4
click at [1462, 107] on icon "button" at bounding box center [1463, 112] width 21 height 21
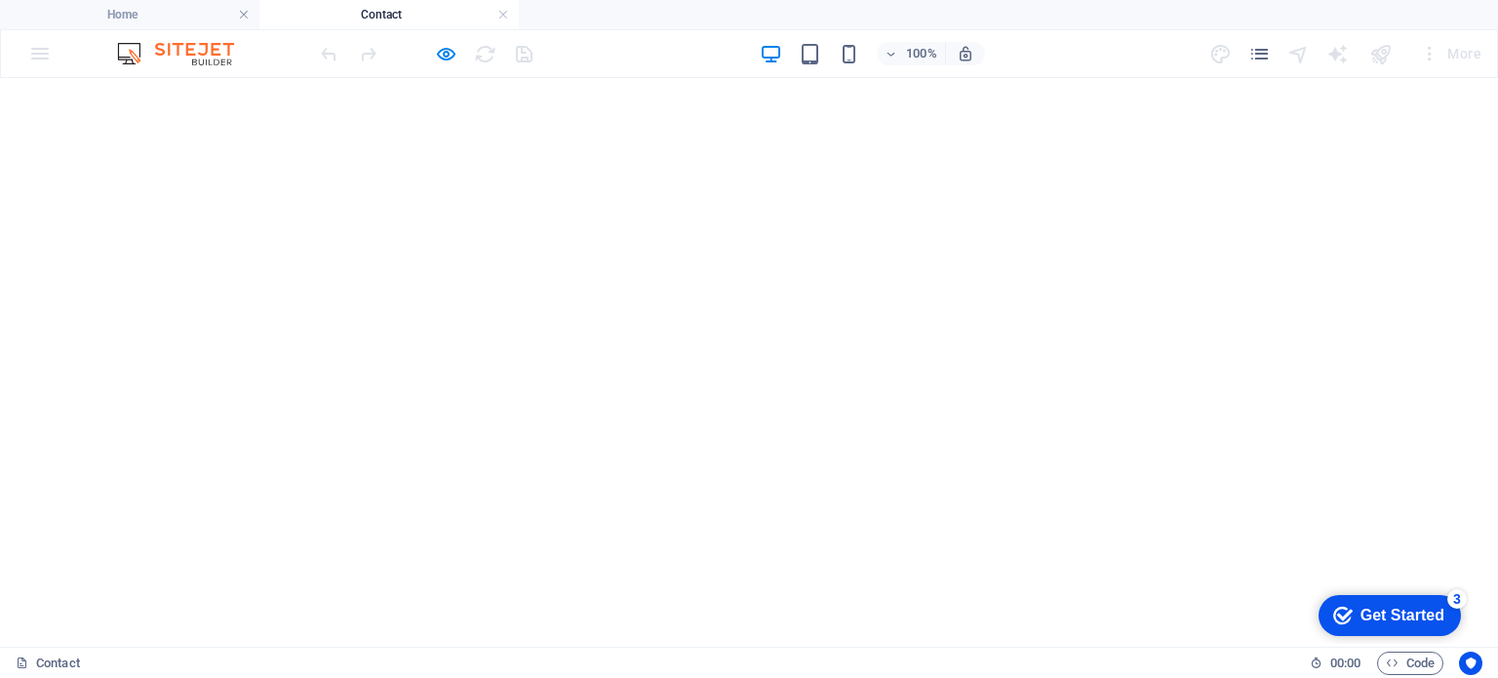
click at [443, 45] on icon "button" at bounding box center [446, 54] width 22 height 22
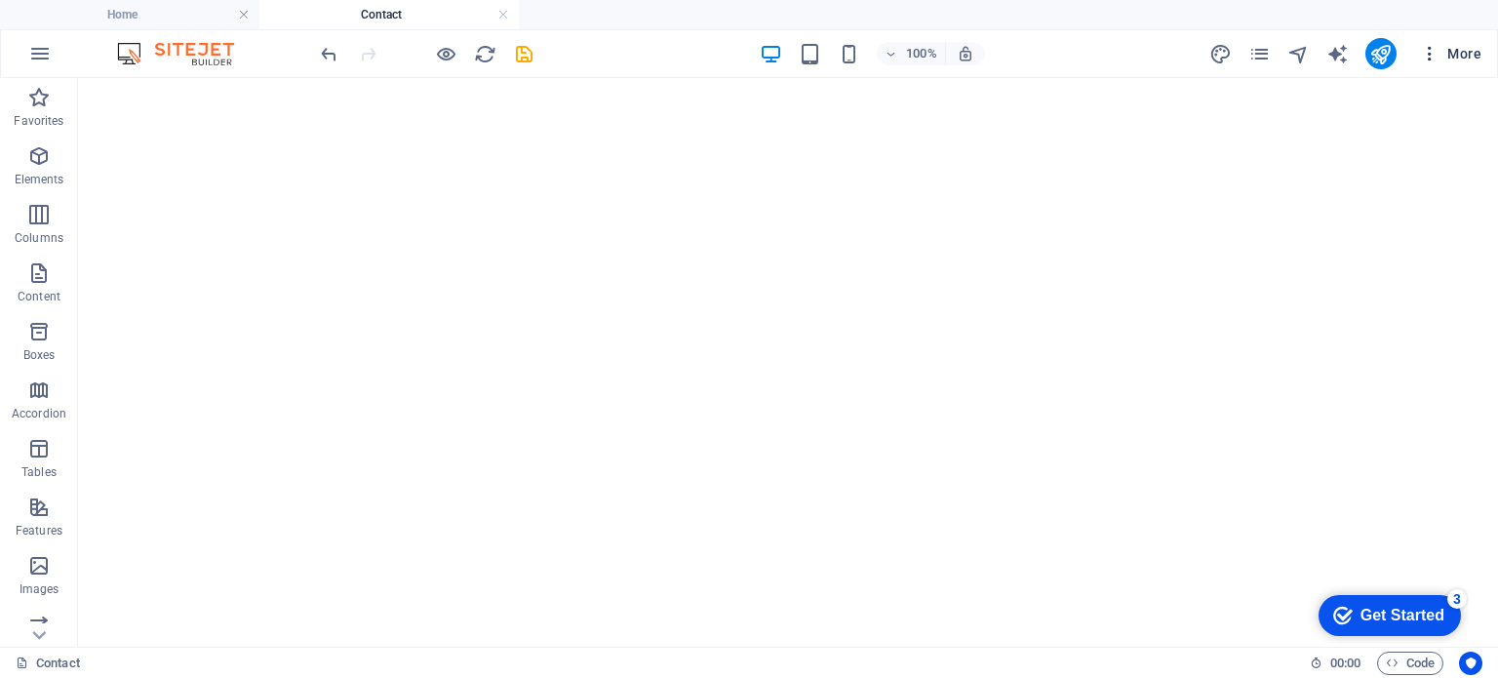
click at [1431, 57] on icon "button" at bounding box center [1430, 54] width 20 height 20
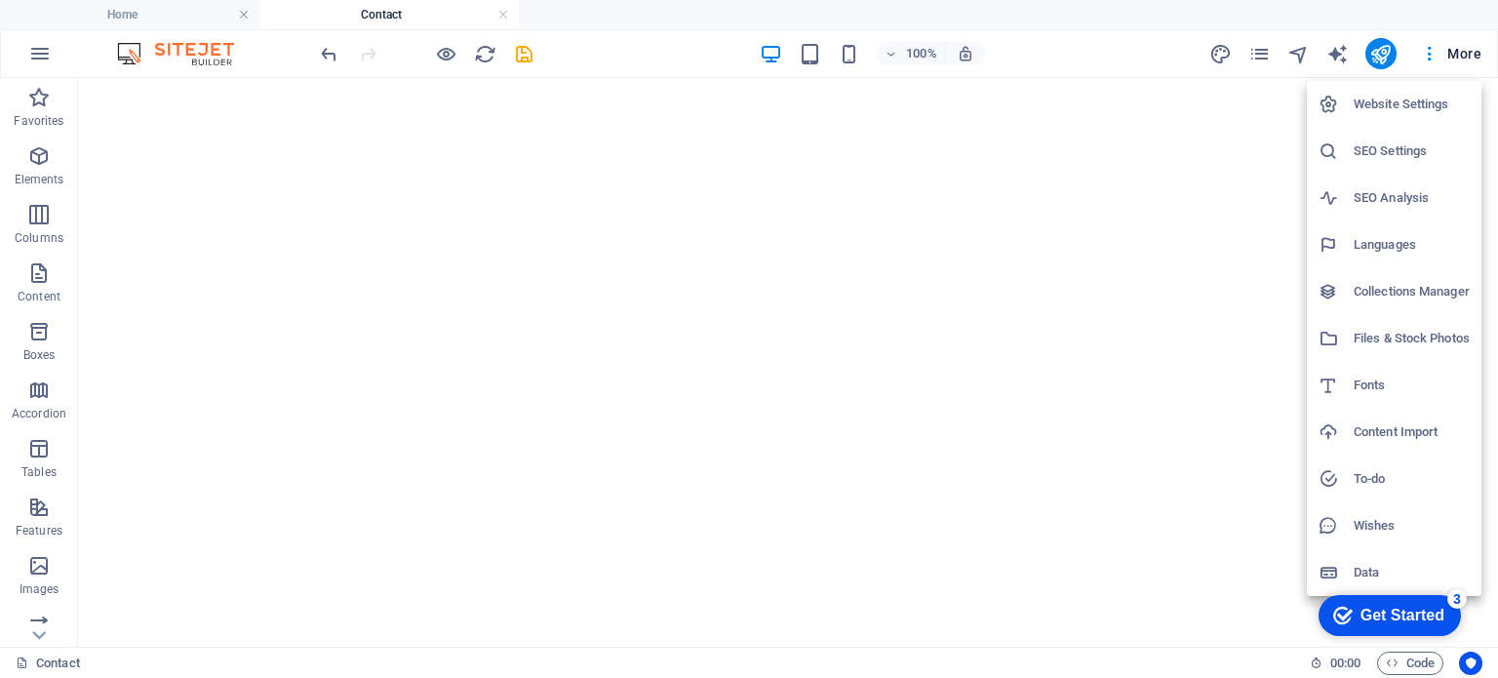
click at [1385, 340] on h6 "Files & Stock Photos" at bounding box center [1412, 338] width 116 height 23
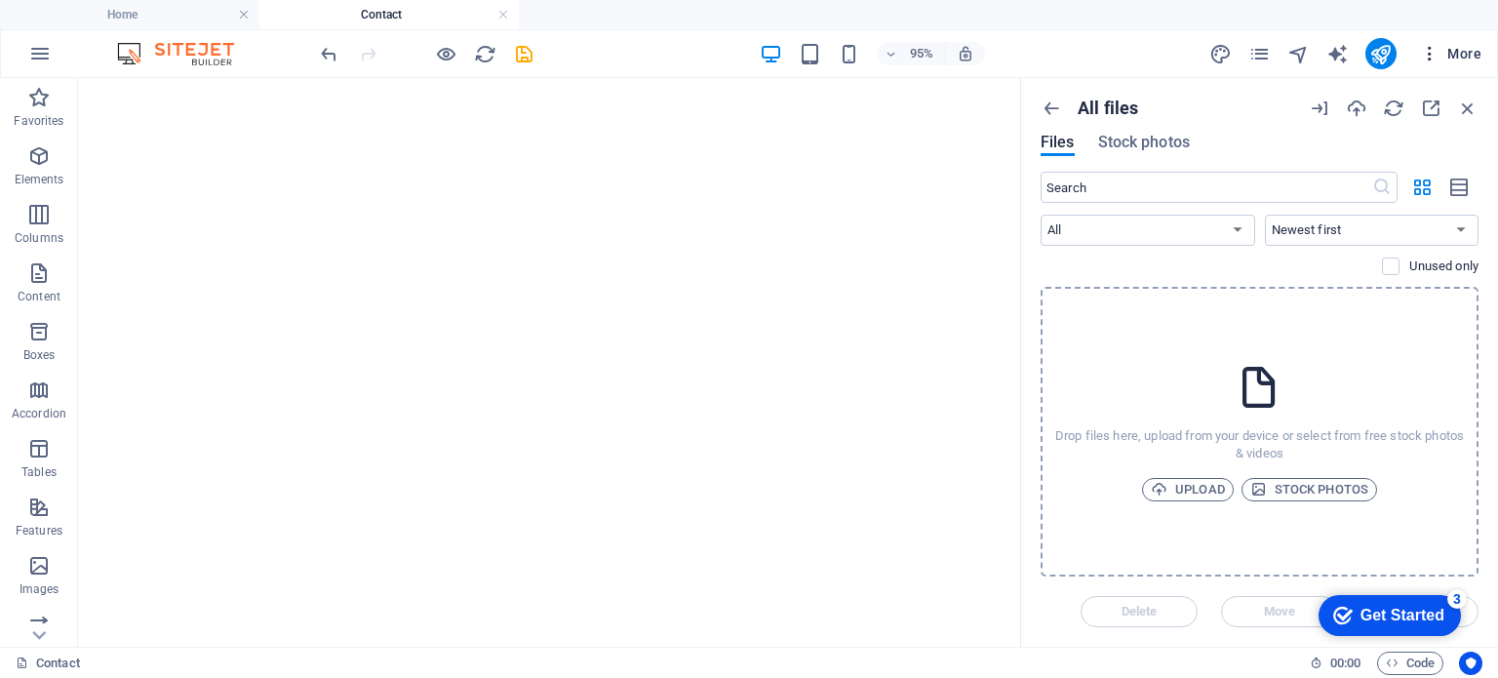
click at [1447, 46] on span "More" at bounding box center [1450, 54] width 61 height 20
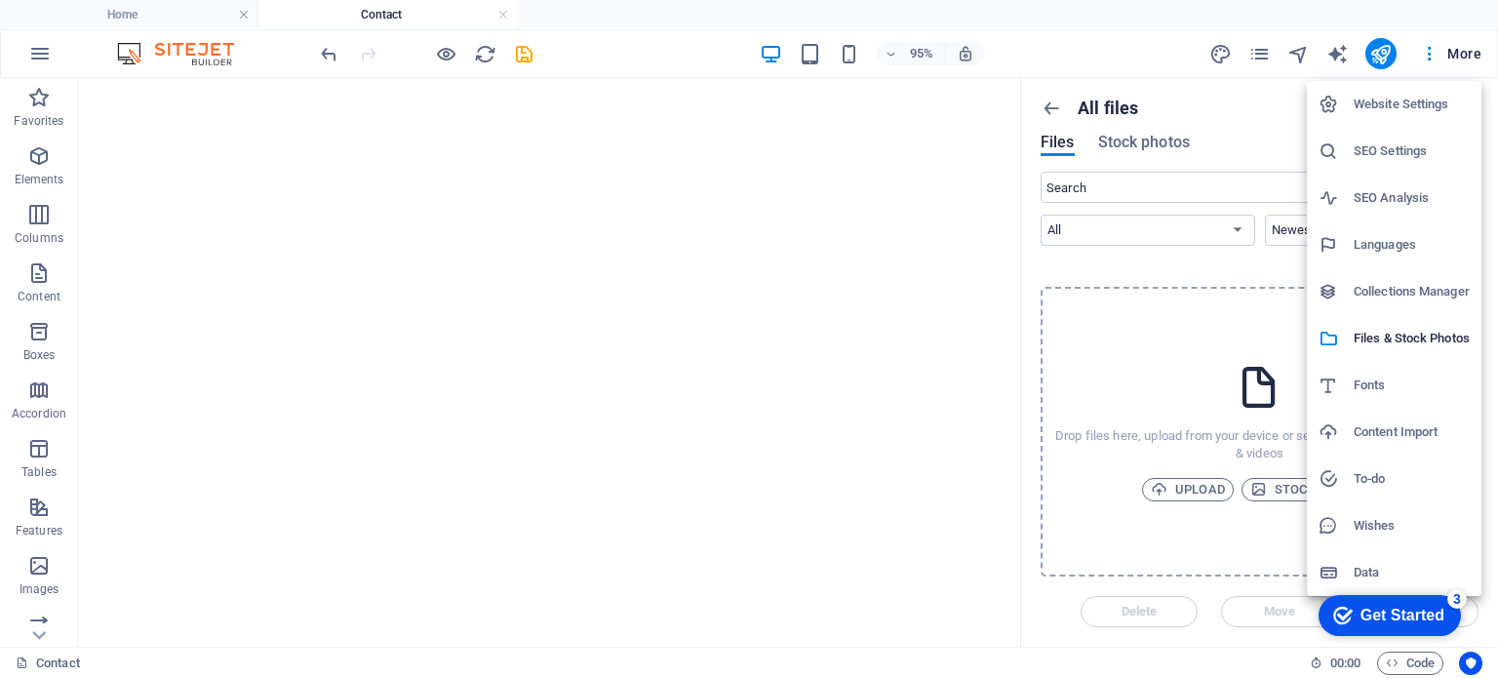
click at [1402, 194] on h6 "SEO Analysis" at bounding box center [1412, 197] width 116 height 23
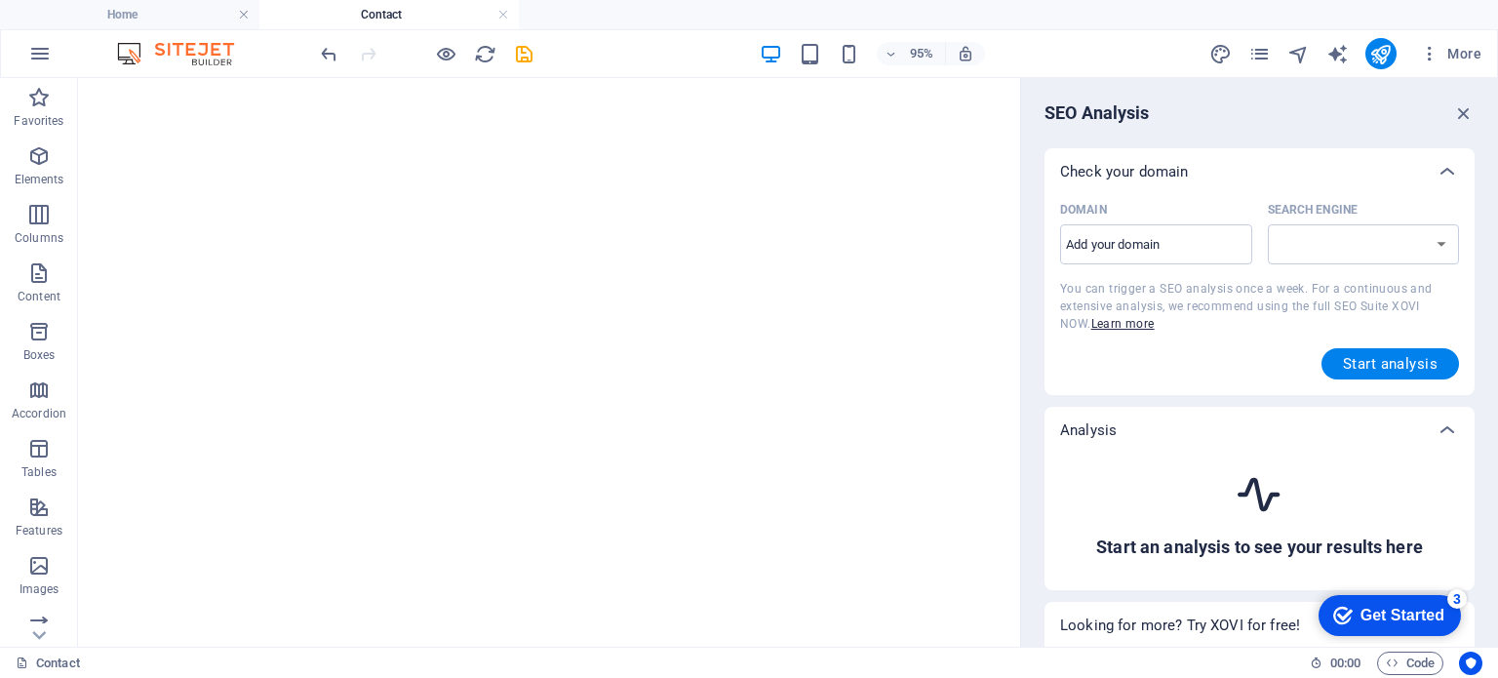
select select "[DOMAIN_NAME]"
click at [1334, 258] on select "[DOMAIN_NAME] [DOMAIN_NAME] [DOMAIN_NAME] [DOMAIN_NAME] [DOMAIN_NAME] [DOMAIN_N…" at bounding box center [1364, 244] width 192 height 40
click at [1216, 186] on div "Check your domain" at bounding box center [1260, 171] width 430 height 47
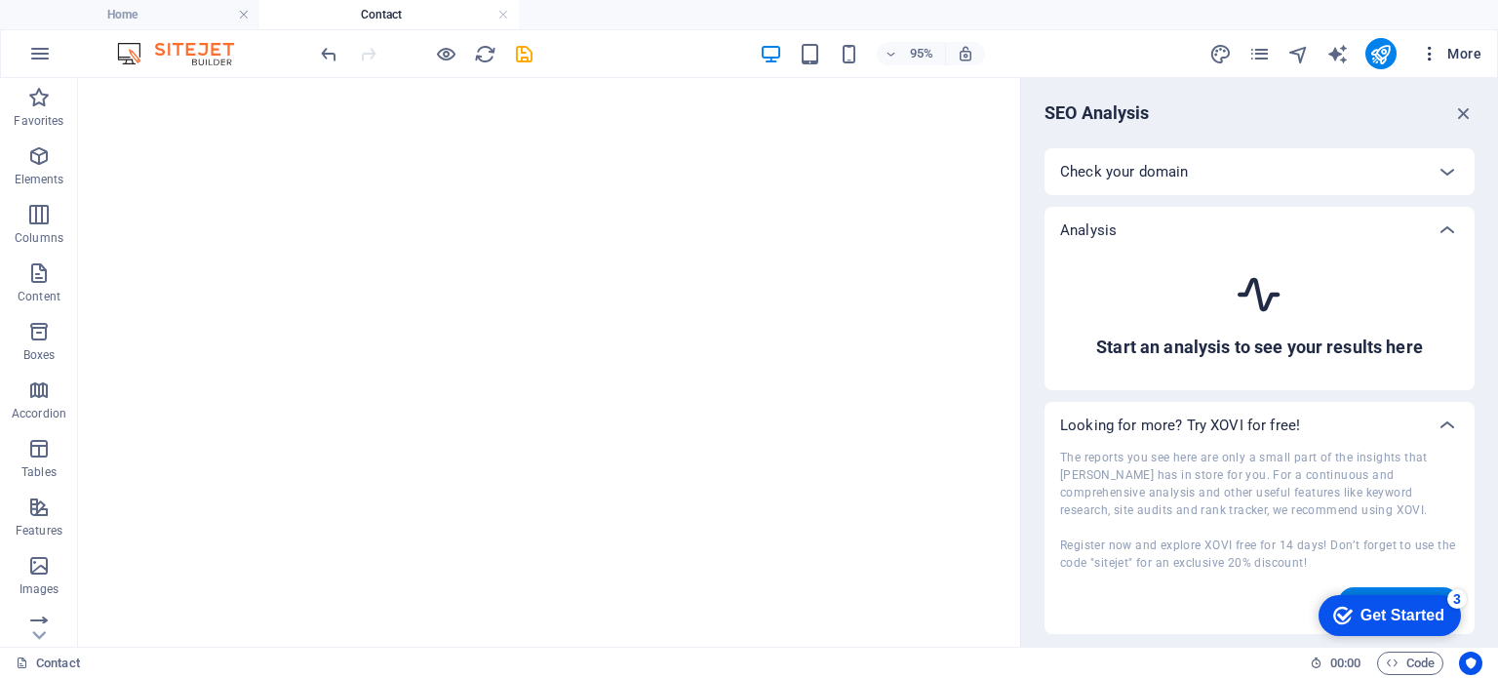
click at [1475, 54] on span "More" at bounding box center [1450, 54] width 61 height 20
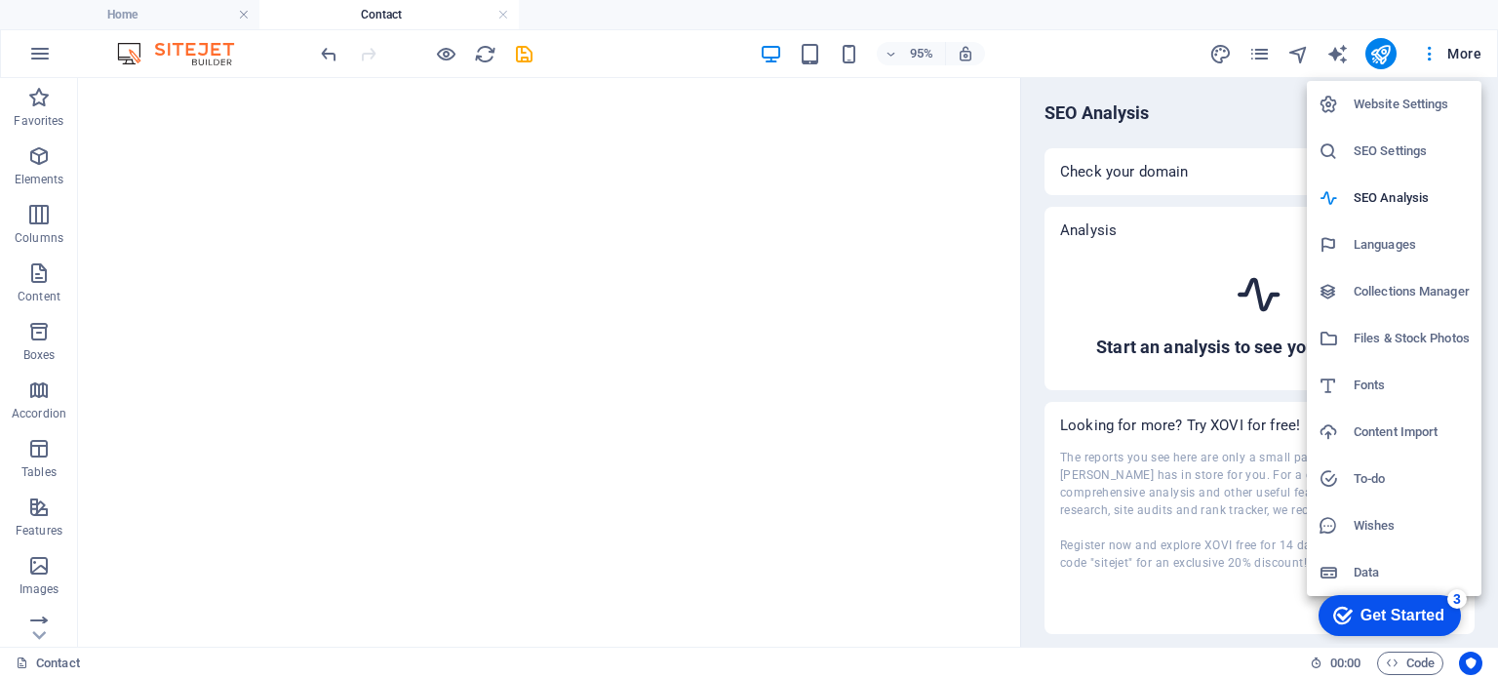
click at [1366, 297] on h6 "Collections Manager" at bounding box center [1412, 291] width 116 height 23
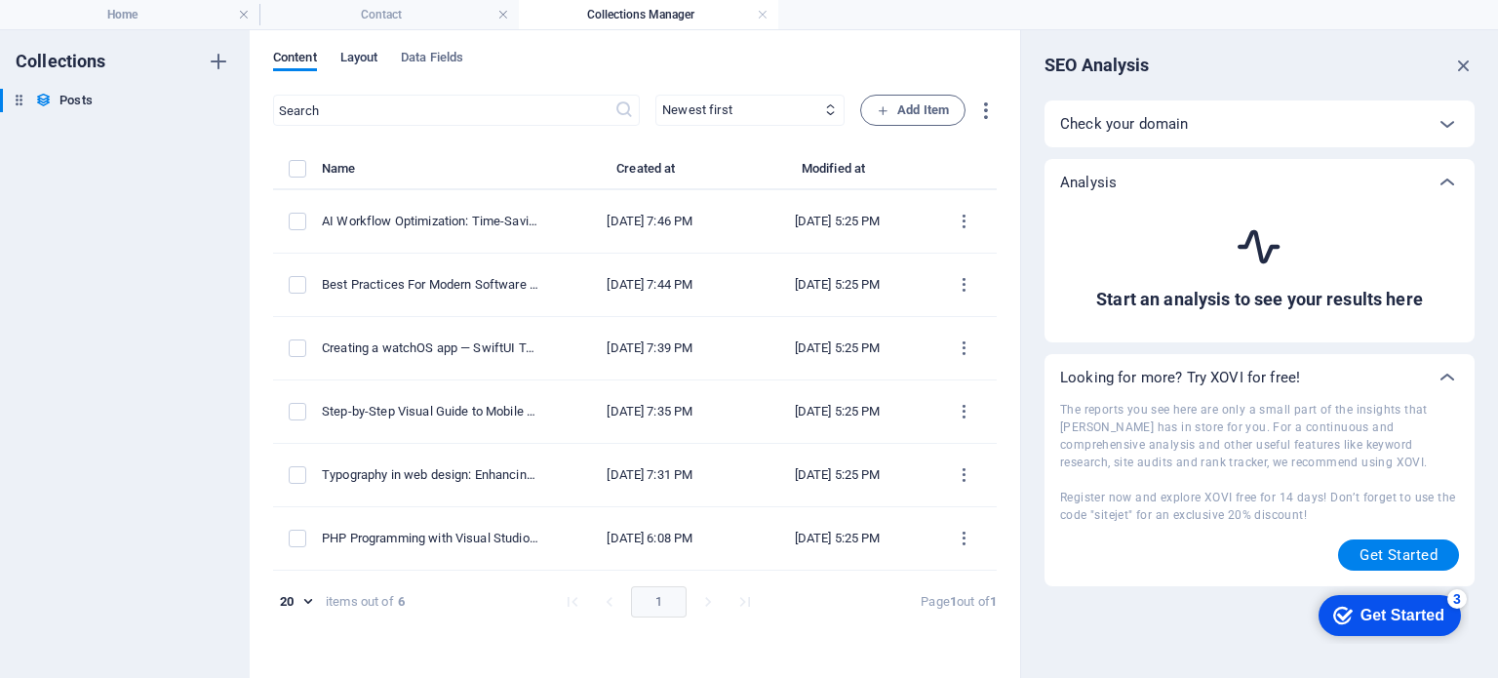
click at [359, 56] on span "Layout" at bounding box center [359, 59] width 38 height 27
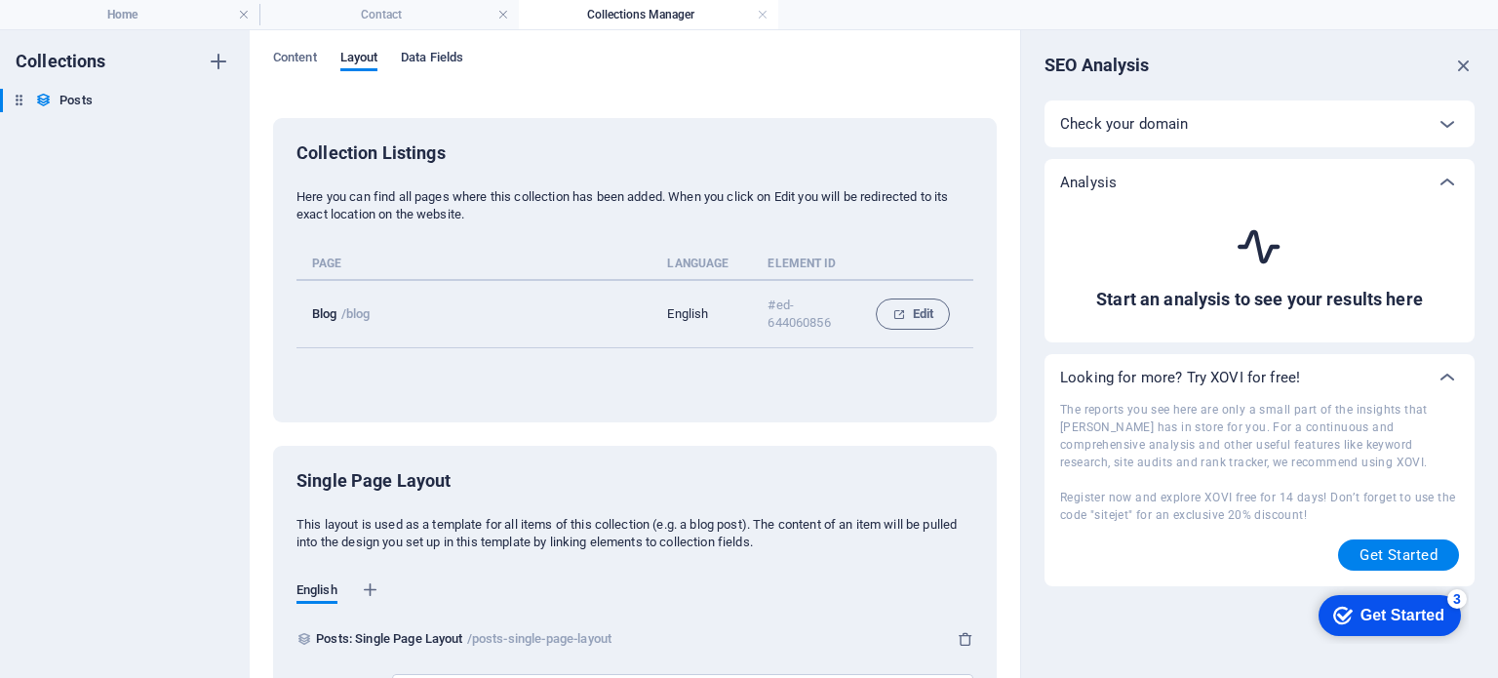
click at [442, 50] on span "Data Fields" at bounding box center [432, 59] width 62 height 27
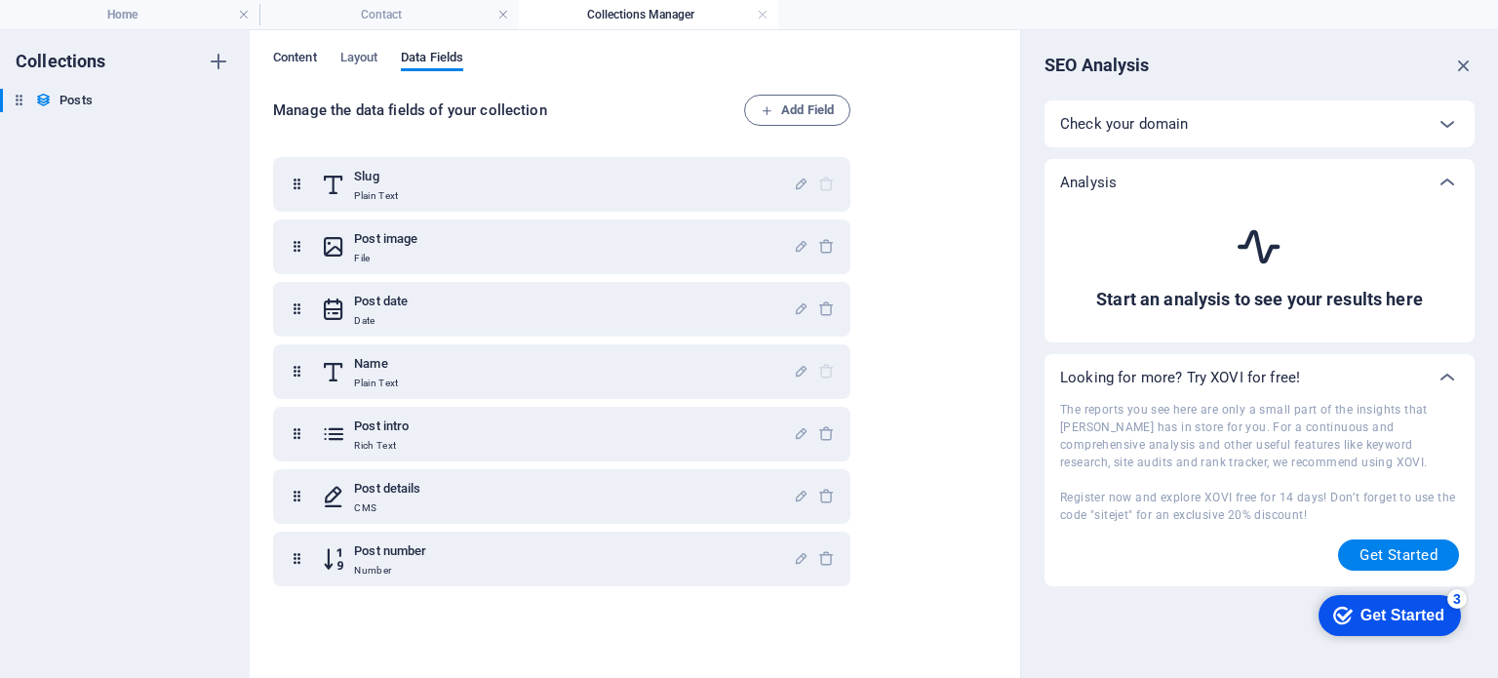
click at [296, 60] on span "Content" at bounding box center [295, 59] width 44 height 27
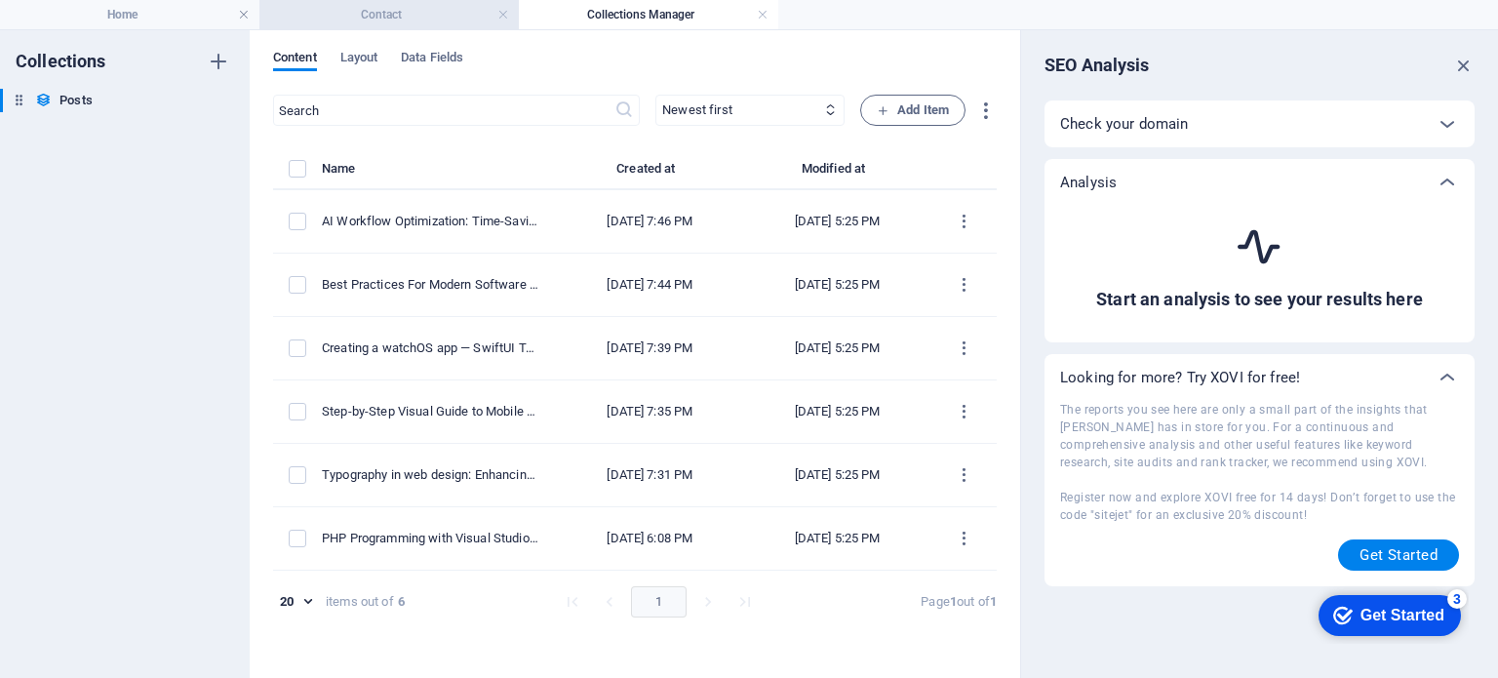
click at [367, 11] on h4 "Contact" at bounding box center [388, 14] width 259 height 21
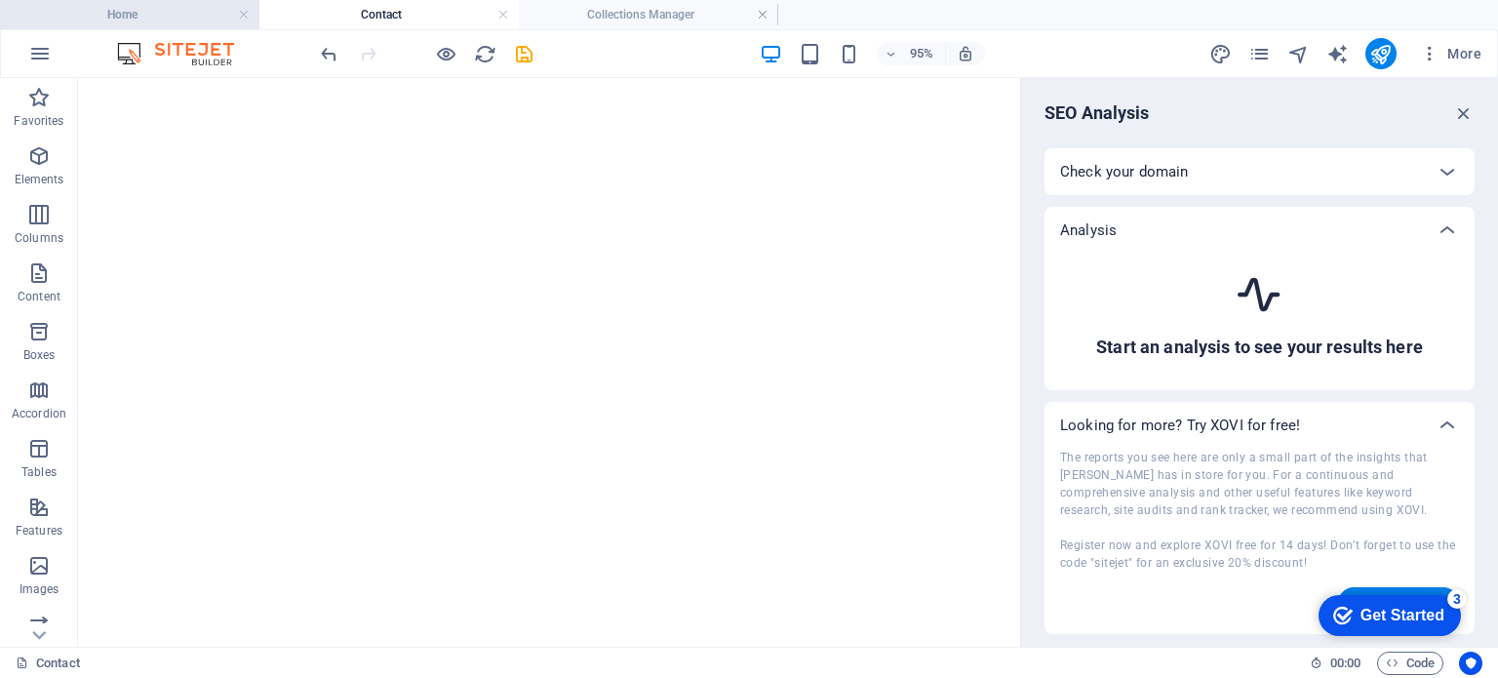
click at [175, 14] on h4 "Home" at bounding box center [129, 14] width 259 height 21
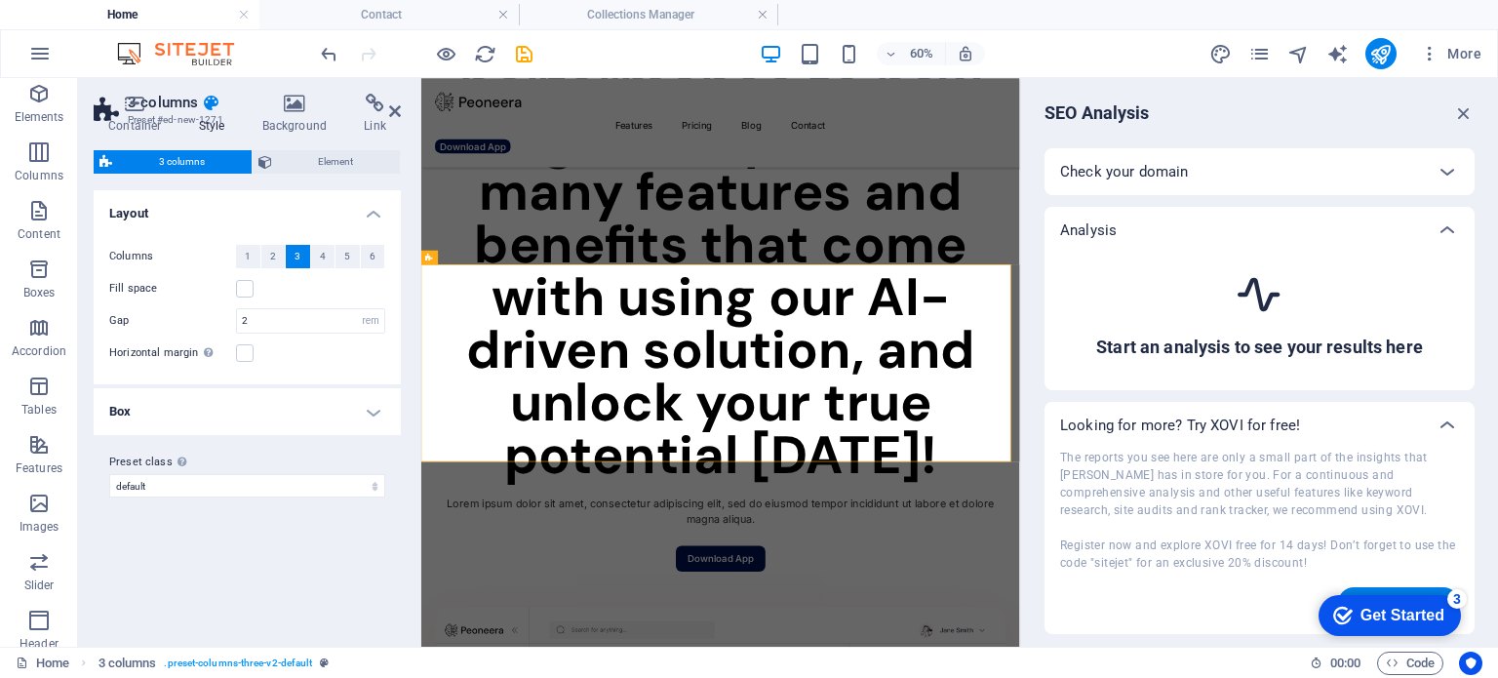
scroll to position [4449, 0]
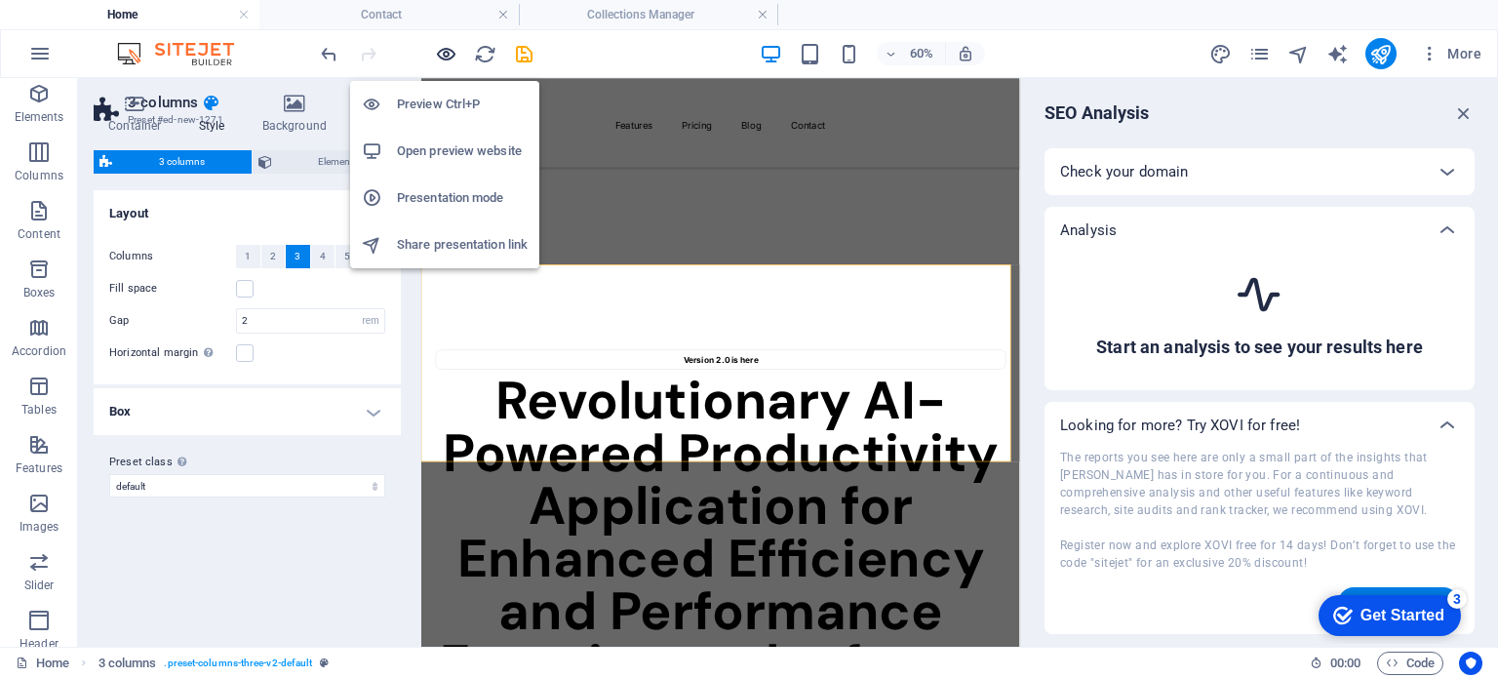
click at [448, 57] on icon "button" at bounding box center [446, 54] width 22 height 22
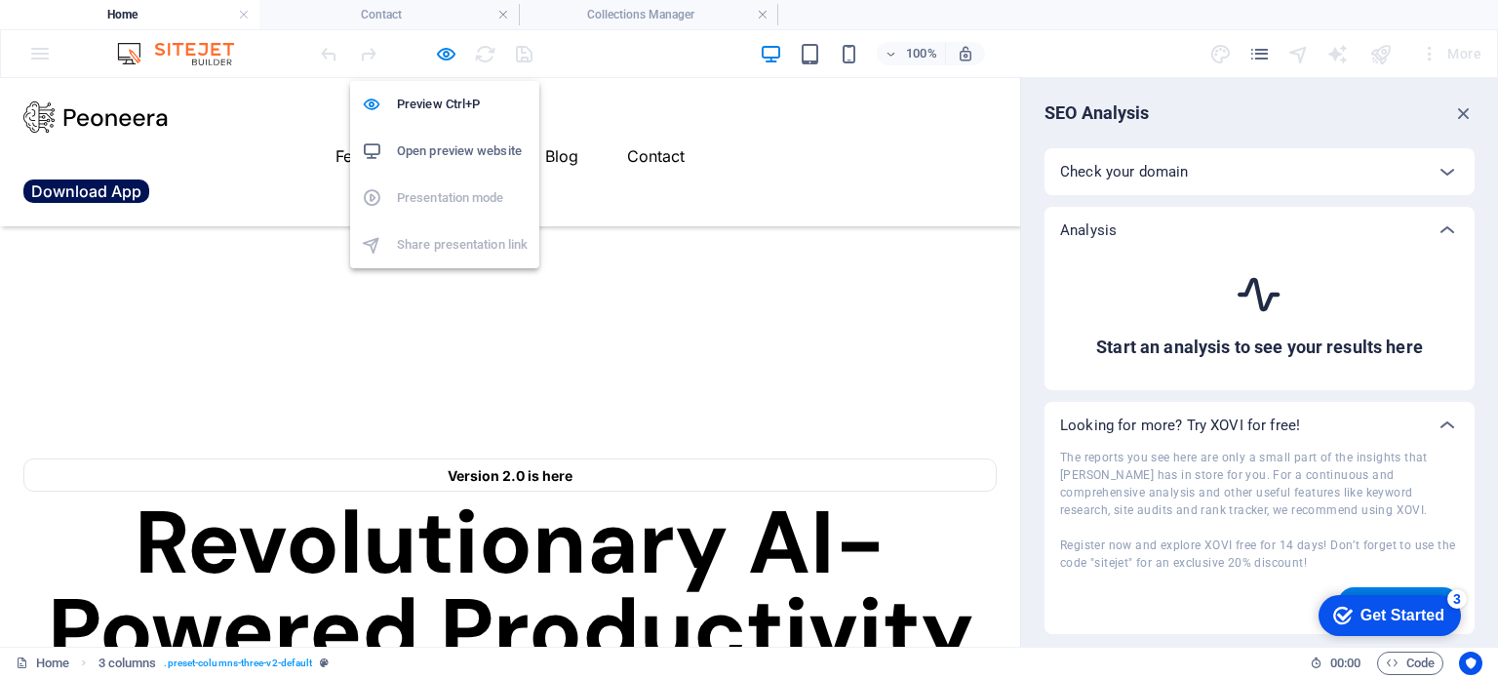
click at [445, 156] on h6 "Open preview website" at bounding box center [462, 150] width 131 height 23
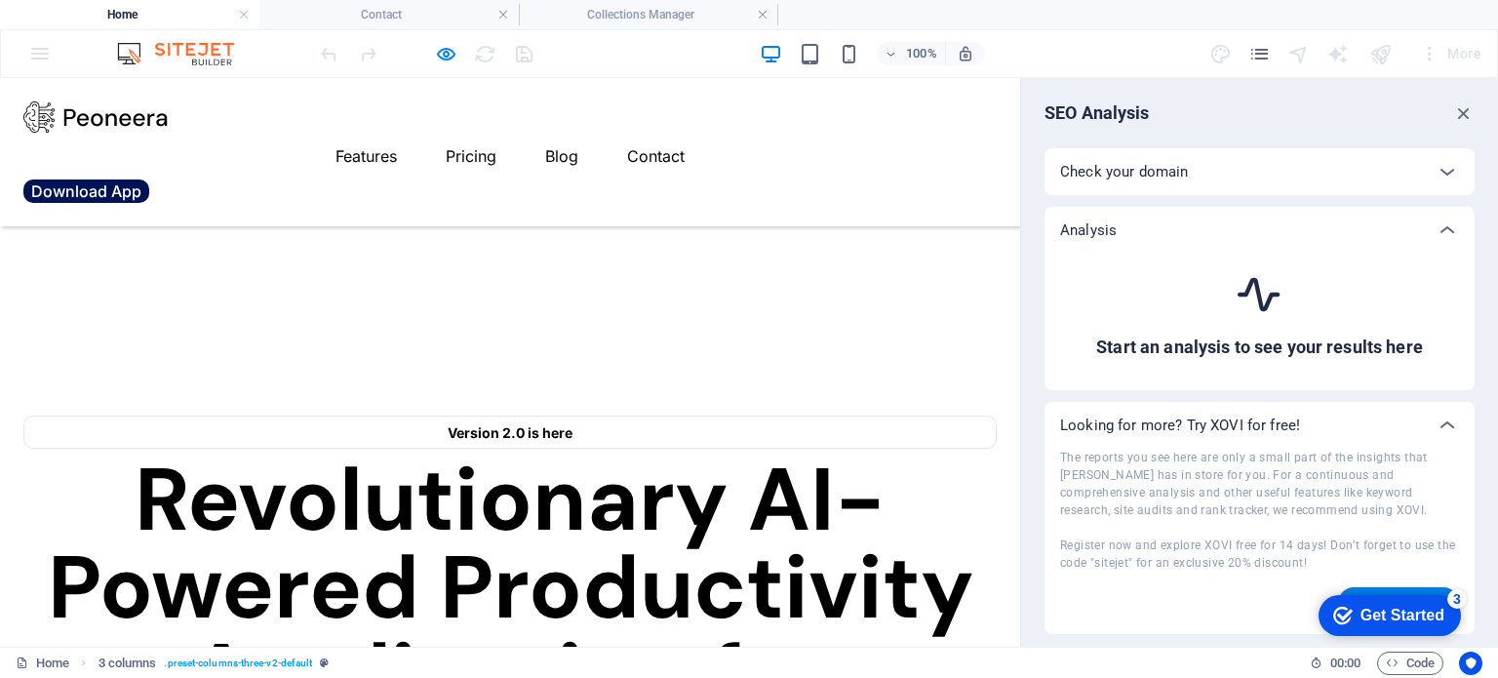
scroll to position [4493, 0]
click at [1463, 119] on icon "button" at bounding box center [1463, 112] width 21 height 21
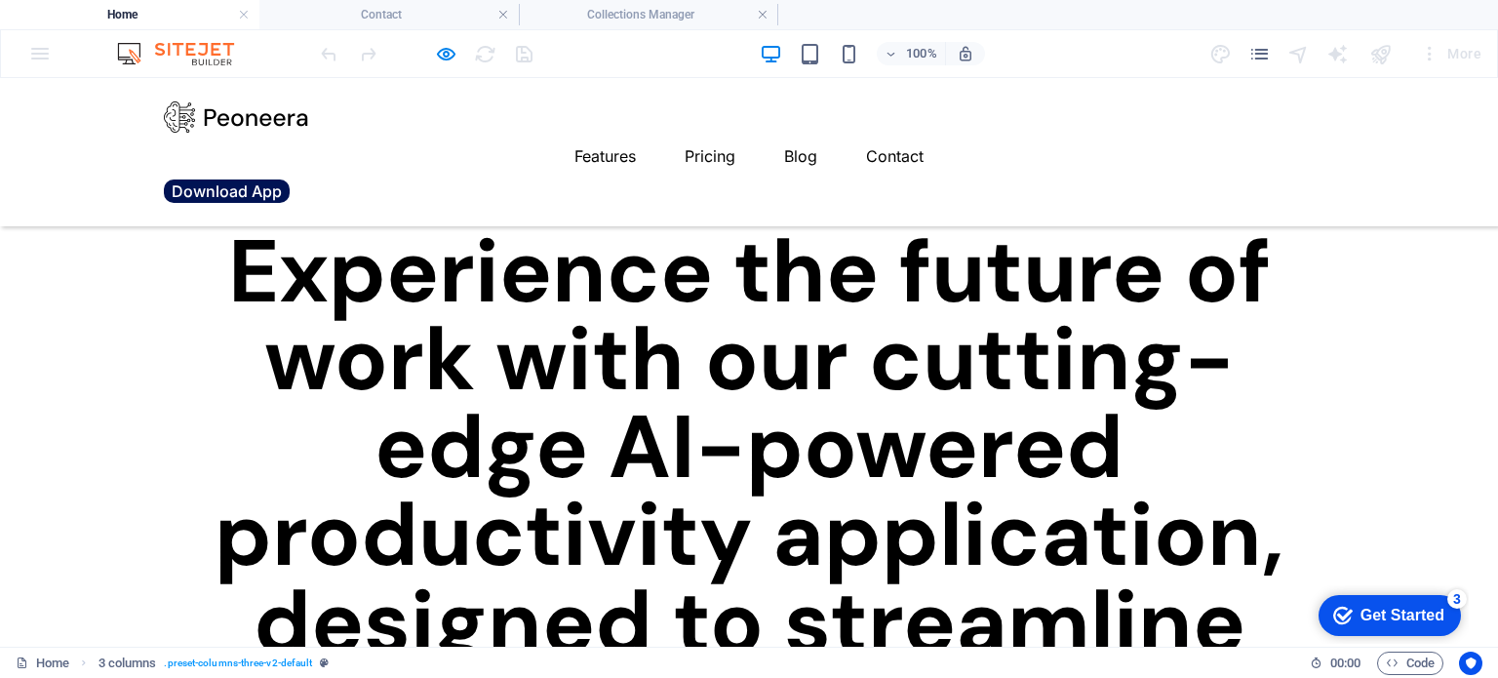
scroll to position [3903, 0]
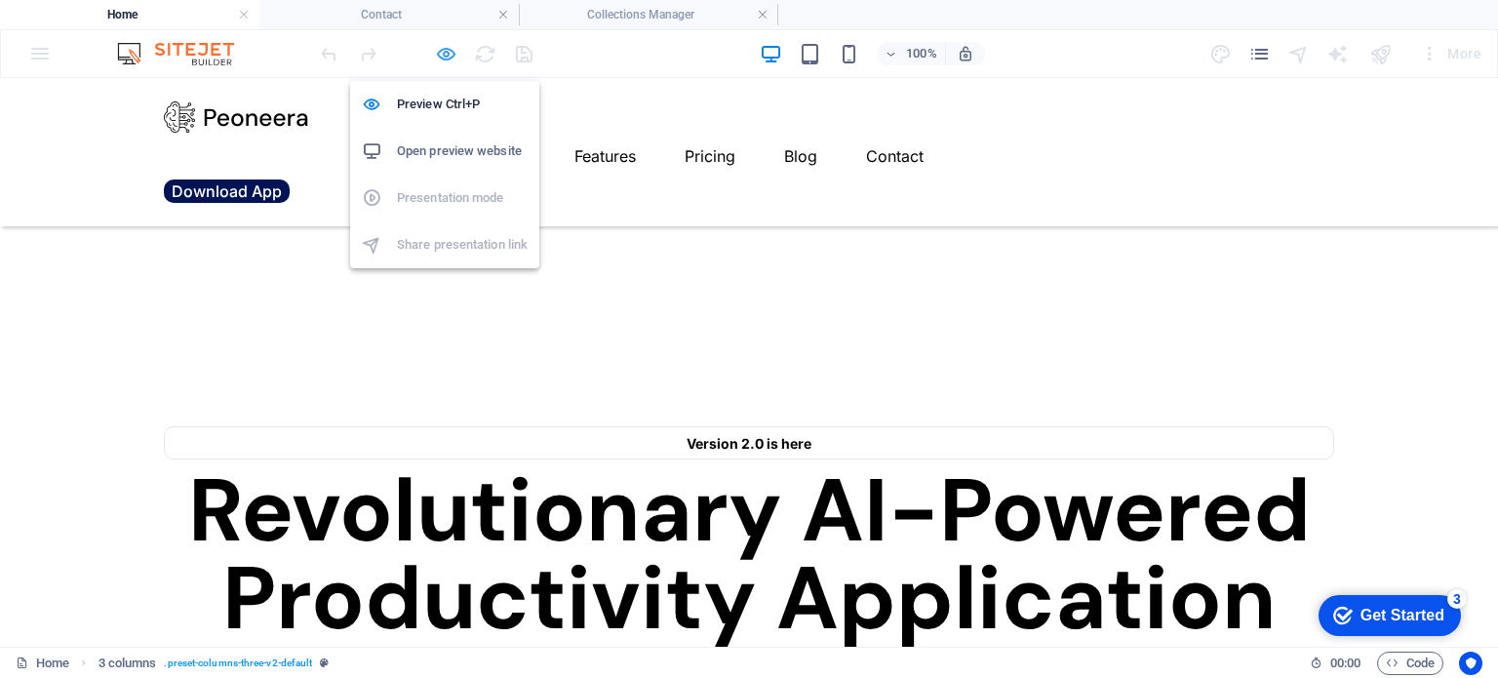
click at [439, 54] on icon "button" at bounding box center [446, 54] width 22 height 22
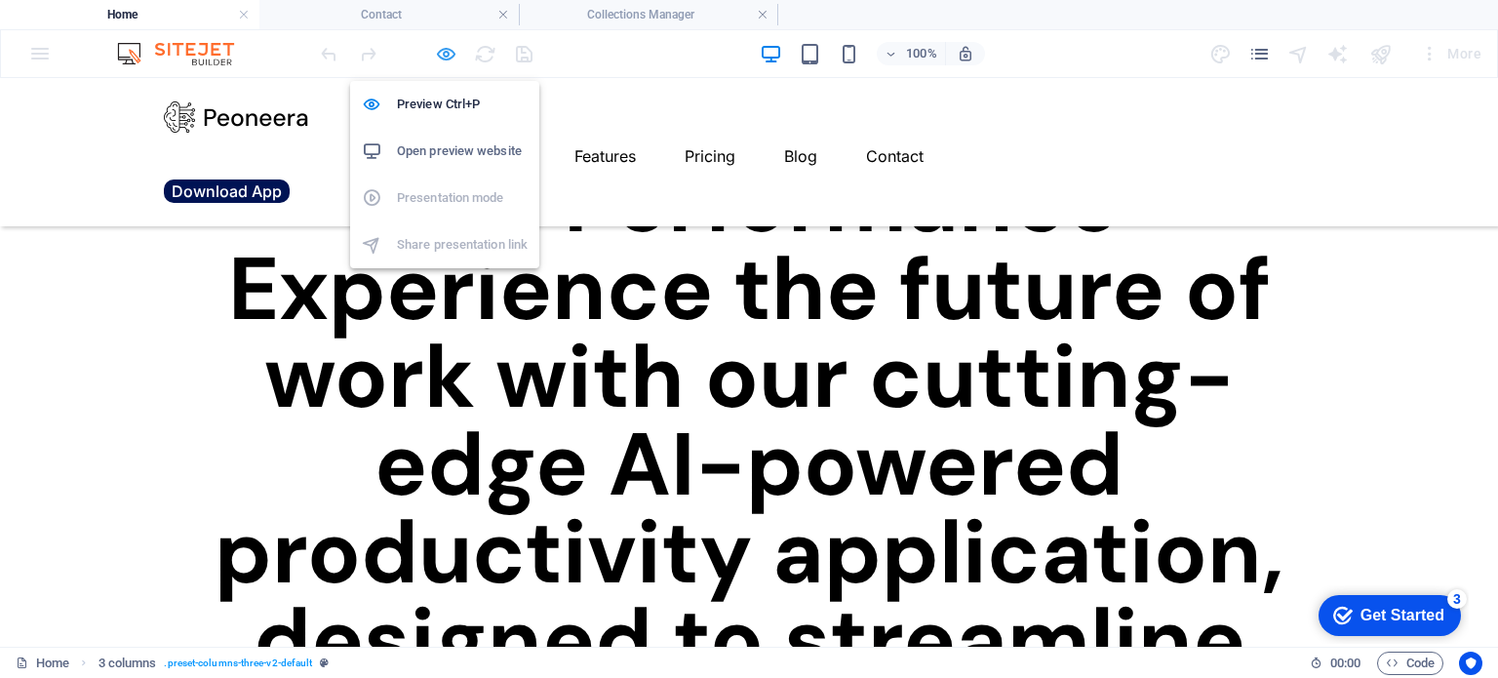
select select "rem"
select select "preset-columns-three-v2-default"
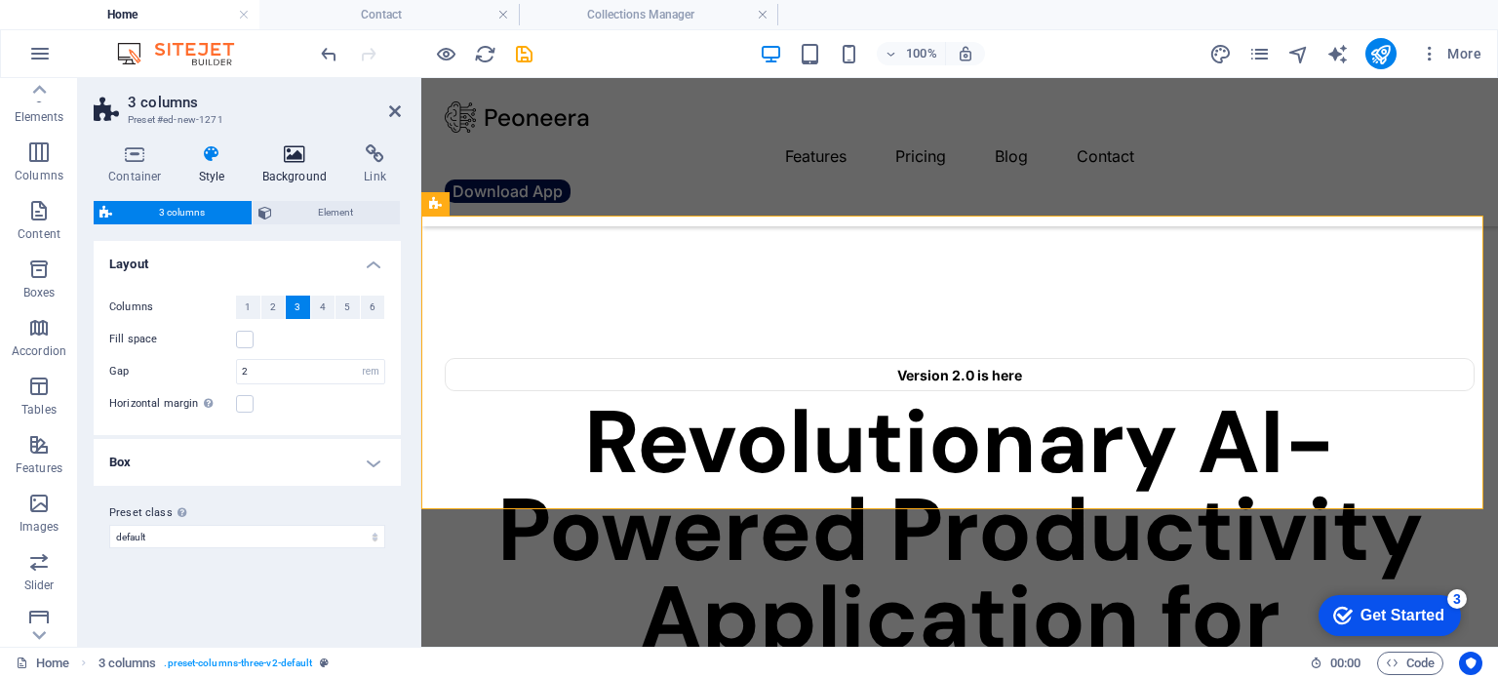
click at [289, 156] on icon at bounding box center [295, 154] width 95 height 20
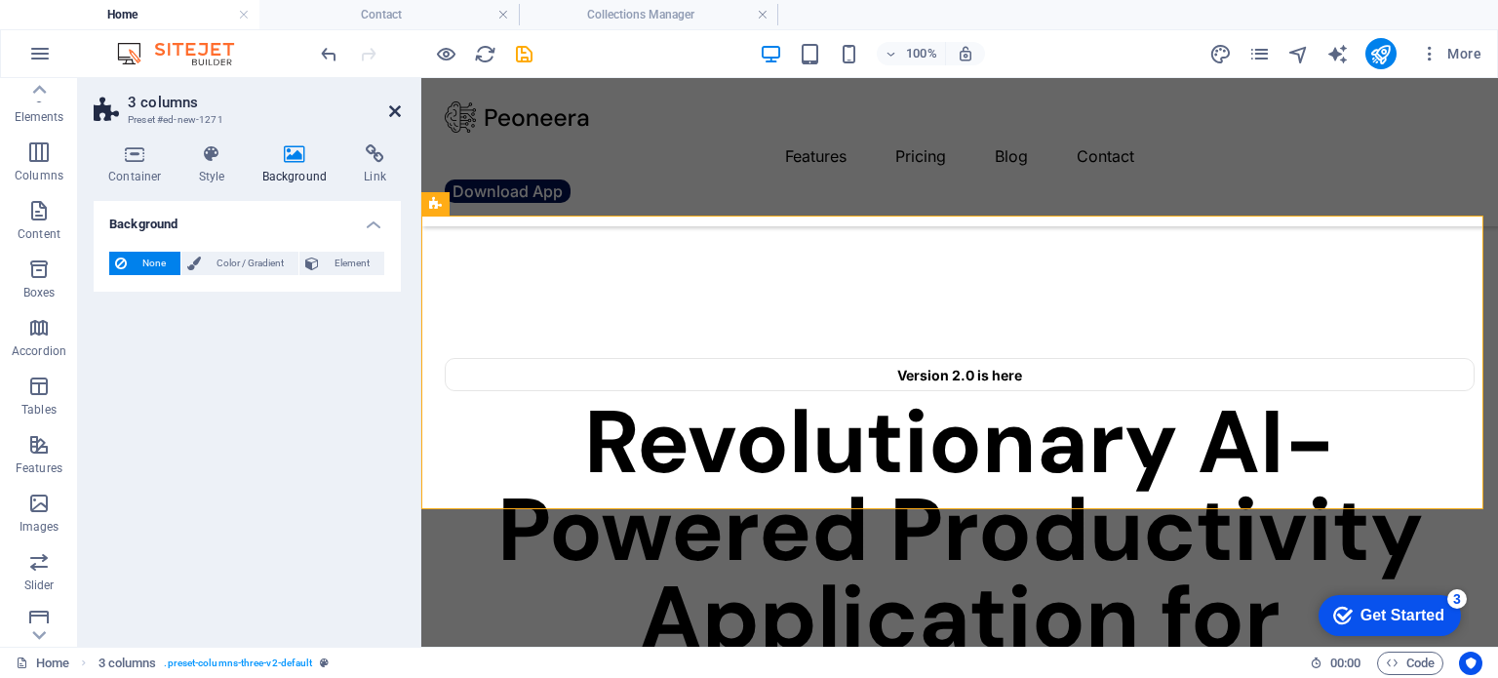
click at [397, 110] on icon at bounding box center [395, 111] width 12 height 16
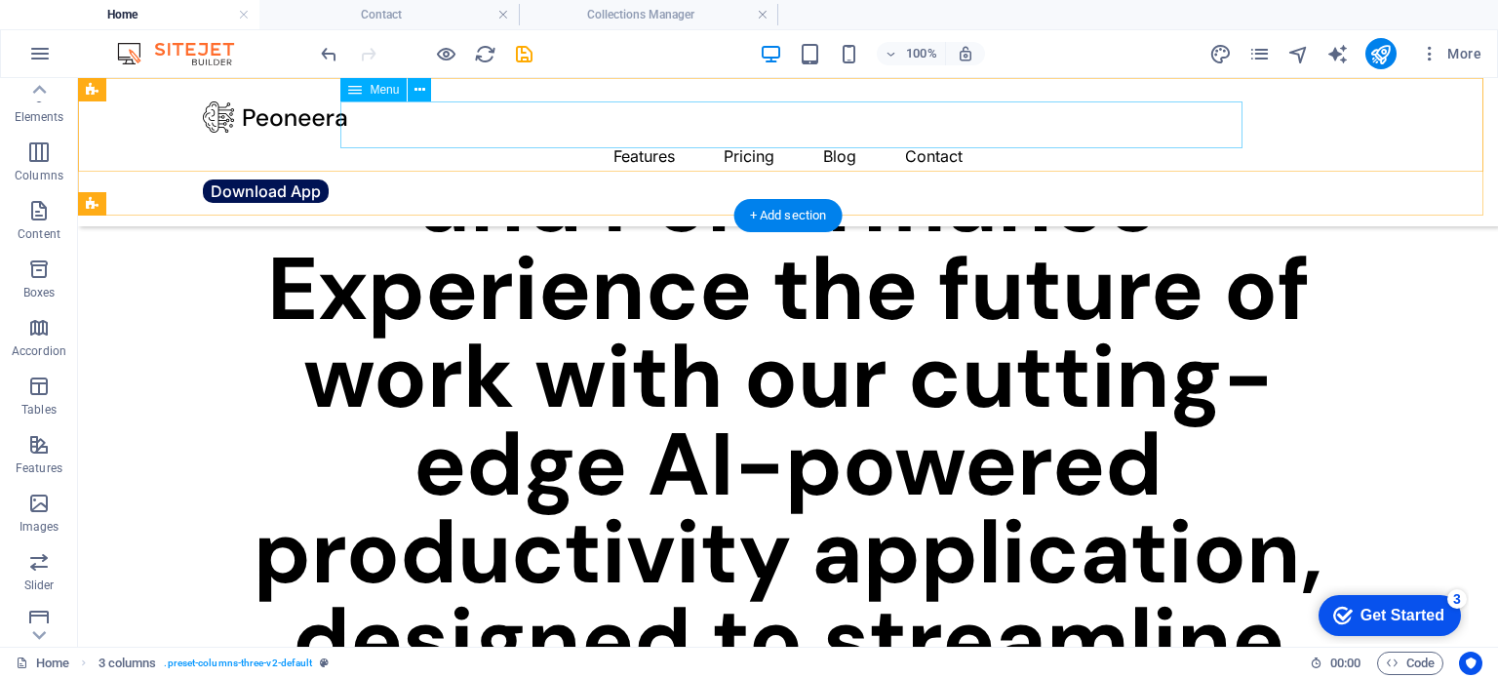
scroll to position [3972, 0]
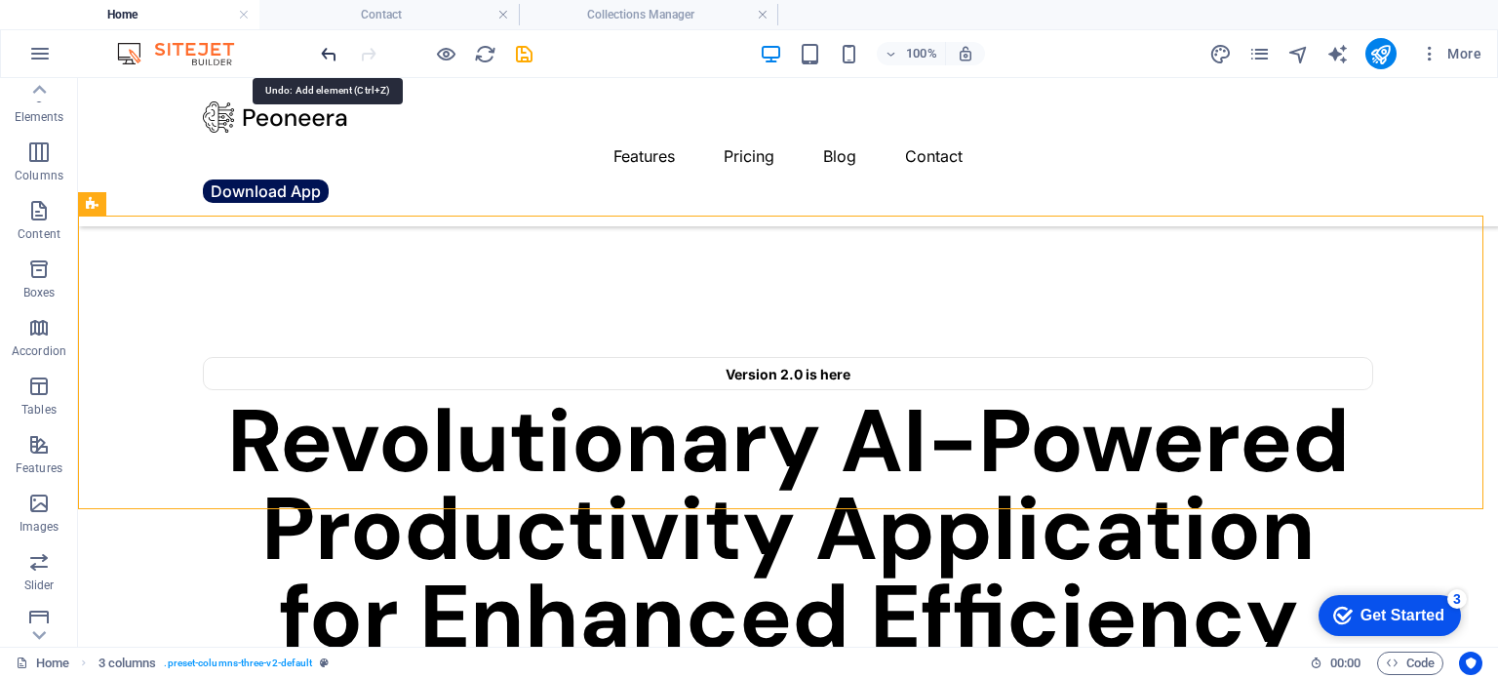
click at [326, 55] on icon "undo" at bounding box center [329, 54] width 22 height 22
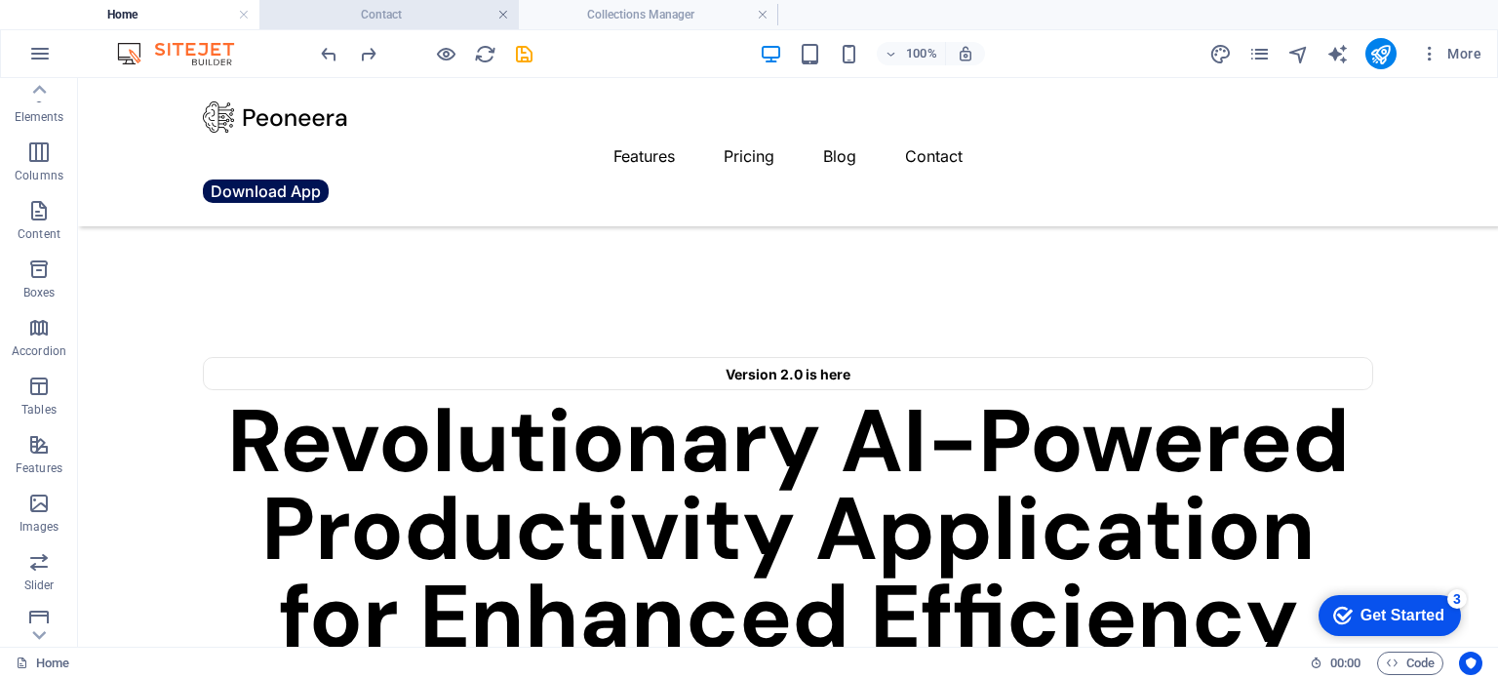
click at [498, 11] on link at bounding box center [503, 15] width 12 height 19
click at [505, 16] on link at bounding box center [503, 15] width 12 height 19
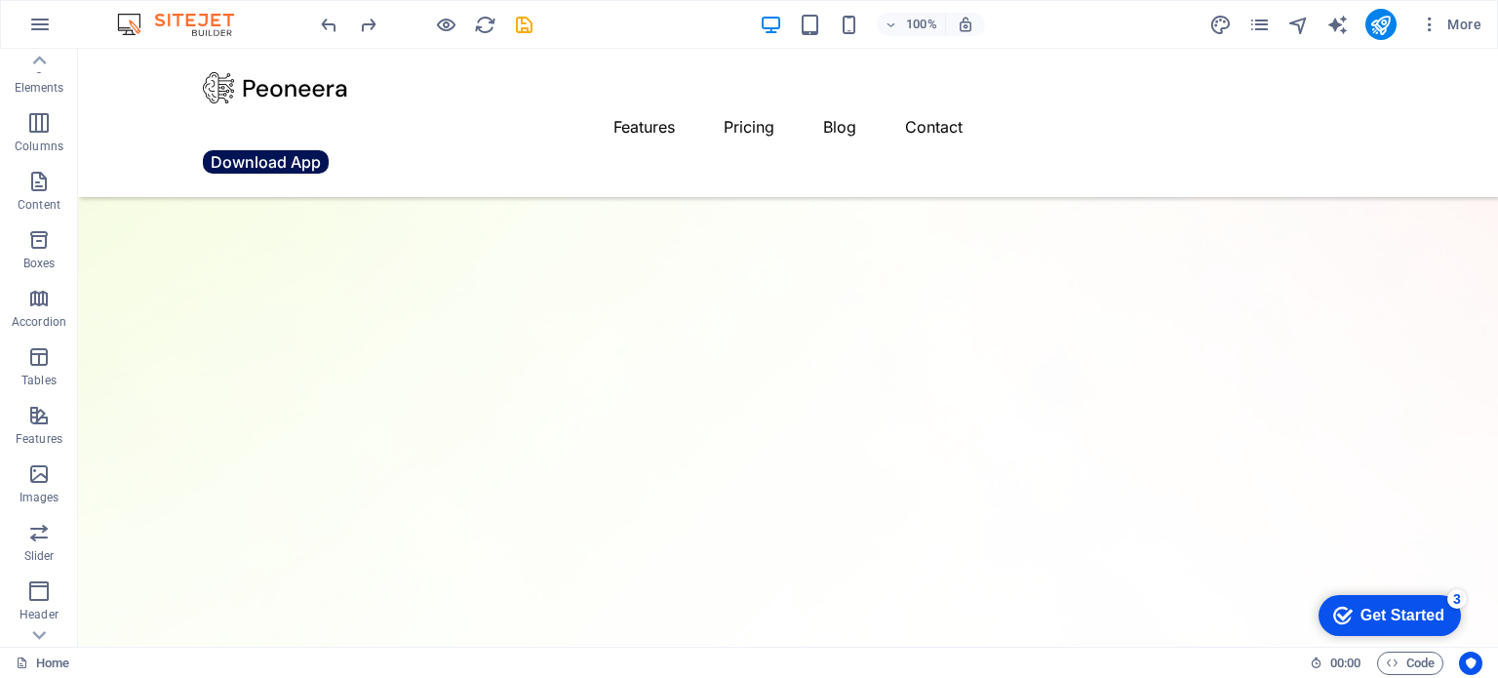
scroll to position [2872, 0]
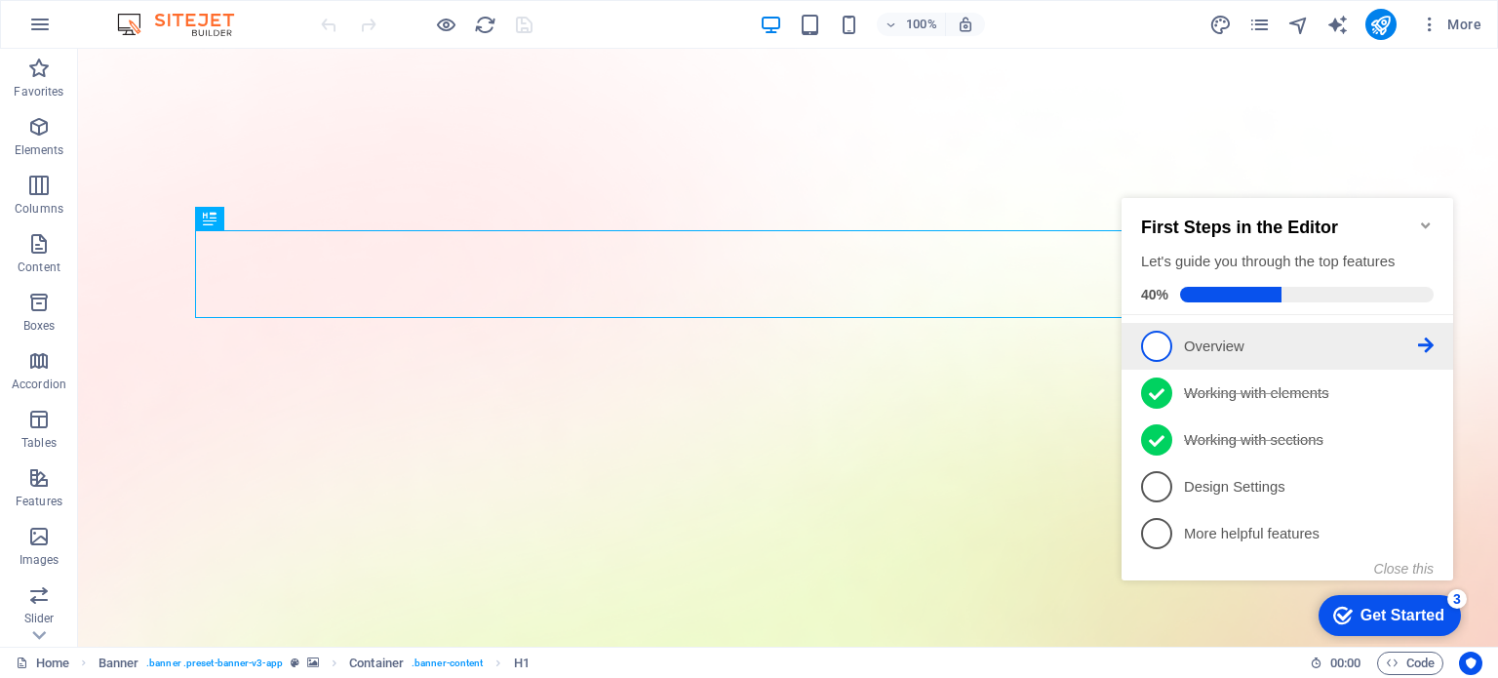
click at [1163, 335] on span "1" at bounding box center [1156, 346] width 31 height 31
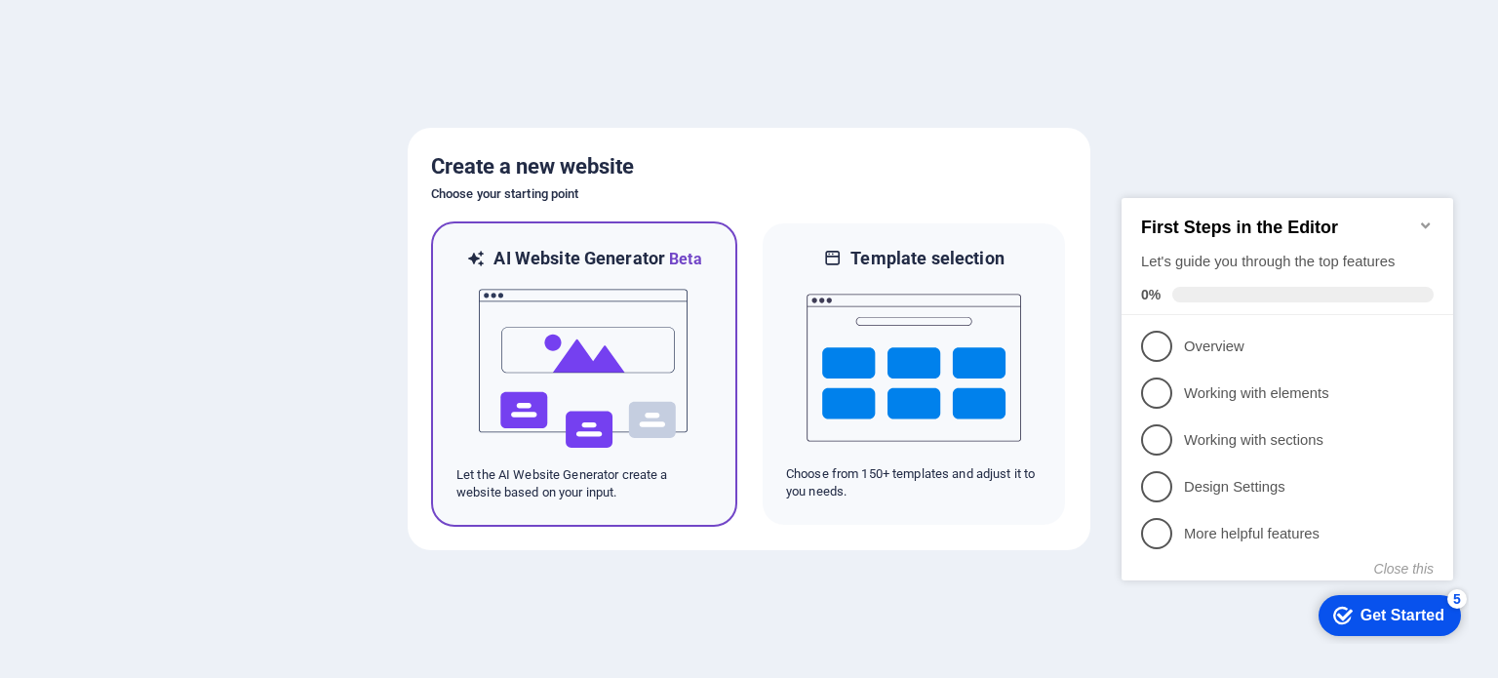
click at [706, 440] on div at bounding box center [585, 368] width 256 height 195
